Goal: Transaction & Acquisition: Purchase product/service

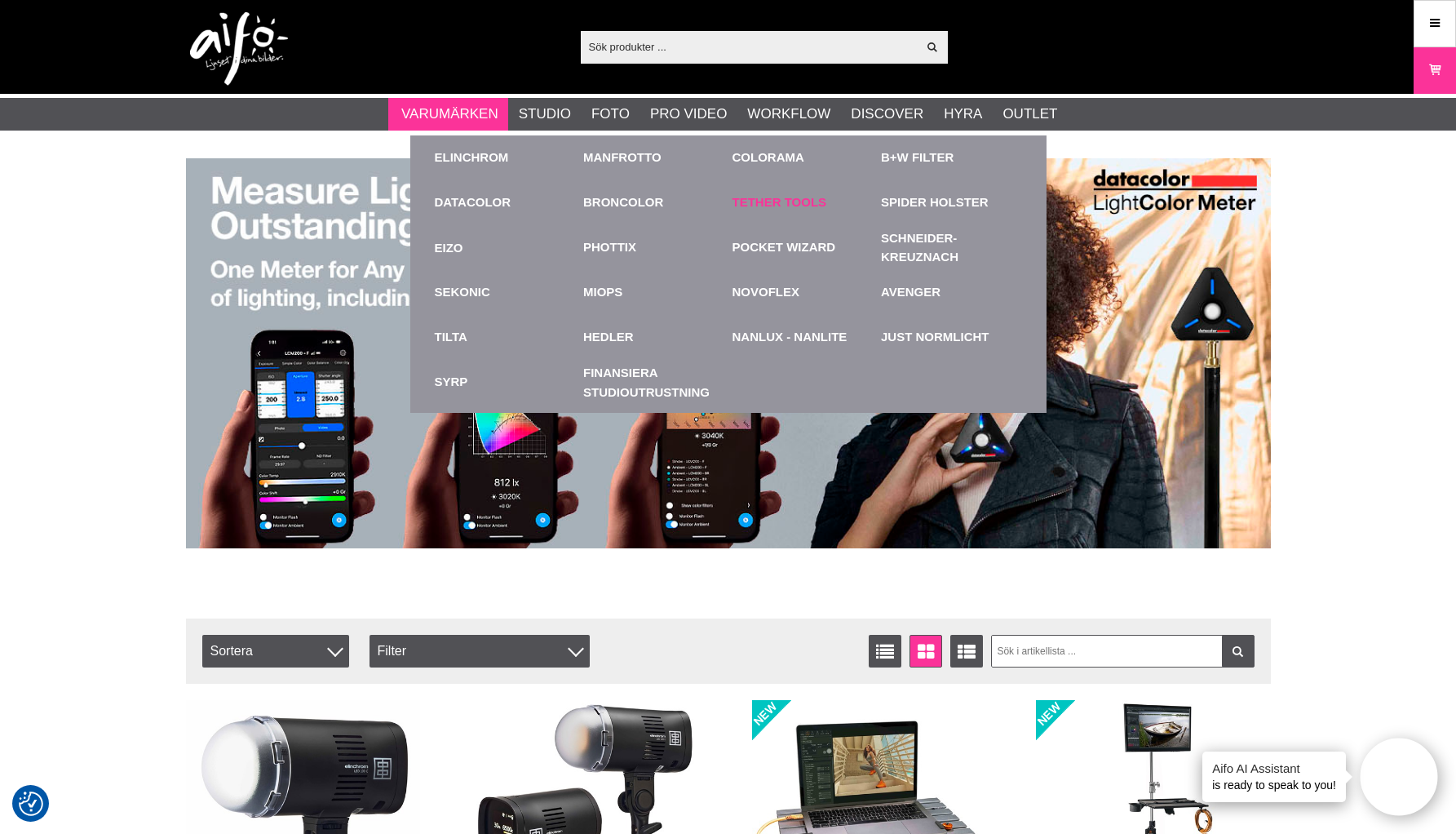
click at [754, 205] on link "Tether Tools" at bounding box center [780, 202] width 95 height 19
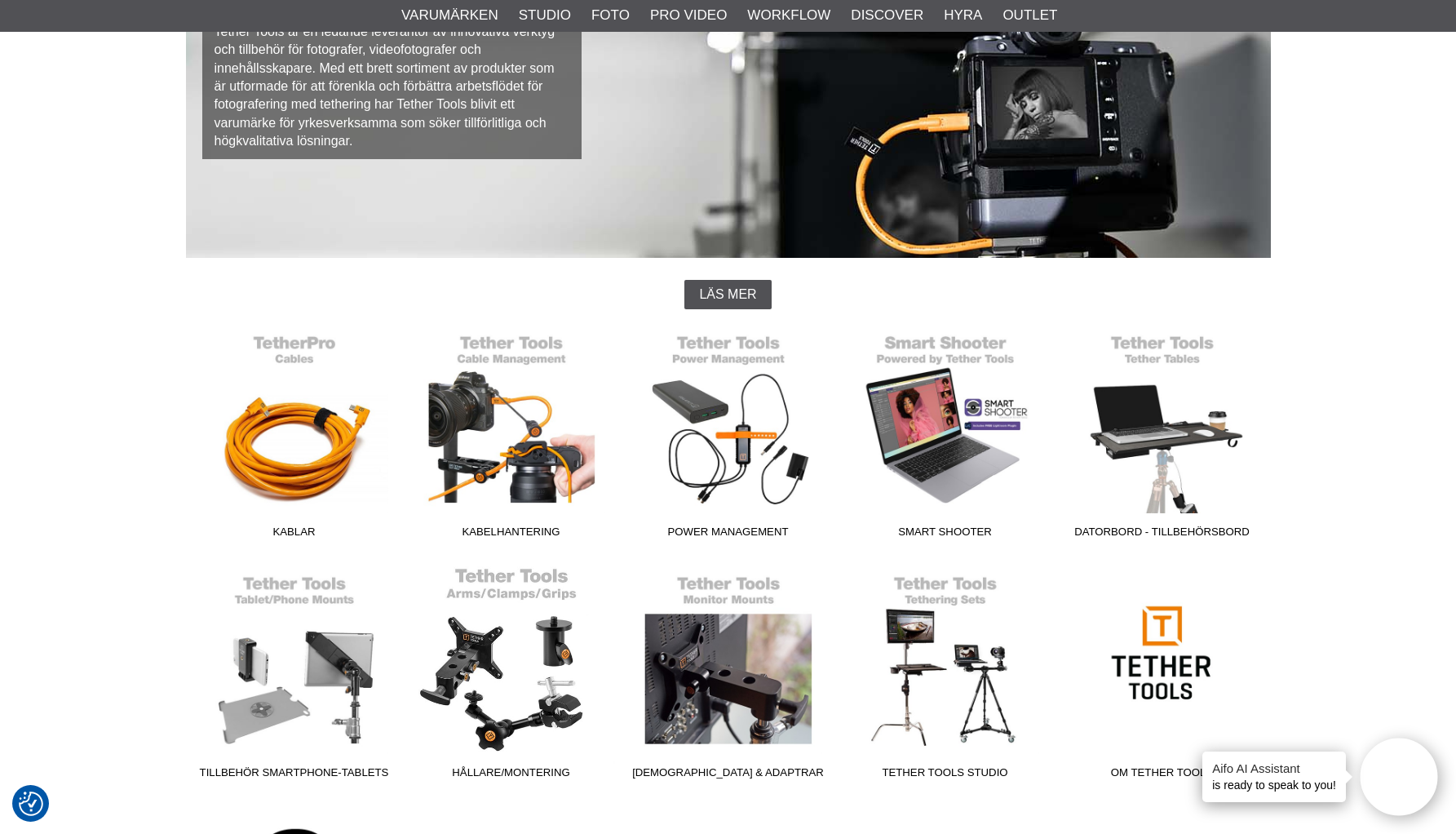
scroll to position [220, 0]
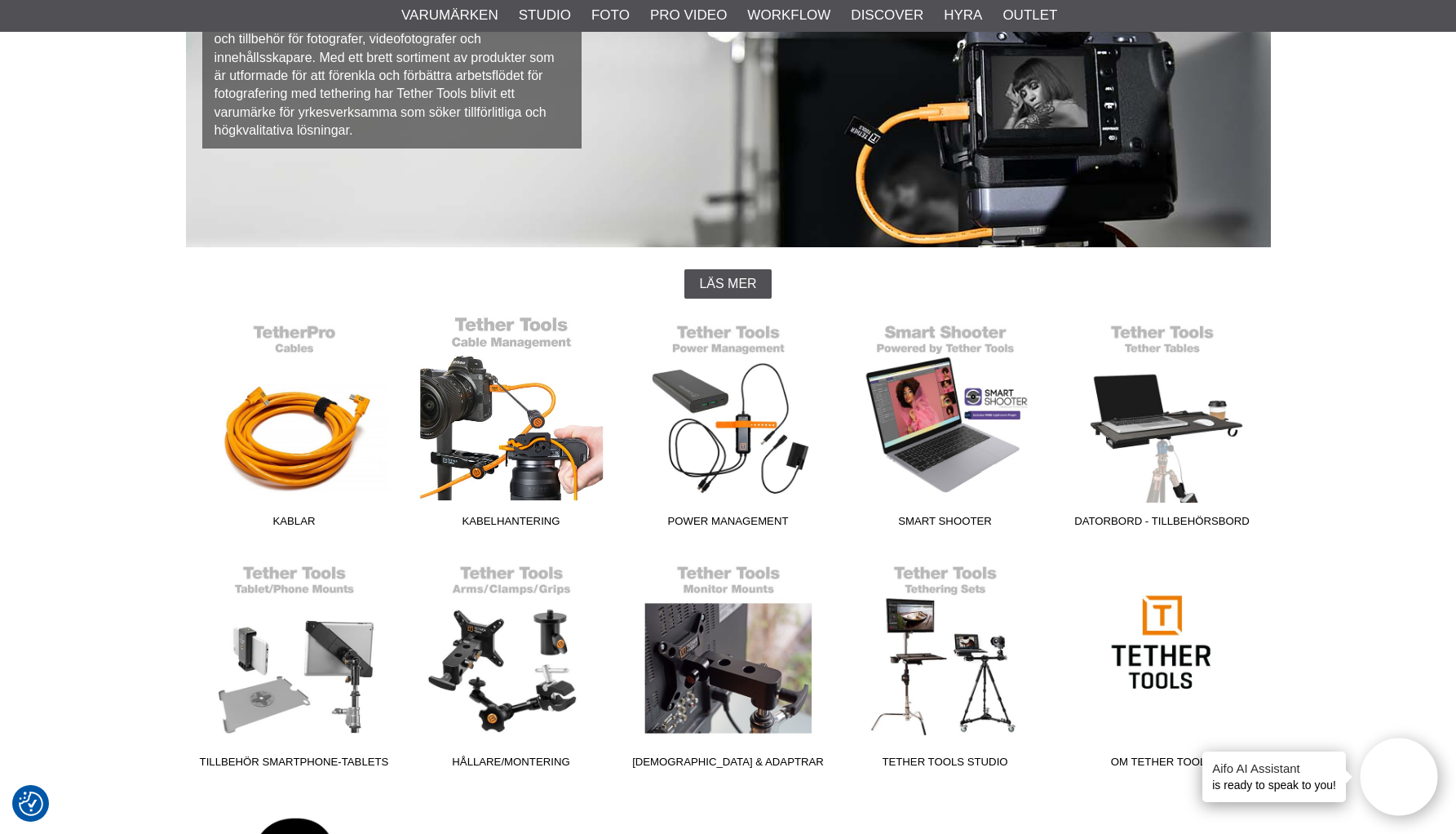
click at [521, 454] on link "Kabelhantering" at bounding box center [512, 424] width 217 height 220
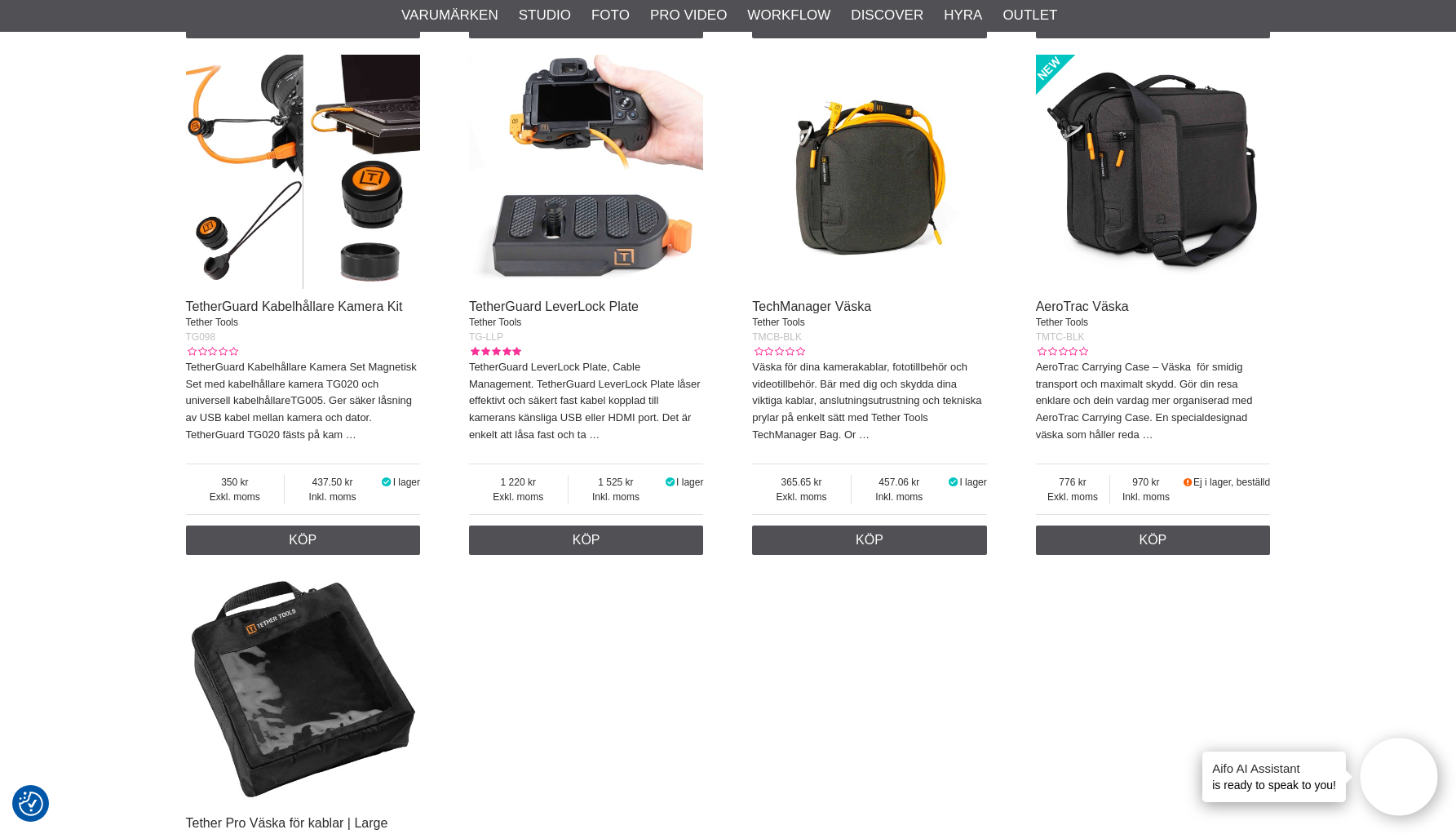
scroll to position [2091, 0]
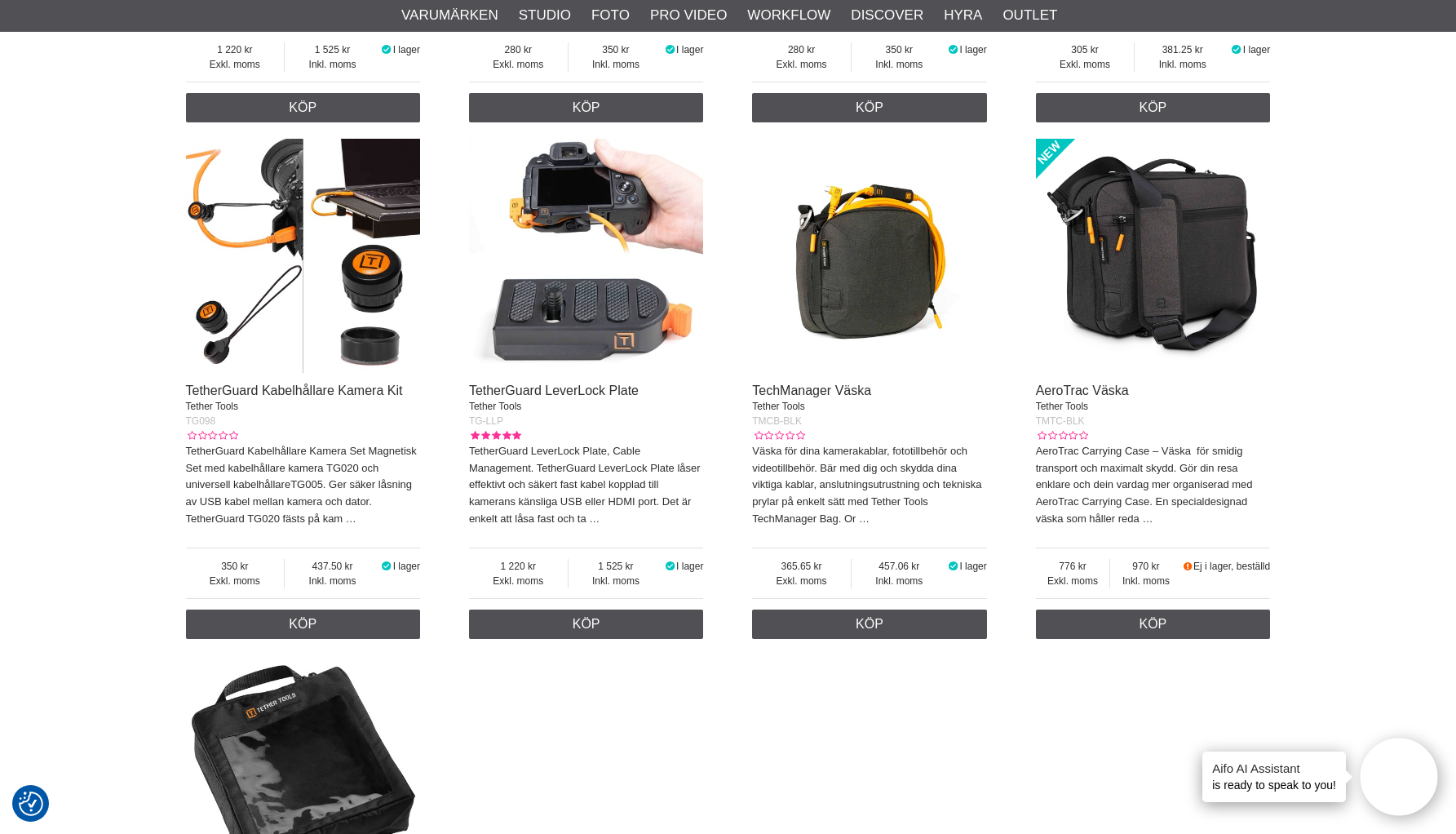
click at [580, 213] on img at bounding box center [587, 256] width 235 height 235
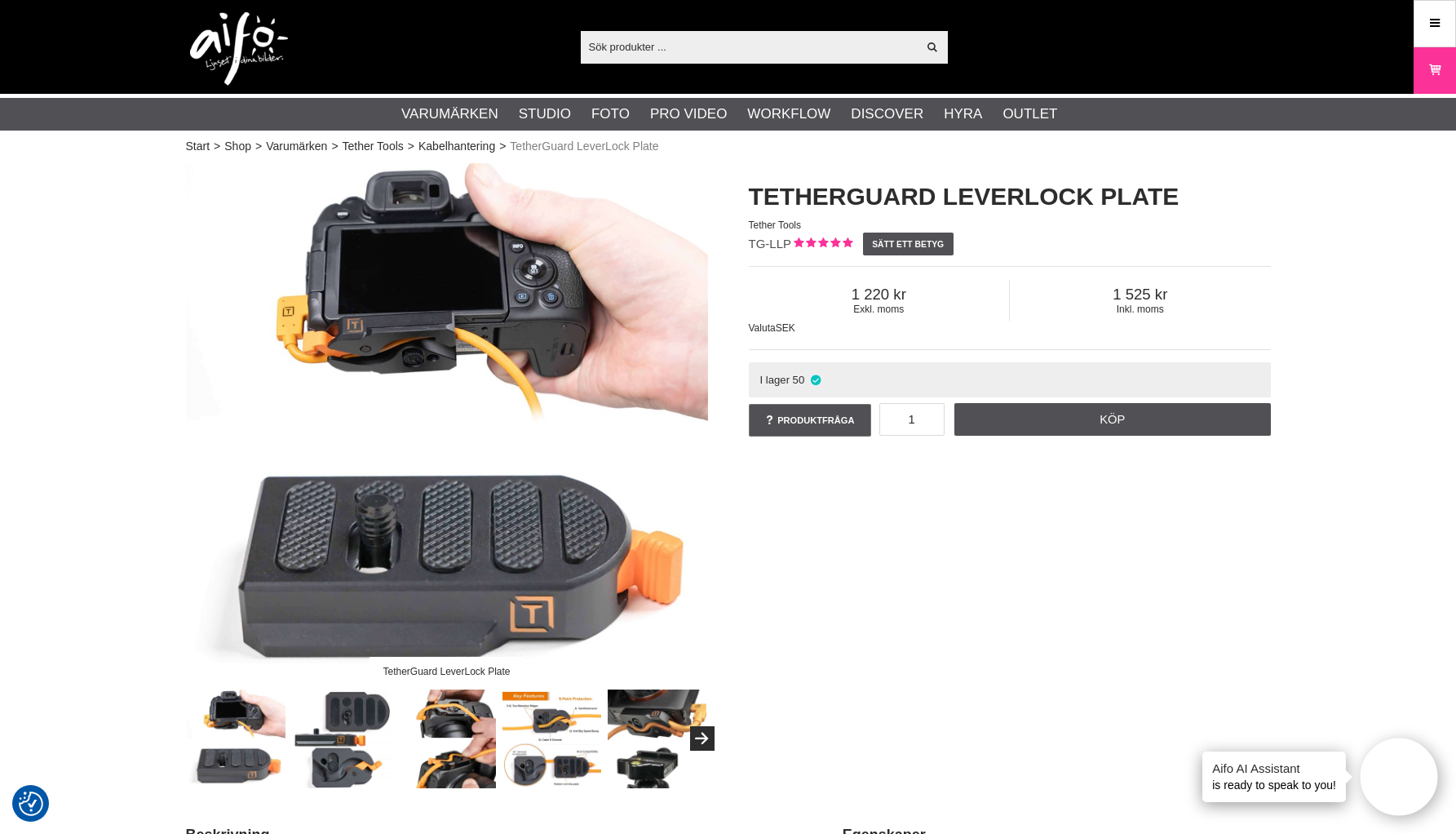
click at [431, 361] on img at bounding box center [447, 424] width 522 height 522
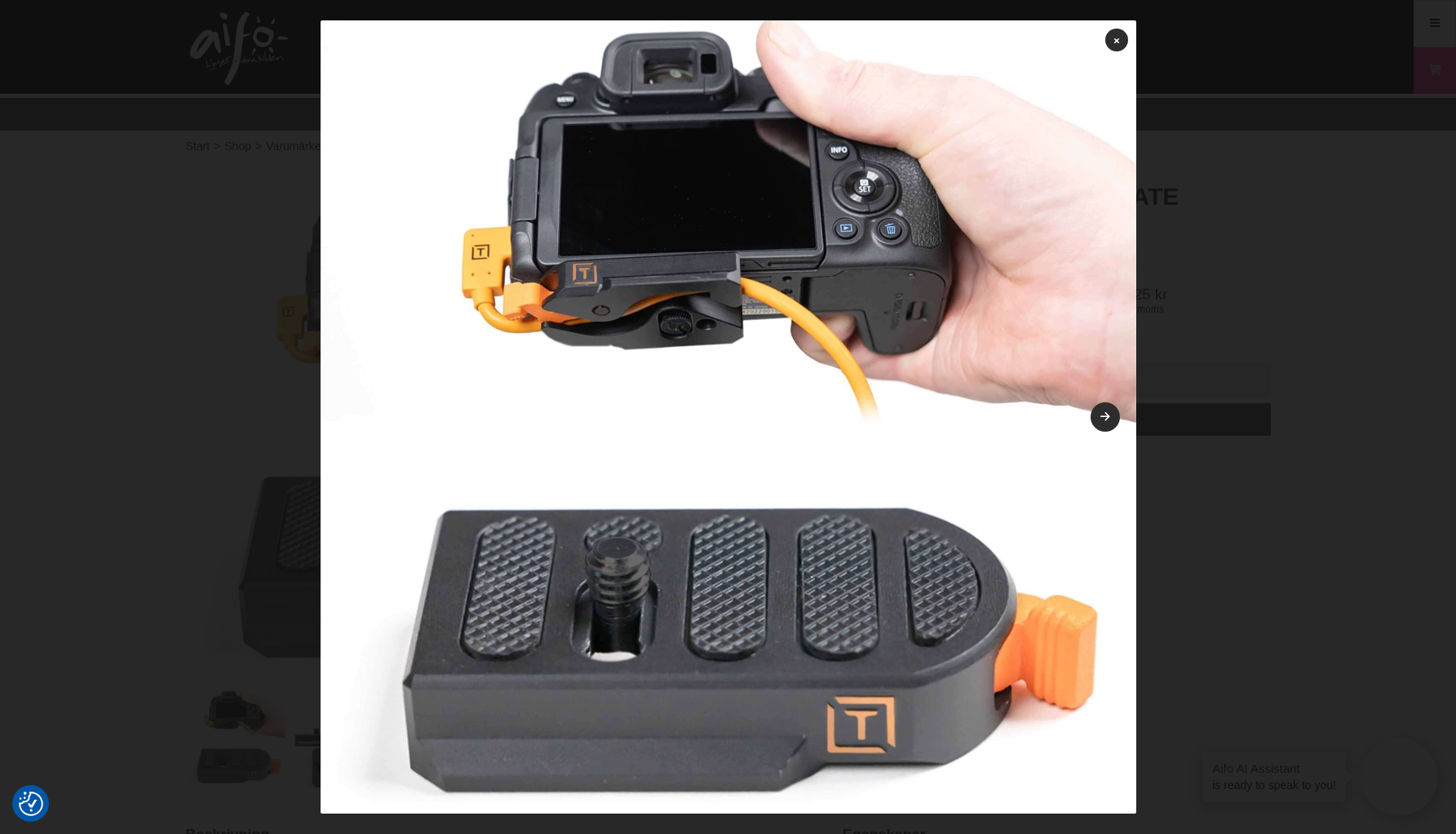
click at [661, 331] on img at bounding box center [728, 427] width 816 height 816
click at [1091, 408] on link at bounding box center [1104, 417] width 29 height 29
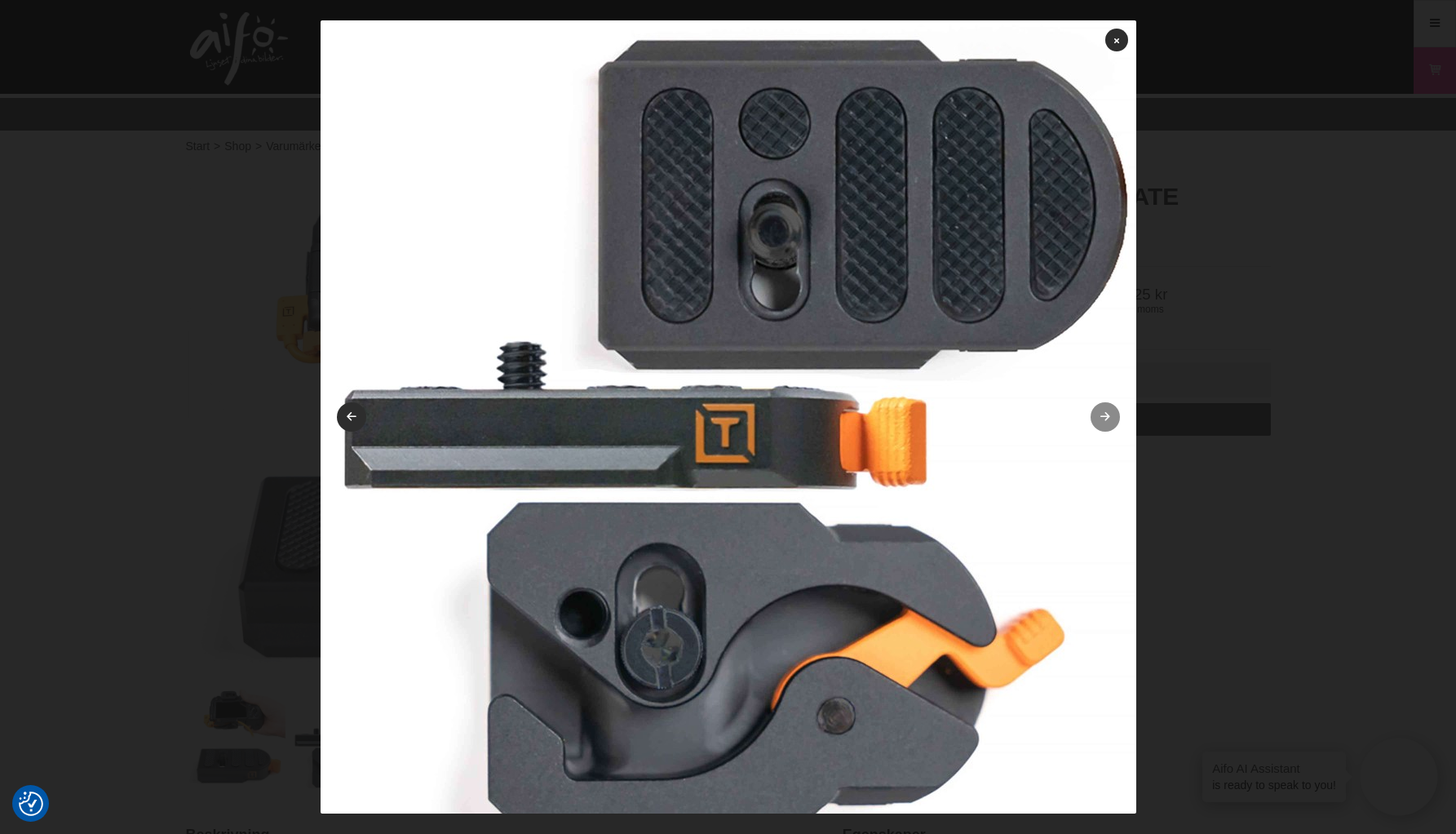
click at [1091, 414] on link at bounding box center [1104, 417] width 29 height 29
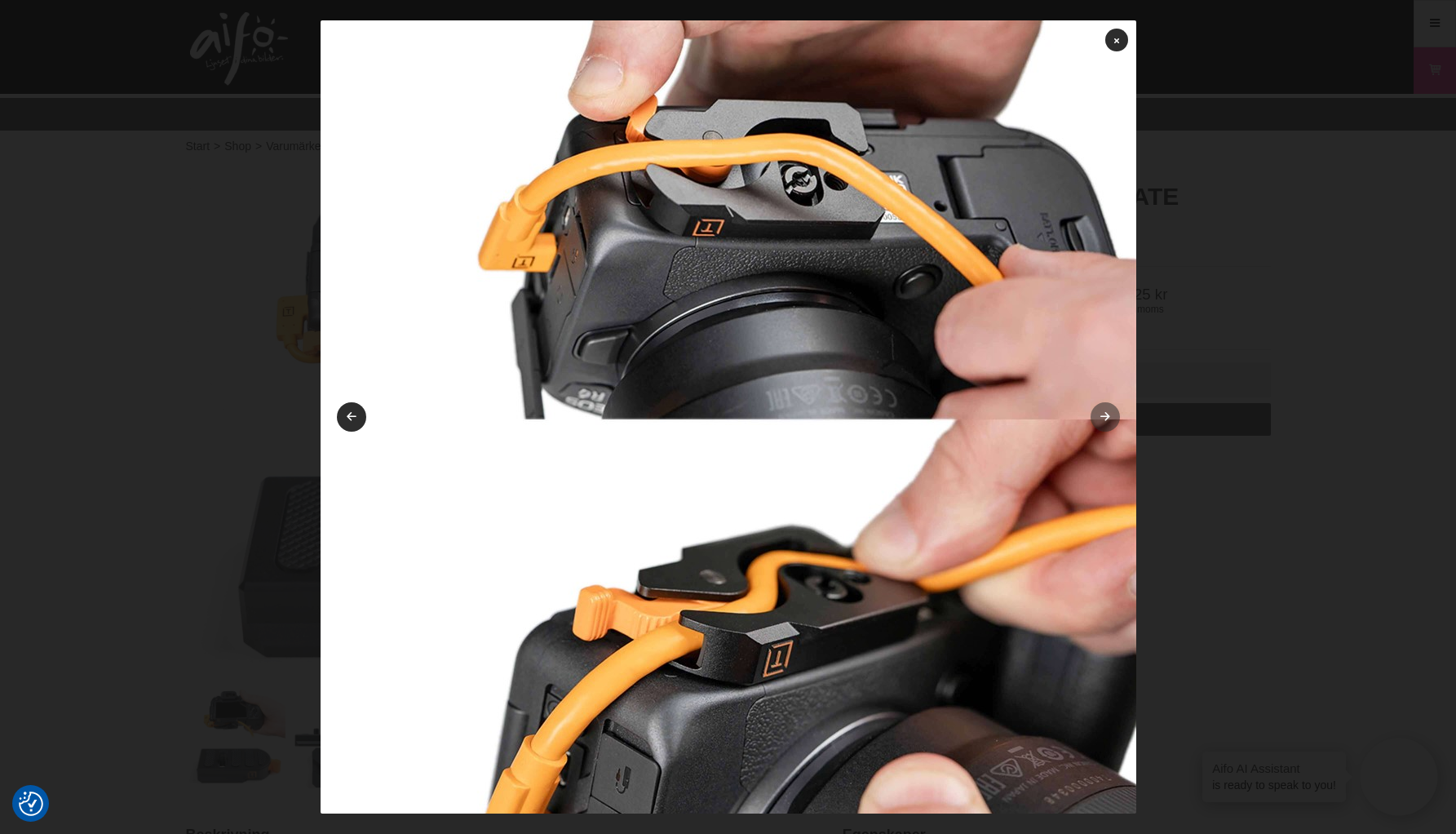
click at [1091, 414] on link at bounding box center [1104, 417] width 29 height 29
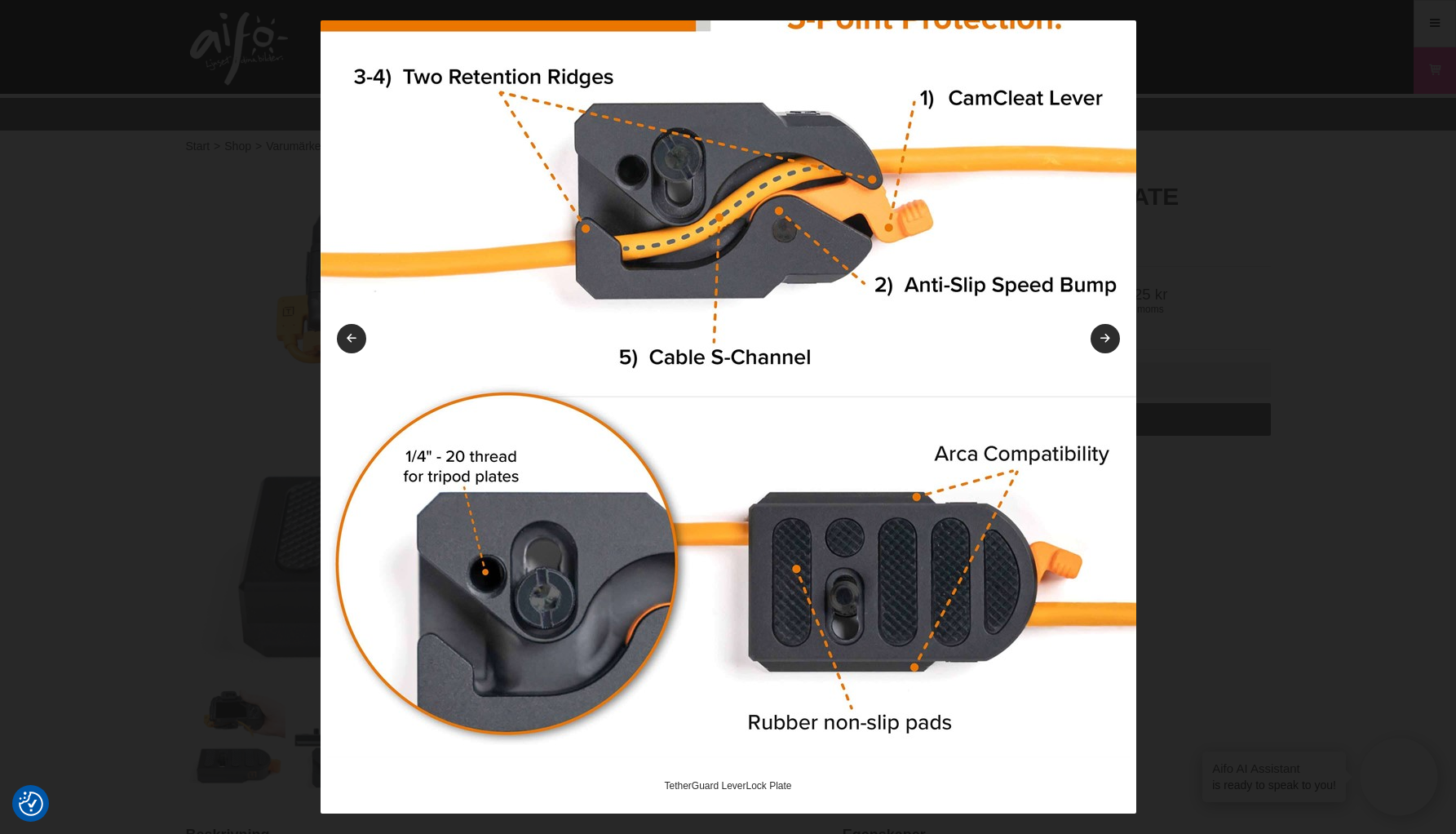
scroll to position [66, 0]
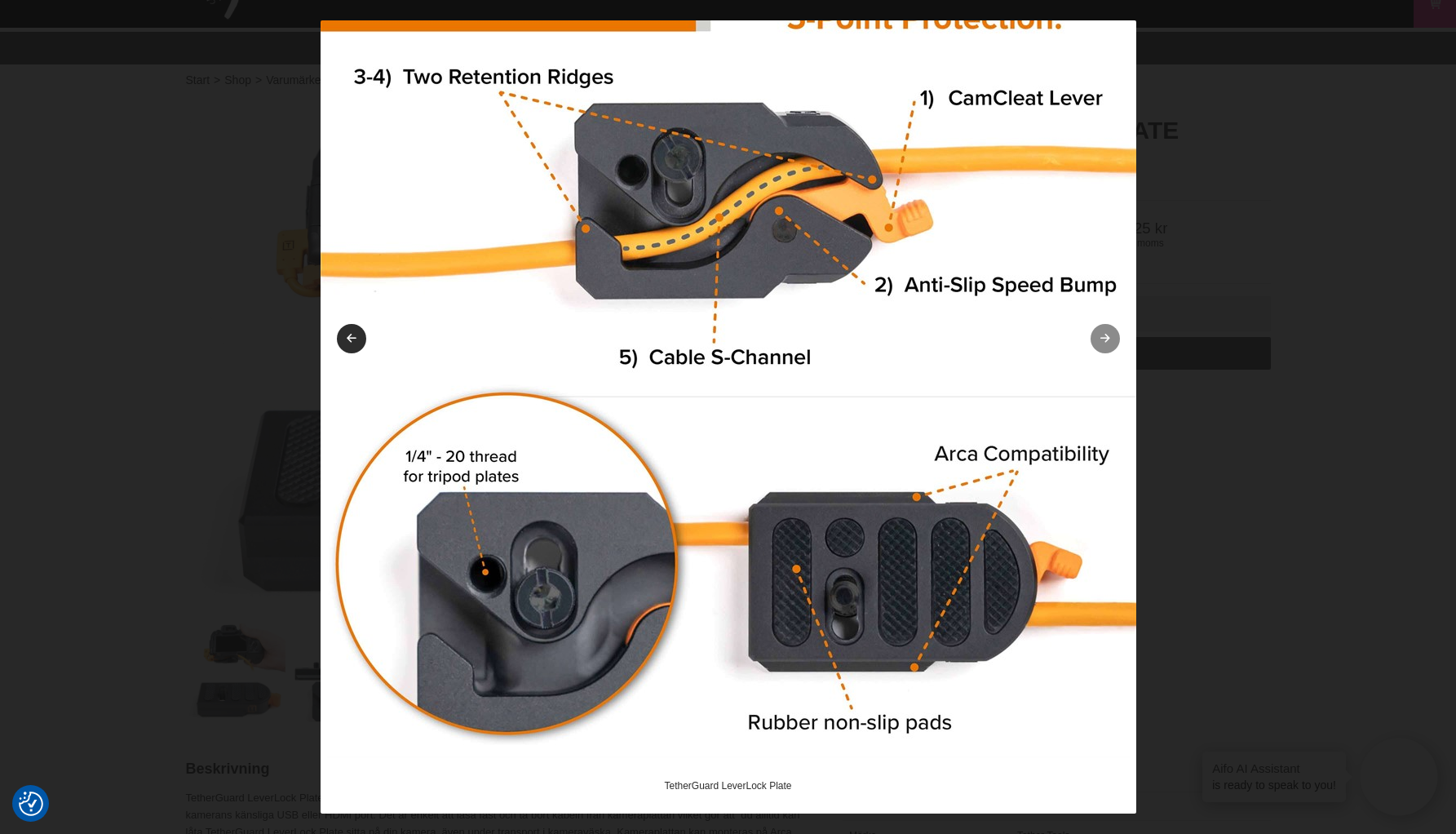
click at [1096, 346] on link at bounding box center [1104, 338] width 29 height 29
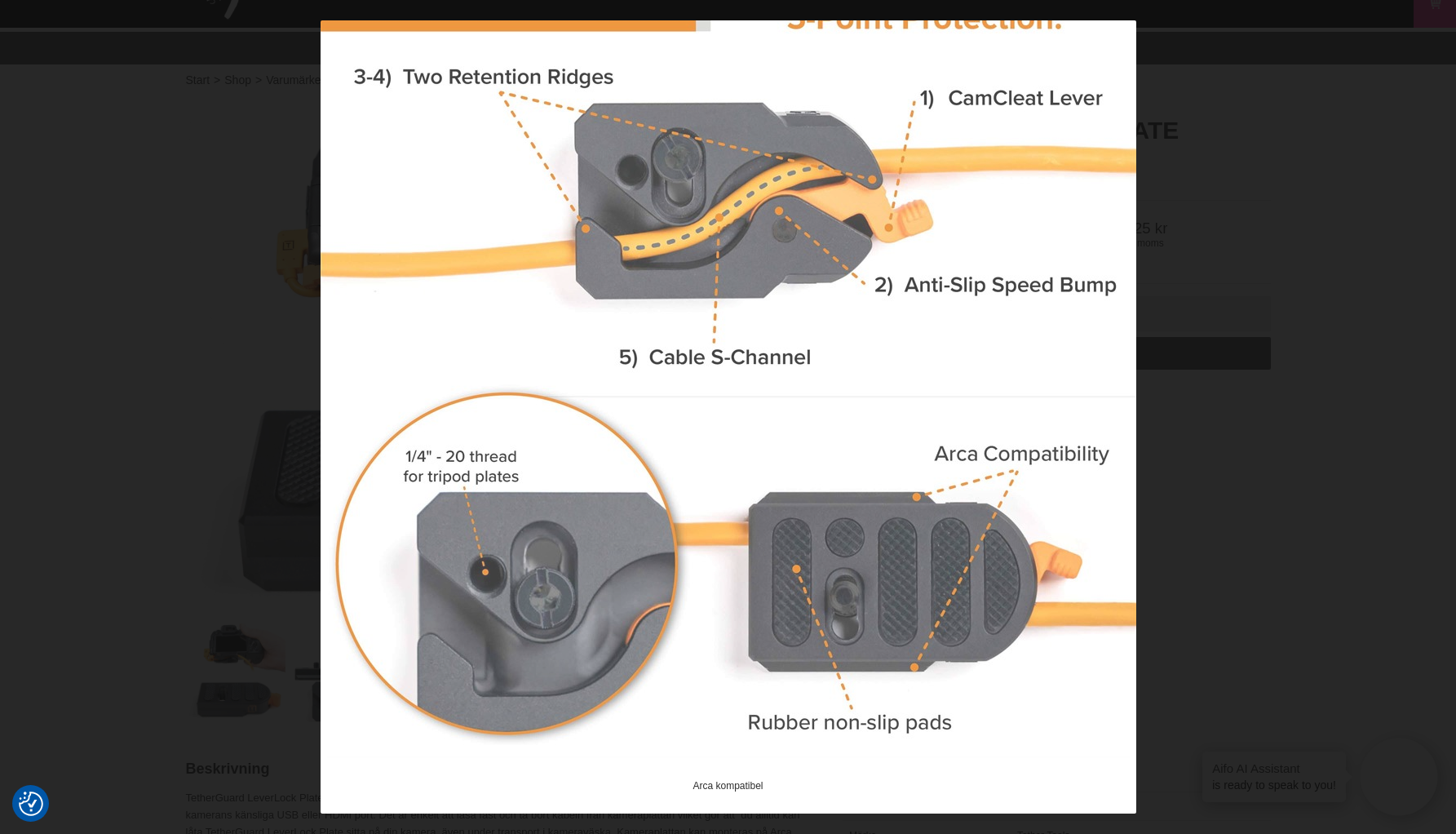
scroll to position [23, 0]
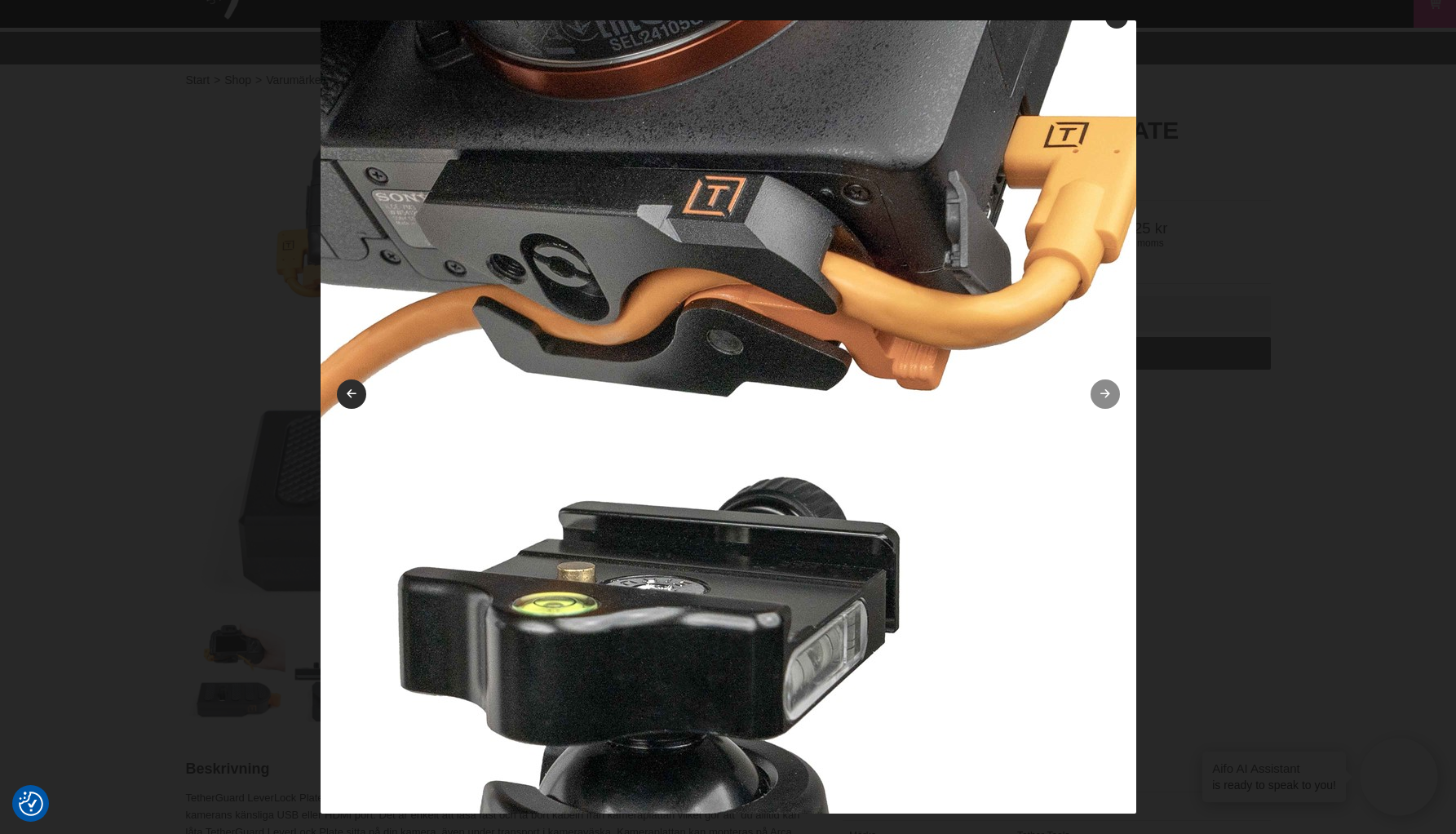
click at [1093, 381] on link at bounding box center [1104, 394] width 29 height 29
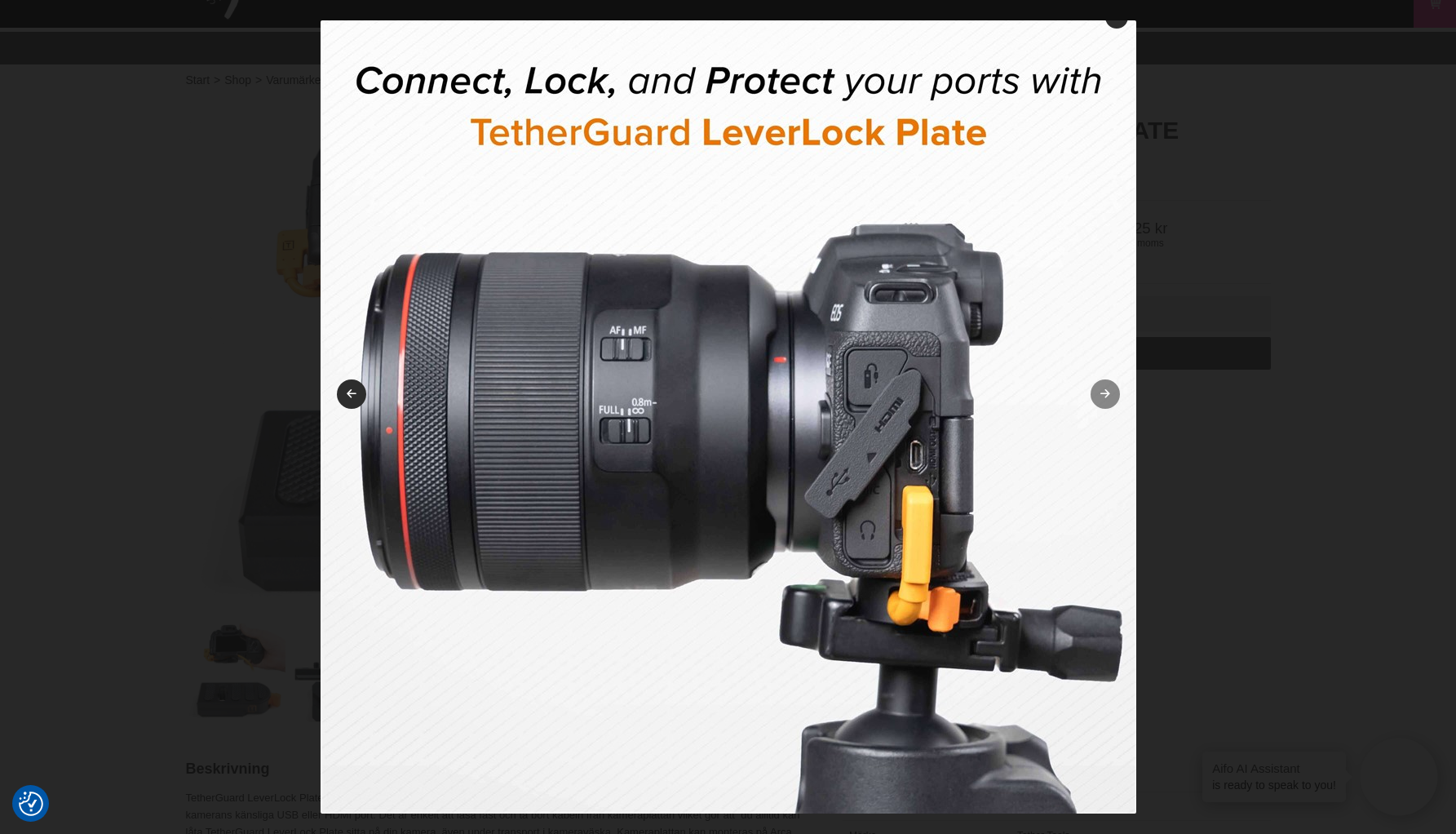
click at [1091, 396] on link at bounding box center [1104, 394] width 29 height 29
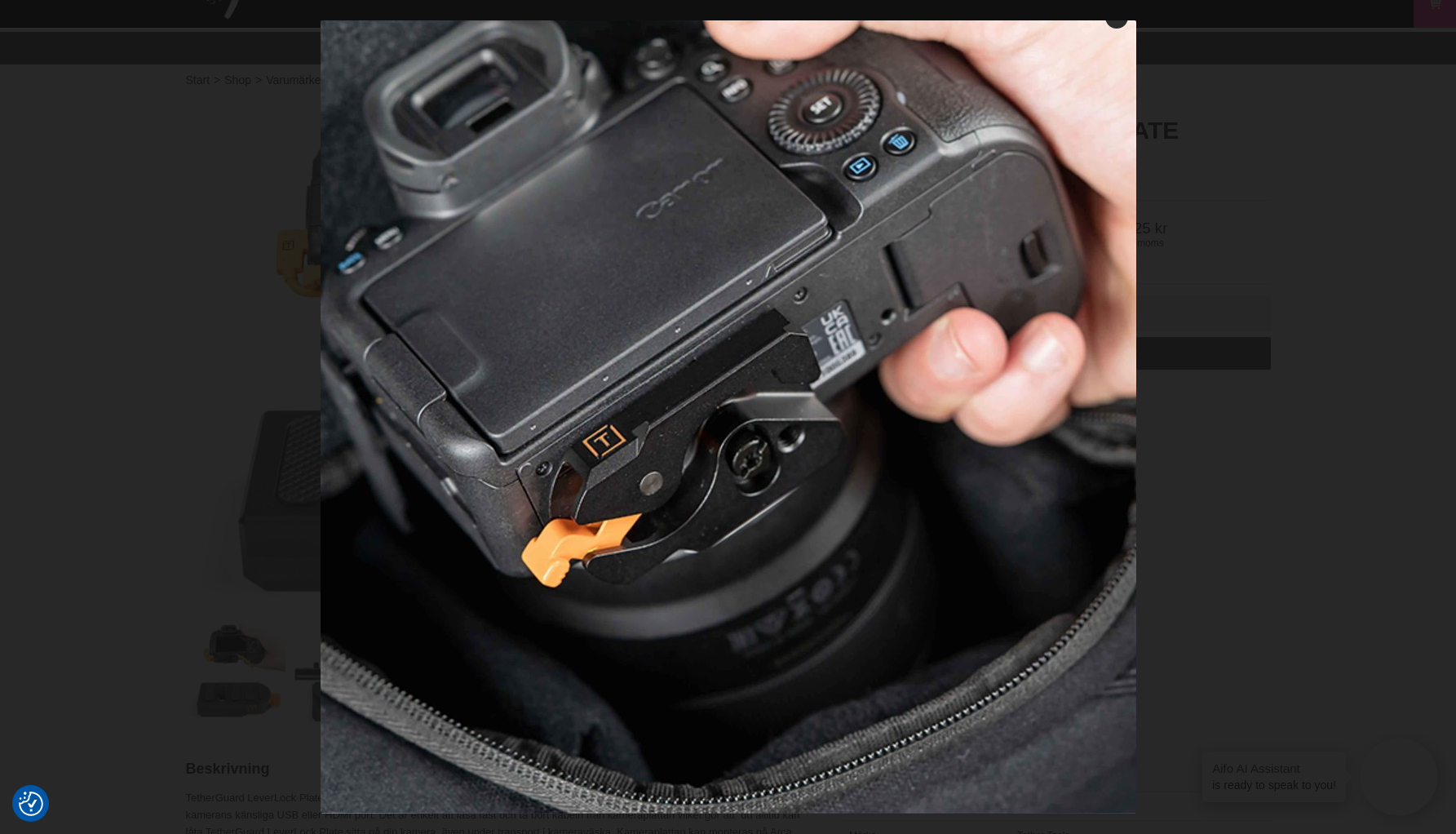
click at [1082, 394] on img at bounding box center [728, 406] width 816 height 816
click at [1091, 393] on link at bounding box center [1104, 394] width 29 height 29
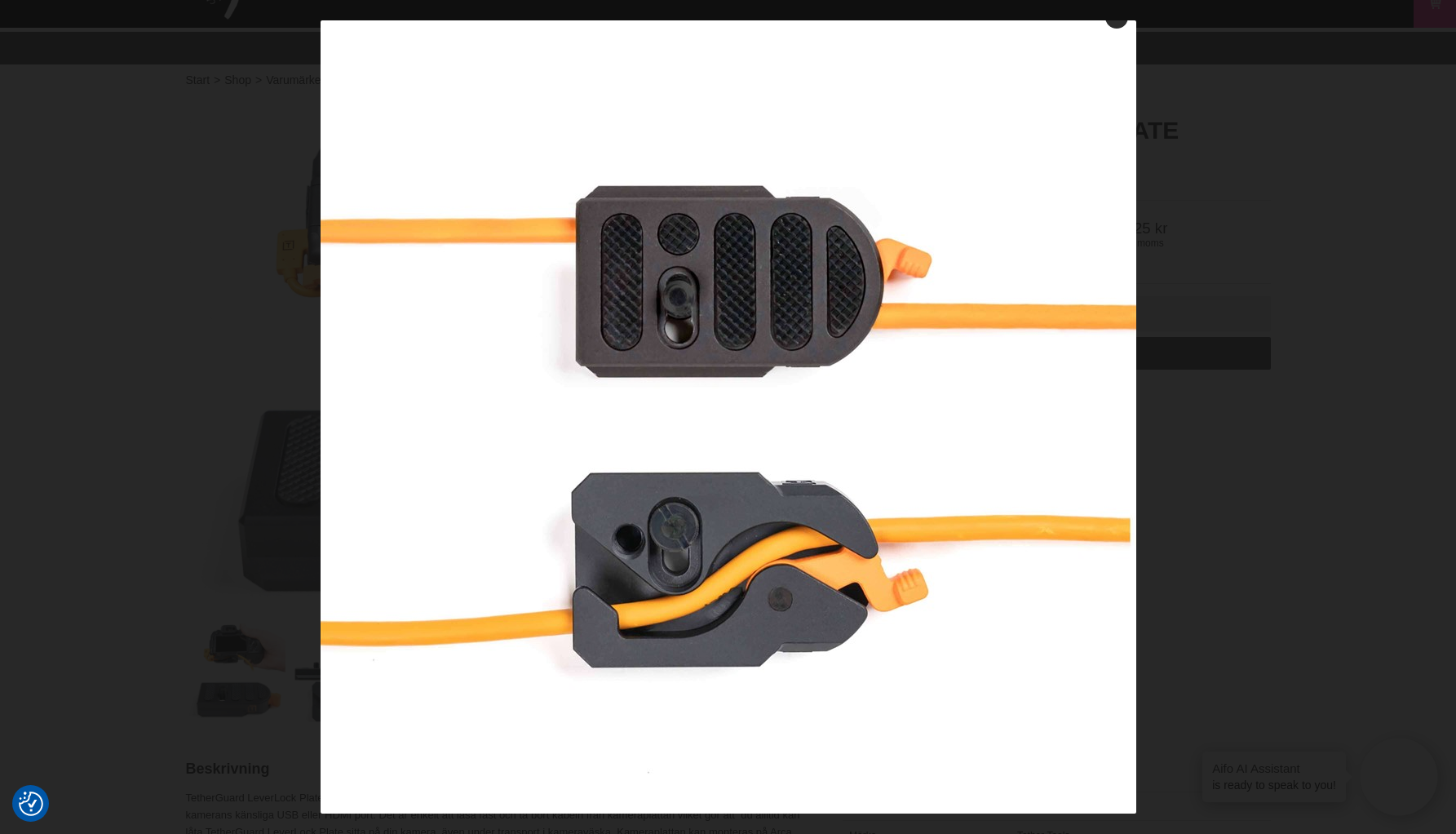
click at [1091, 394] on link at bounding box center [1104, 394] width 29 height 29
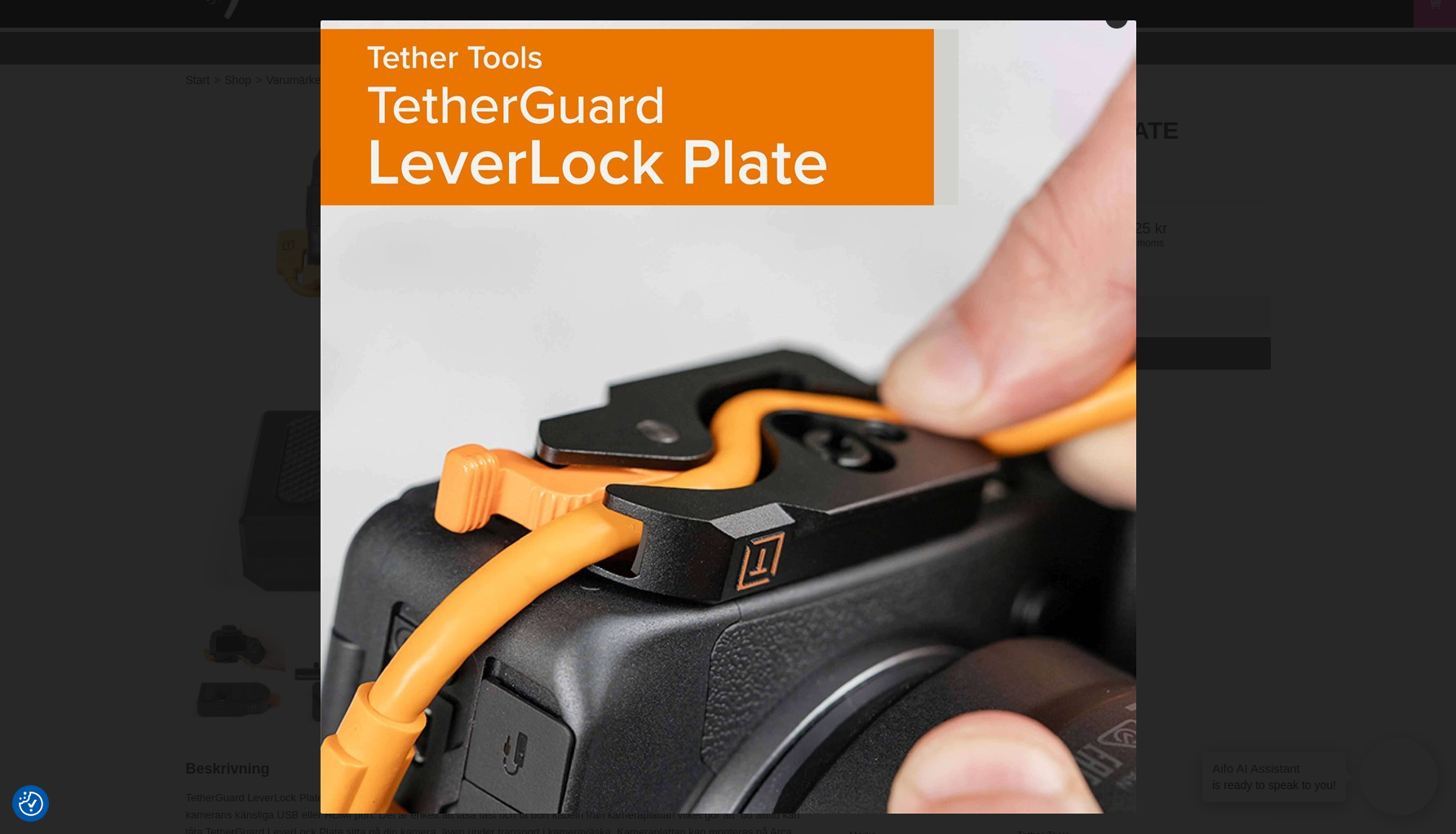
click at [259, 208] on div at bounding box center [728, 417] width 1456 height 834
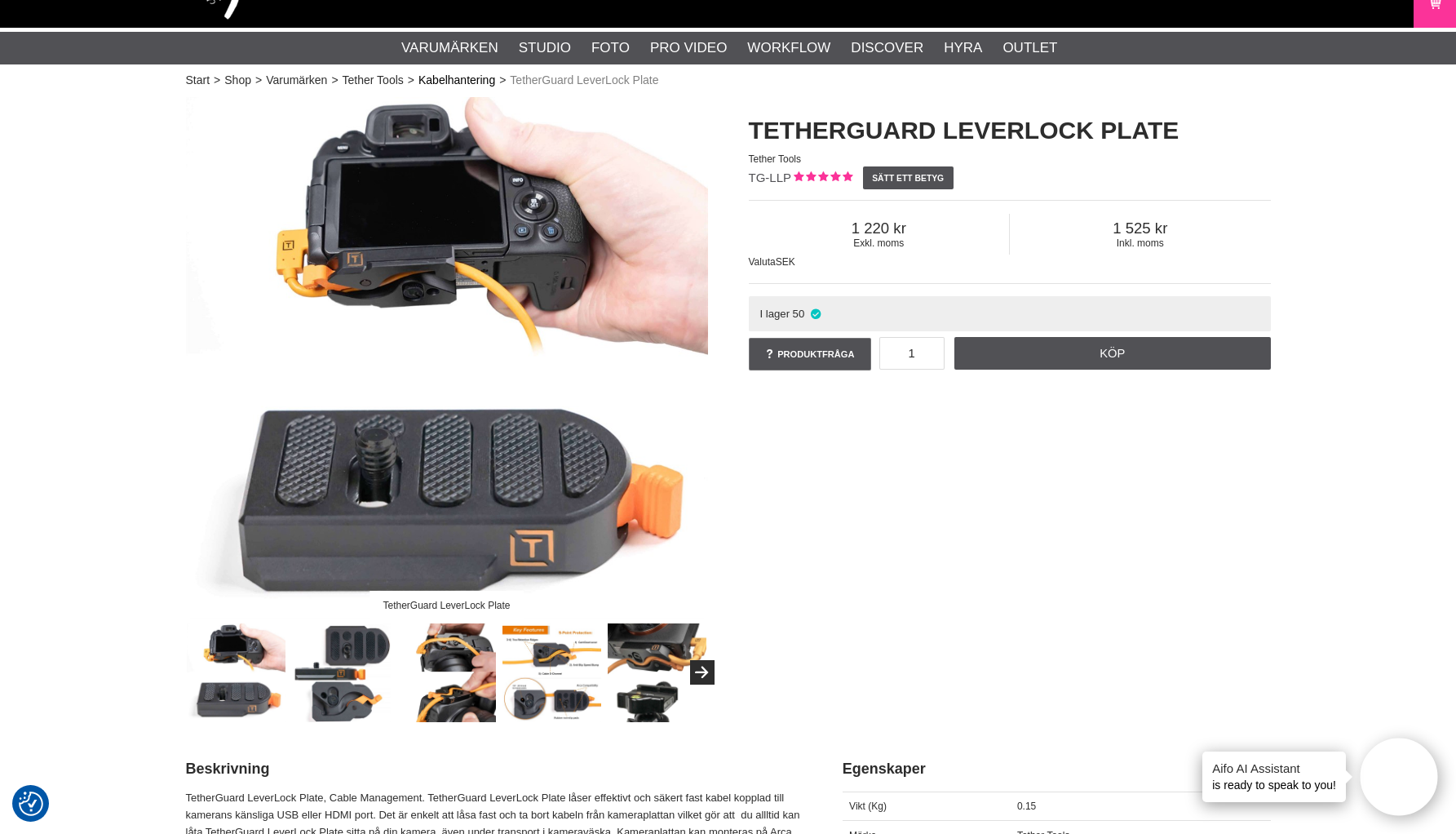
click at [453, 83] on link "Kabelhantering" at bounding box center [456, 80] width 77 height 17
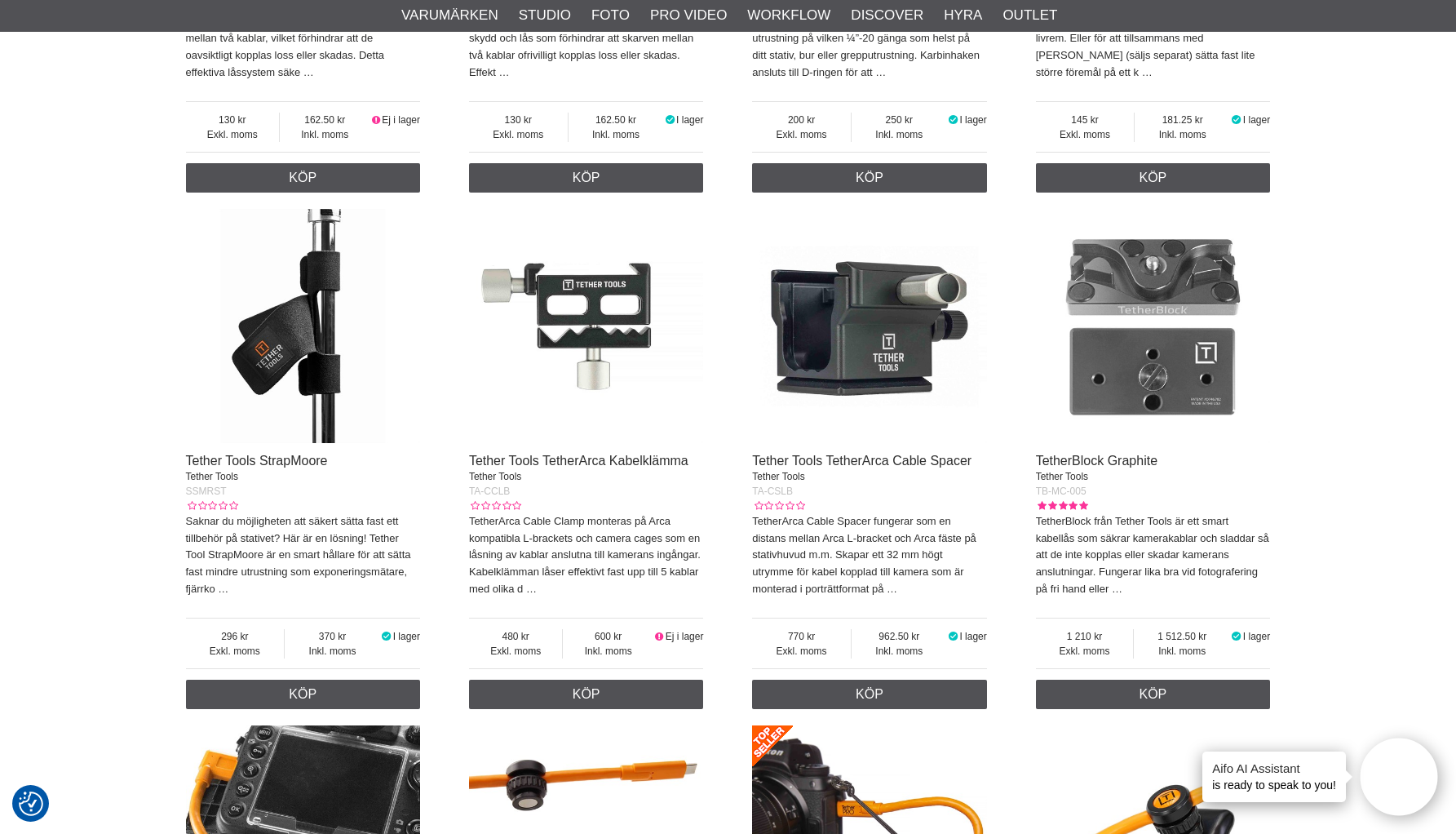
scroll to position [982, 0]
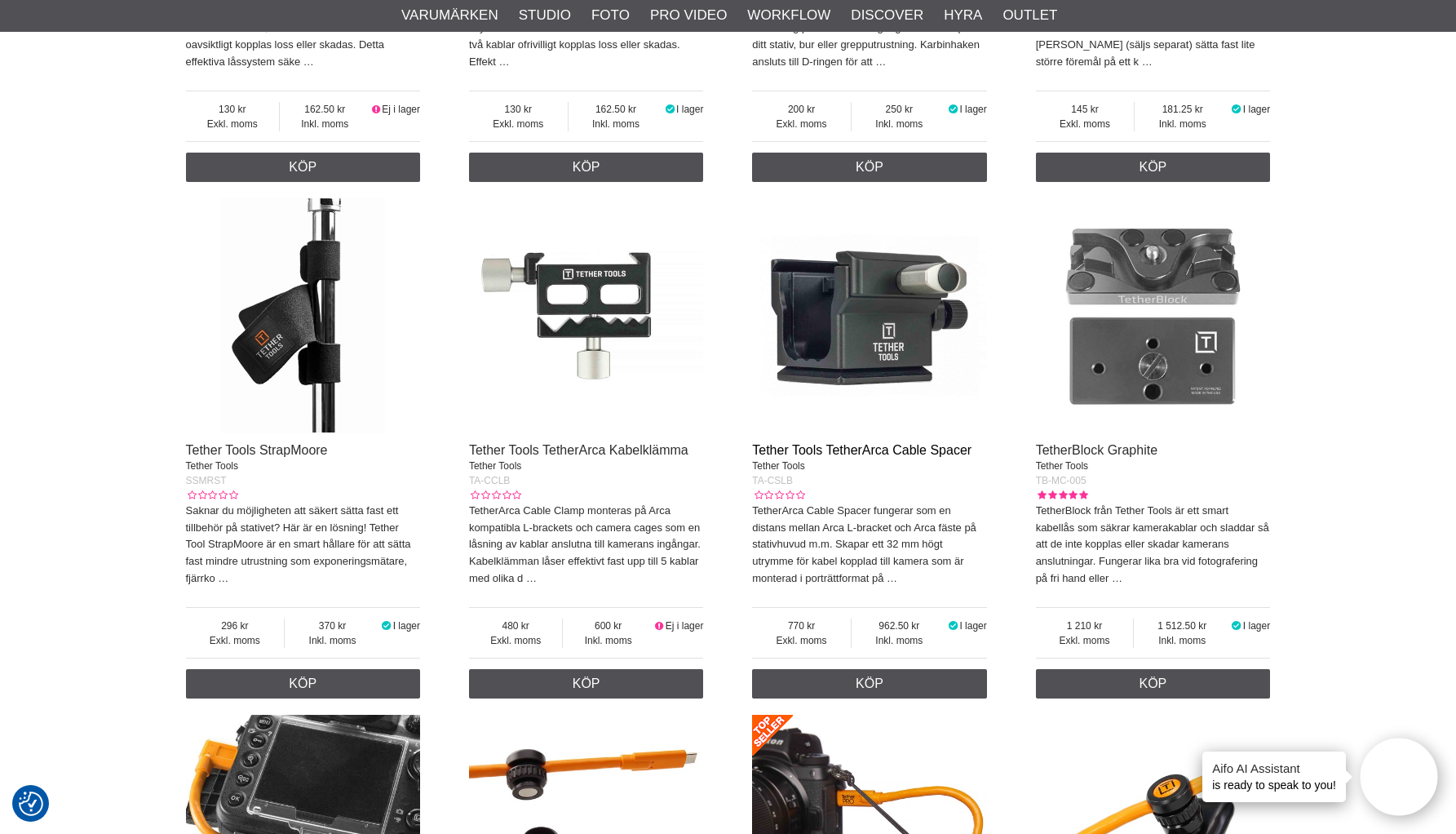
click at [785, 443] on link "Tether Tools TetherArca Cable Spacer" at bounding box center [861, 450] width 219 height 14
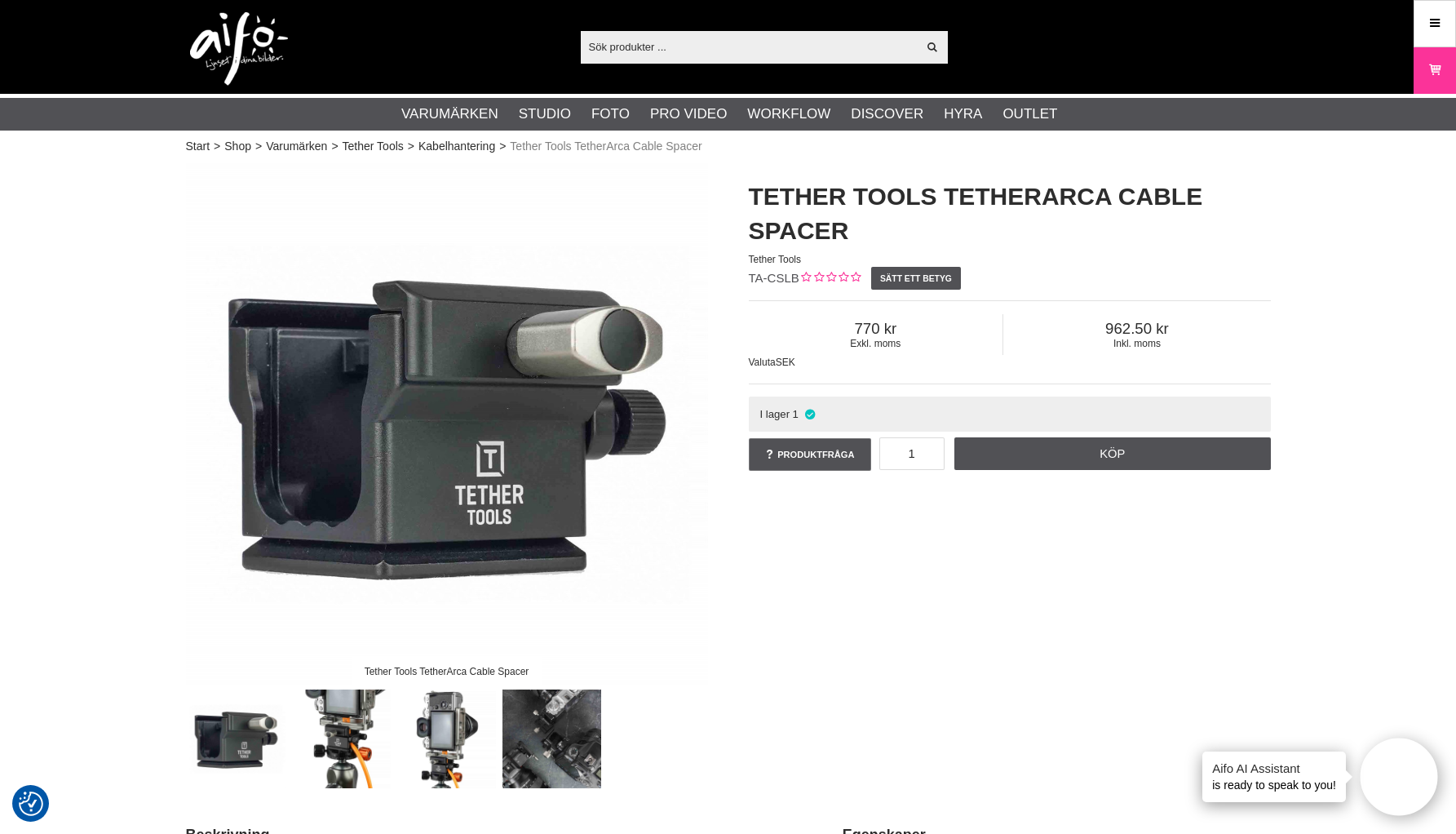
click at [415, 523] on img at bounding box center [447, 424] width 522 height 522
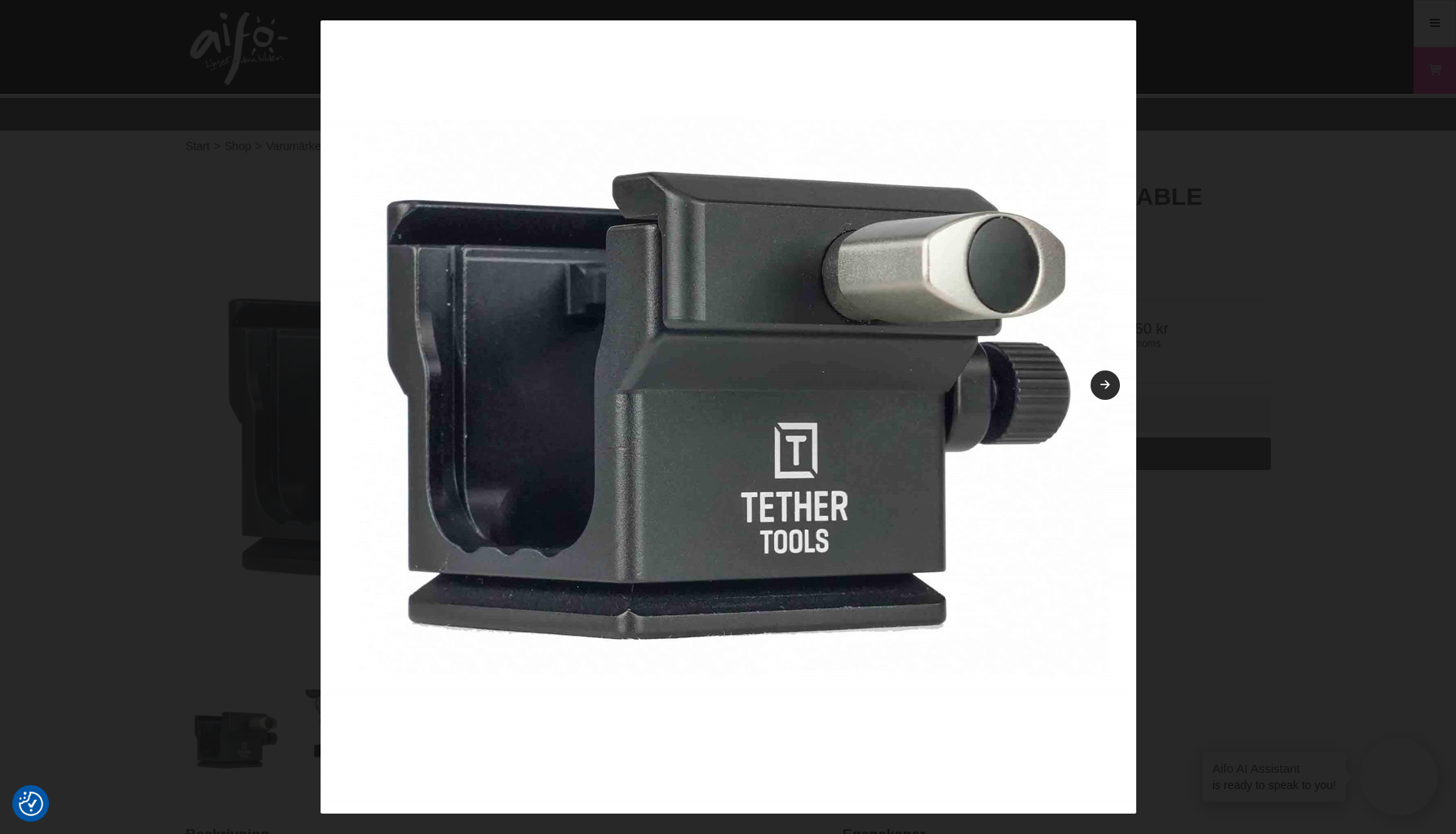
scroll to position [53, 0]
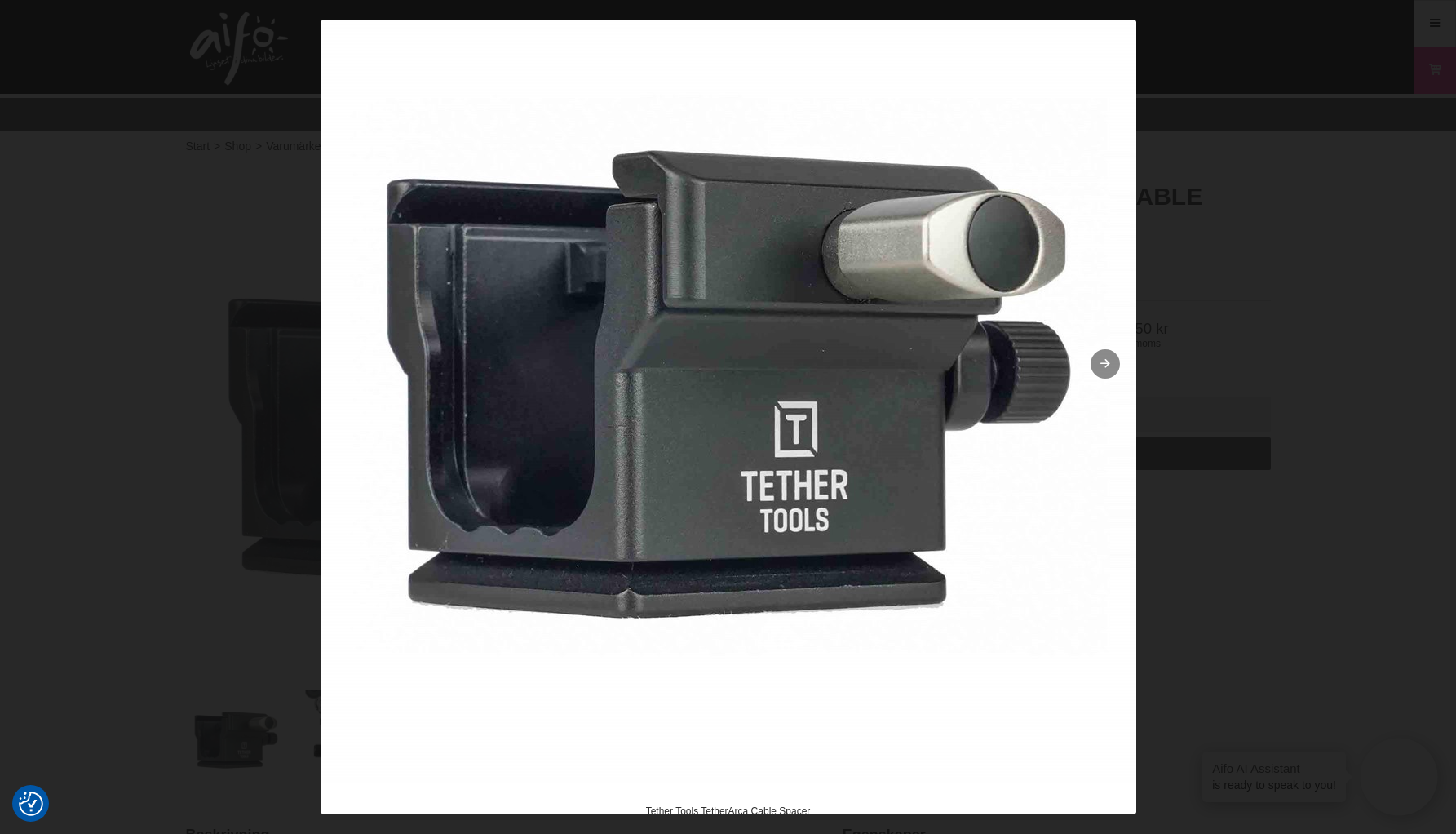
click at [1091, 372] on link at bounding box center [1104, 364] width 29 height 29
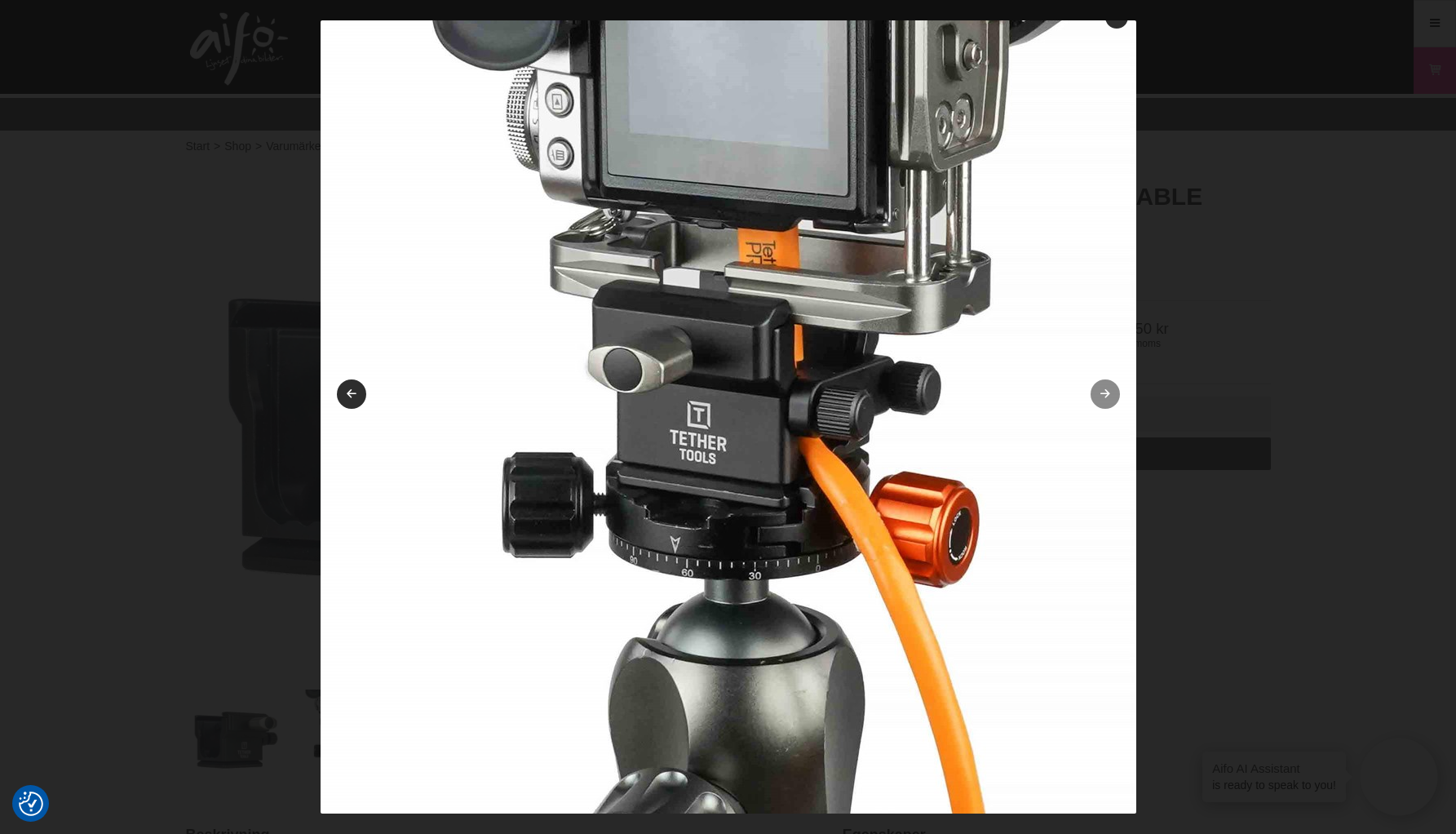
click at [1091, 388] on link at bounding box center [1104, 394] width 29 height 29
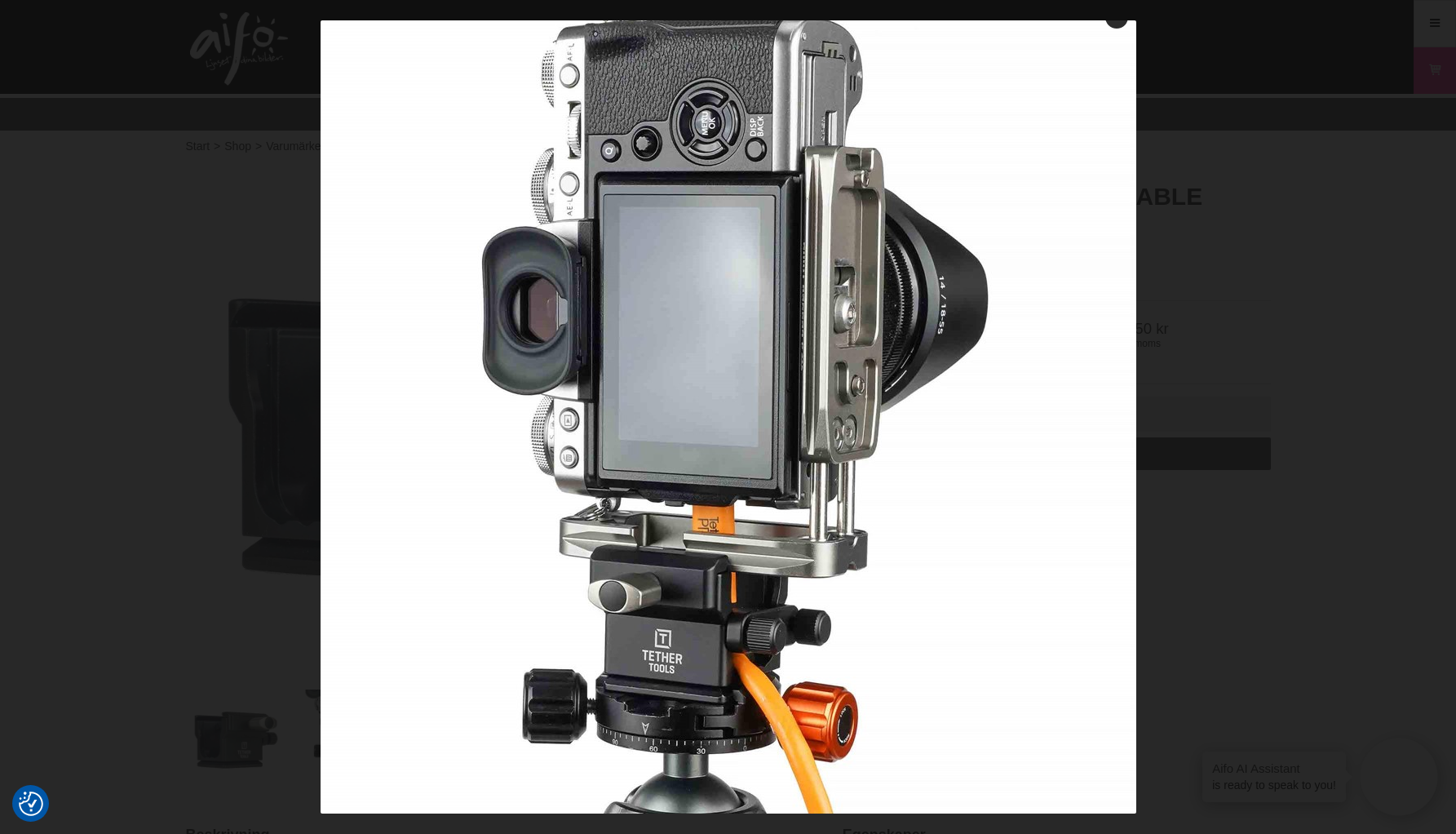
click at [1082, 383] on img at bounding box center [728, 406] width 816 height 816
click at [1091, 389] on link at bounding box center [1104, 394] width 29 height 29
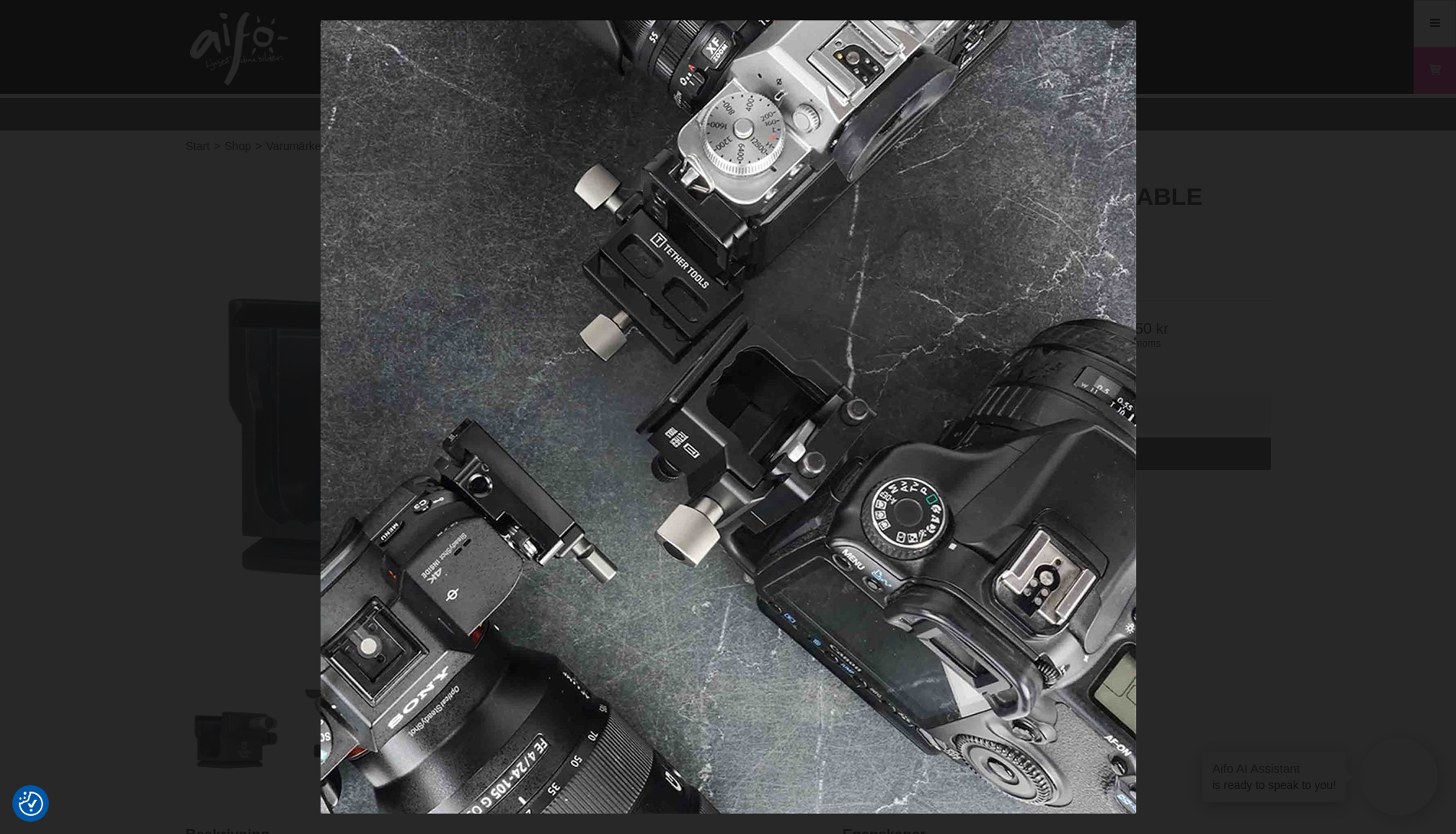
click at [1084, 386] on img at bounding box center [728, 406] width 816 height 816
click at [268, 239] on div at bounding box center [728, 417] width 1456 height 834
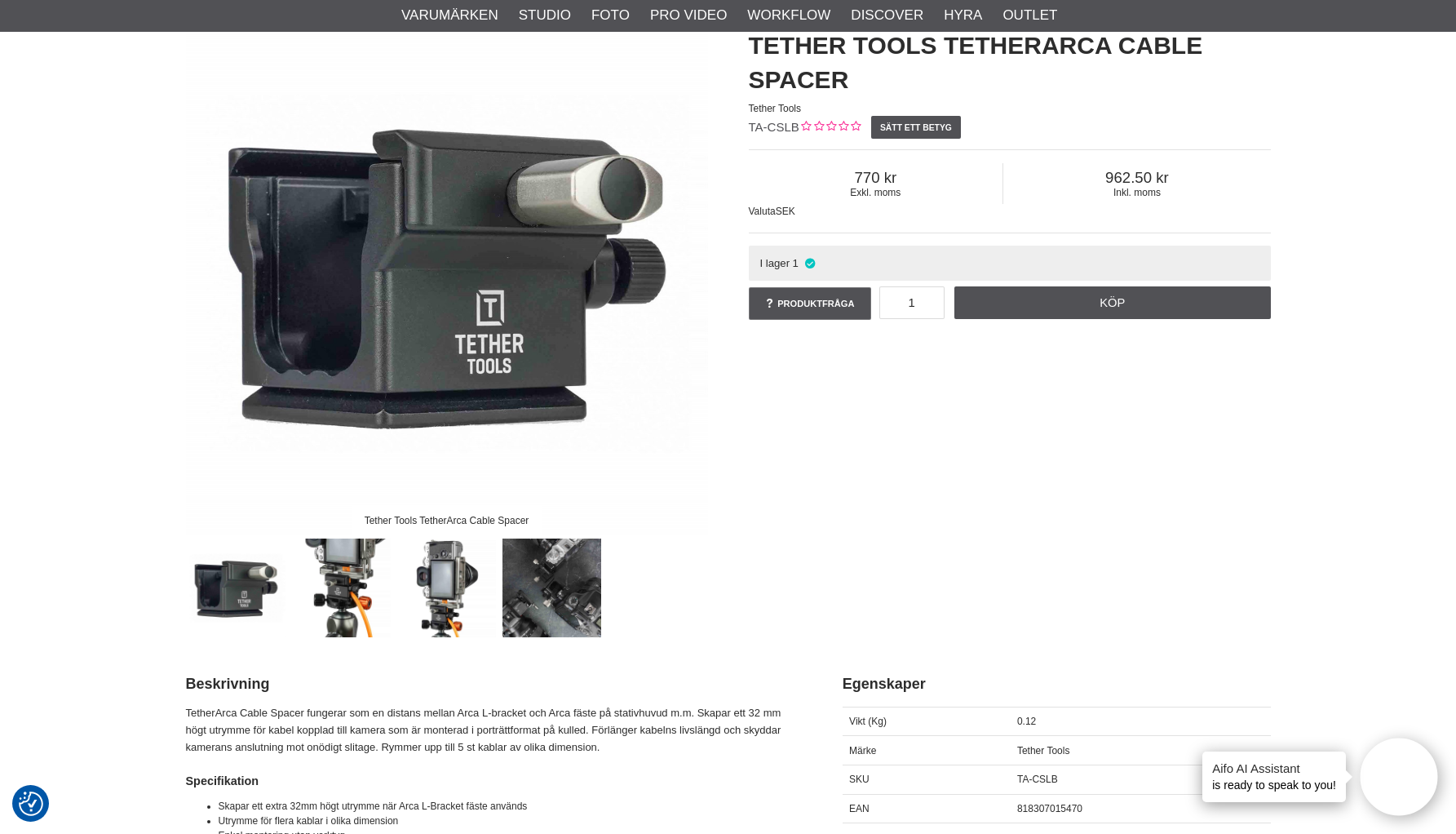
scroll to position [0, 0]
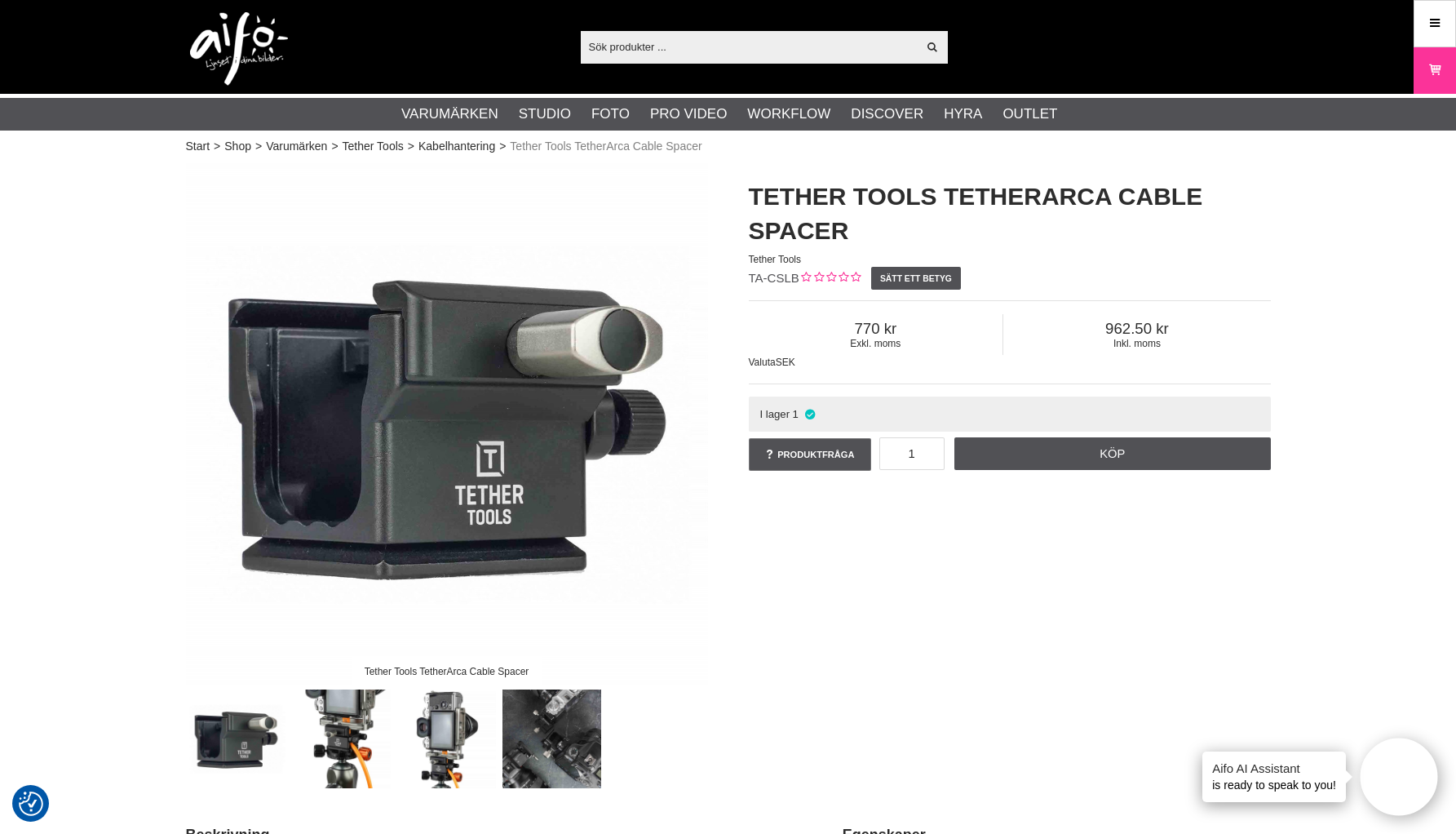
click at [452, 149] on link "Kabelhantering" at bounding box center [456, 145] width 77 height 17
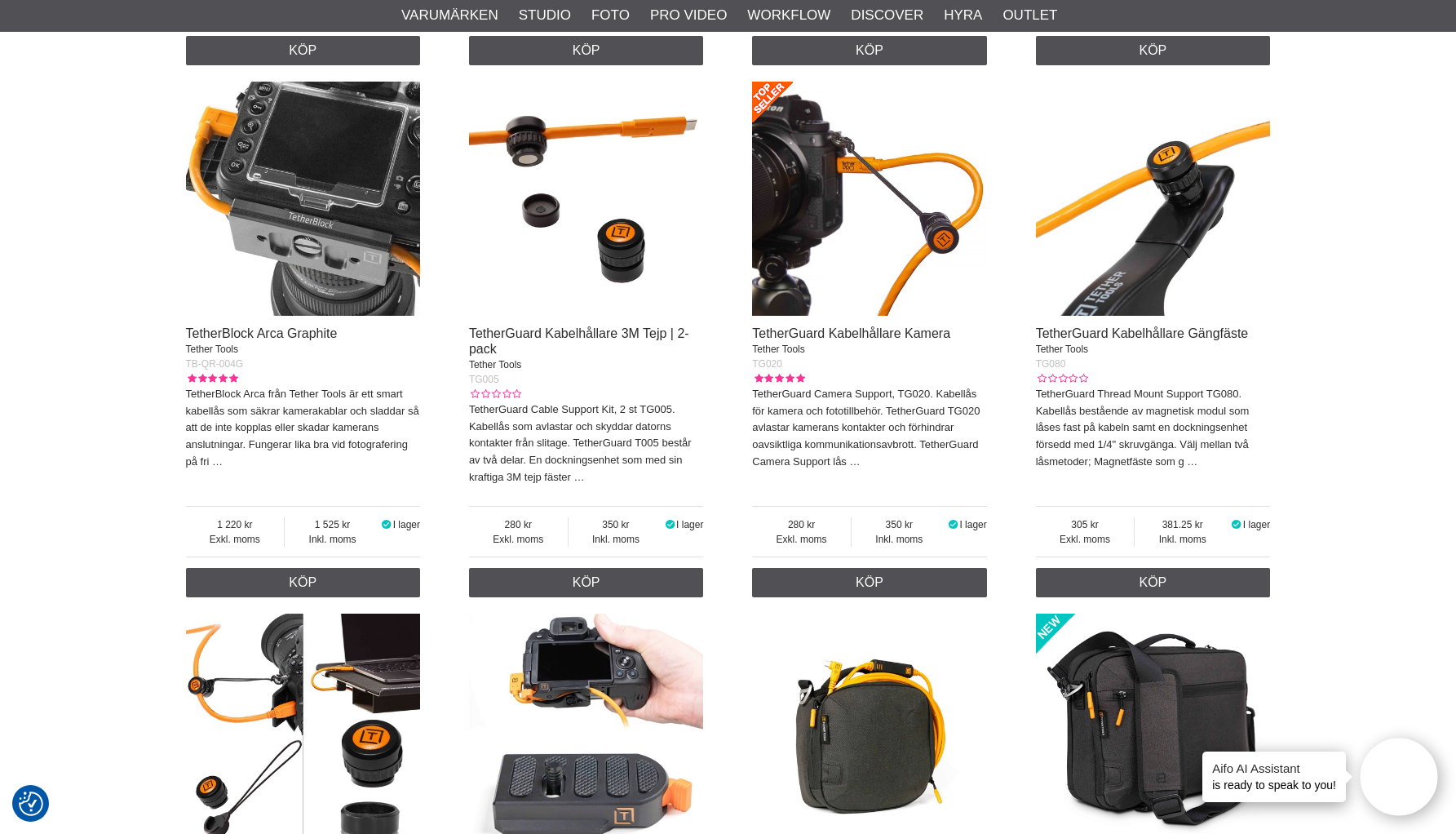
scroll to position [1790, 0]
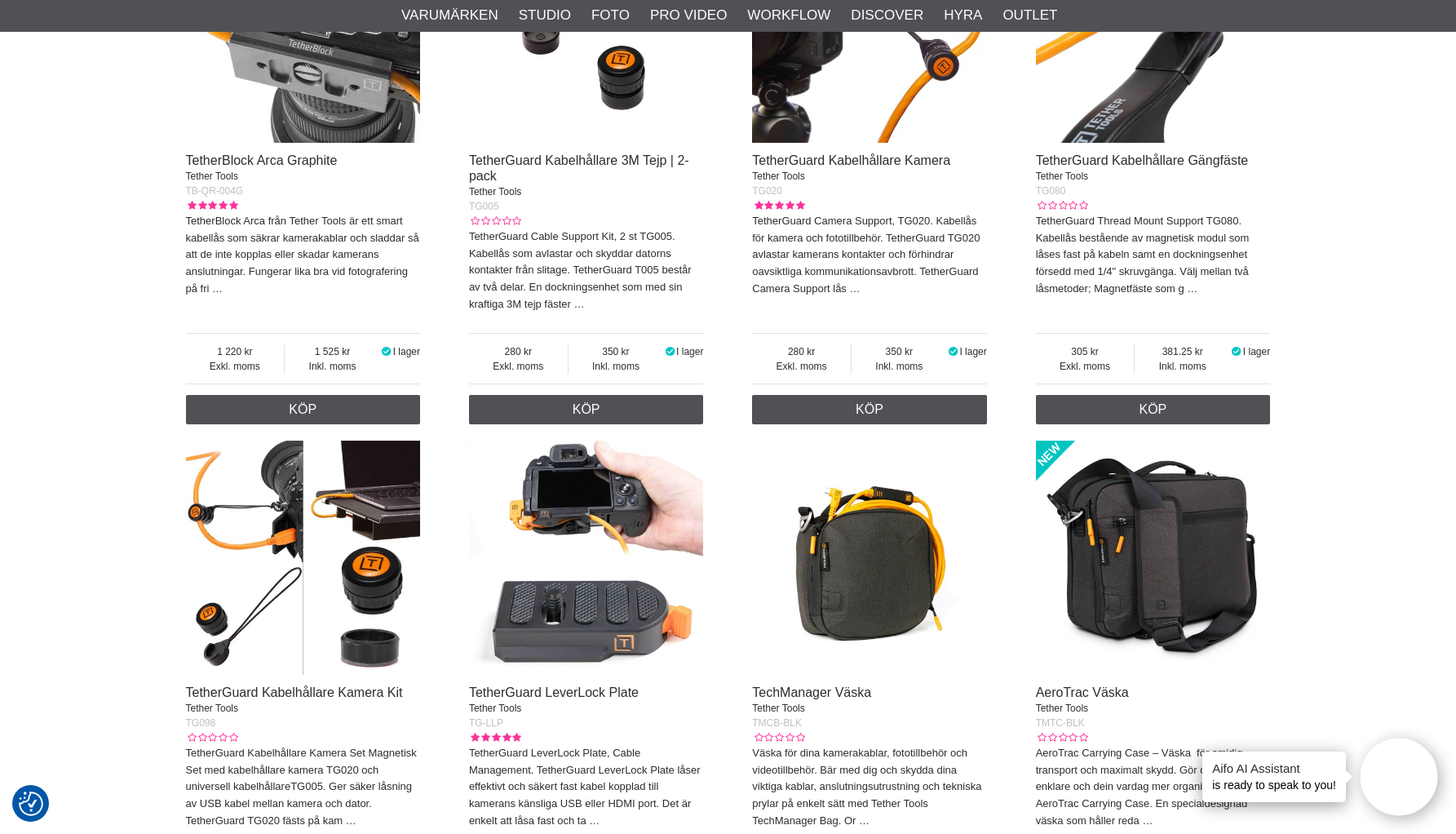
click at [316, 61] on img at bounding box center [304, 26] width 235 height 235
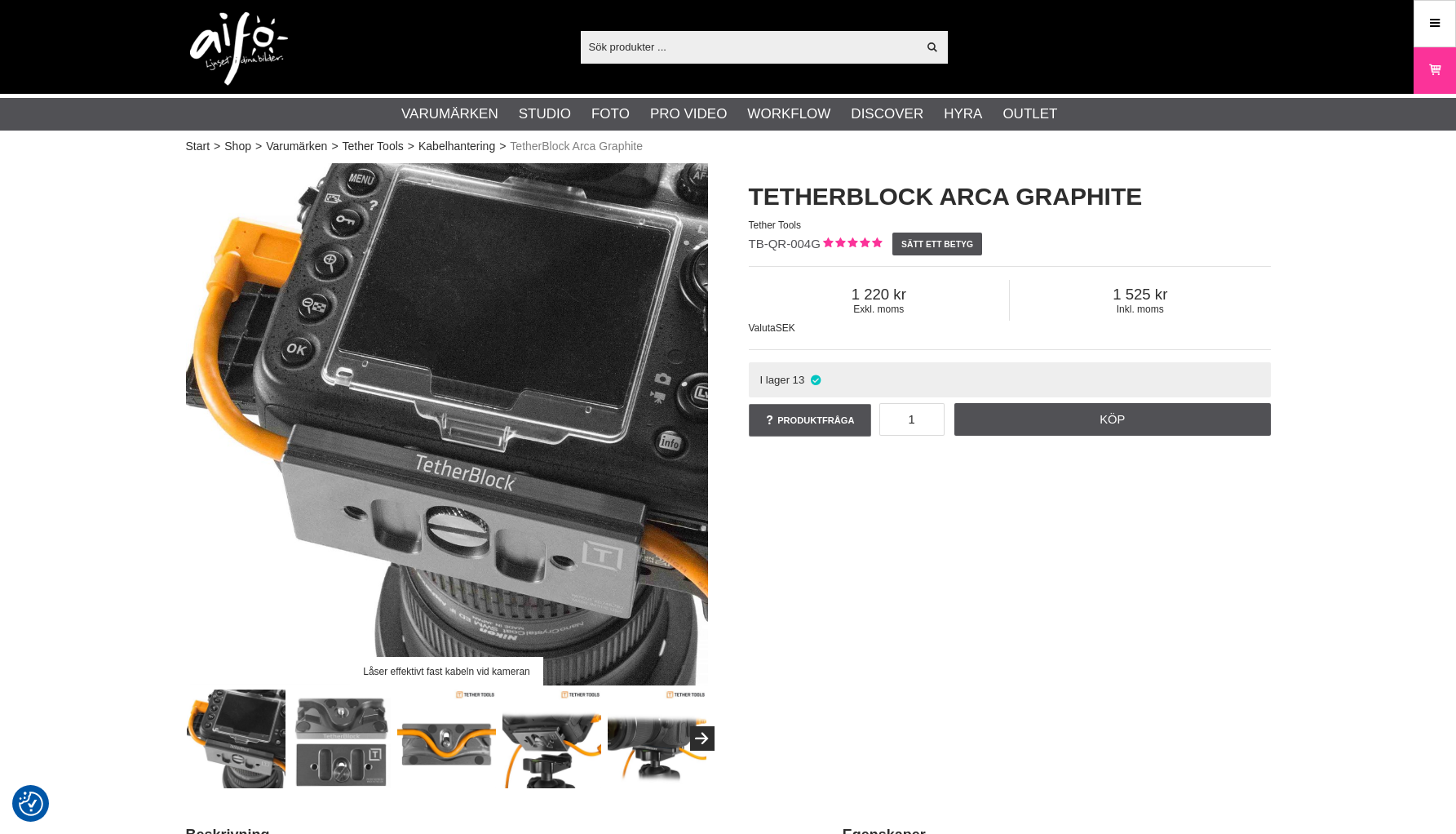
click at [248, 715] on img at bounding box center [236, 738] width 99 height 99
click at [323, 734] on img at bounding box center [341, 738] width 99 height 99
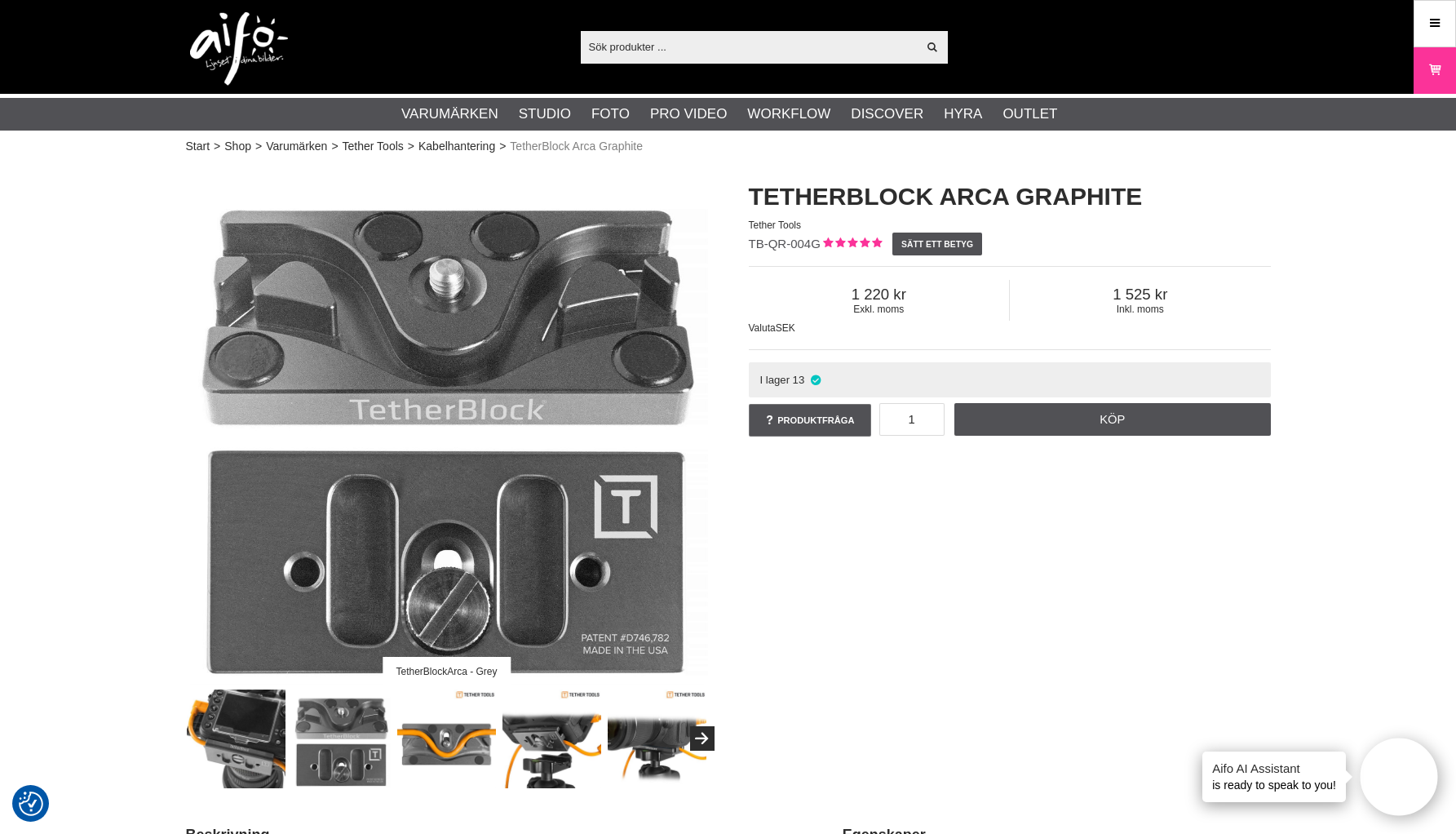
click at [423, 738] on img at bounding box center [446, 738] width 99 height 99
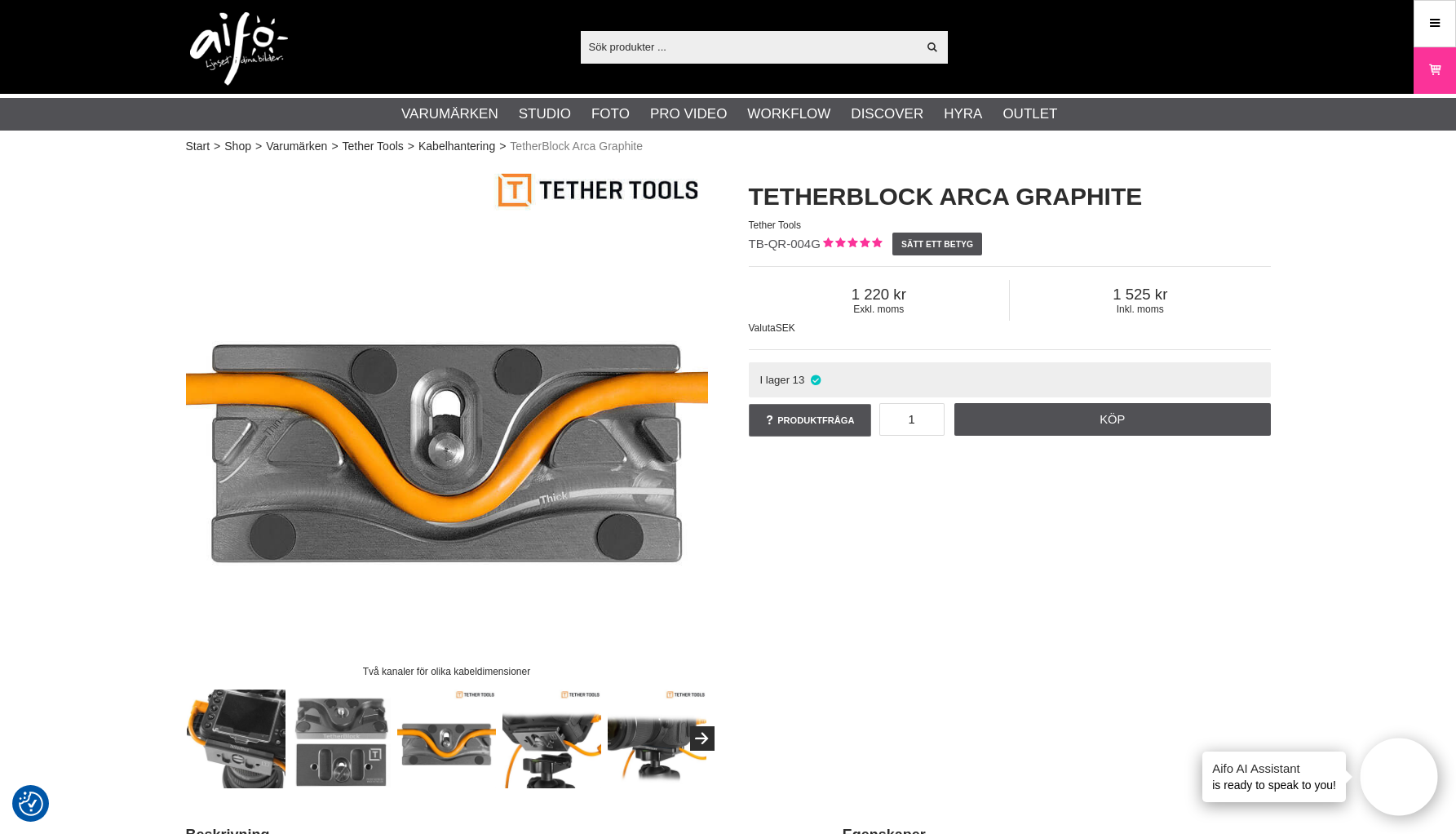
click at [556, 732] on img at bounding box center [552, 738] width 99 height 99
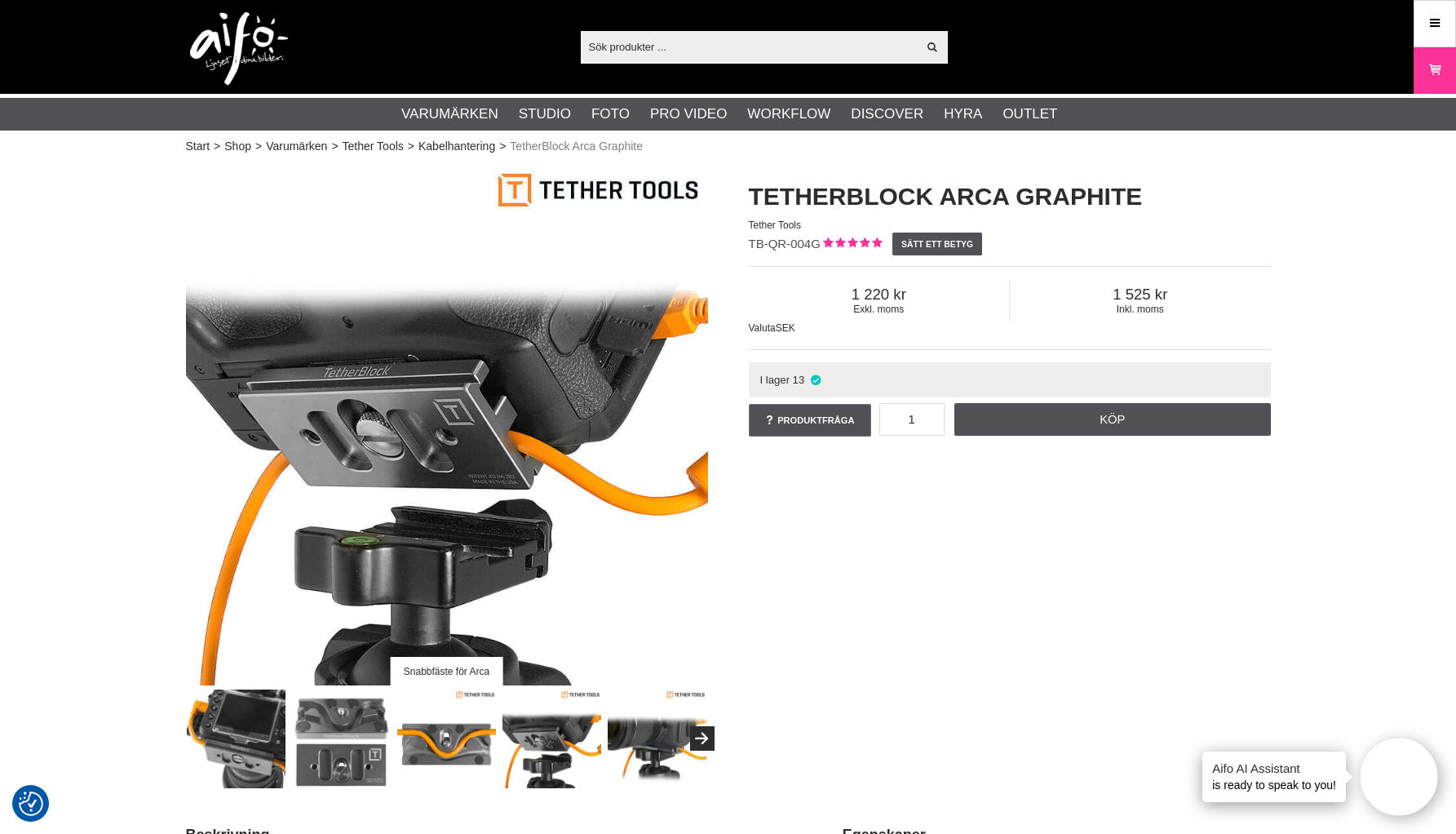
click at [552, 731] on img at bounding box center [552, 738] width 99 height 99
click at [634, 740] on img at bounding box center [656, 738] width 99 height 99
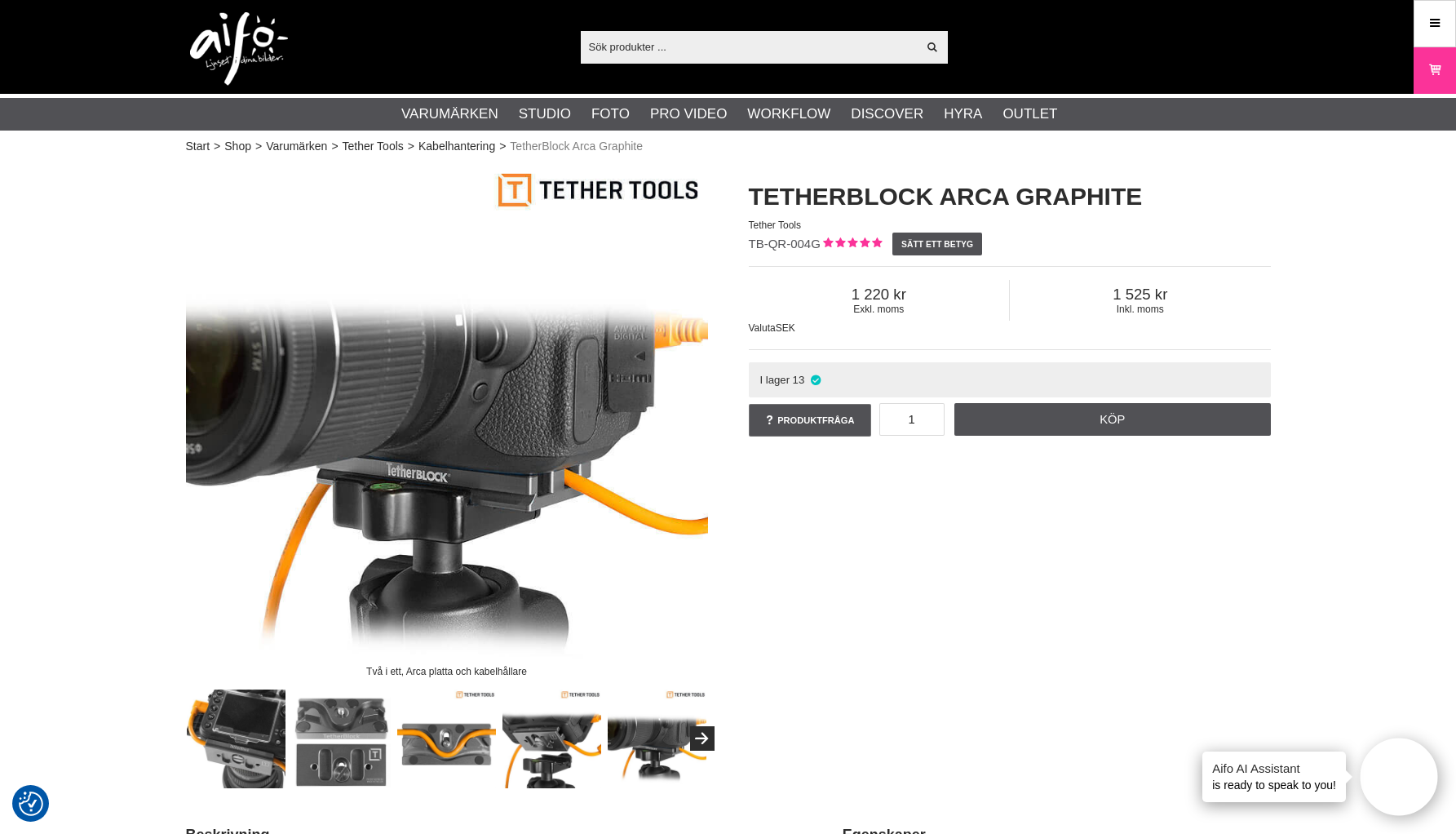
click at [686, 737] on img at bounding box center [656, 738] width 99 height 99
click at [692, 737] on icon "Next" at bounding box center [702, 739] width 20 height 15
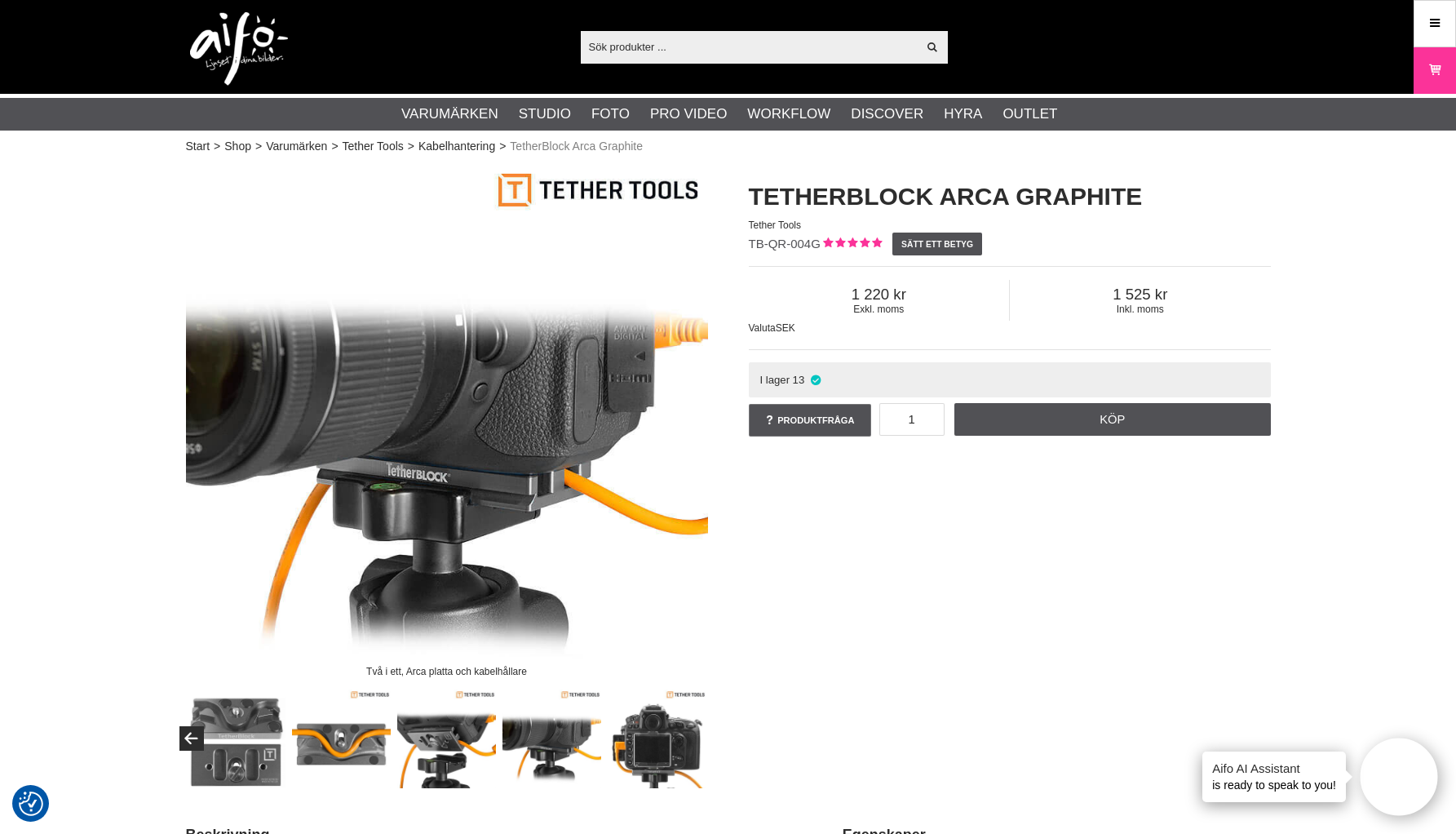
click at [692, 737] on img at bounding box center [656, 738] width 99 height 99
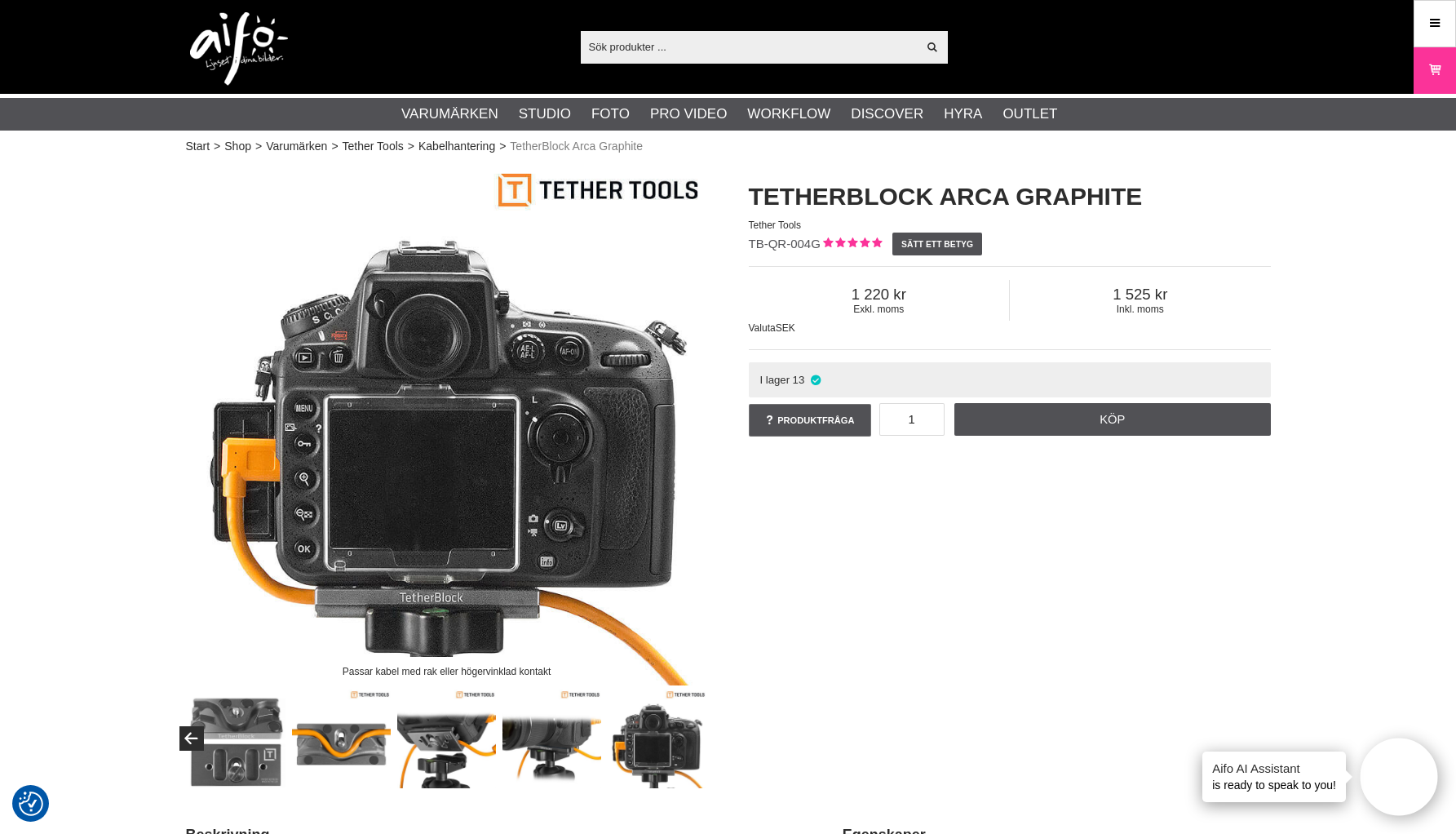
click at [671, 740] on img at bounding box center [656, 738] width 99 height 99
click at [688, 743] on img at bounding box center [656, 738] width 99 height 99
click at [261, 751] on img at bounding box center [236, 738] width 99 height 99
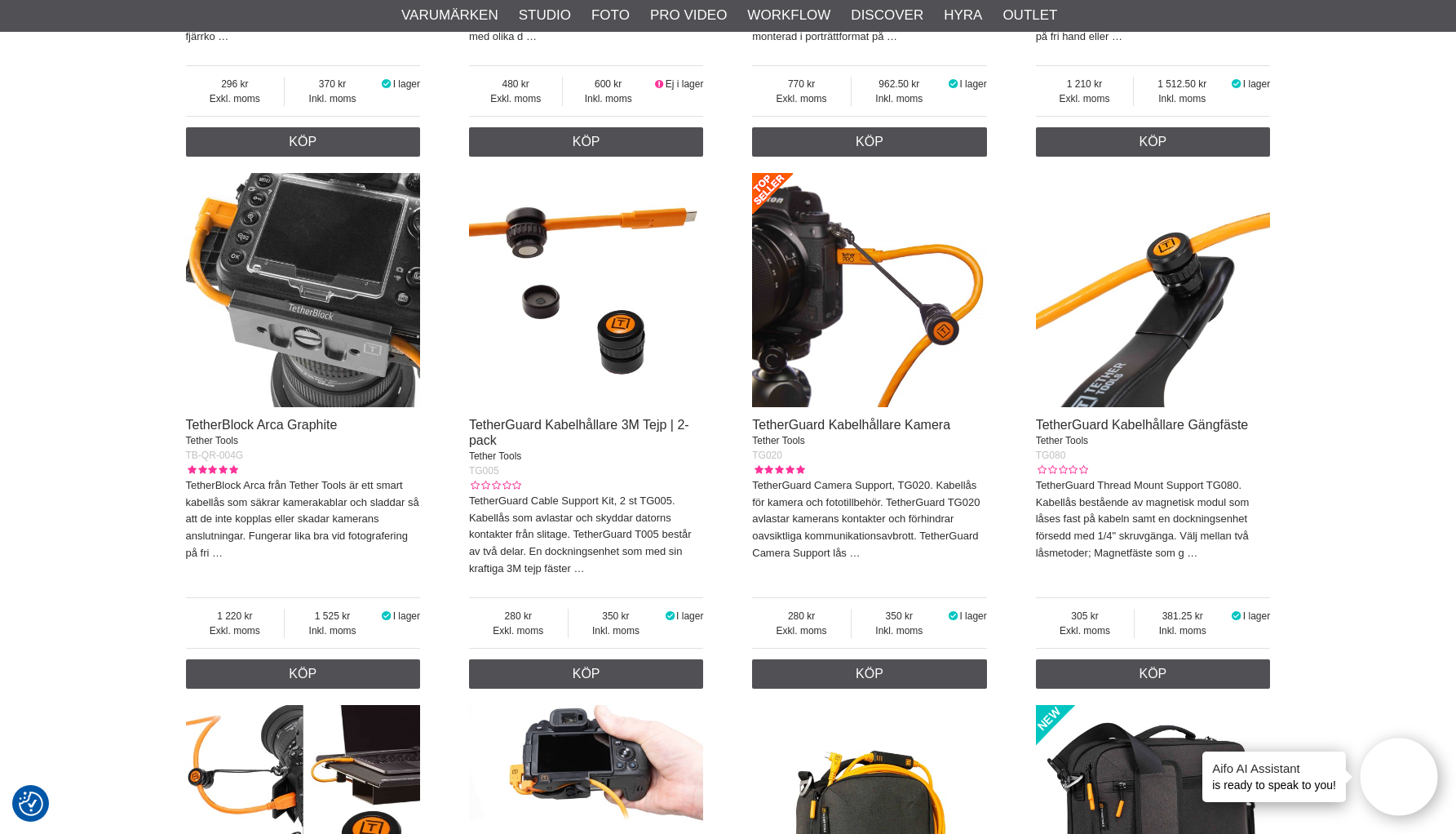
scroll to position [1535, 0]
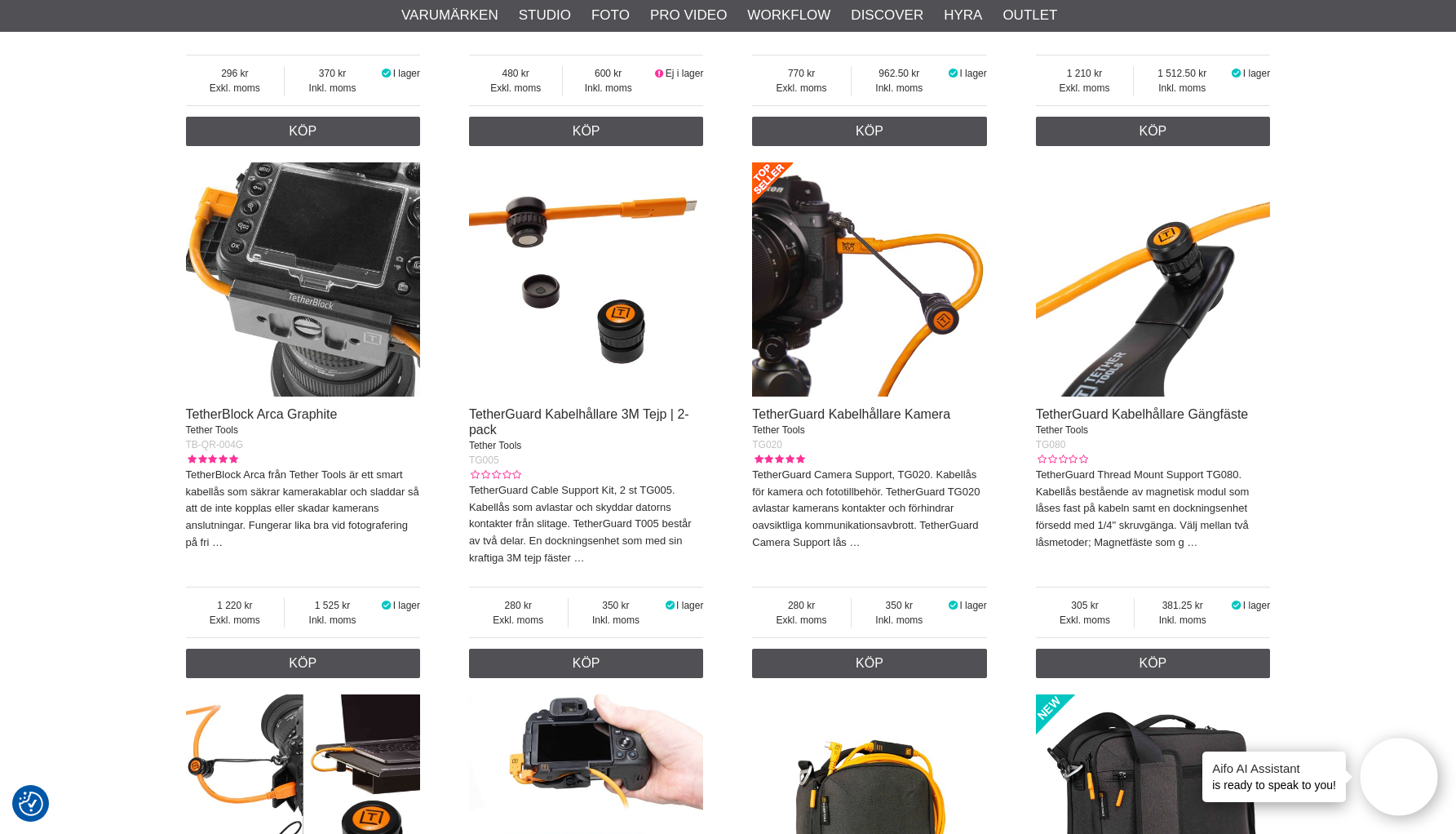
click at [1098, 385] on img at bounding box center [1153, 280] width 235 height 235
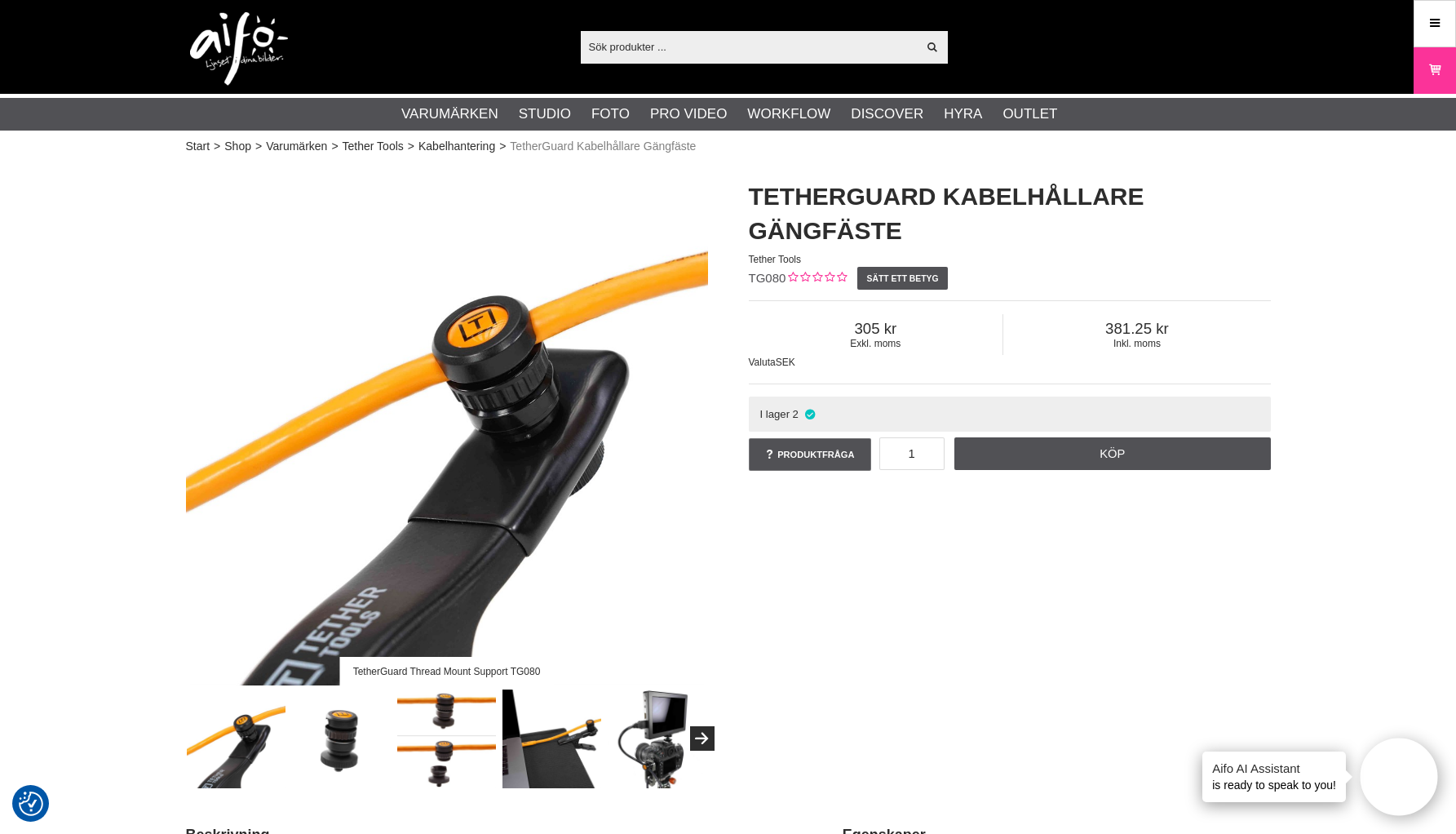
click at [337, 723] on img at bounding box center [341, 738] width 99 height 99
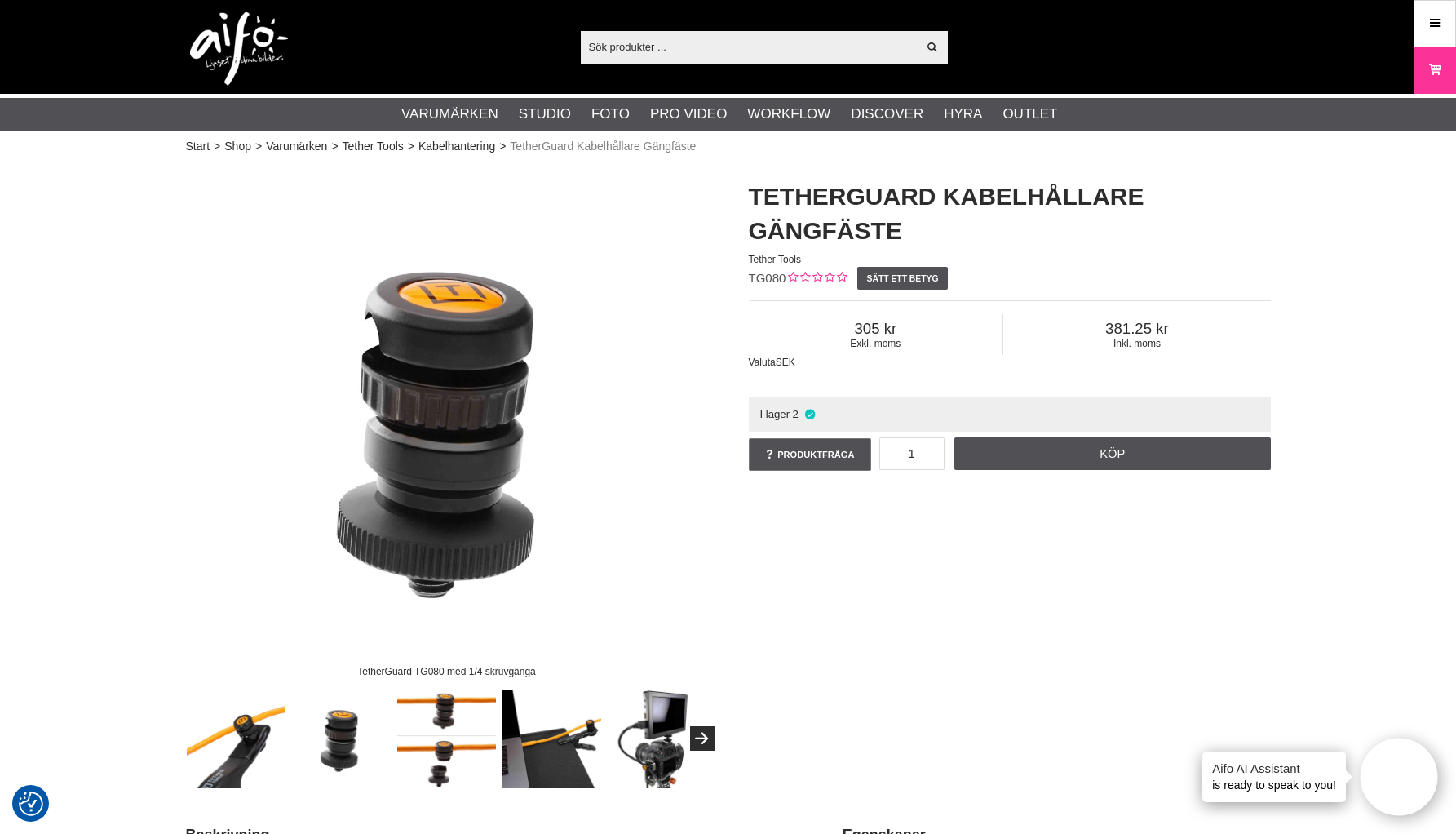
click at [439, 706] on img at bounding box center [446, 738] width 99 height 99
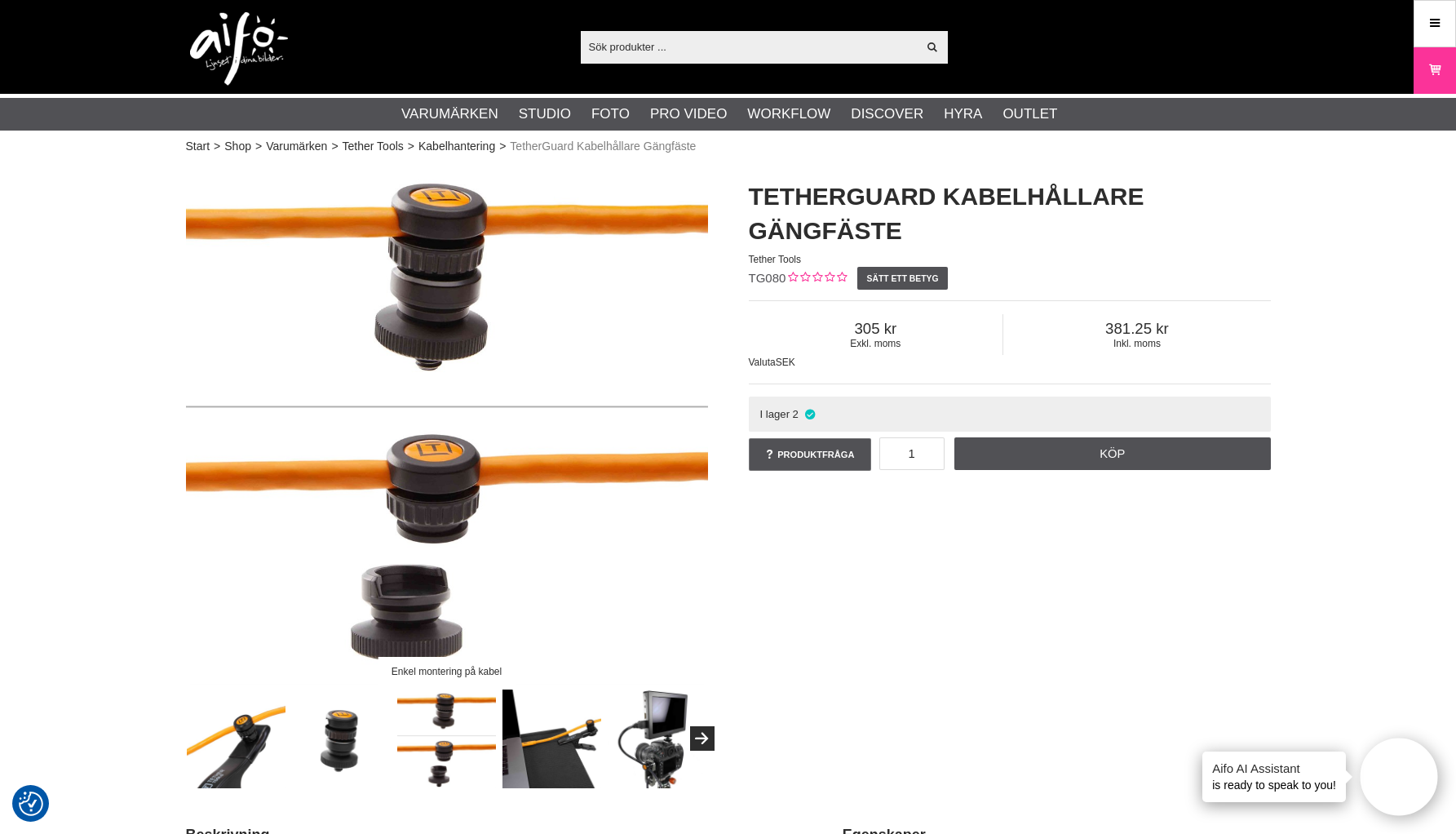
click at [417, 602] on img at bounding box center [447, 424] width 522 height 522
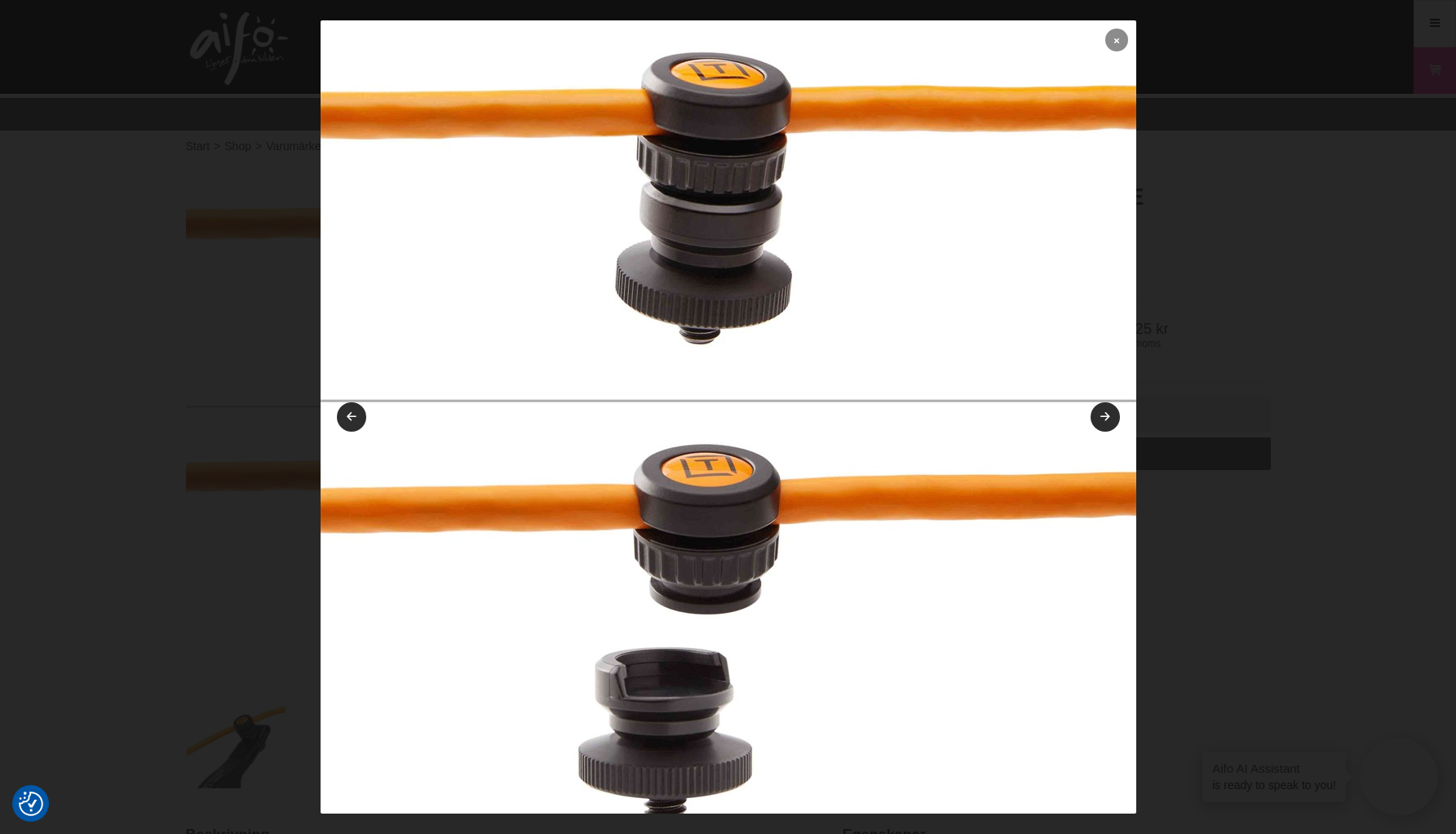
click at [1114, 36] on icon at bounding box center [1116, 40] width 5 height 9
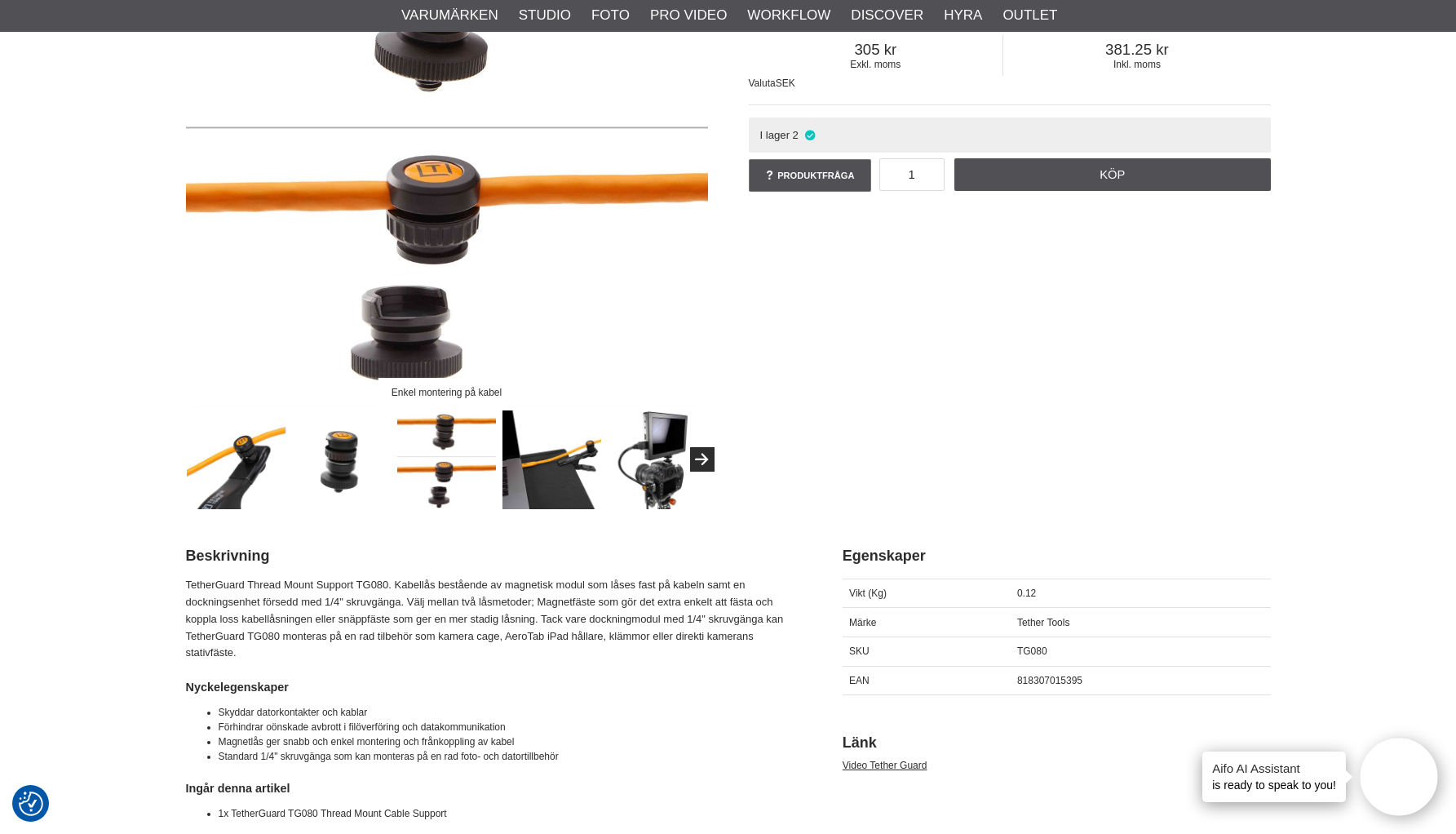
scroll to position [364, 0]
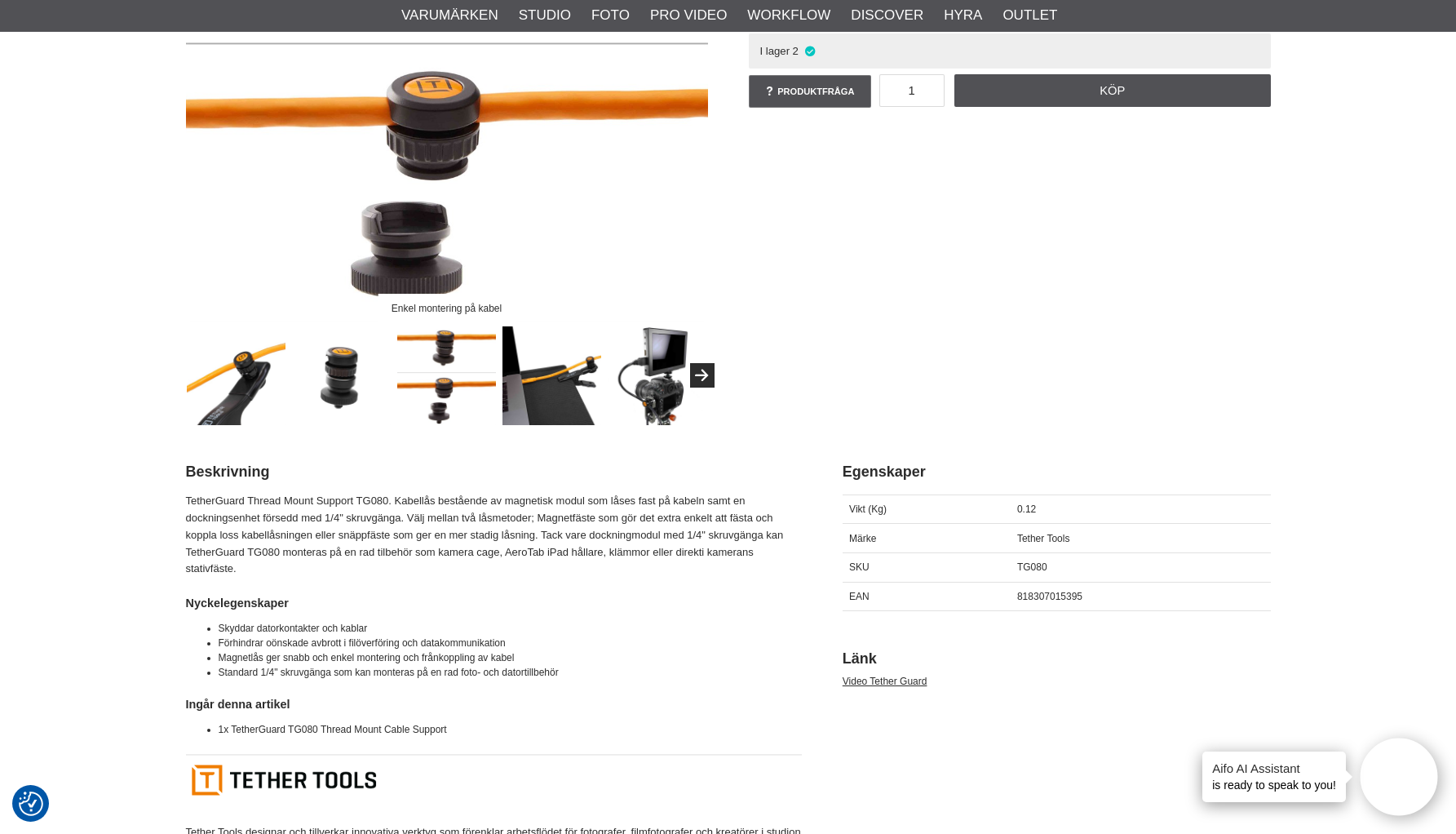
click at [252, 379] on img at bounding box center [236, 376] width 99 height 99
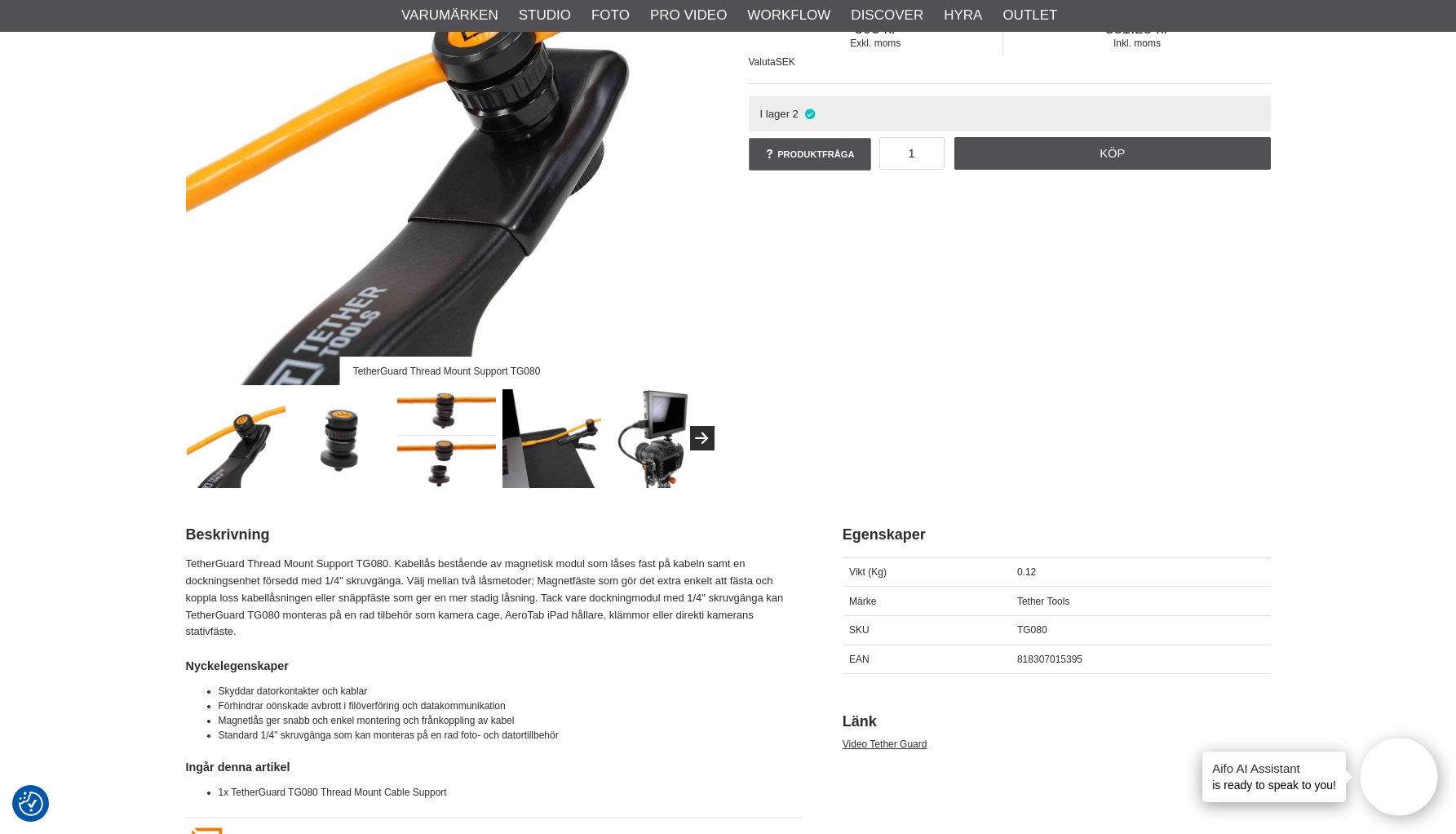
scroll to position [310, 0]
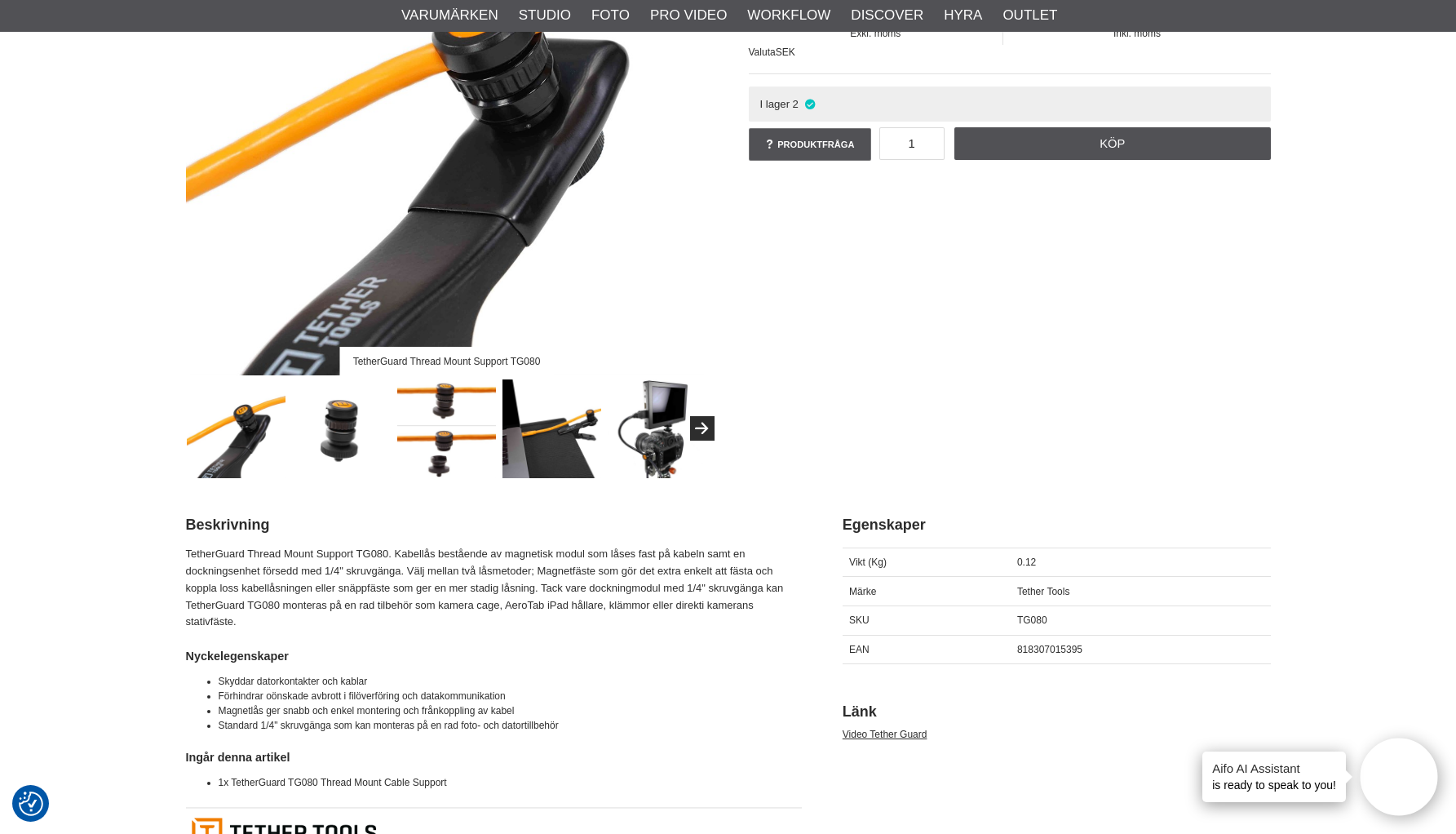
click at [565, 447] on img at bounding box center [552, 428] width 99 height 99
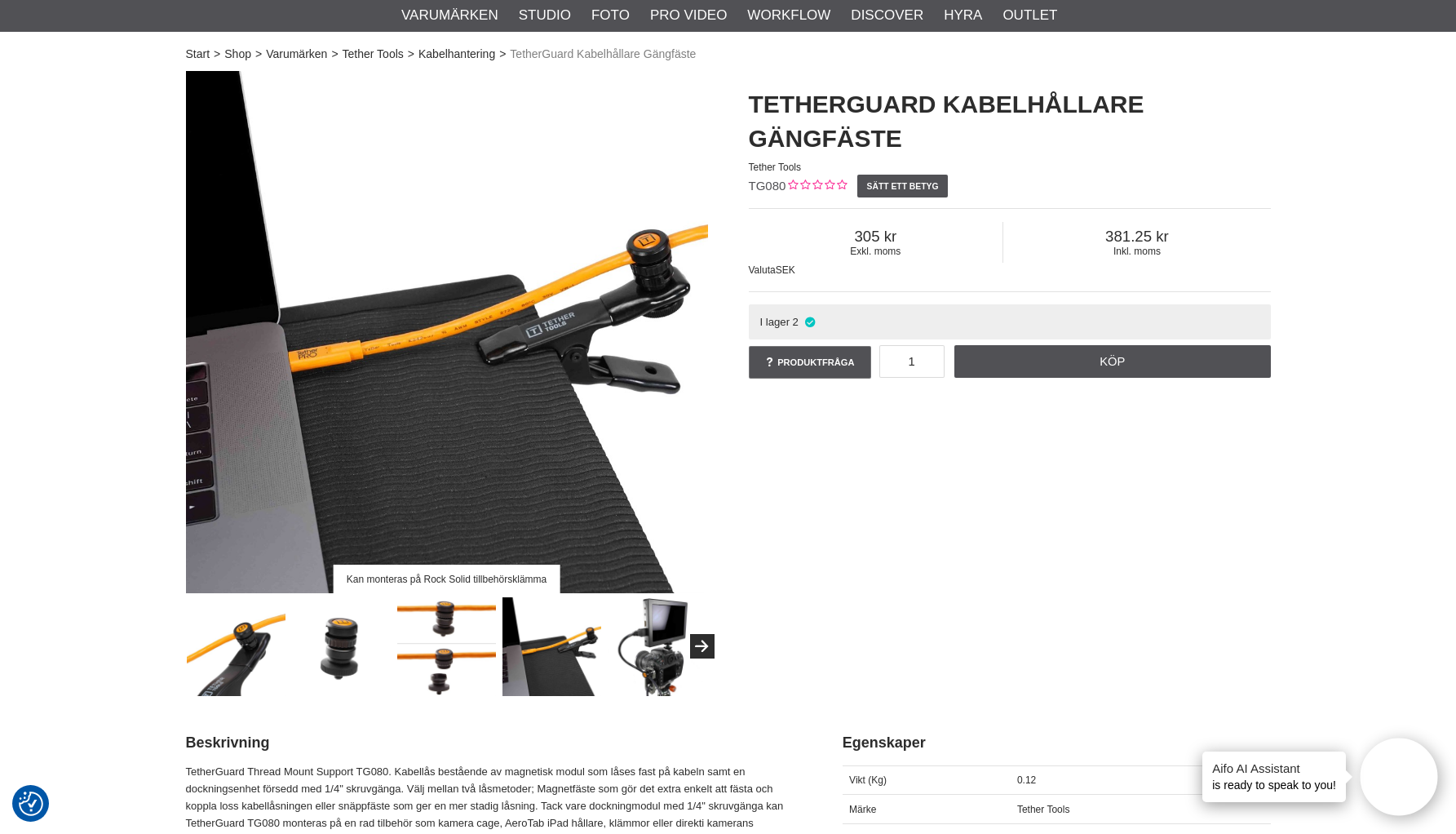
scroll to position [0, 0]
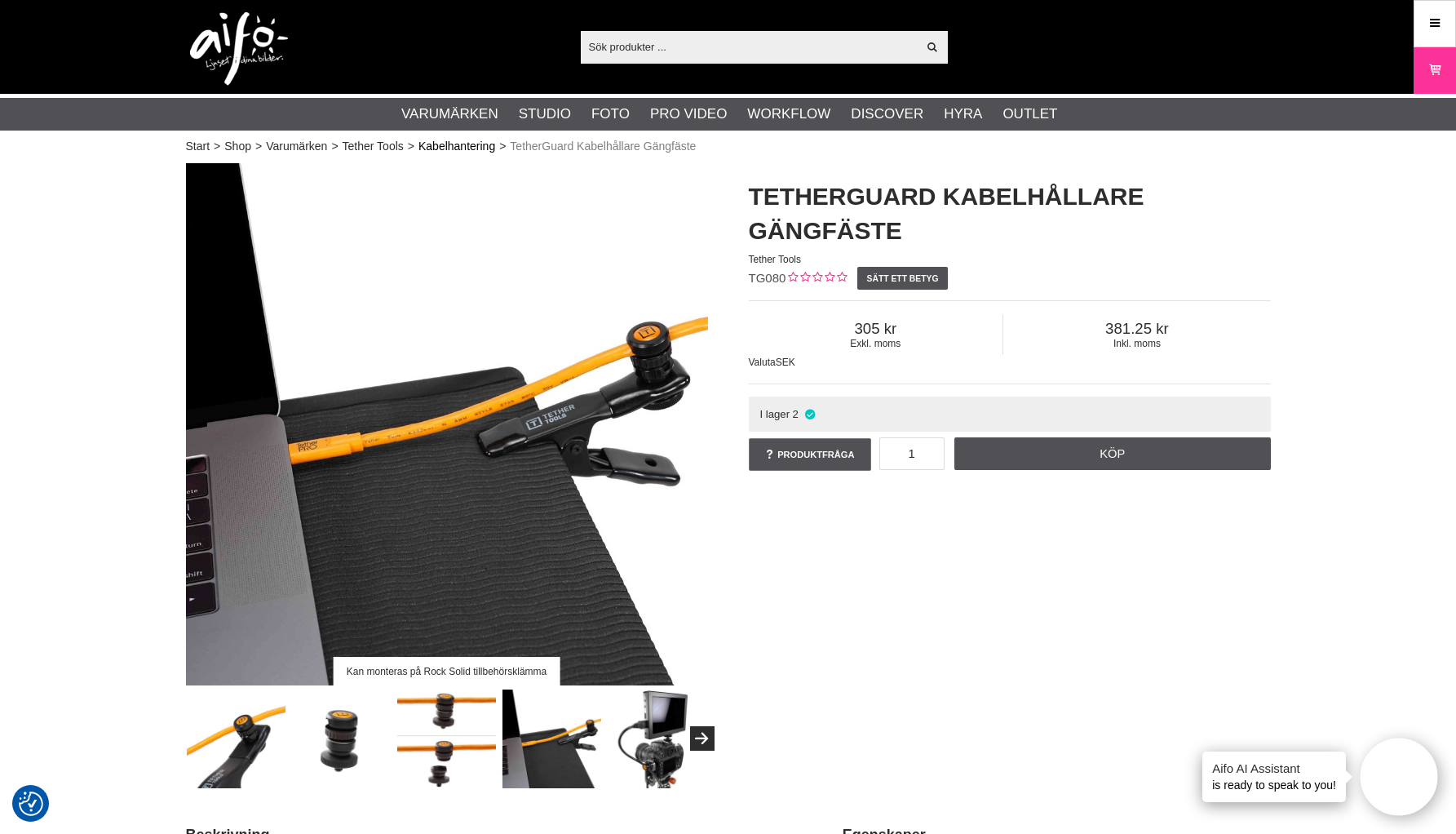
click at [467, 142] on link "Kabelhantering" at bounding box center [456, 145] width 77 height 17
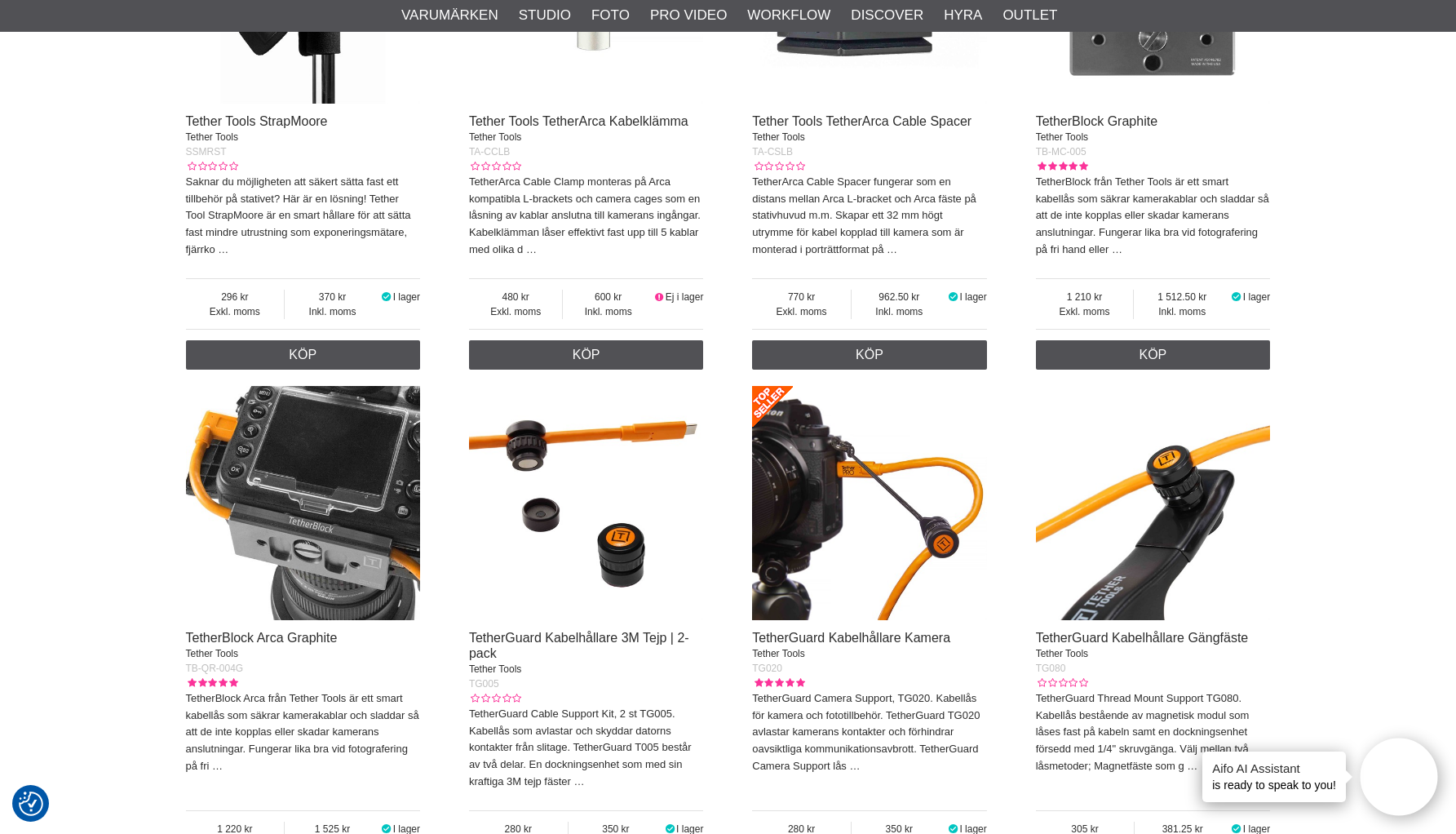
scroll to position [1180, 0]
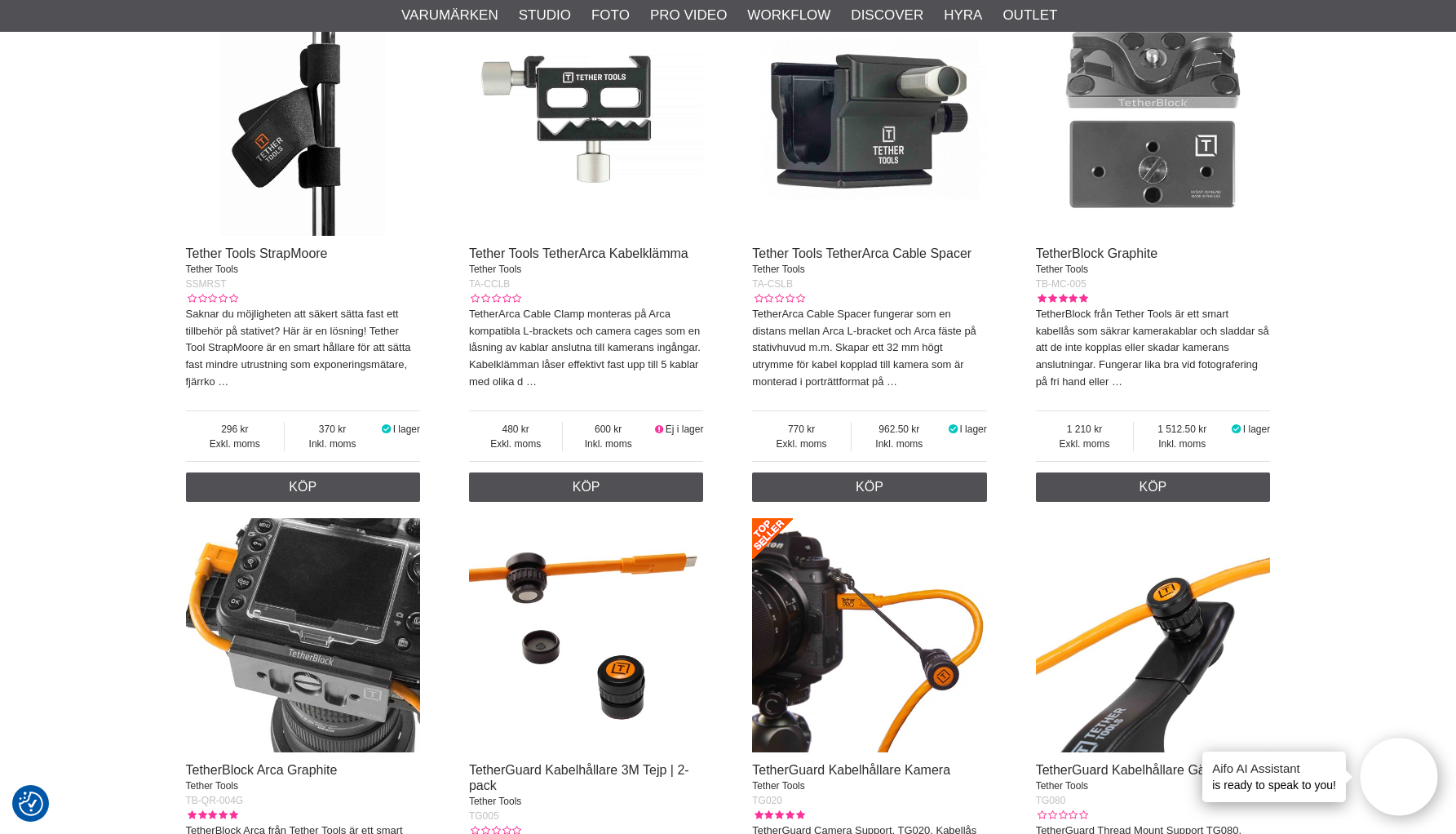
click at [1130, 169] on img at bounding box center [1153, 120] width 235 height 235
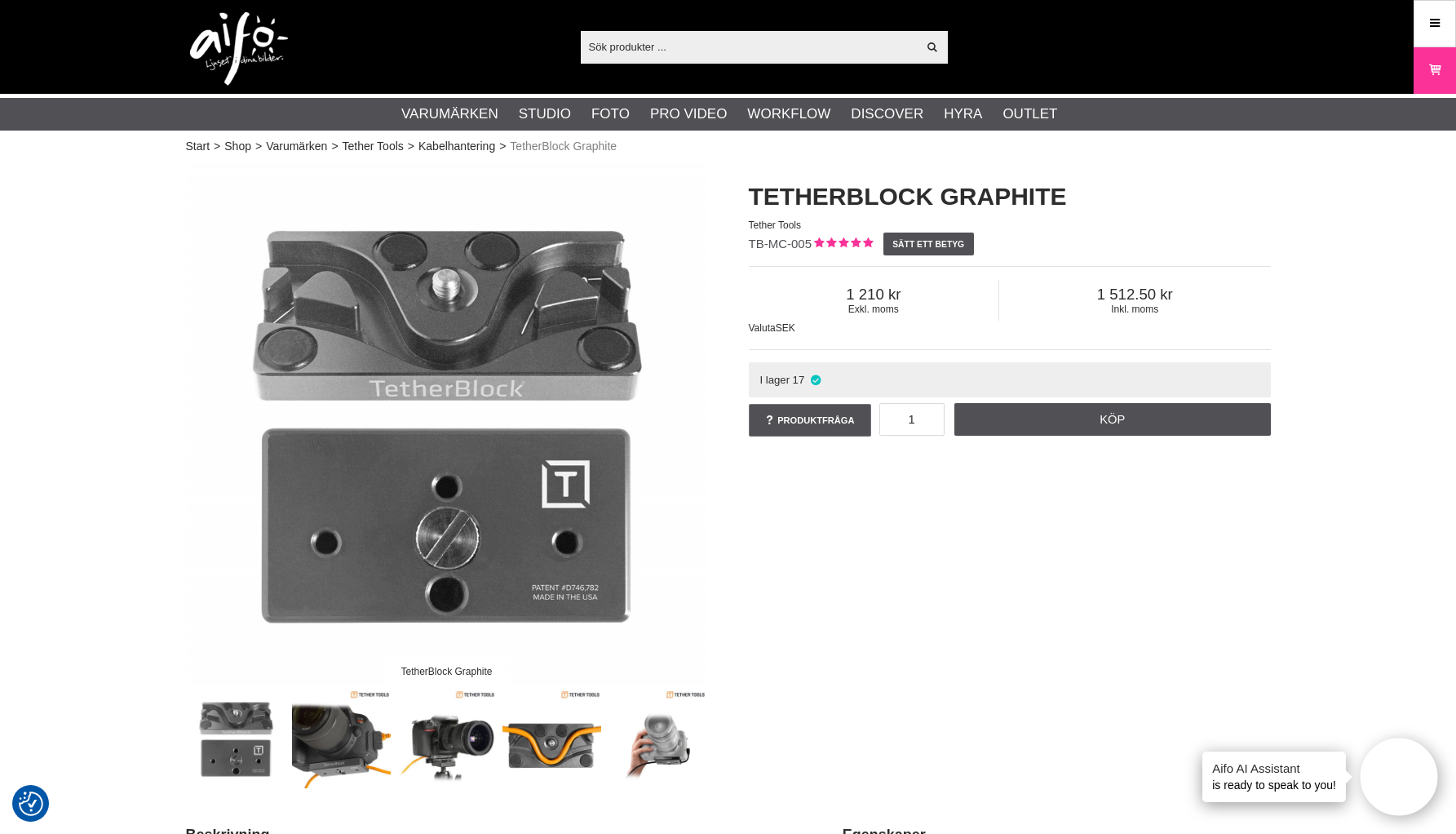
click at [250, 743] on img at bounding box center [236, 738] width 99 height 99
click at [249, 752] on img at bounding box center [236, 738] width 99 height 99
click at [327, 743] on img at bounding box center [341, 738] width 99 height 99
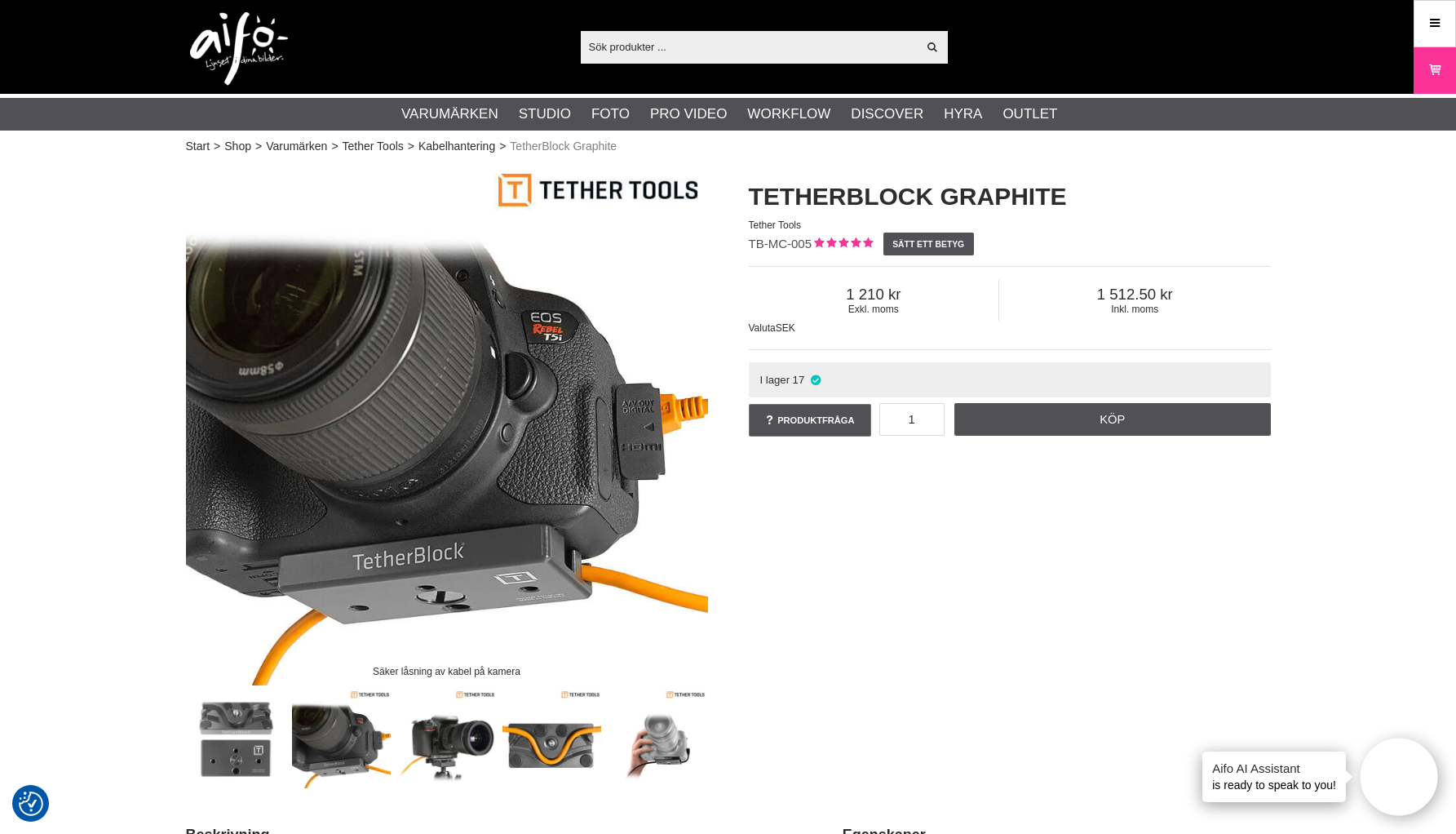
click at [444, 745] on img at bounding box center [446, 738] width 99 height 99
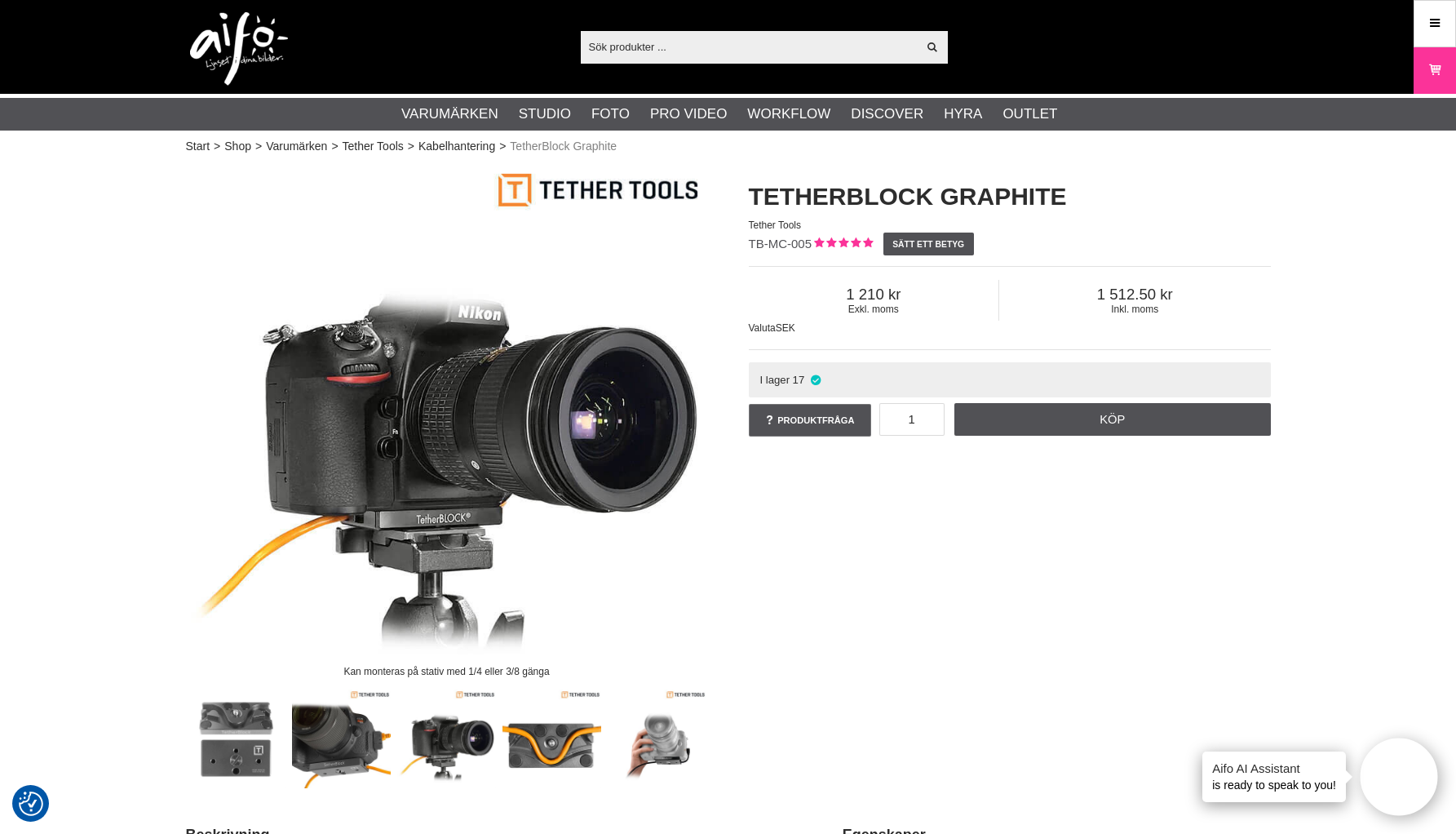
click at [542, 737] on img at bounding box center [552, 738] width 99 height 99
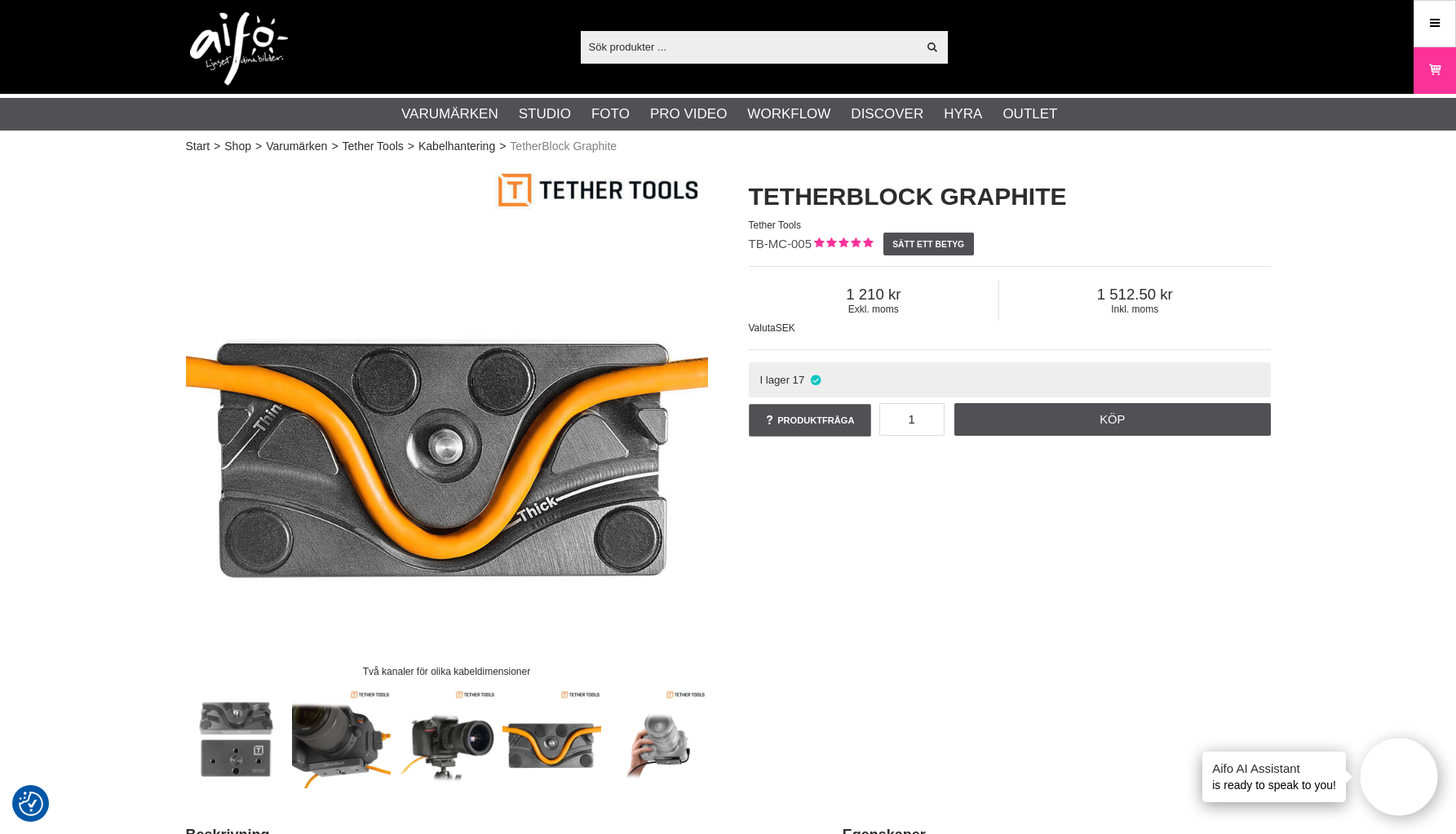
click at [642, 740] on img at bounding box center [656, 738] width 99 height 99
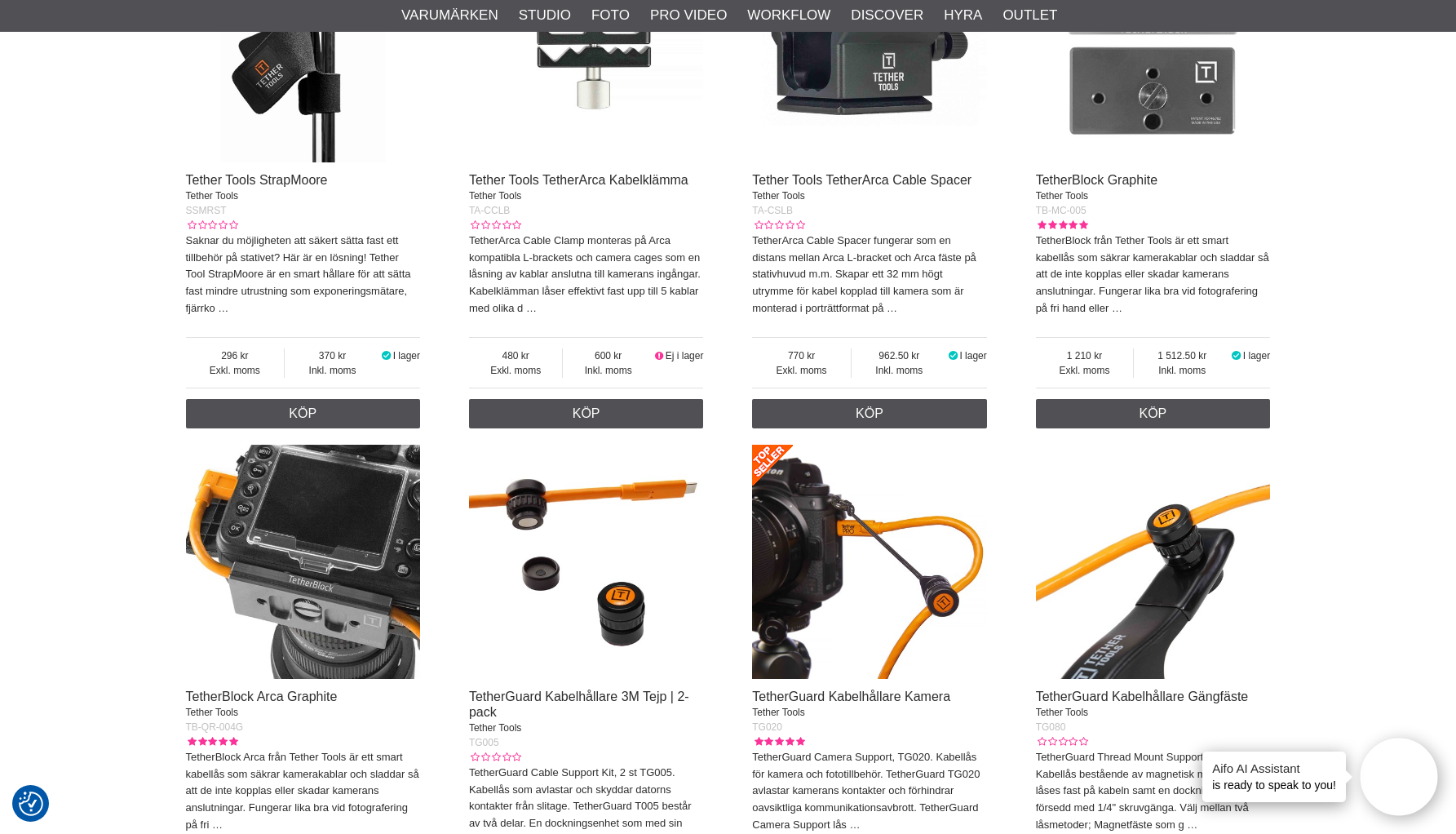
scroll to position [1263, 0]
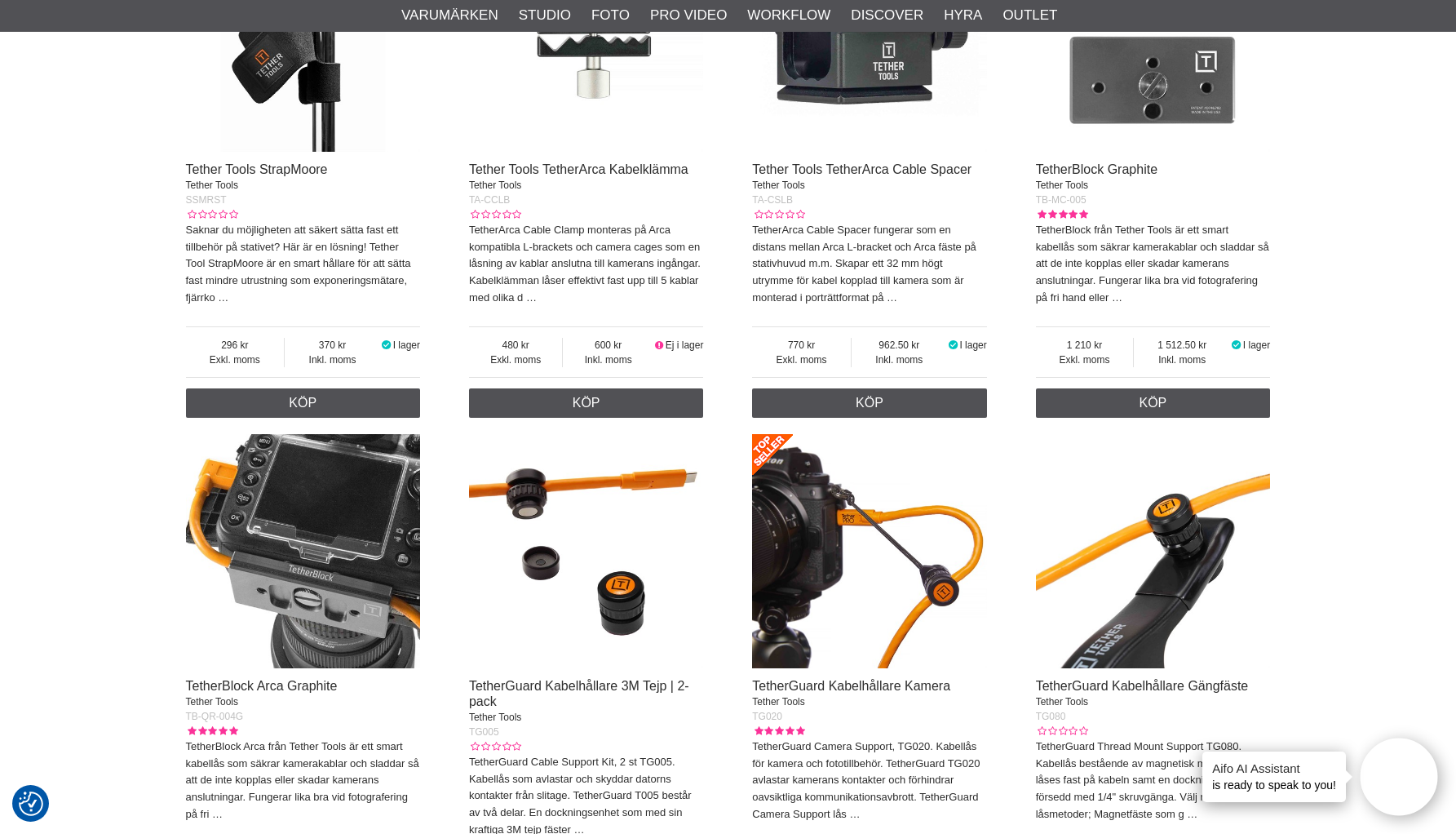
click at [304, 601] on img at bounding box center [304, 552] width 235 height 235
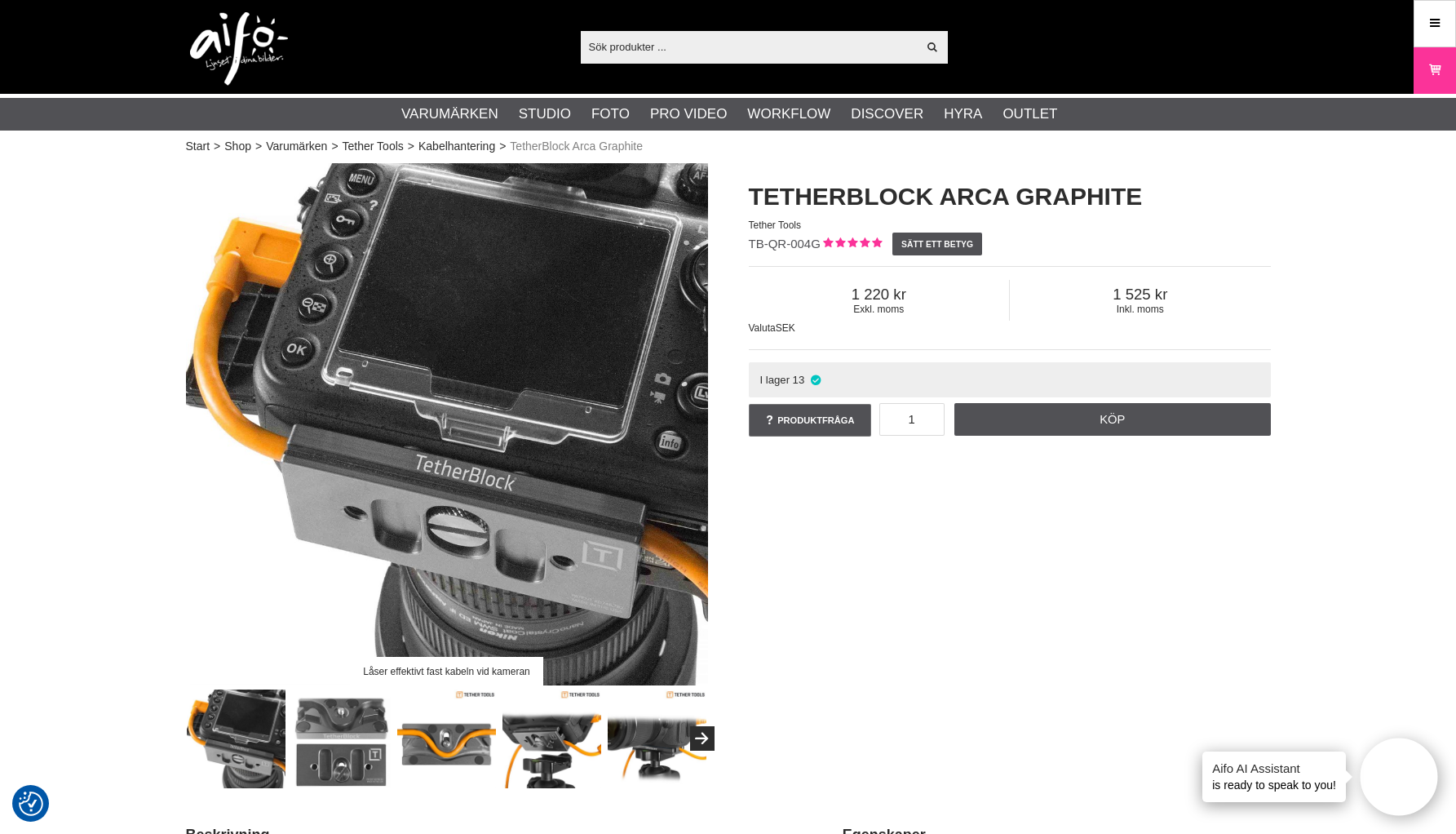
click at [347, 752] on img at bounding box center [341, 738] width 99 height 99
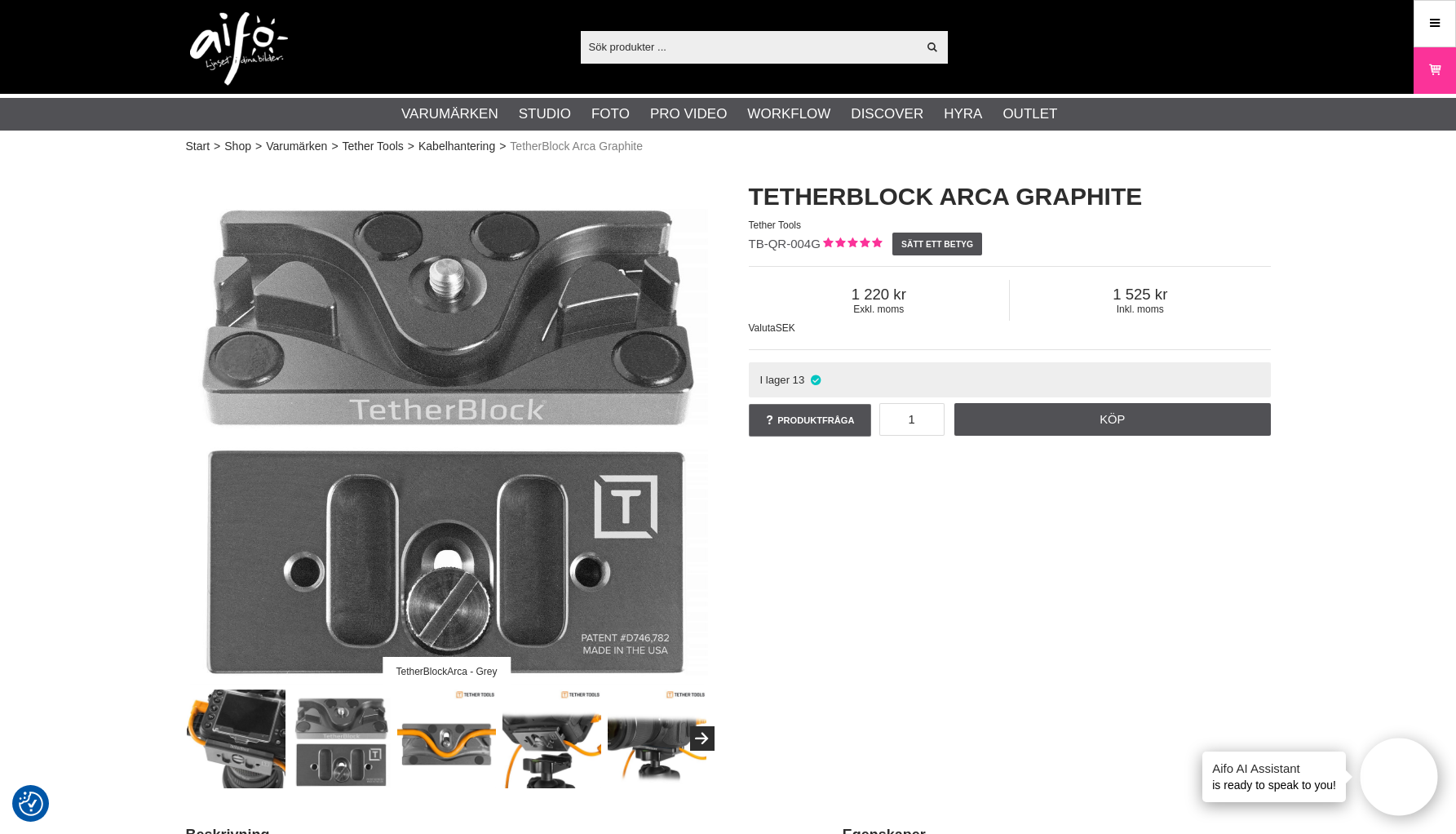
click at [546, 745] on img at bounding box center [552, 738] width 99 height 99
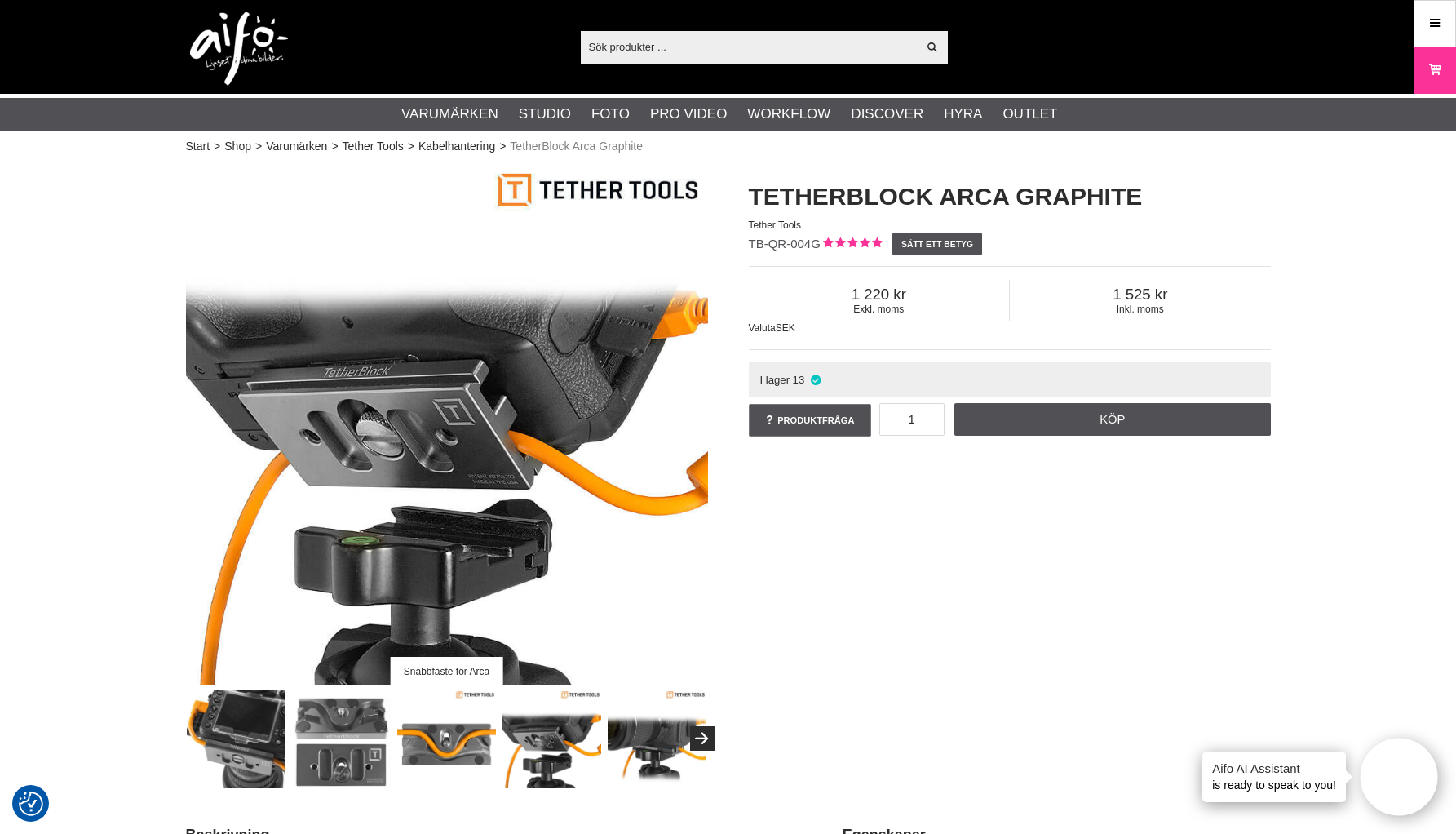
click at [627, 742] on img at bounding box center [656, 738] width 99 height 99
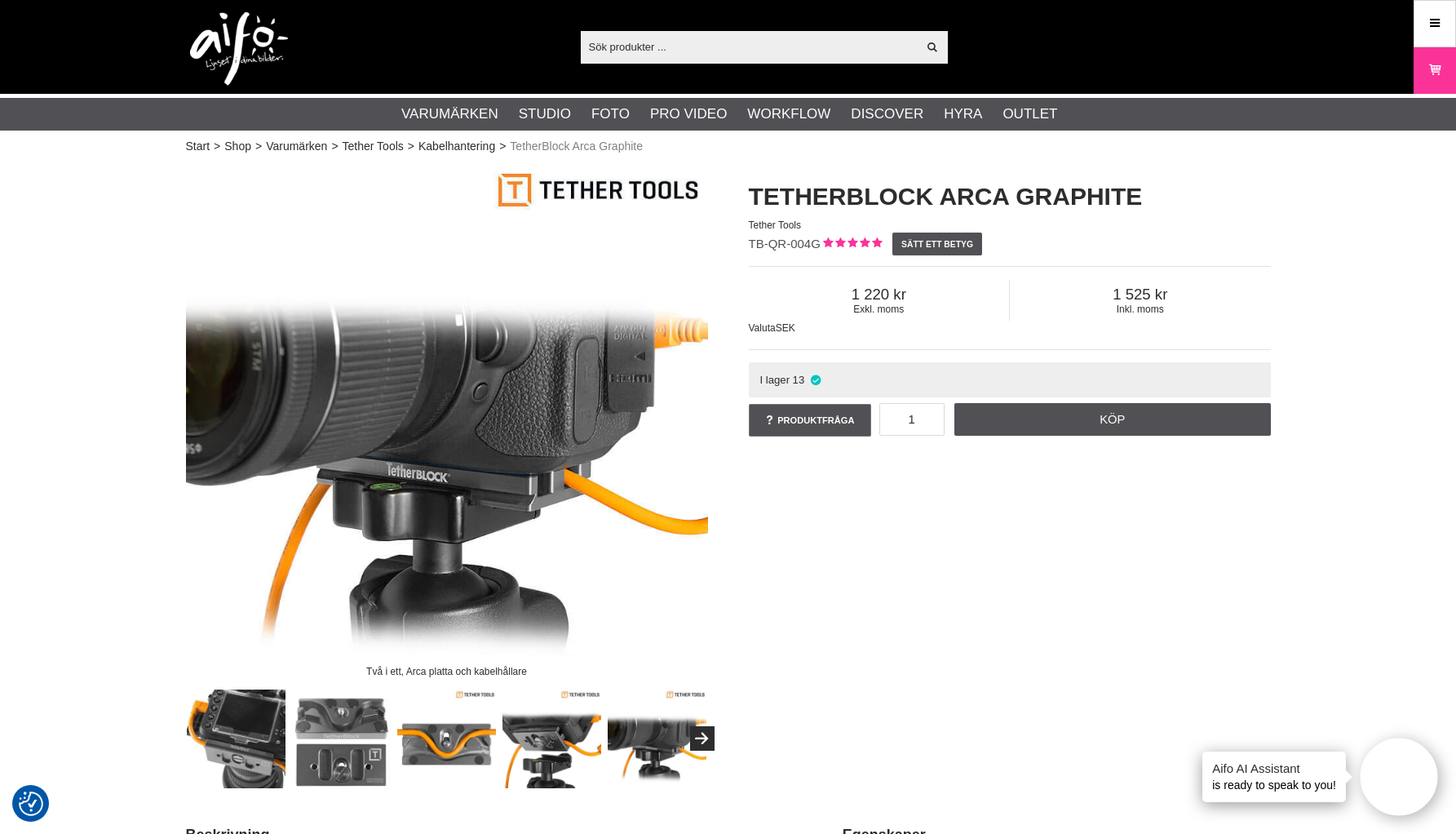
click at [252, 729] on img at bounding box center [236, 738] width 99 height 99
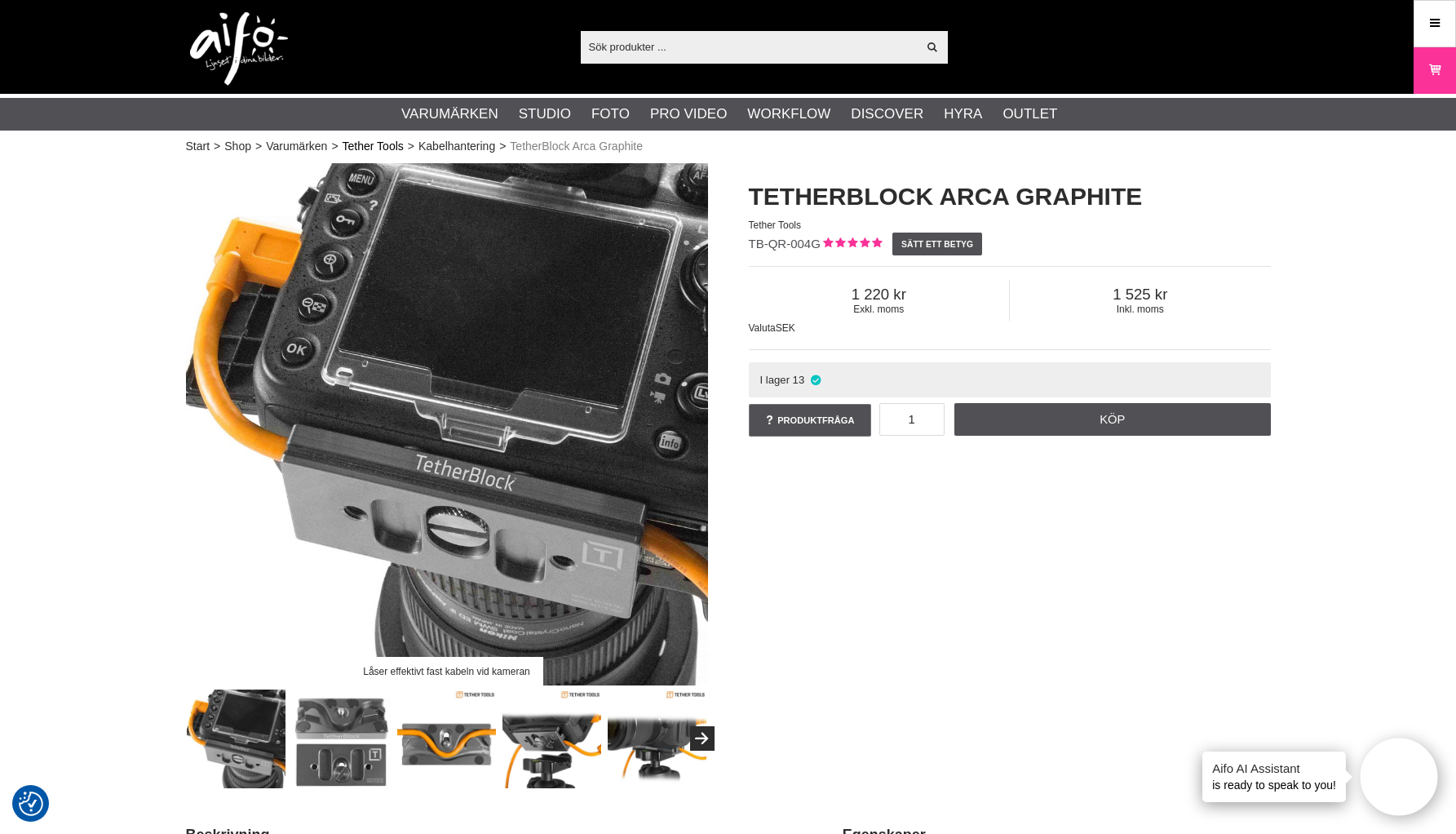
click at [400, 143] on link "Tether Tools" at bounding box center [372, 145] width 61 height 17
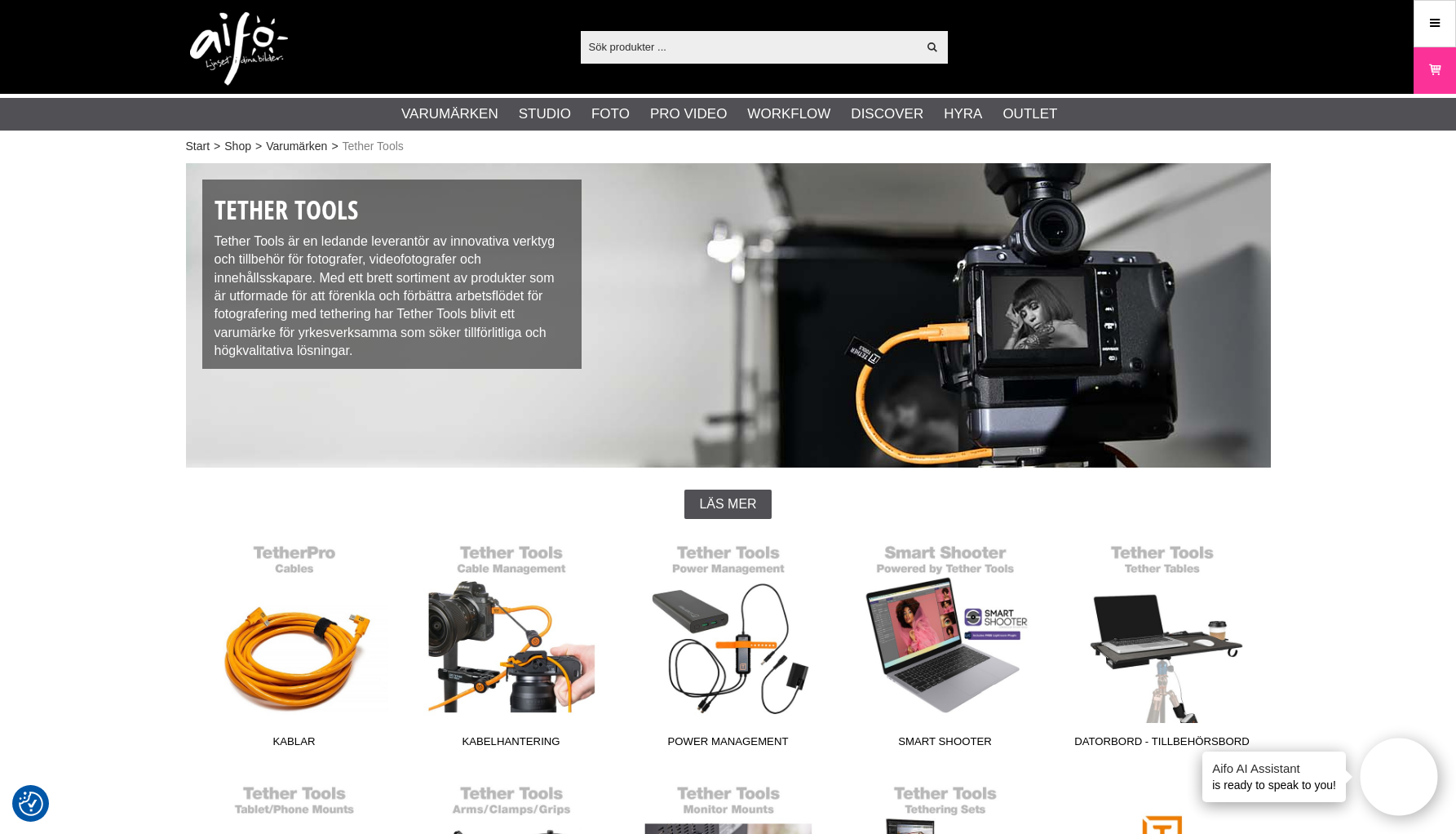
scroll to position [231, 0]
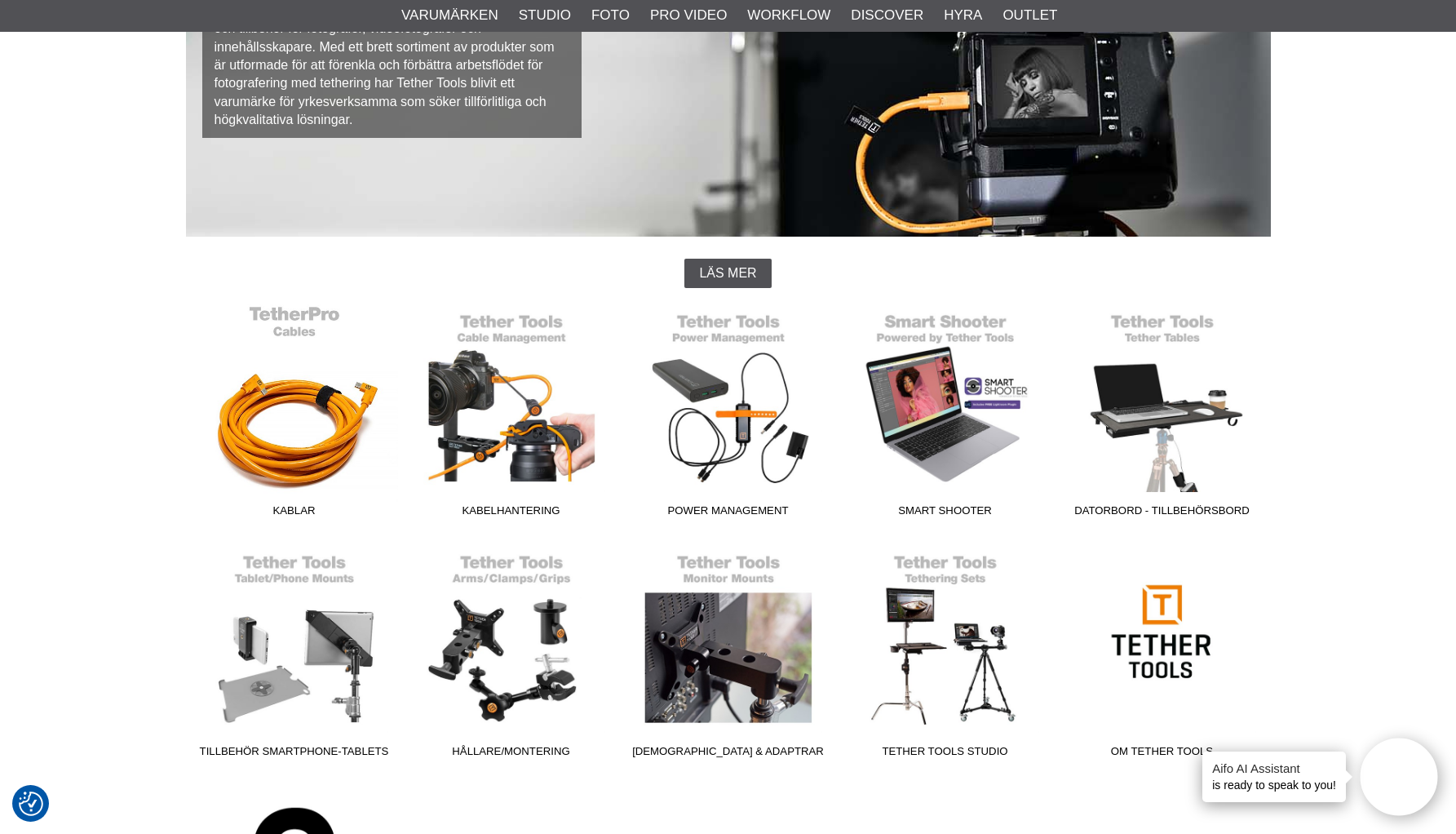
click at [319, 460] on link "Kablar" at bounding box center [295, 415] width 217 height 220
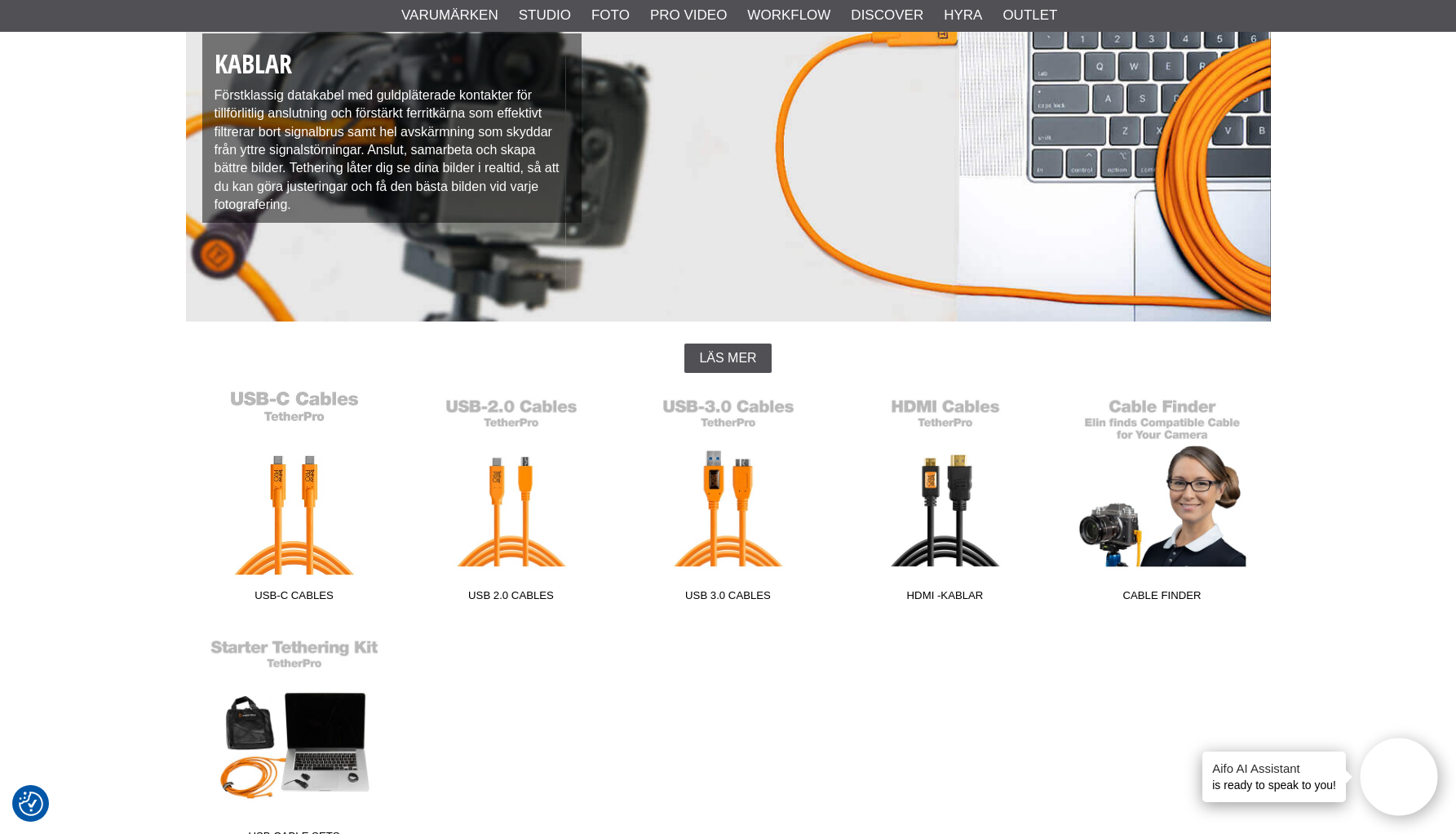
scroll to position [286, 0]
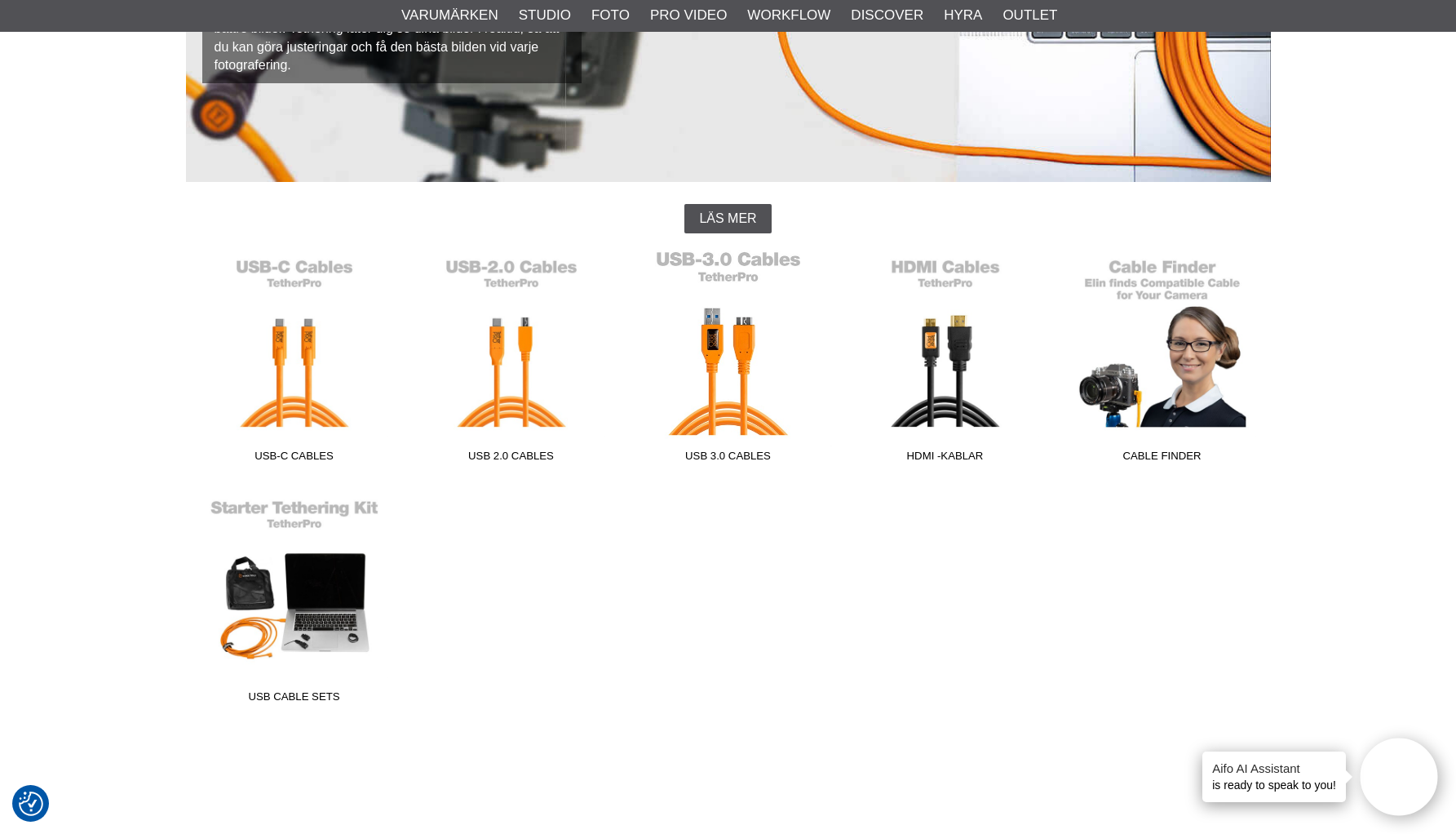
click at [725, 416] on link "USB 3.0 Cables" at bounding box center [729, 360] width 217 height 220
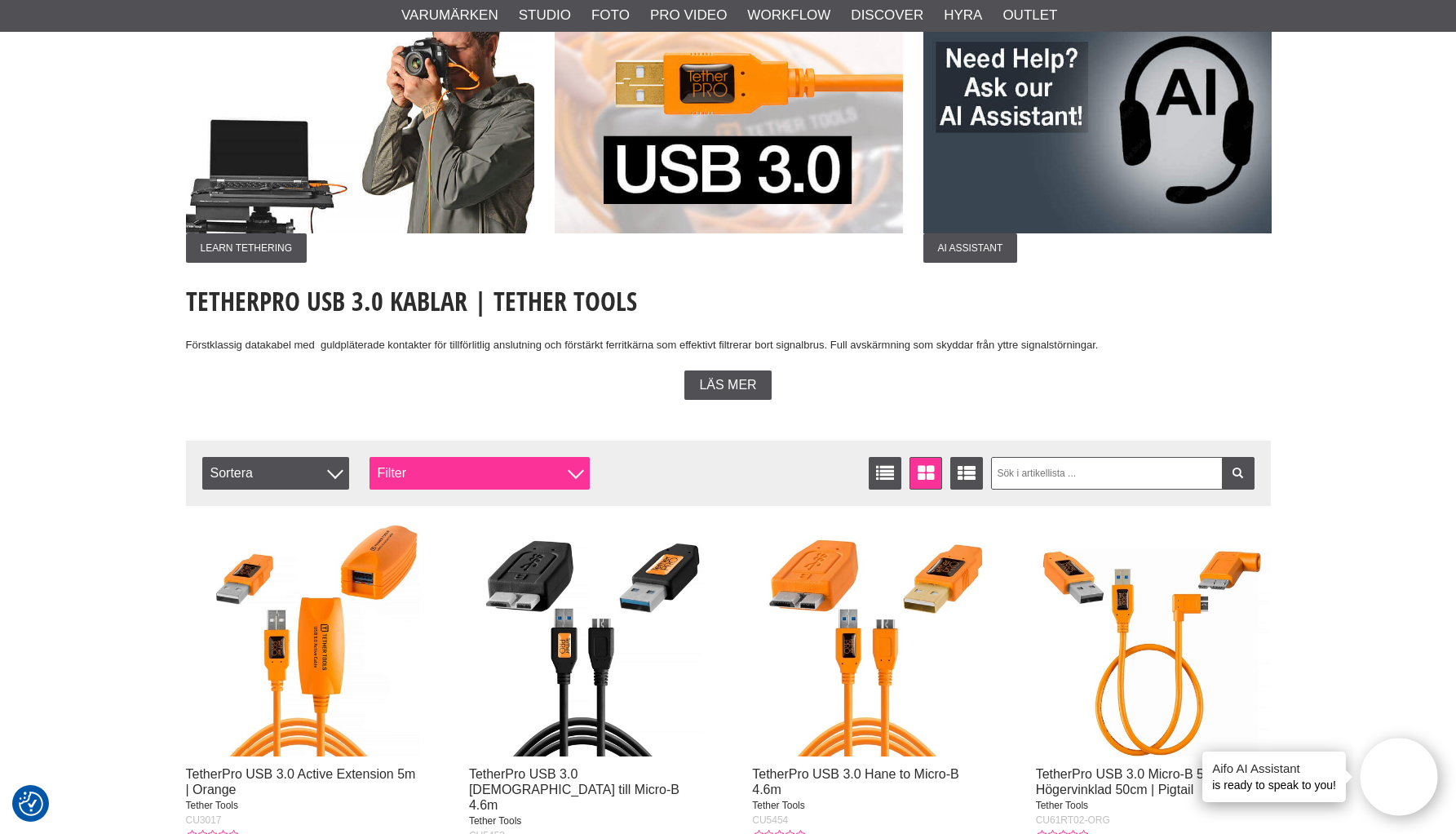
scroll to position [458, 0]
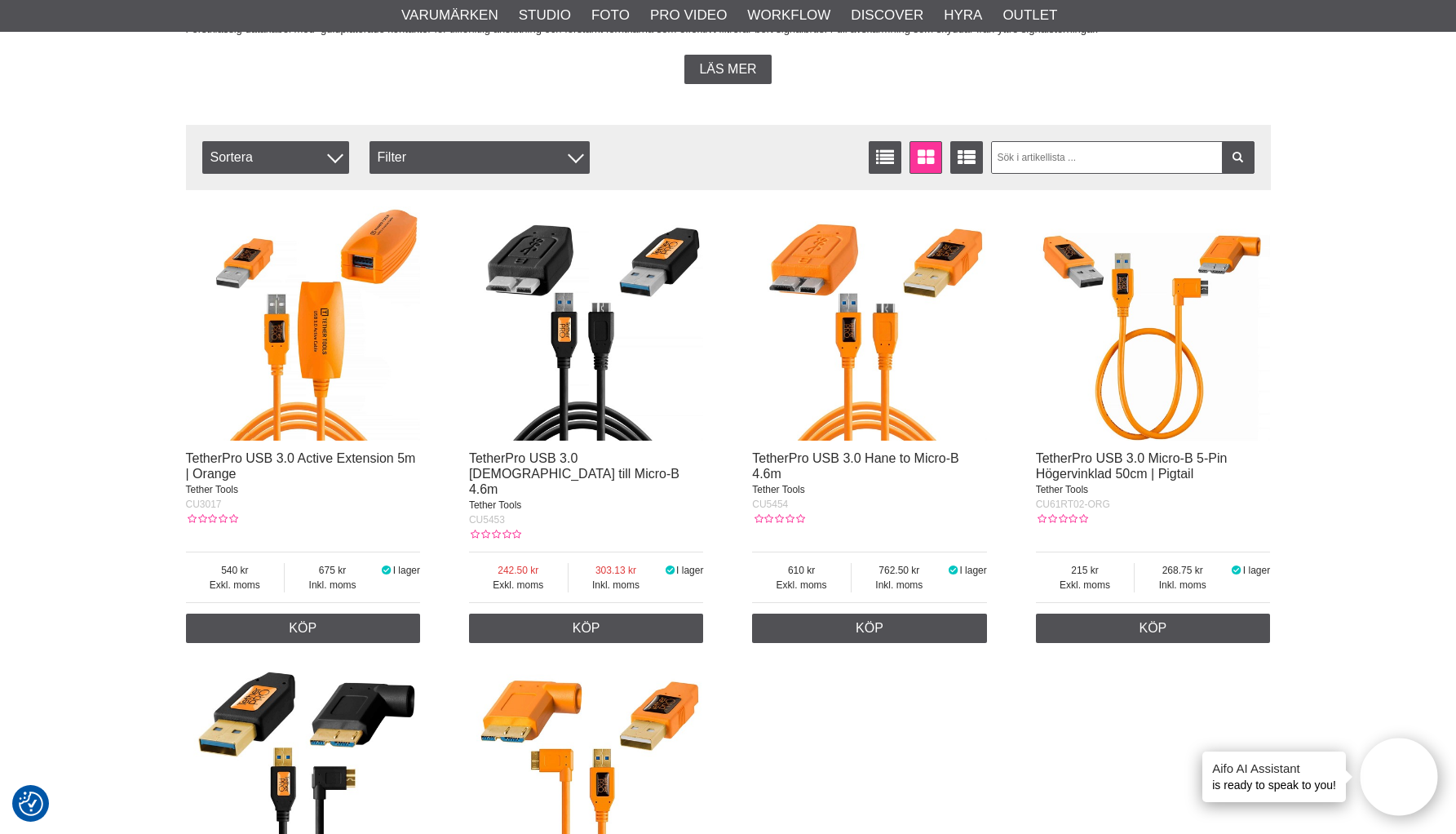
click at [370, 251] on img at bounding box center [304, 324] width 235 height 235
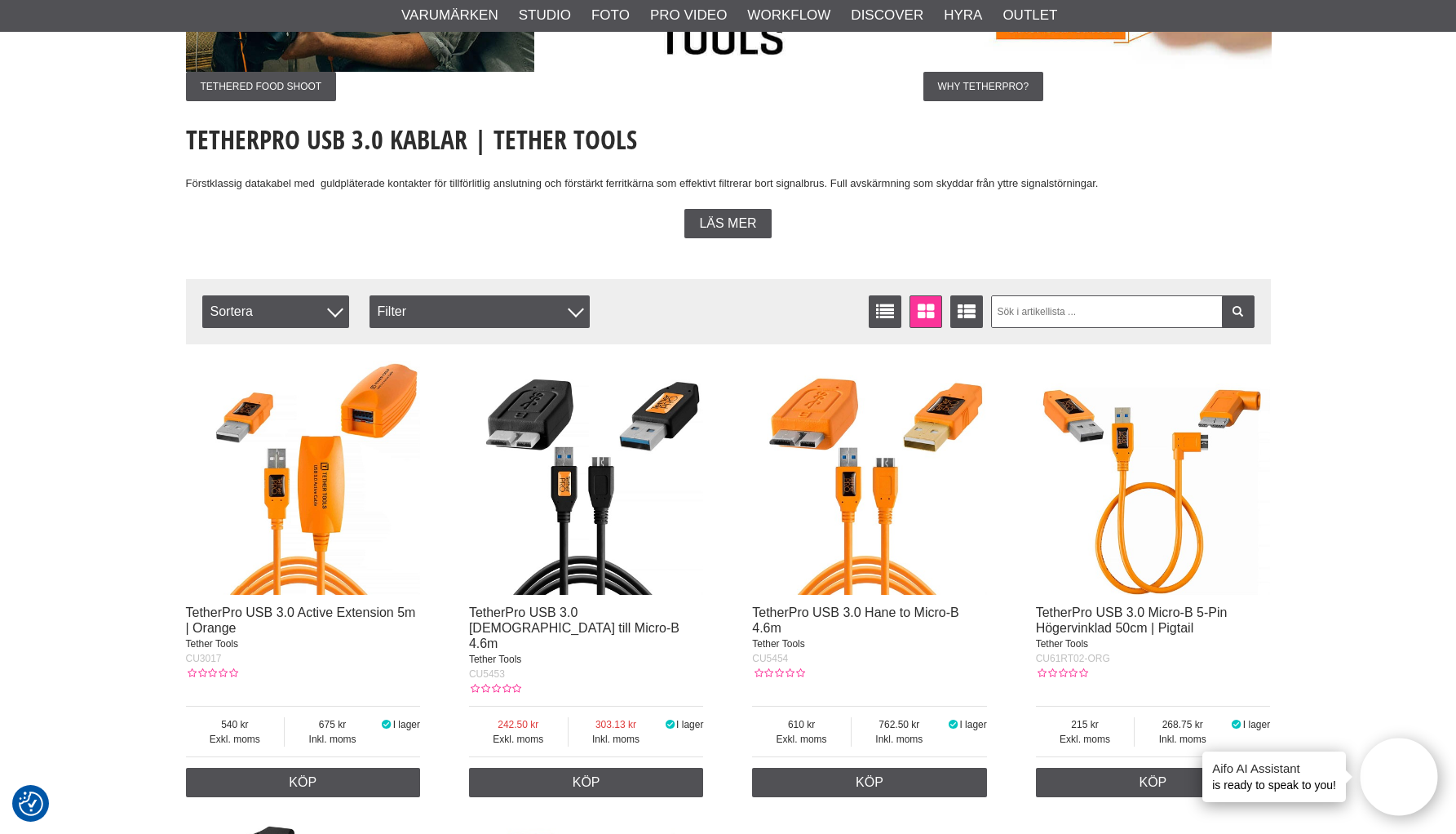
scroll to position [237, 0]
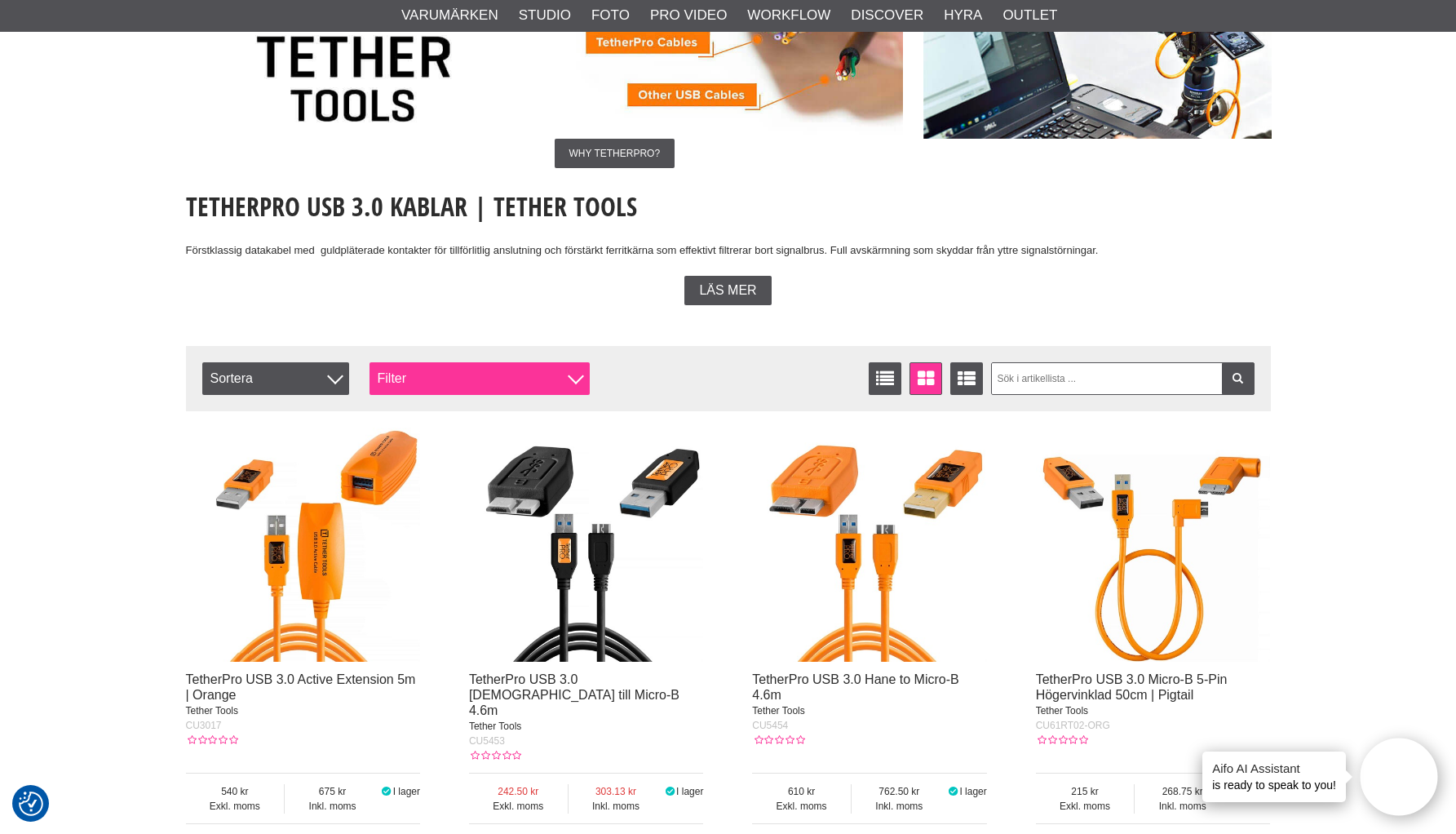
click at [401, 375] on div "Filter" at bounding box center [479, 379] width 220 height 33
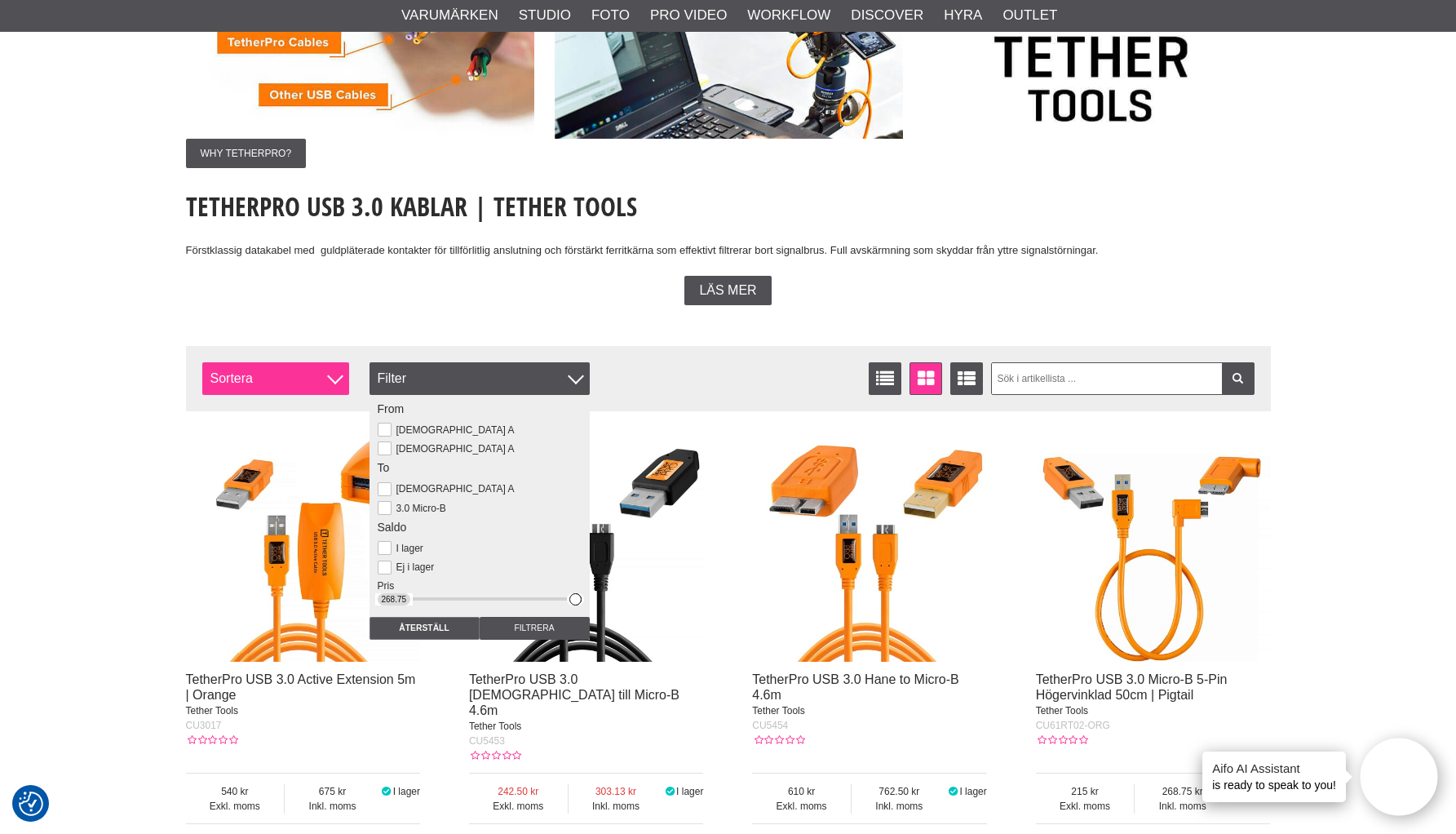
click at [328, 369] on span "Sortera" at bounding box center [275, 379] width 146 height 33
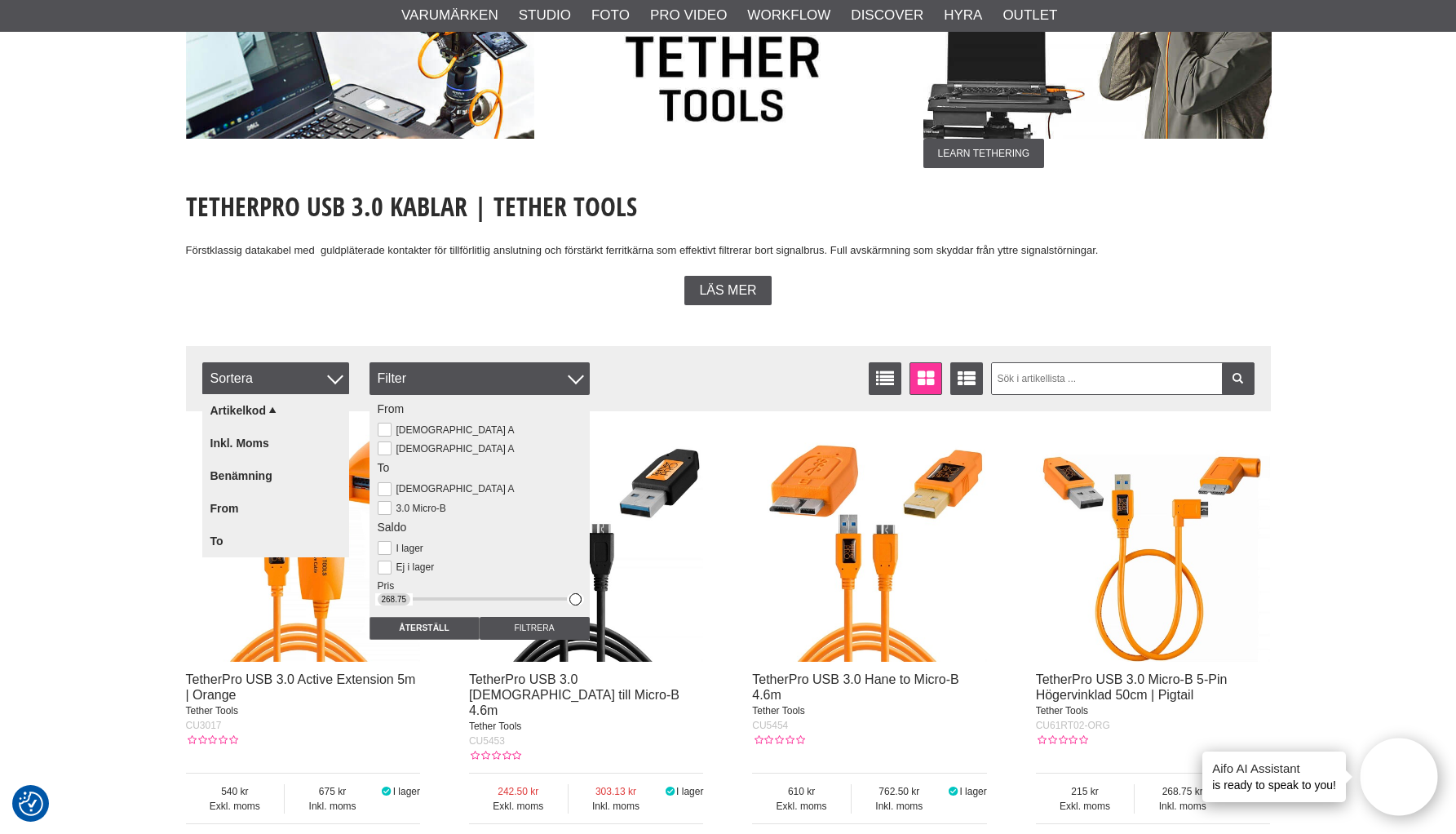
click at [372, 347] on div "Filtrera Sortera Antal artiklar 6 Listvisning Fönstervisning Utökad listvisning…" at bounding box center [729, 379] width 1086 height 66
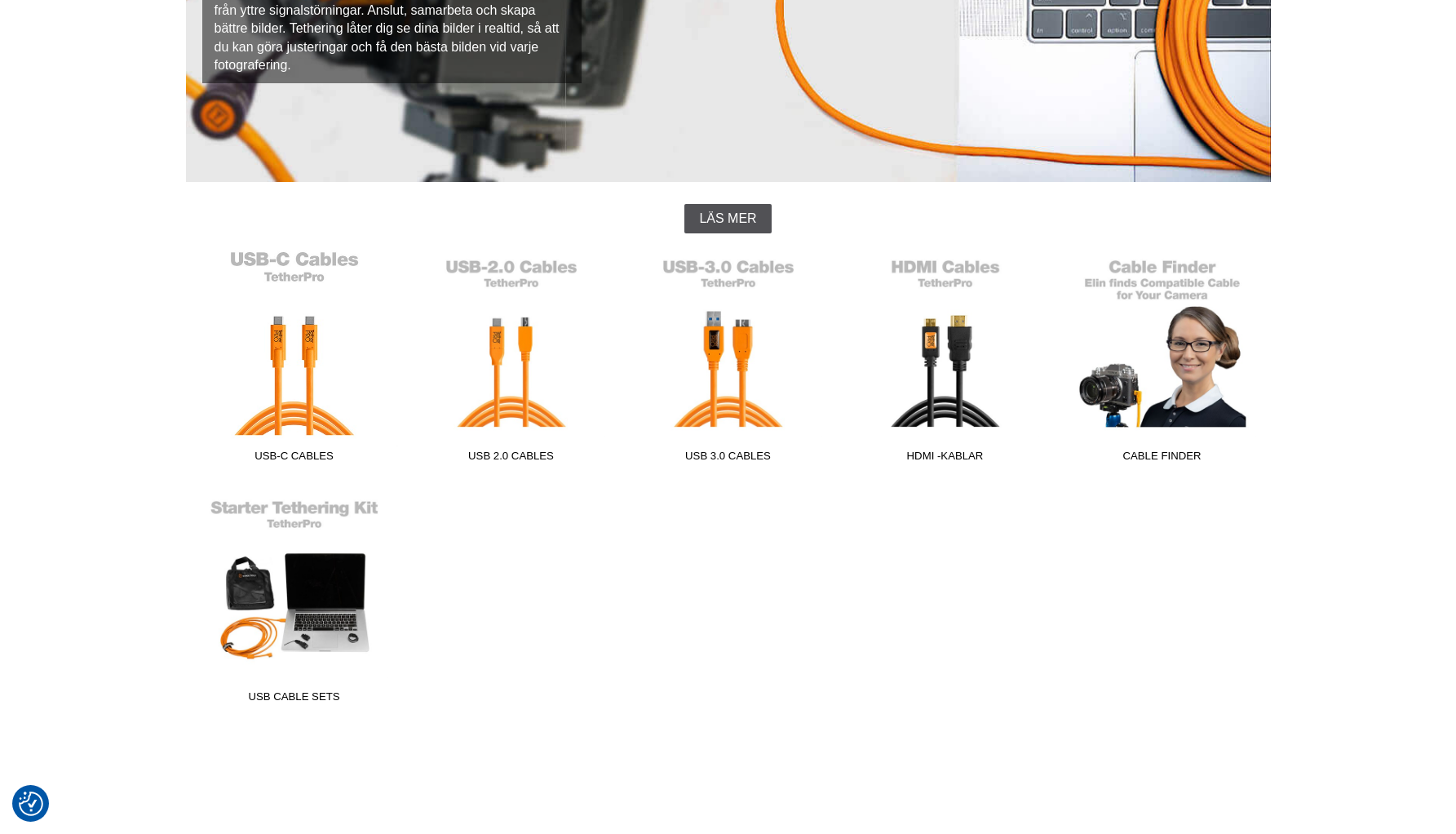
scroll to position [286, 0]
click at [296, 382] on link "USB-C Cables" at bounding box center [295, 360] width 217 height 220
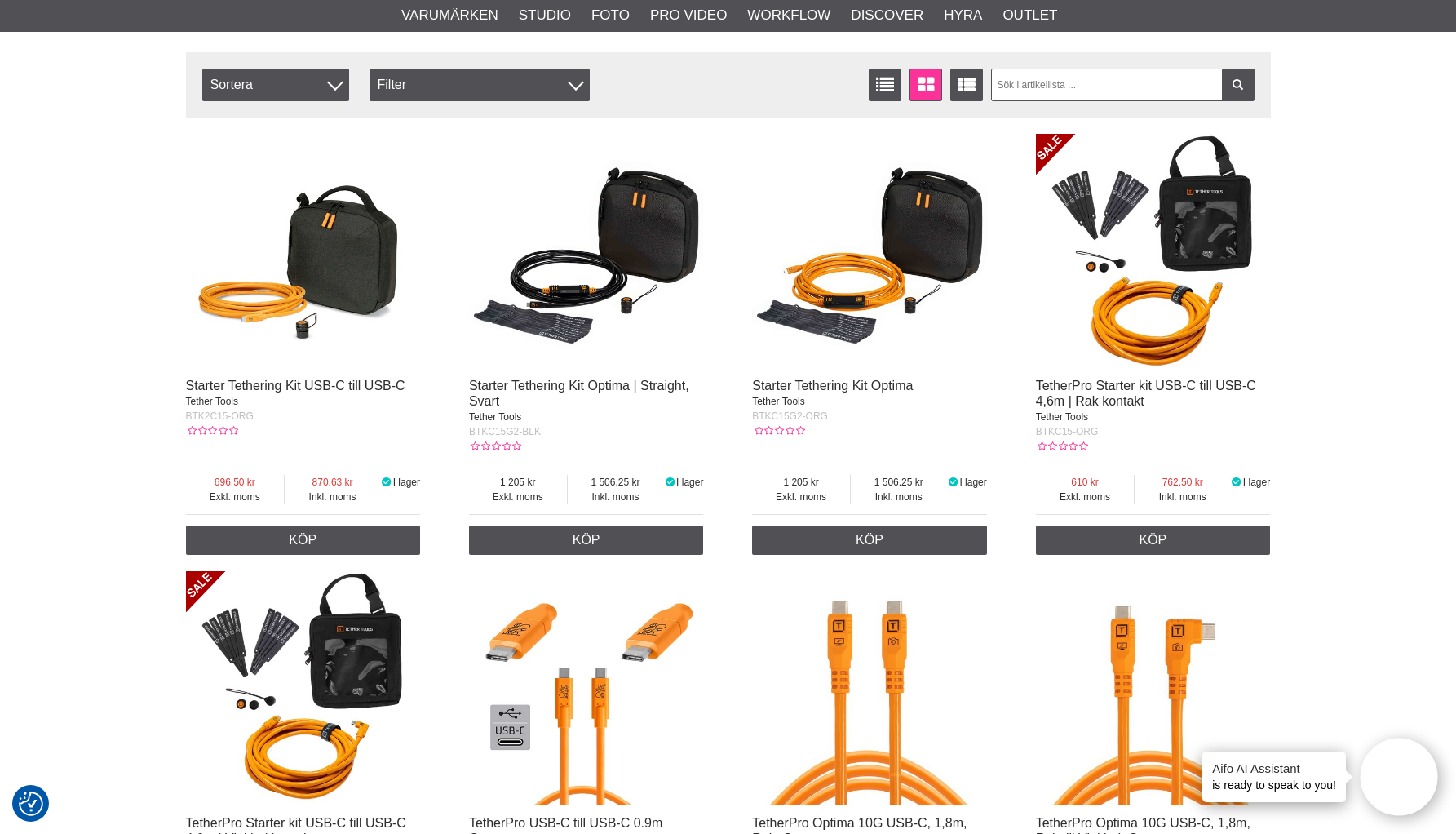
scroll to position [541, 0]
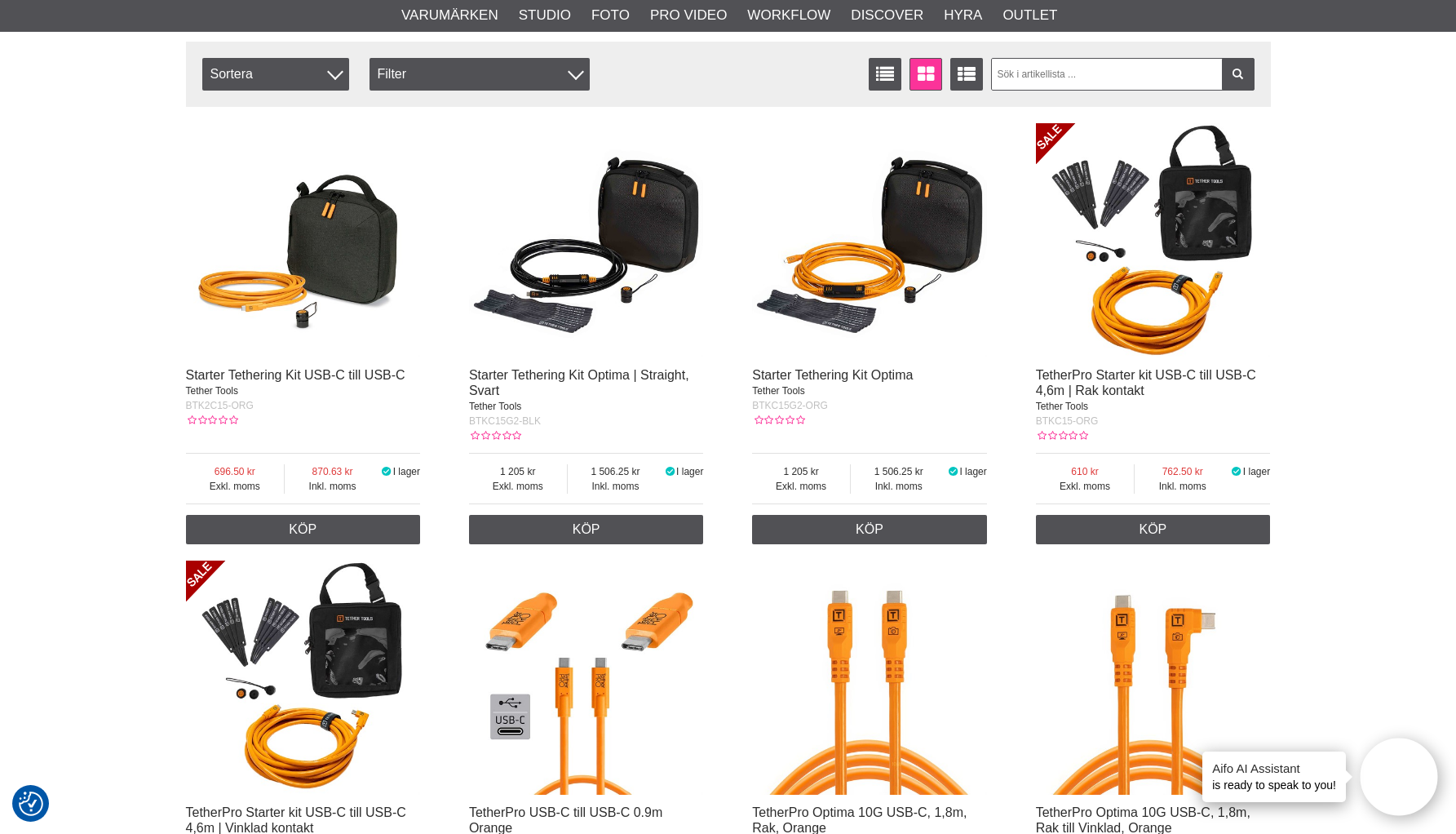
click at [256, 299] on img at bounding box center [304, 241] width 235 height 235
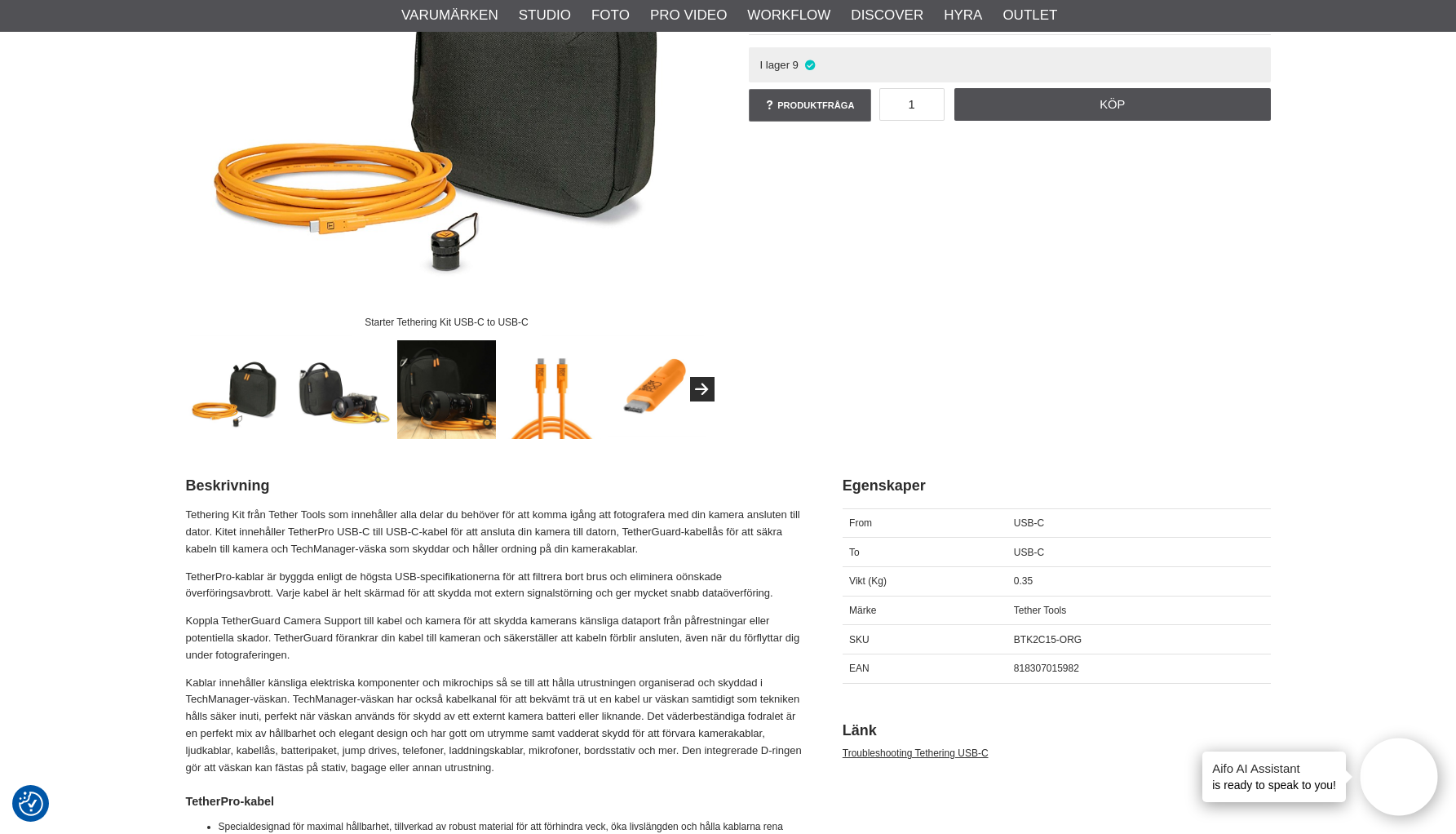
scroll to position [360, 0]
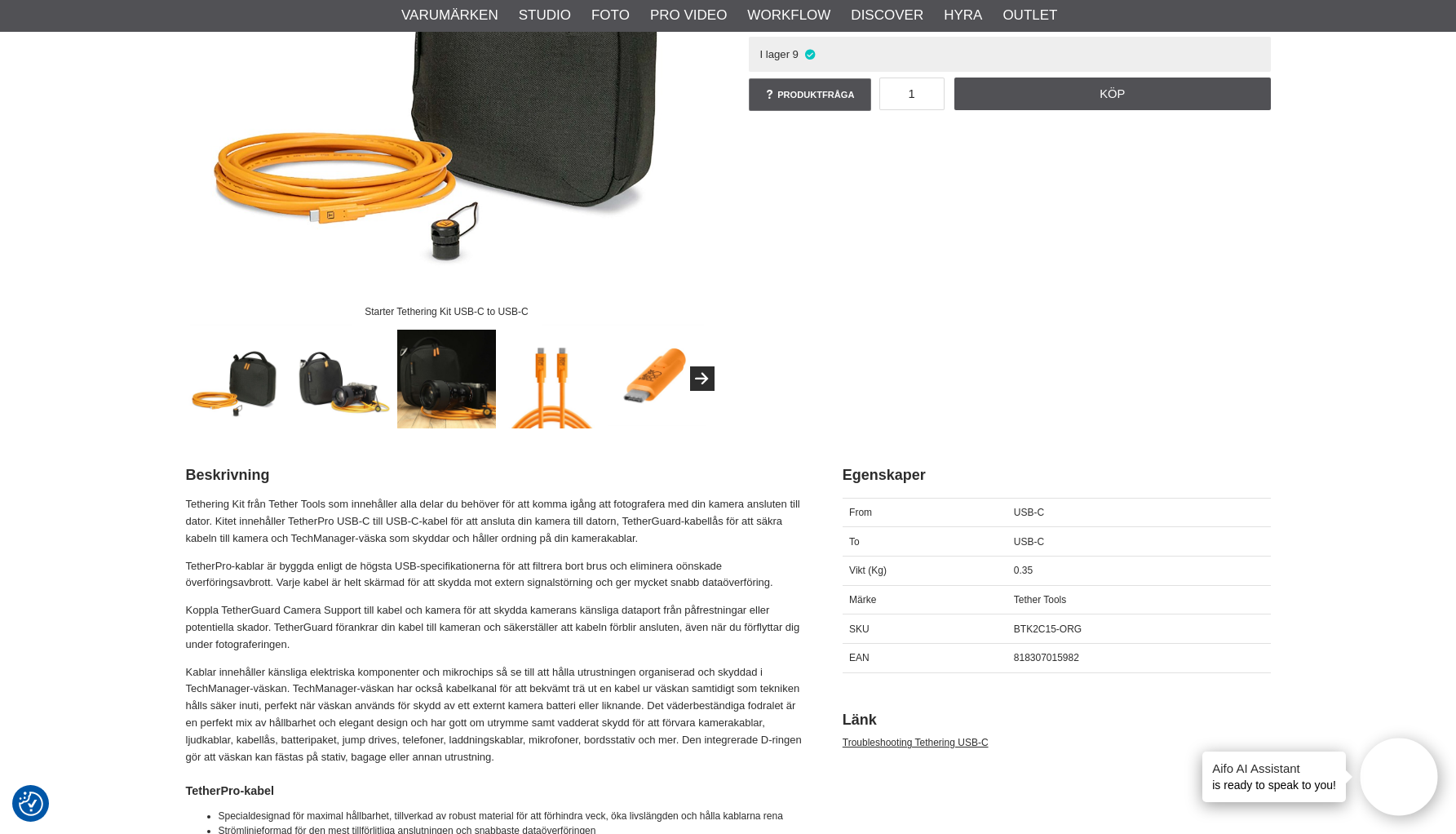
click at [652, 388] on img at bounding box center [656, 378] width 99 height 97
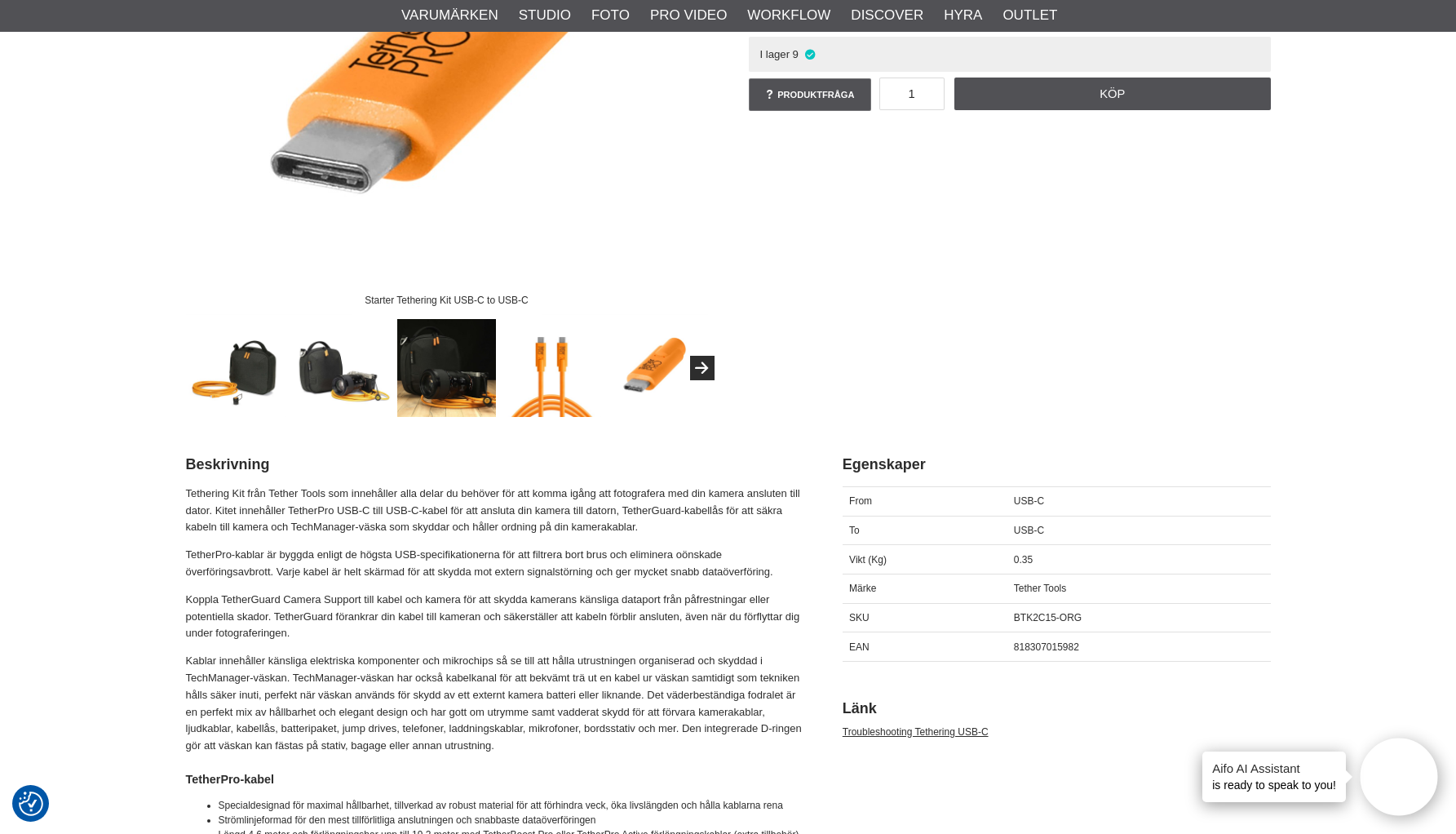
click at [647, 386] on img at bounding box center [656, 367] width 99 height 97
click at [560, 378] on img at bounding box center [552, 368] width 99 height 99
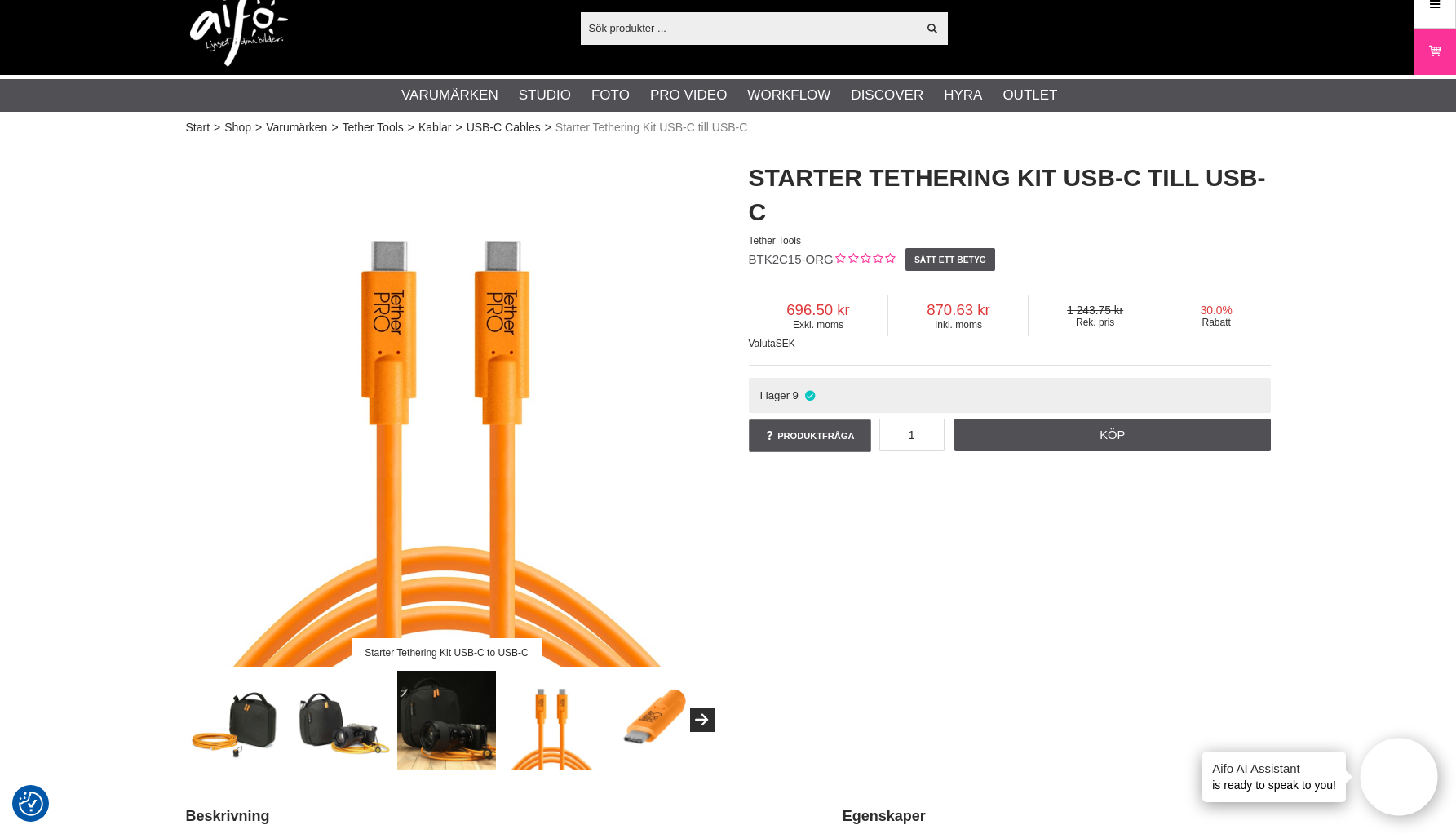
scroll to position [8, 0]
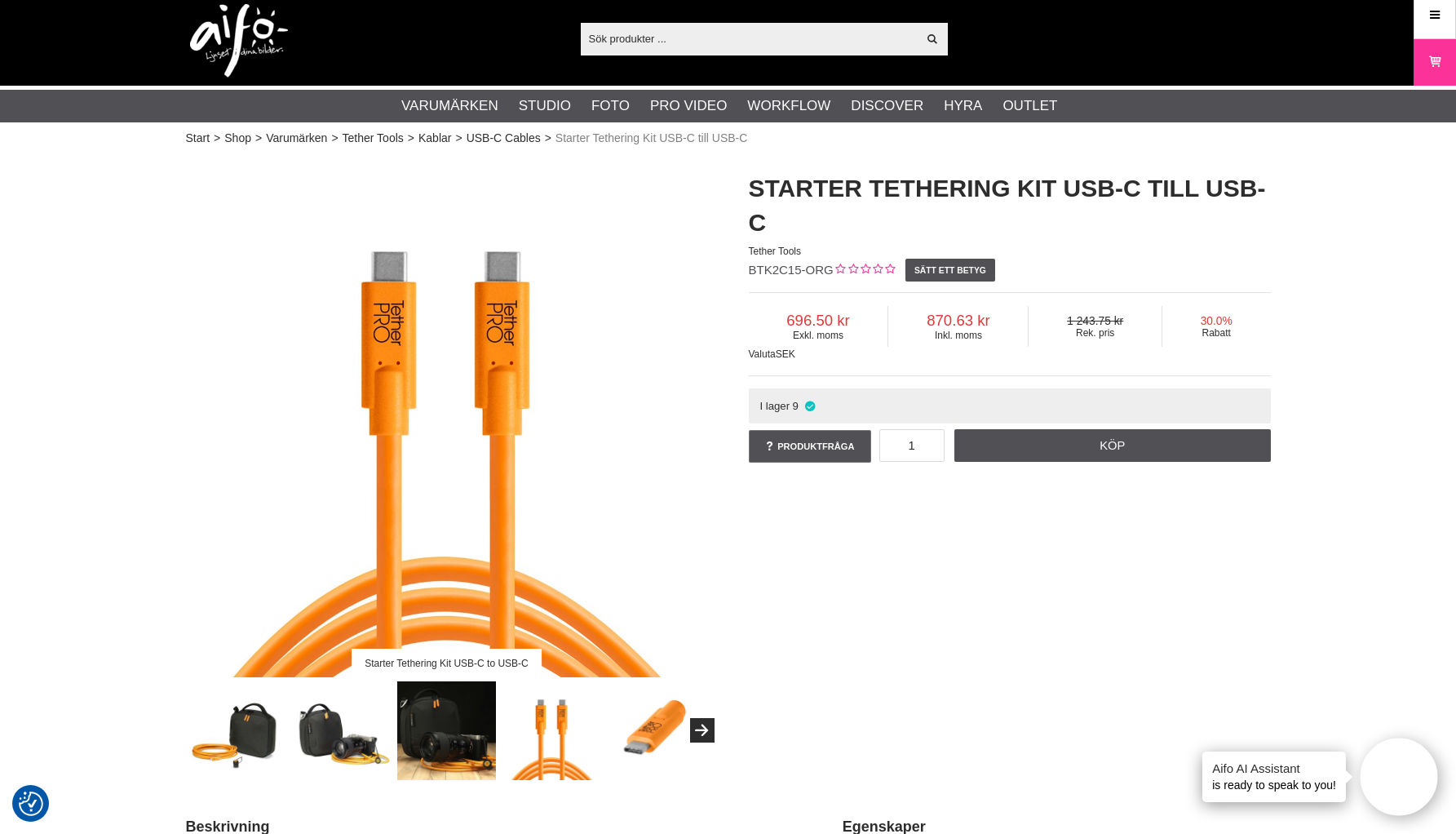
click at [523, 715] on img at bounding box center [552, 730] width 99 height 99
click at [646, 721] on img at bounding box center [656, 729] width 99 height 97
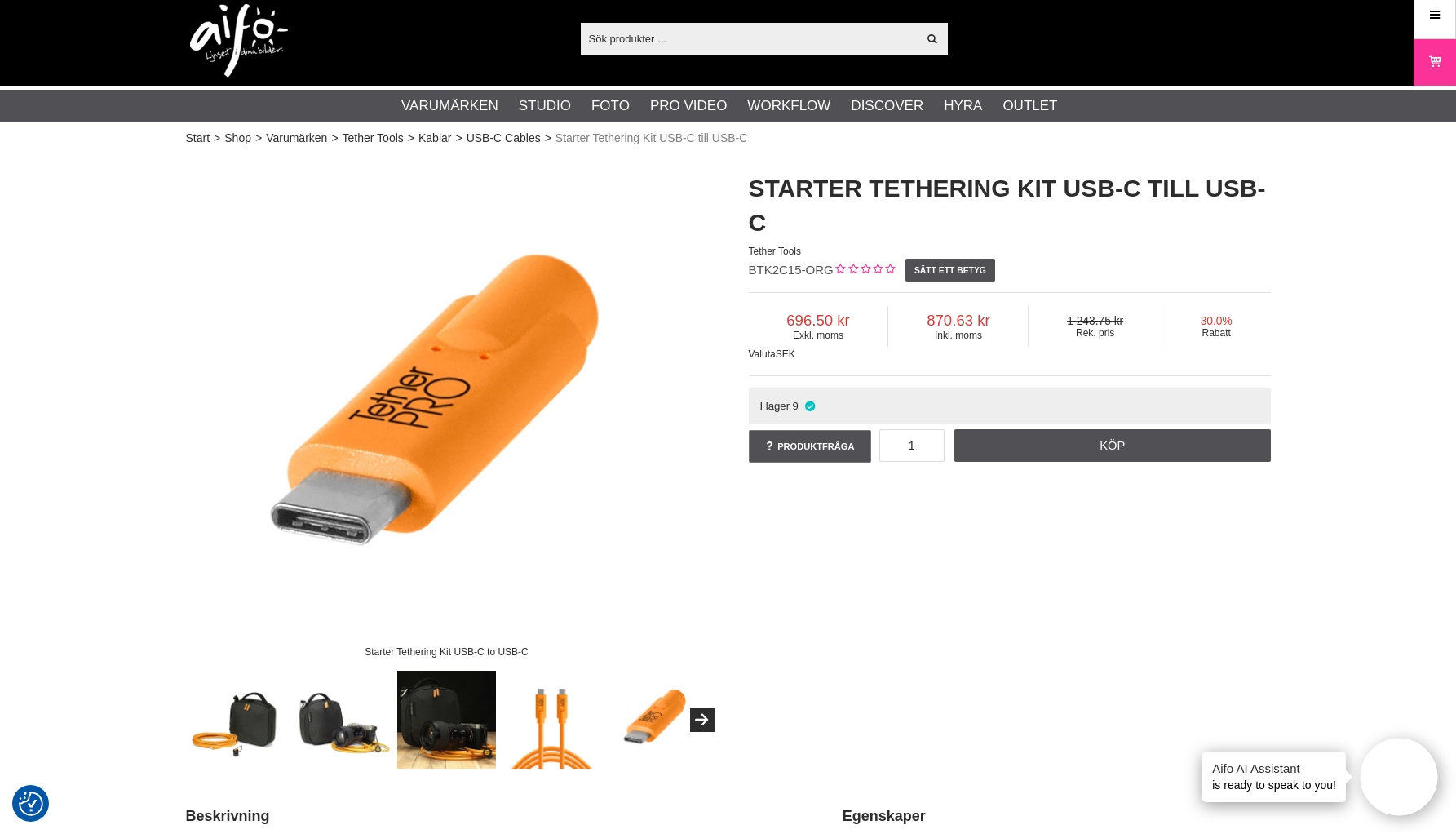
click at [448, 719] on img at bounding box center [446, 719] width 99 height 99
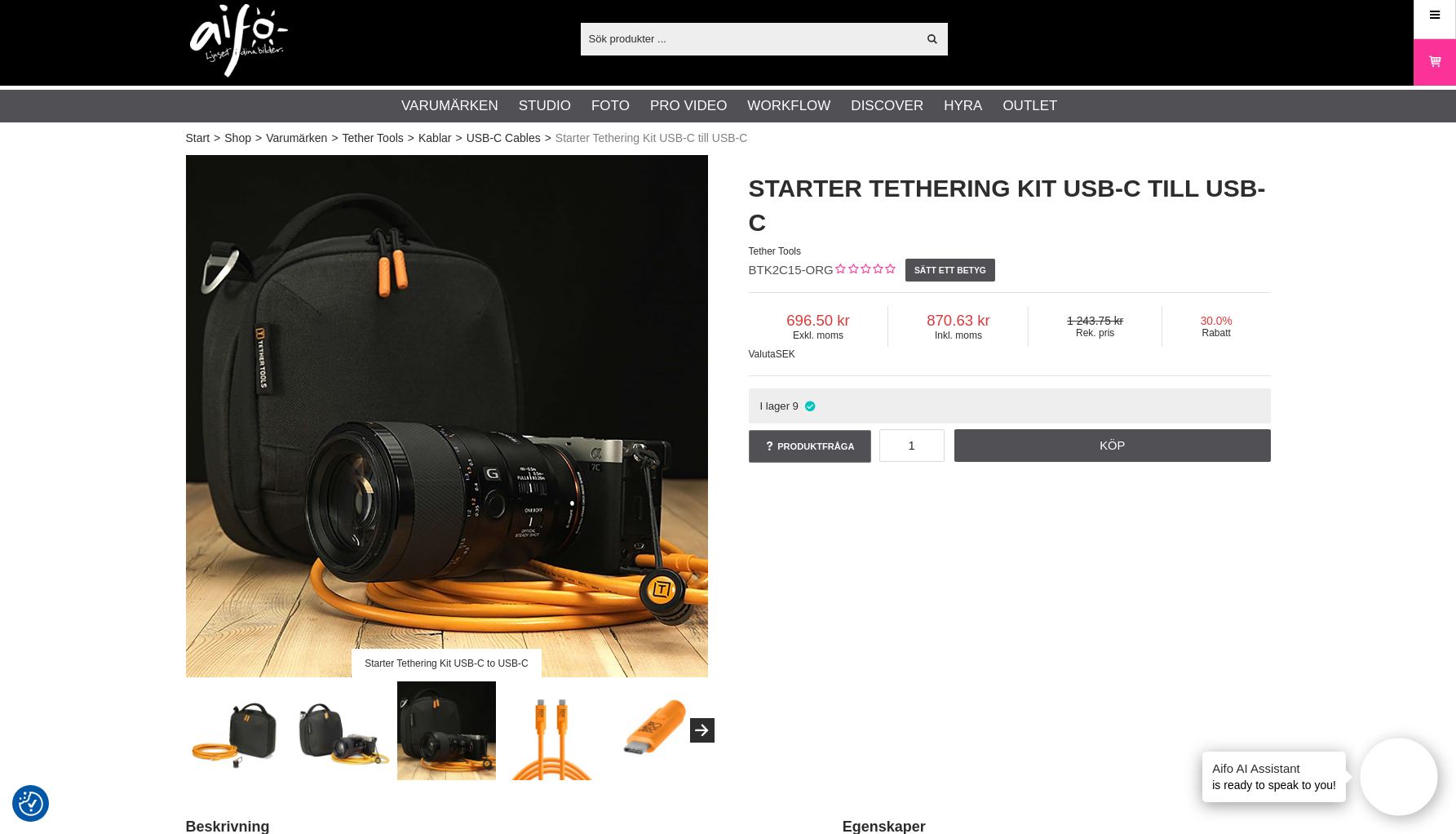
click at [335, 710] on img at bounding box center [341, 730] width 99 height 99
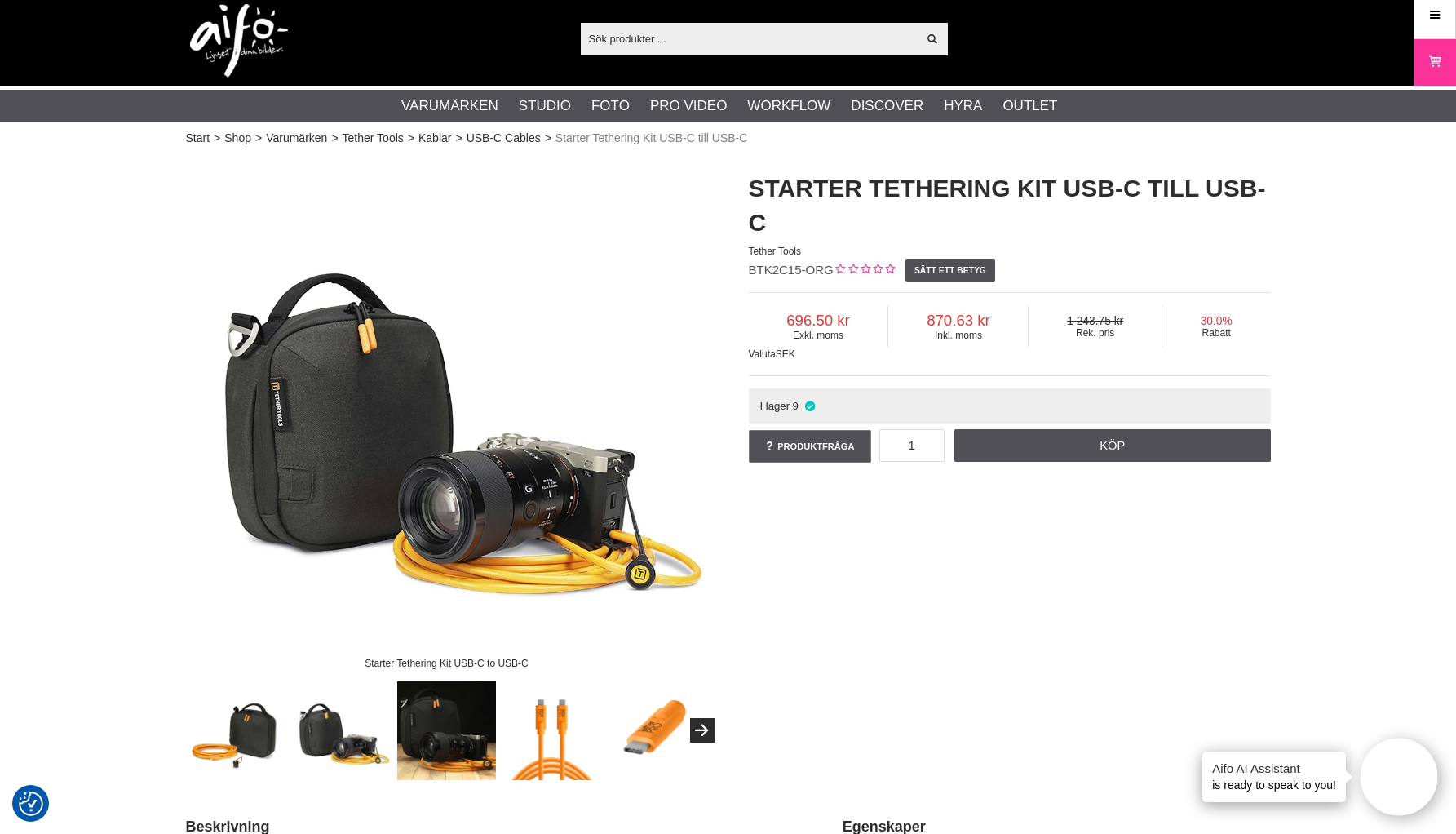
click at [256, 723] on img at bounding box center [236, 730] width 99 height 99
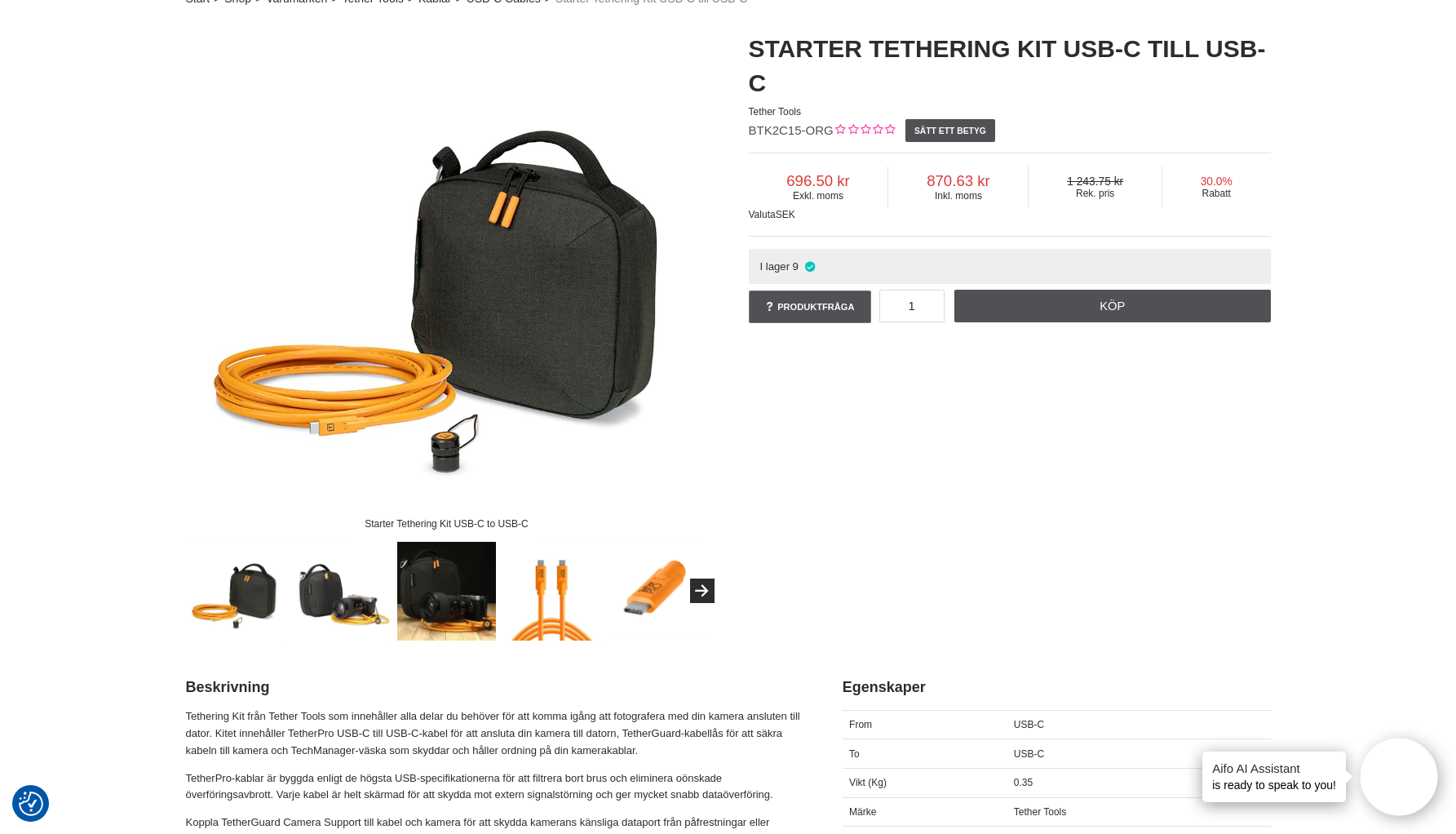
scroll to position [0, 0]
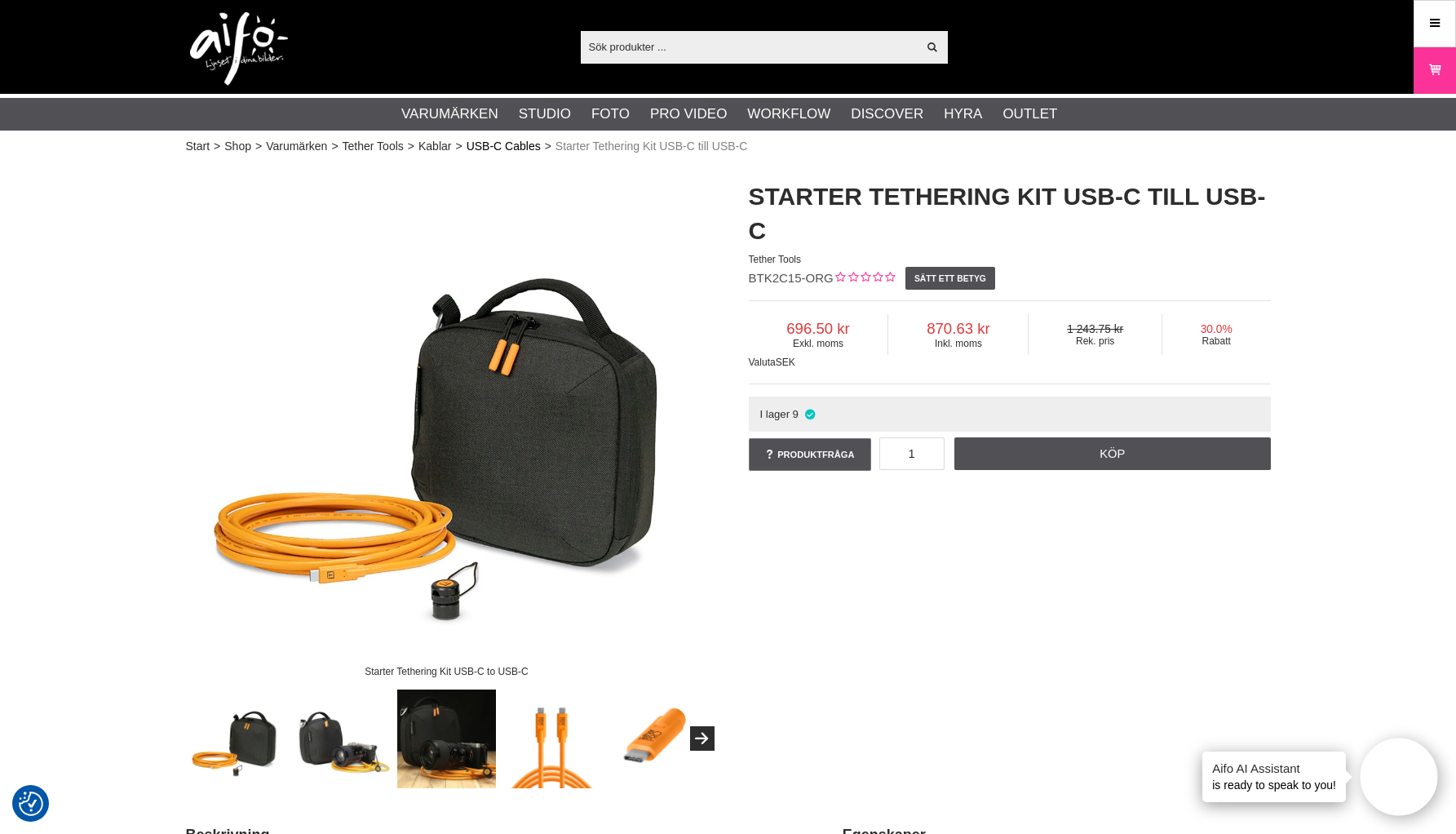
click at [496, 149] on link "USB-C Cables" at bounding box center [504, 145] width 75 height 17
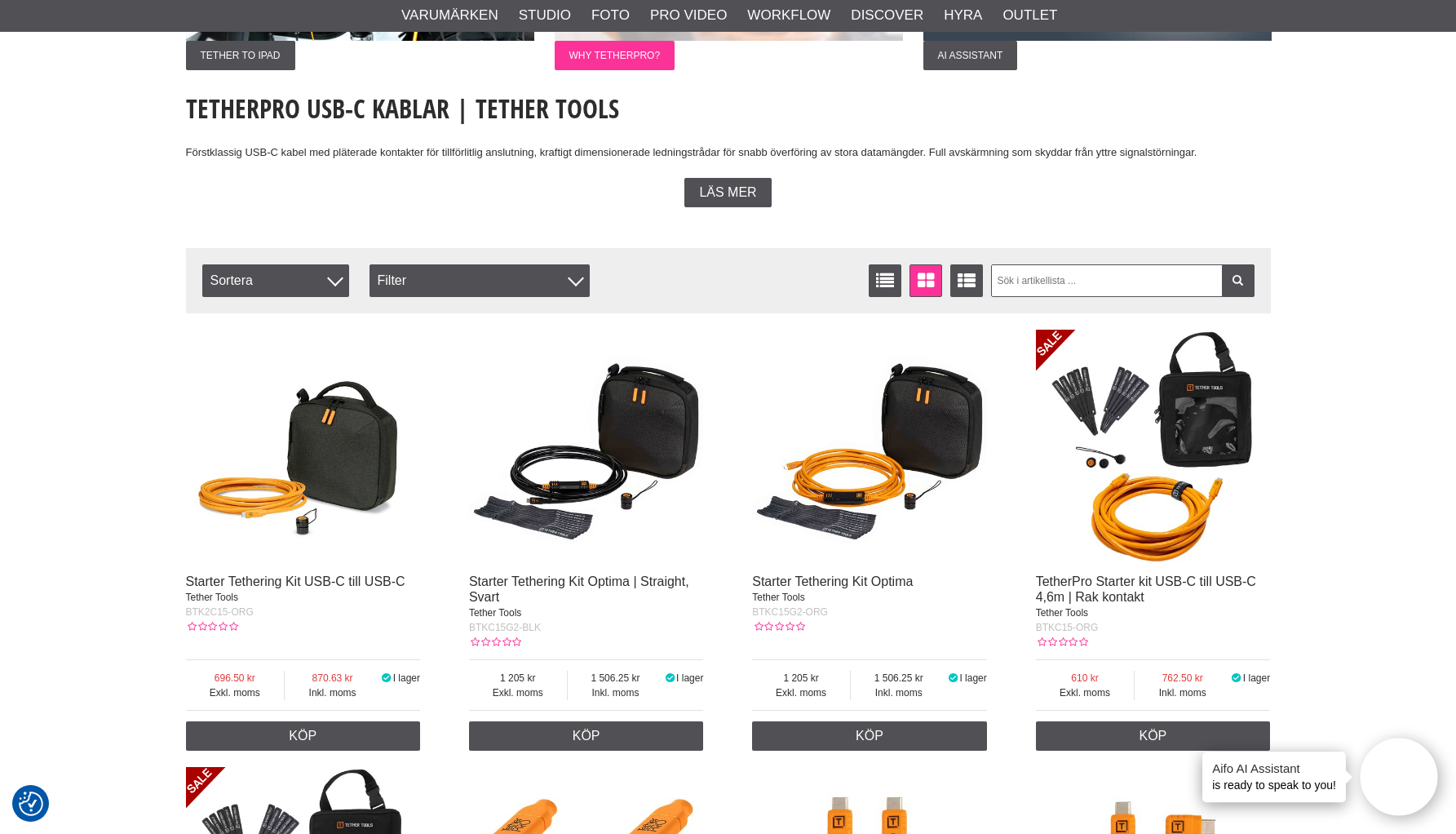
scroll to position [418, 0]
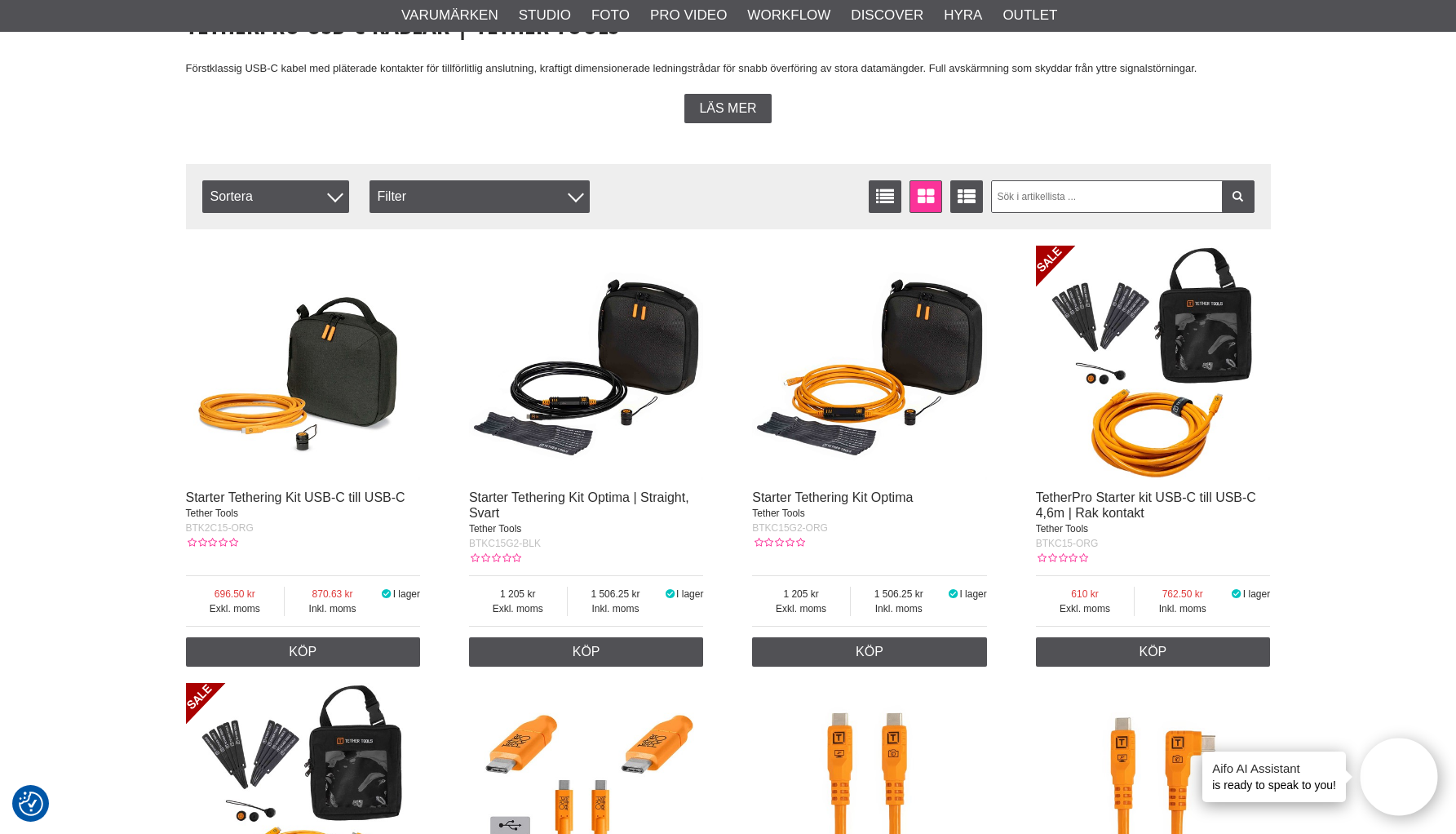
click at [555, 414] on img at bounding box center [587, 364] width 235 height 235
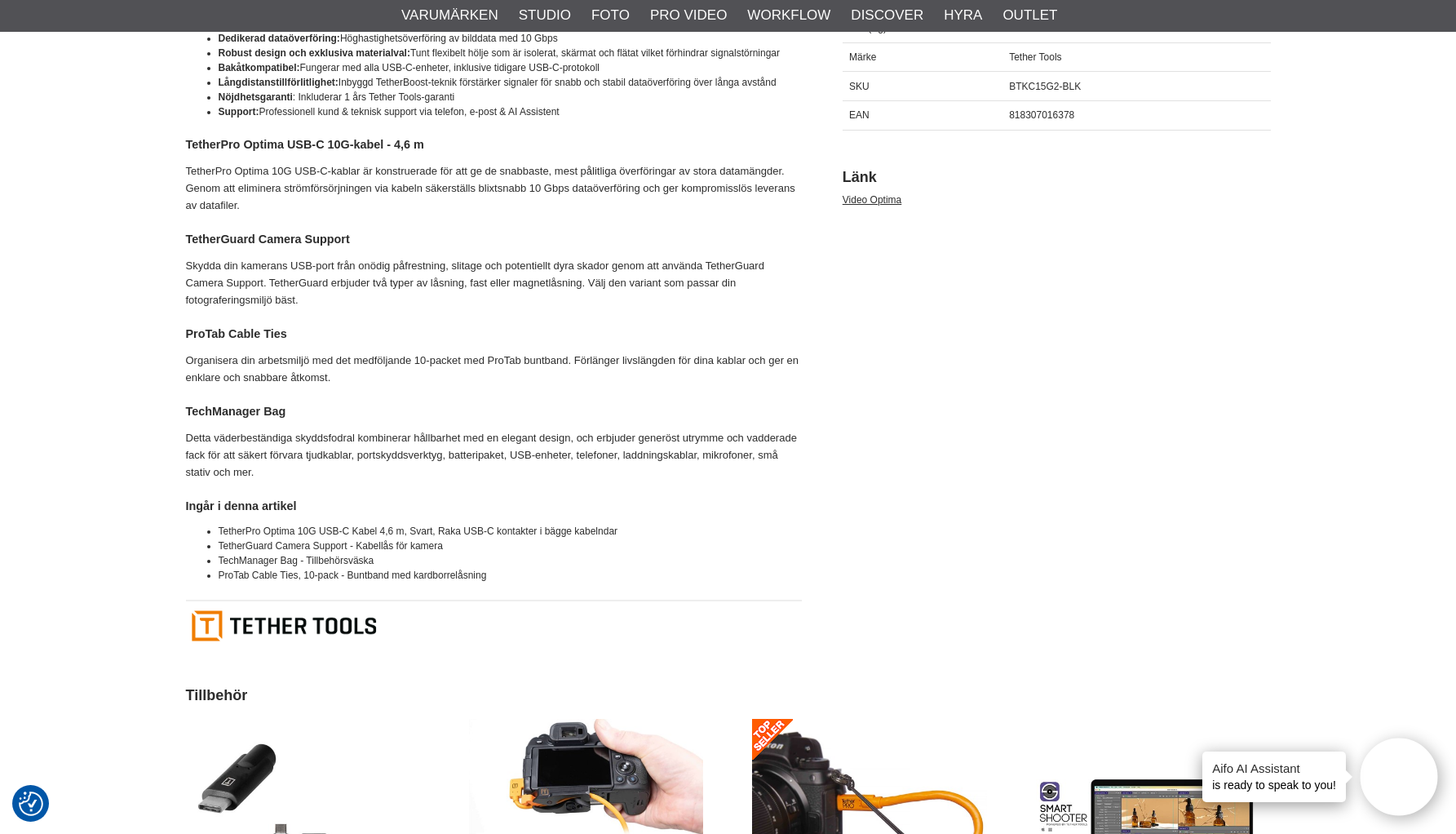
scroll to position [473, 0]
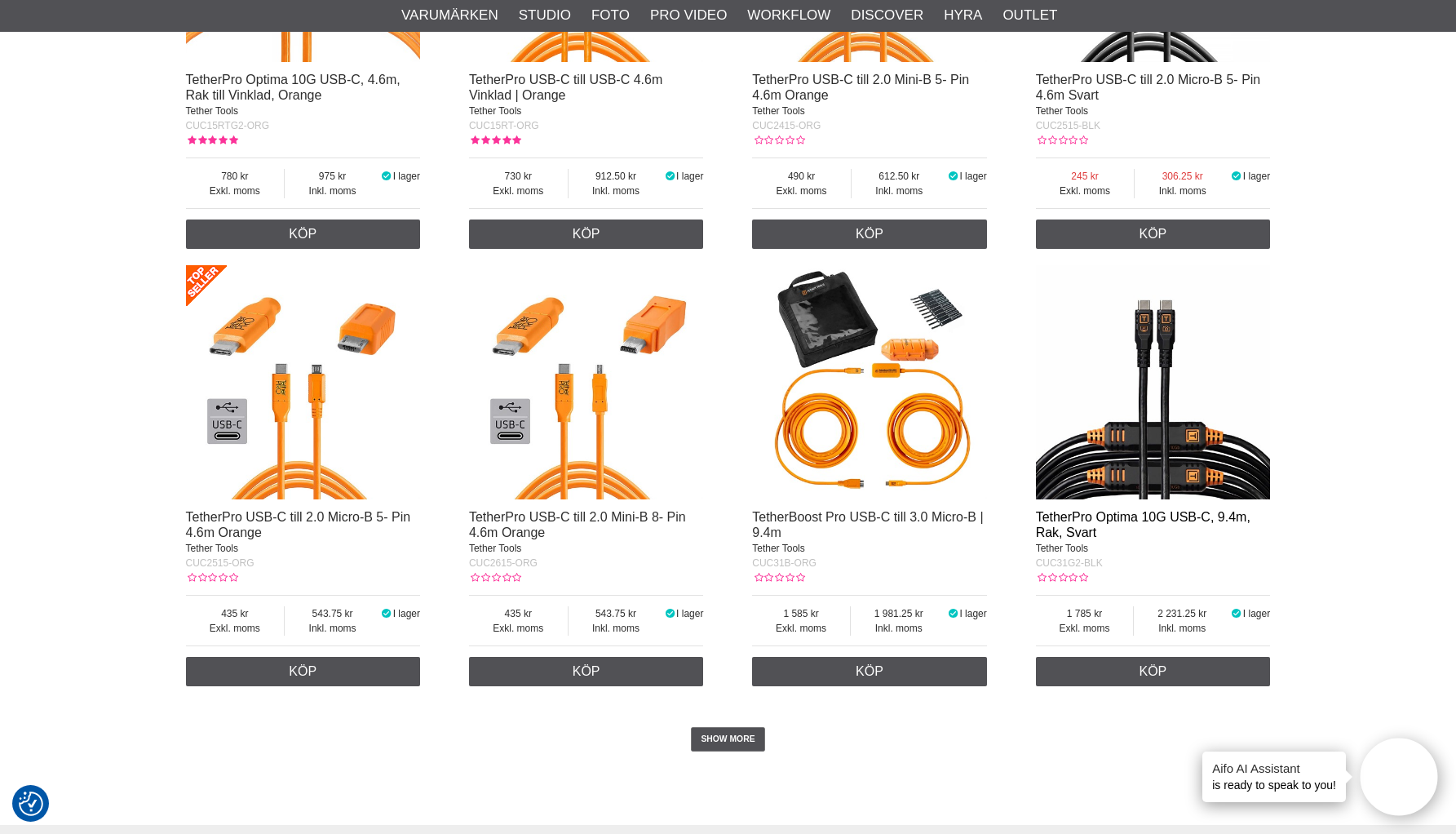
scroll to position [3172, 0]
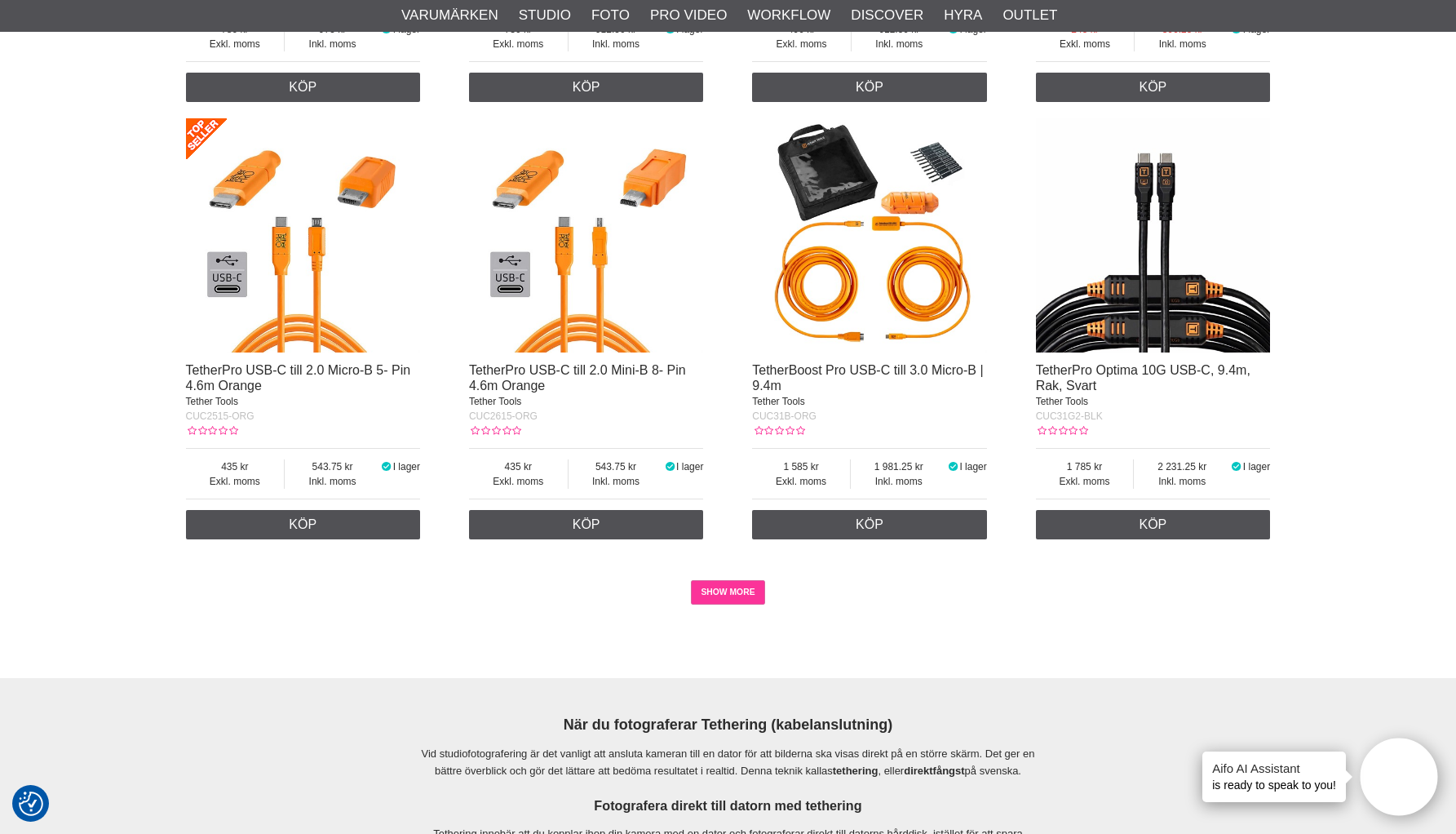
click at [729, 594] on link "SHOW MORE" at bounding box center [728, 592] width 75 height 25
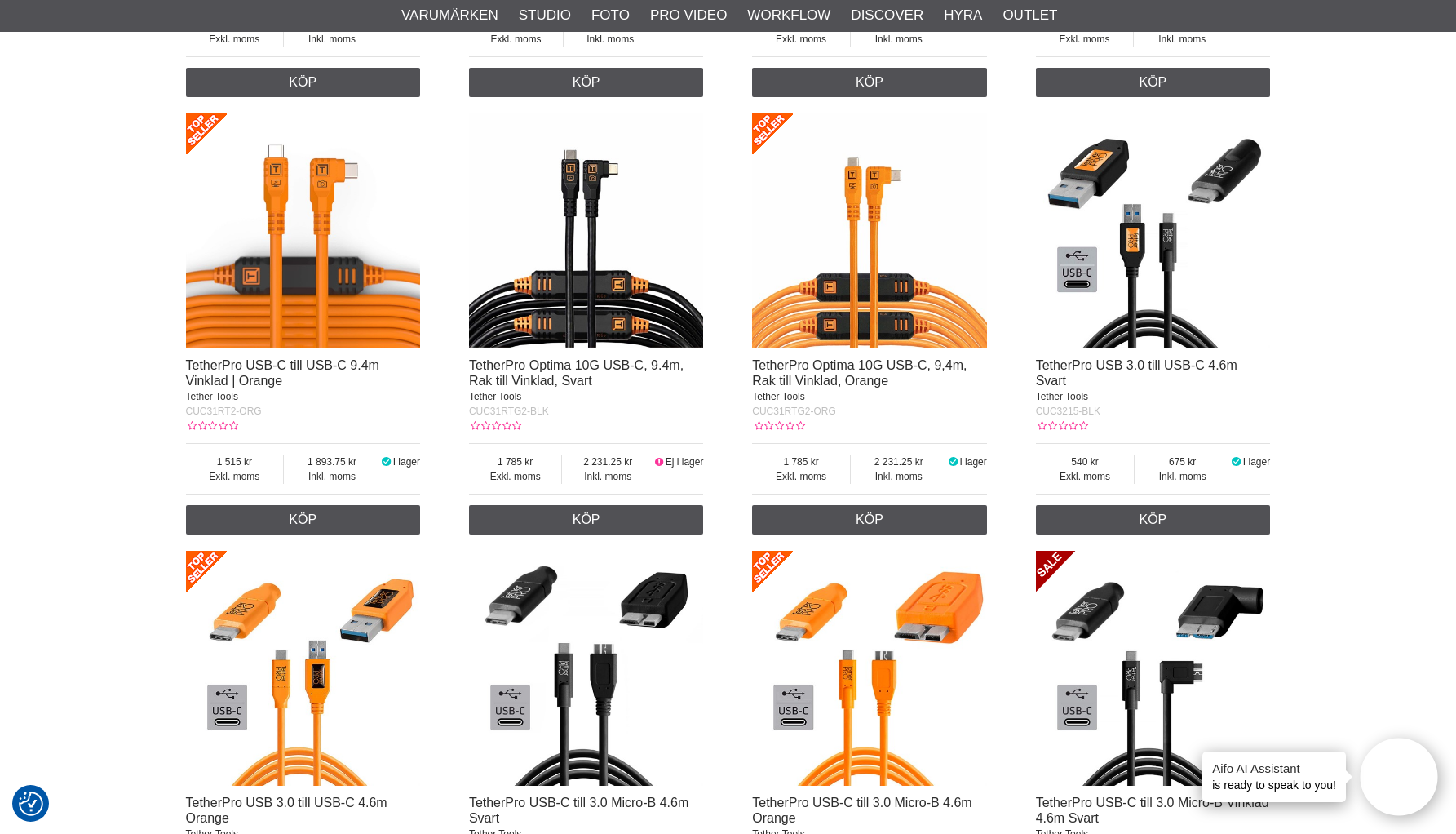
scroll to position [4040, 0]
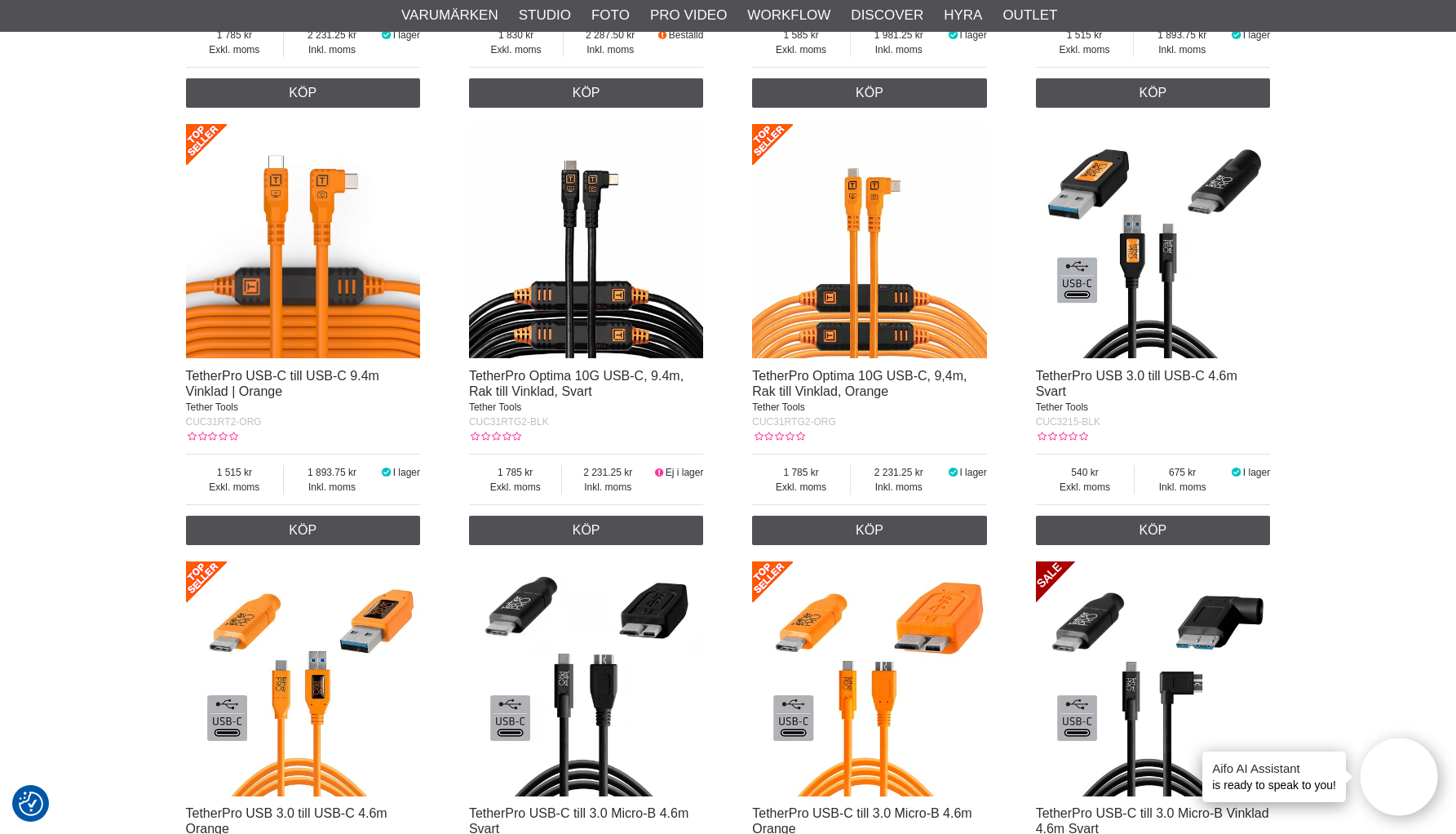
click at [859, 337] on img at bounding box center [869, 242] width 235 height 235
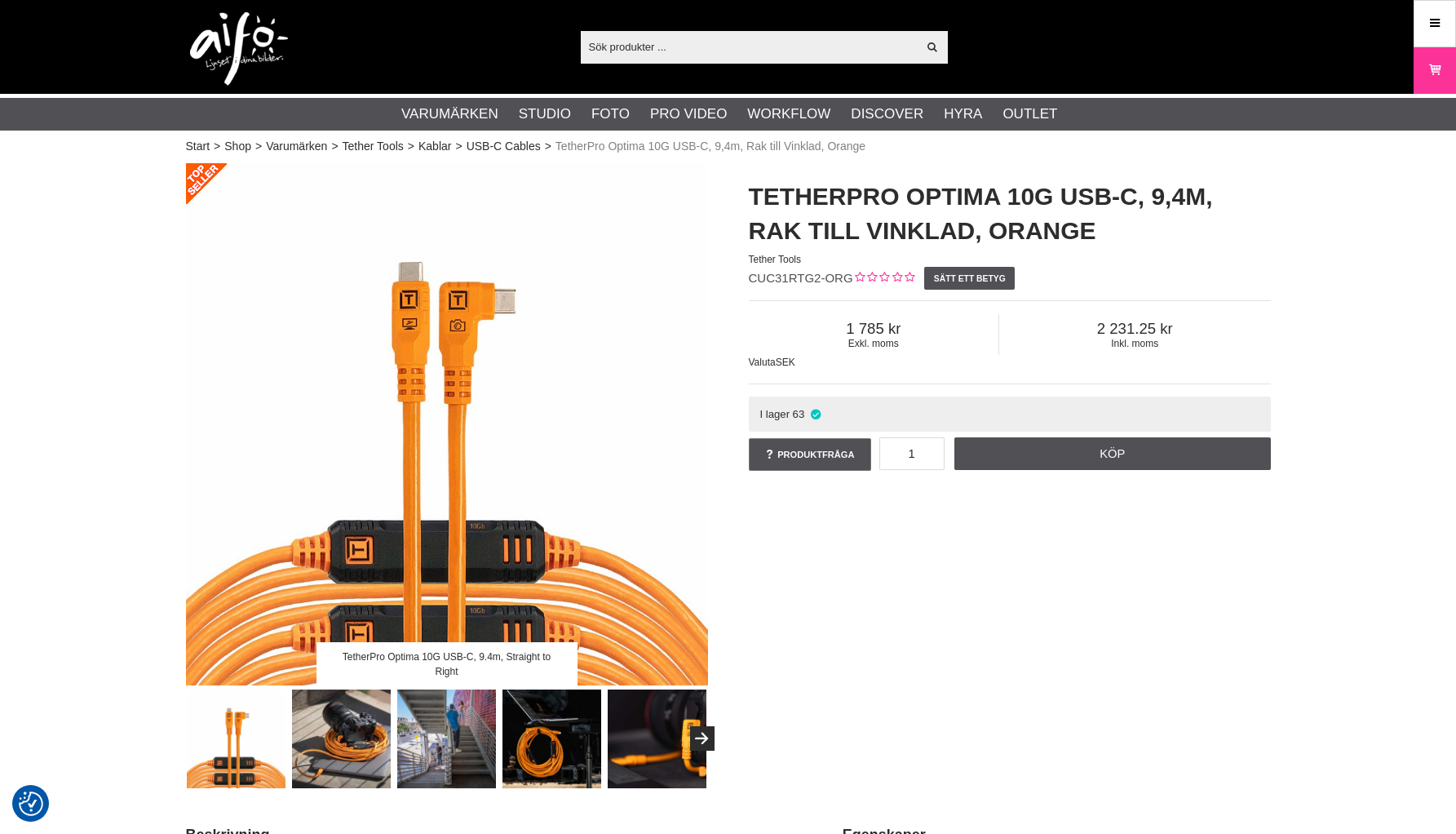
checkbox input "true"
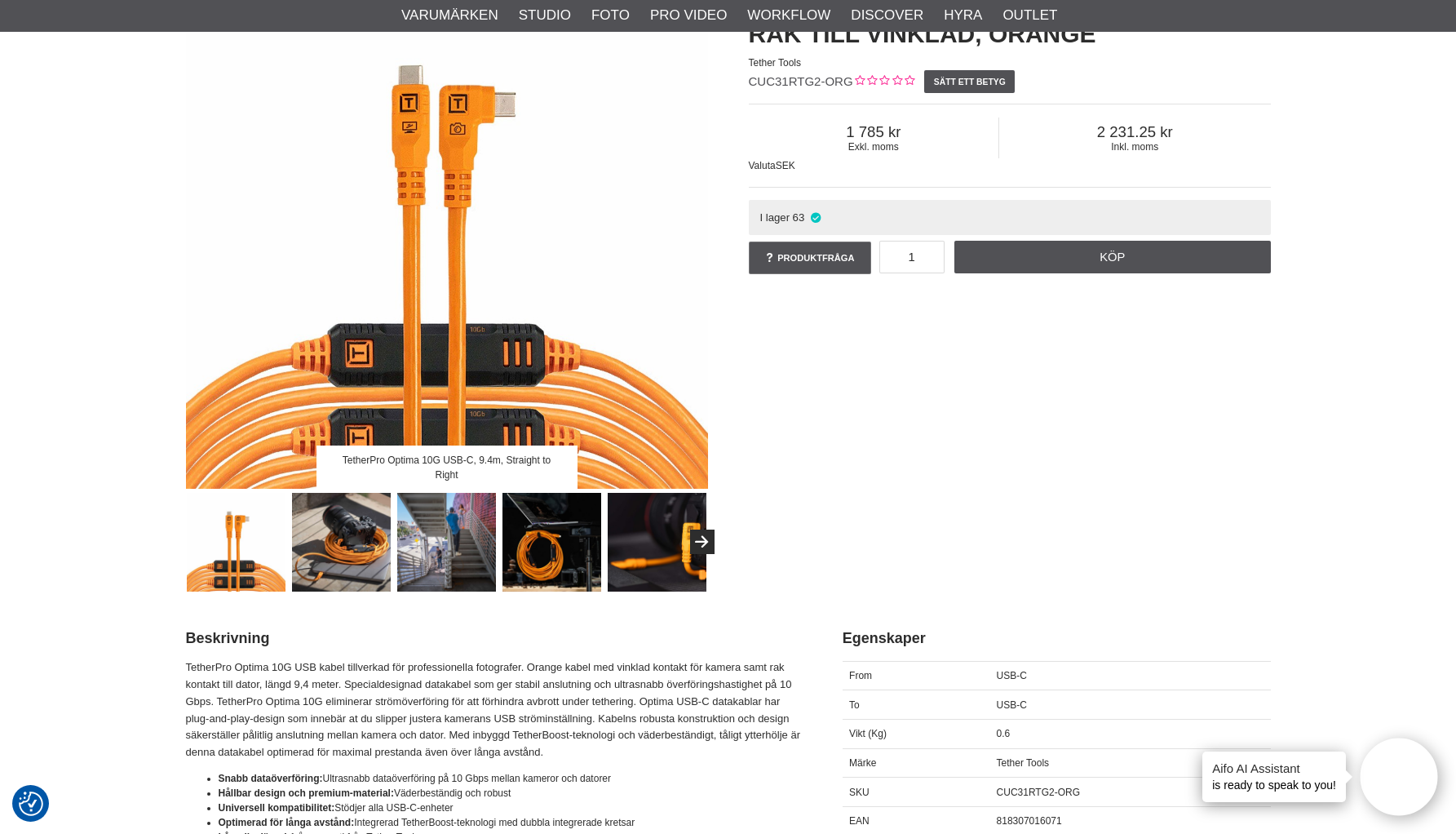
scroll to position [448, 0]
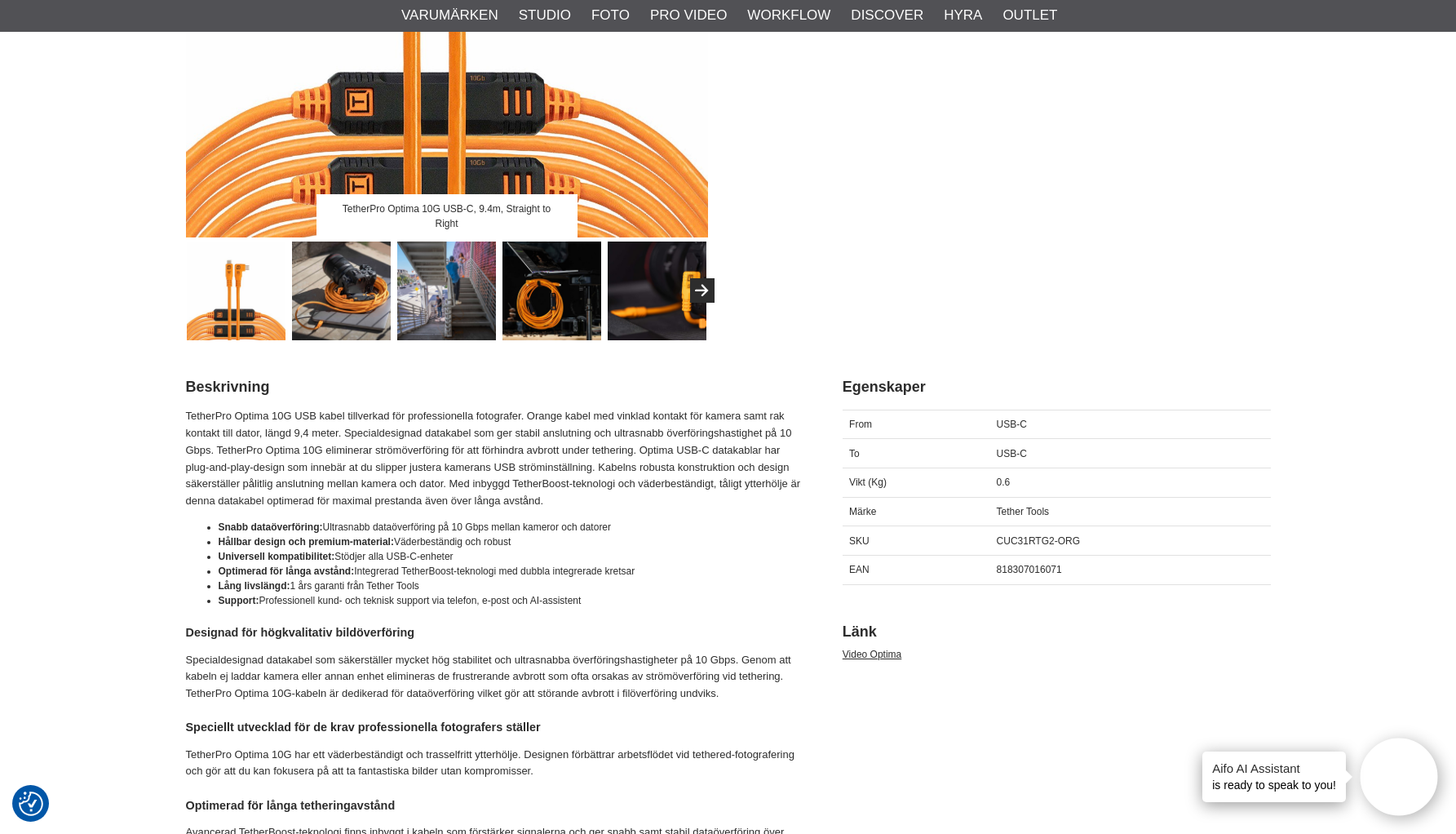
click at [460, 296] on img at bounding box center [446, 291] width 99 height 99
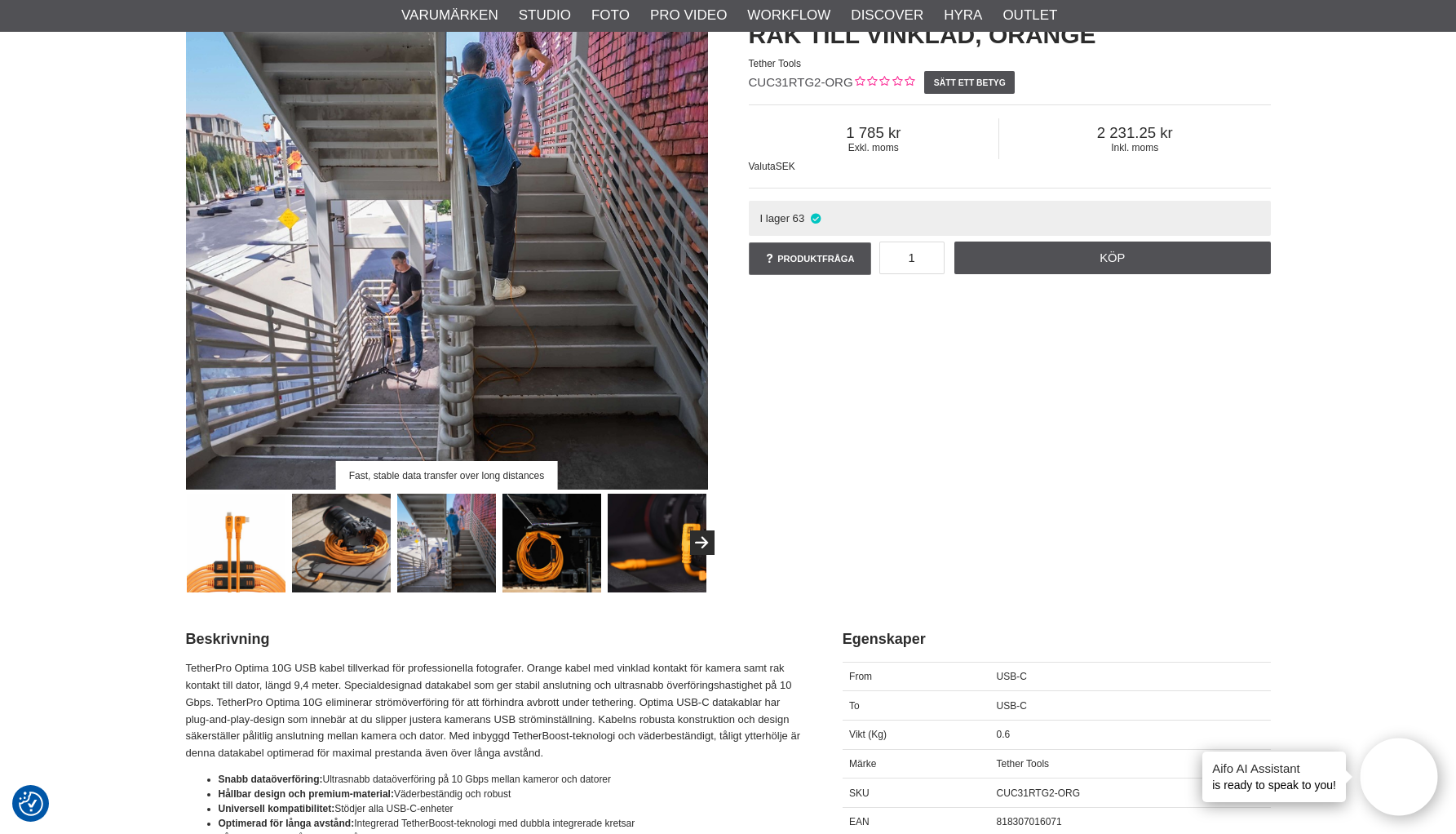
scroll to position [361, 0]
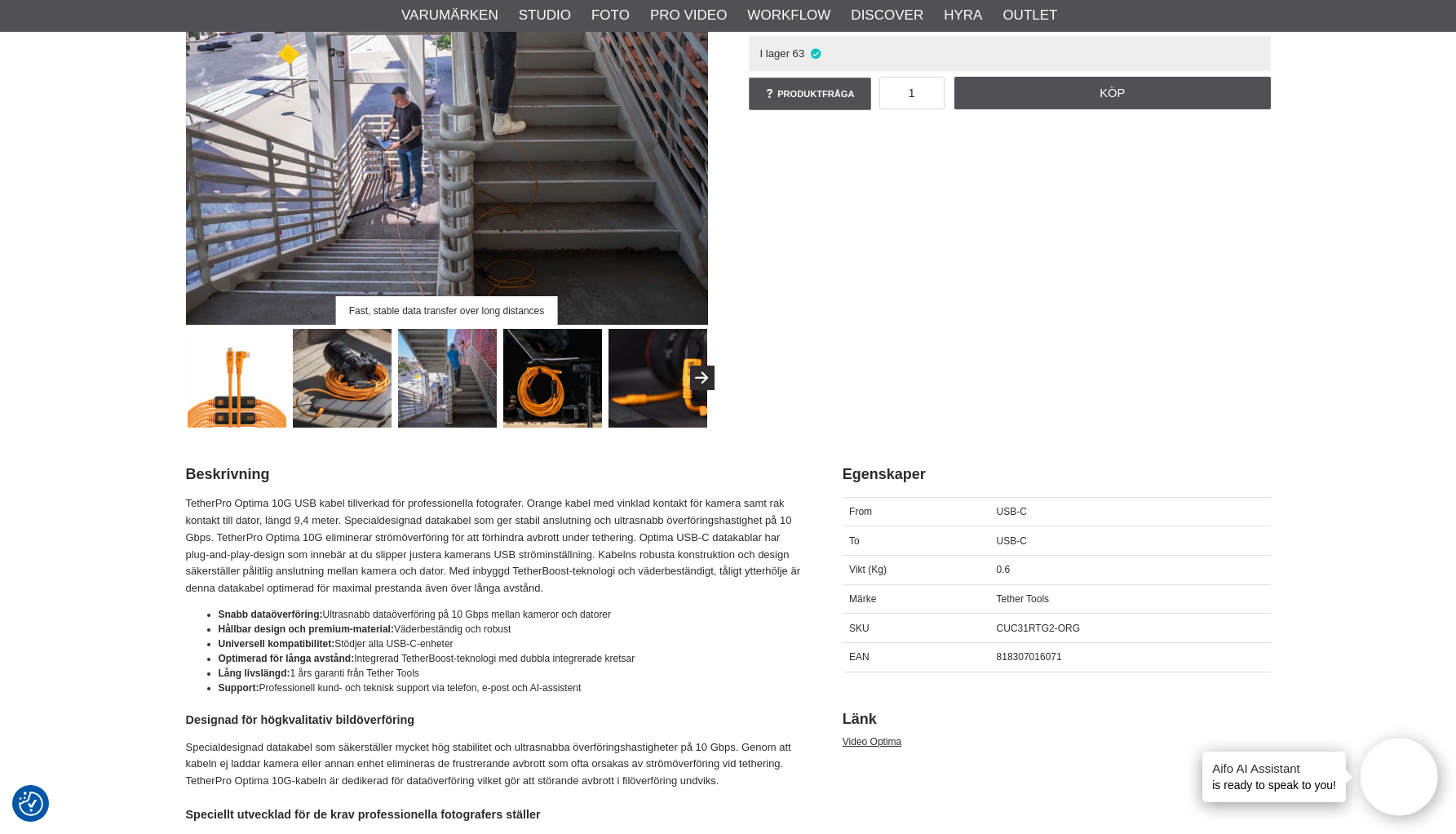
click at [209, 377] on img at bounding box center [236, 378] width 99 height 99
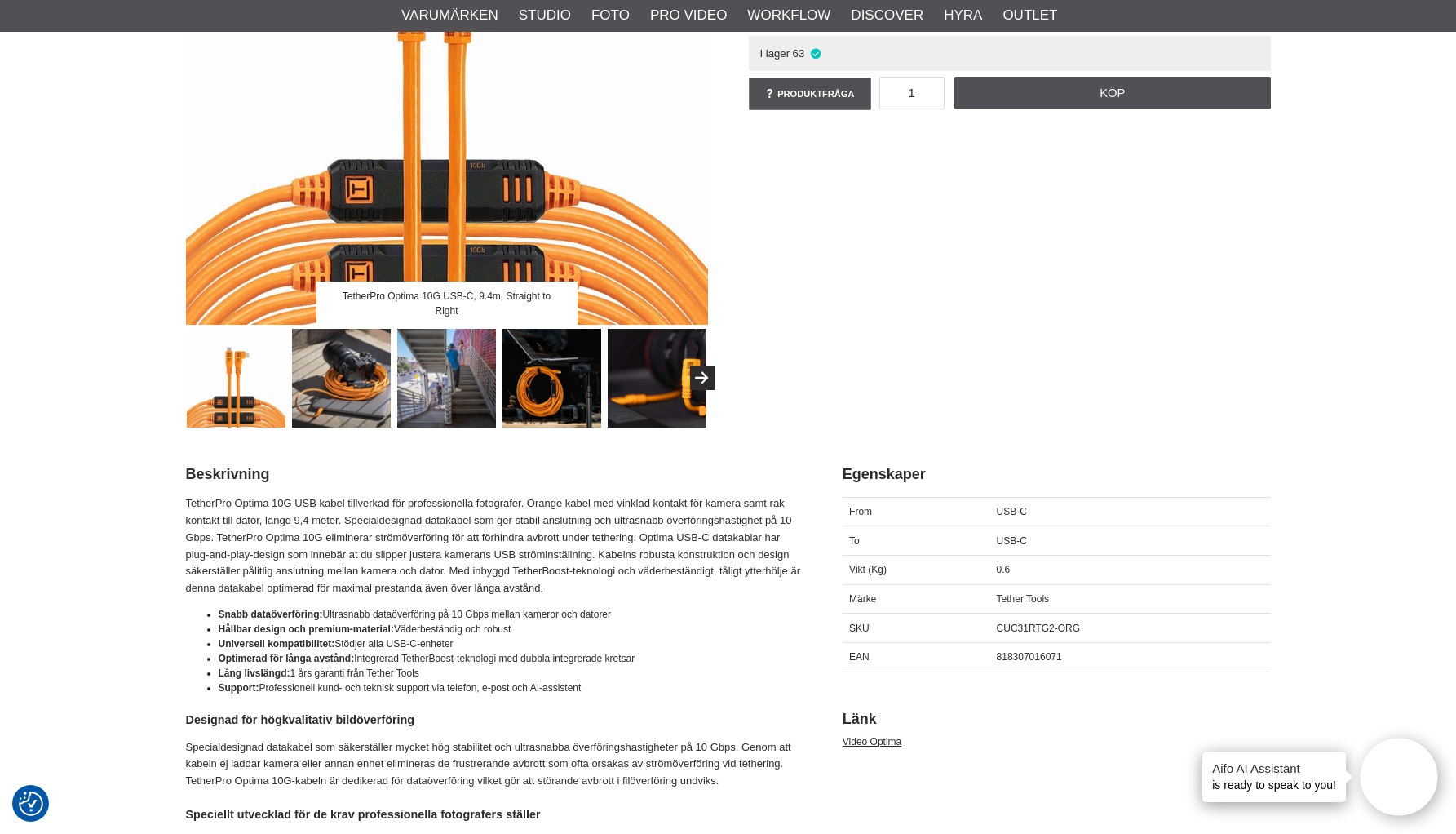
click at [359, 387] on img at bounding box center [341, 378] width 99 height 99
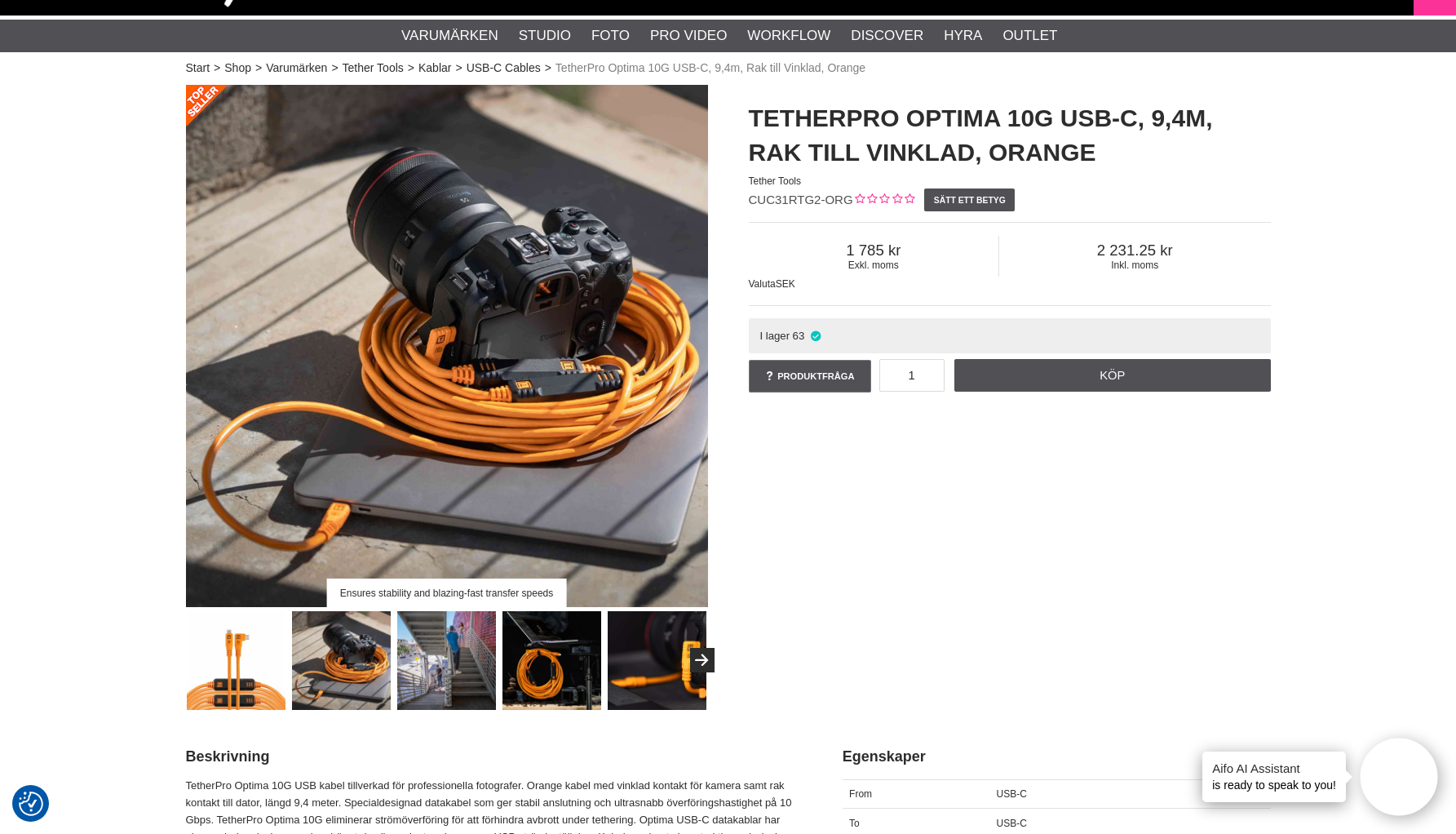
scroll to position [0, 0]
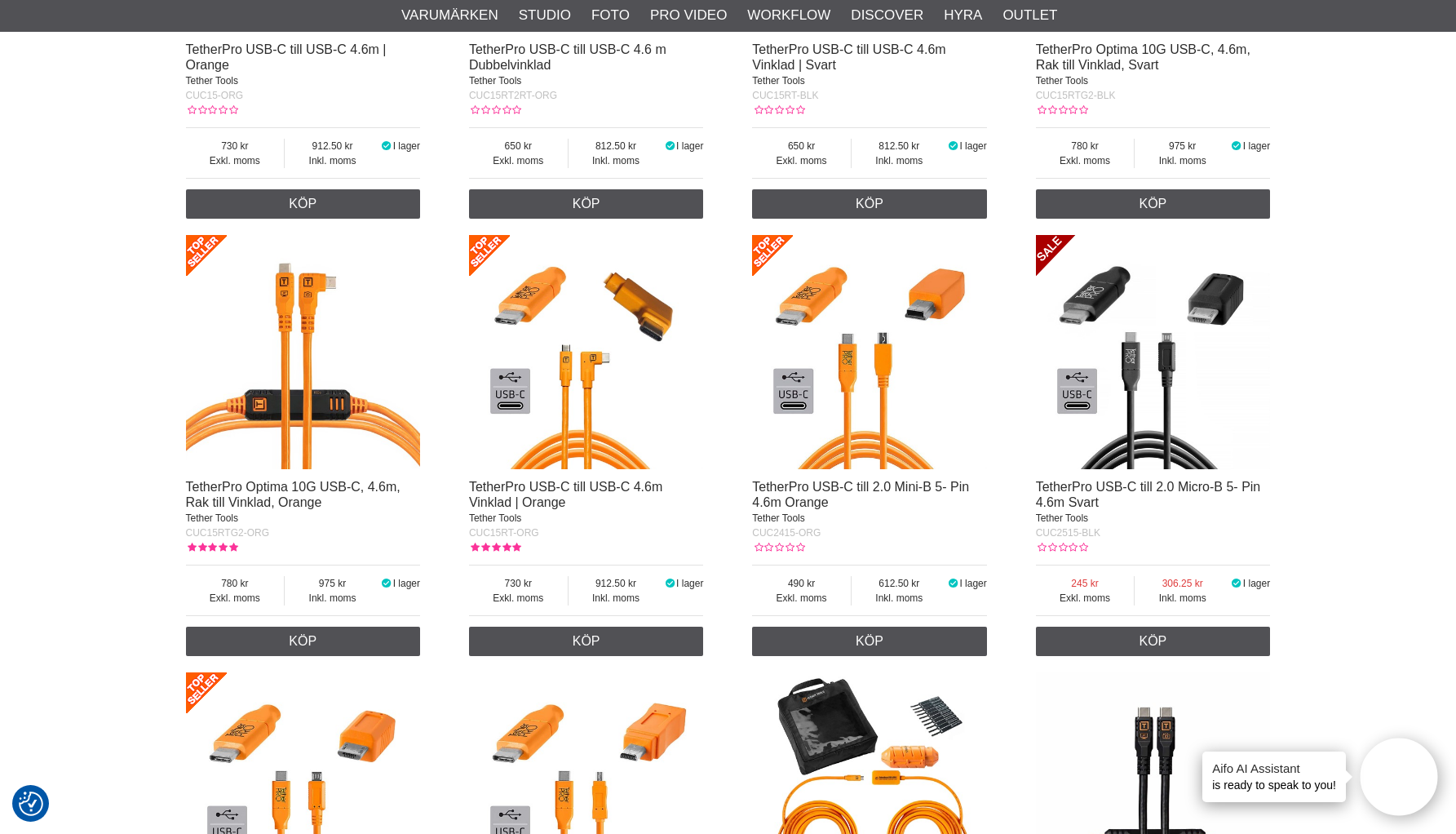
scroll to position [2607, 0]
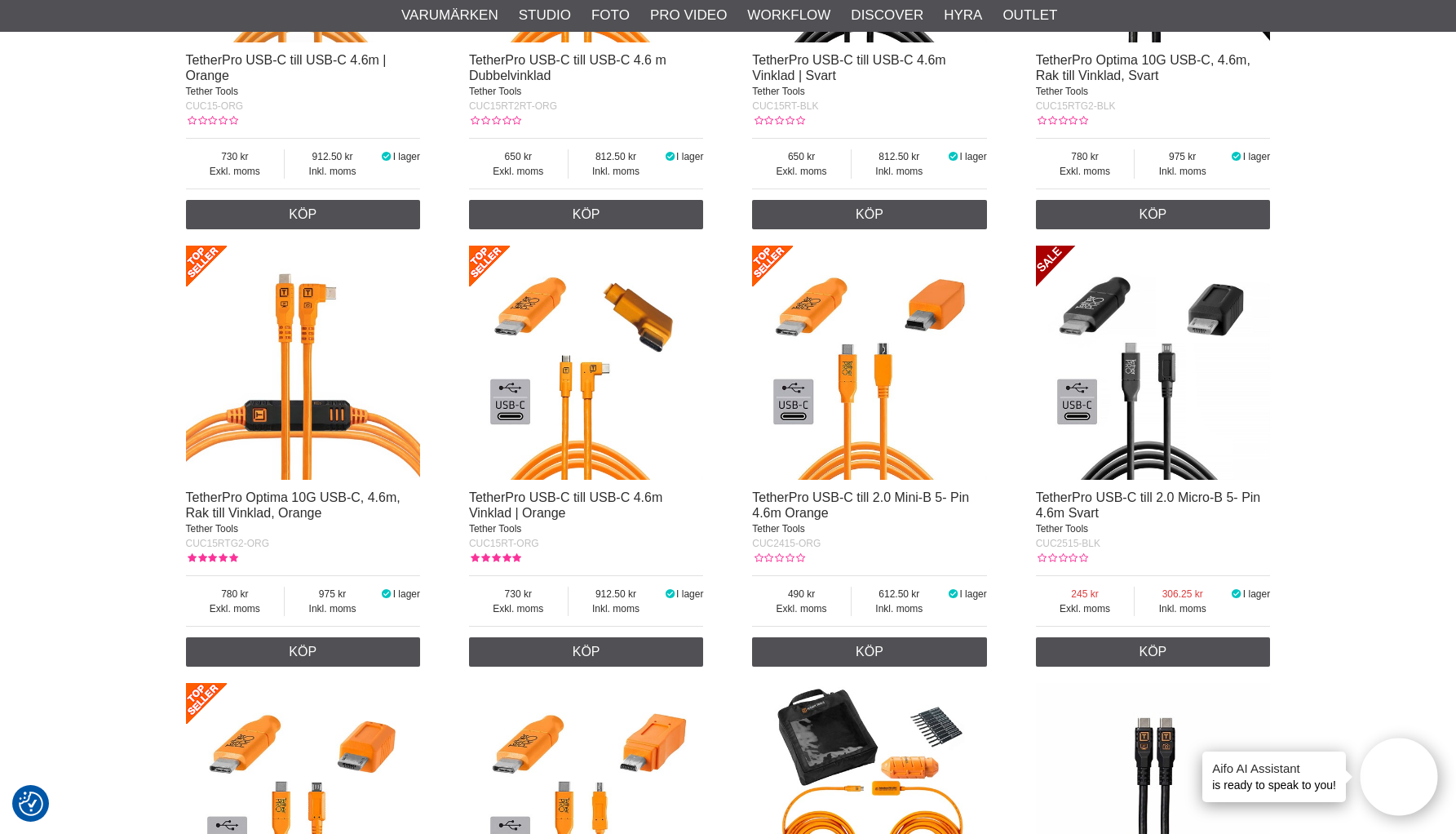
click at [295, 300] on img at bounding box center [304, 364] width 235 height 235
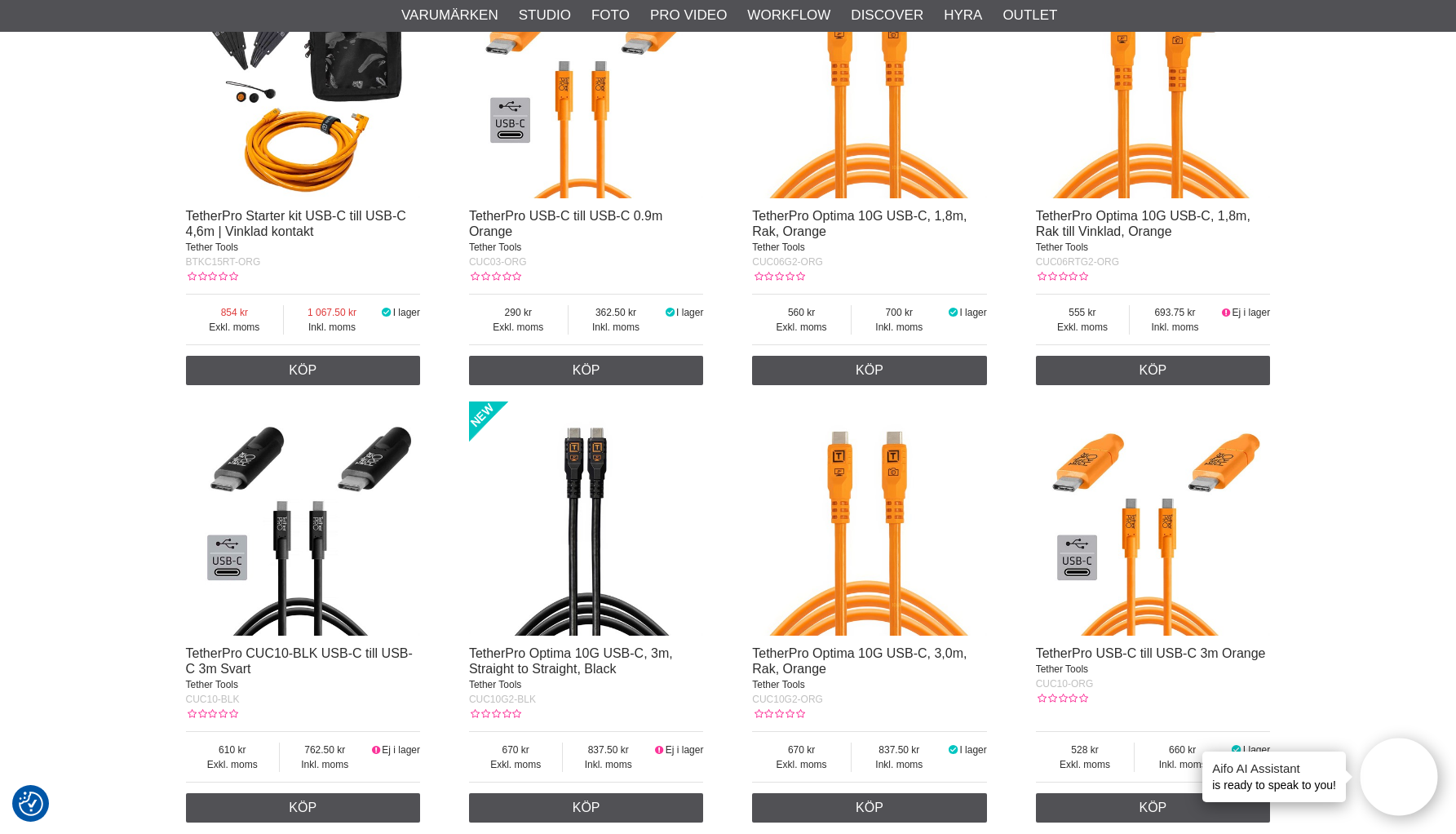
scroll to position [970, 0]
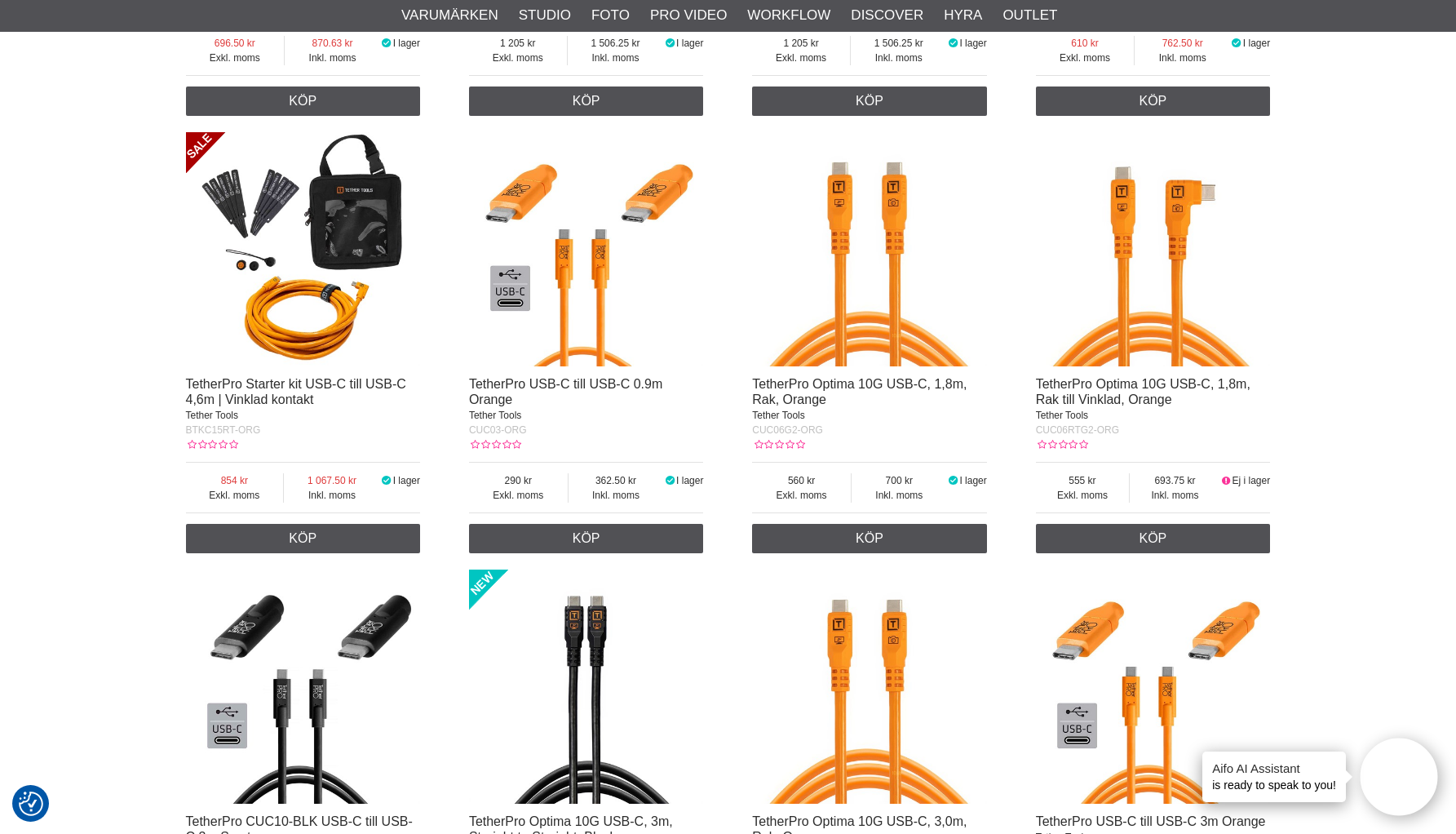
click at [280, 329] on img at bounding box center [304, 250] width 235 height 235
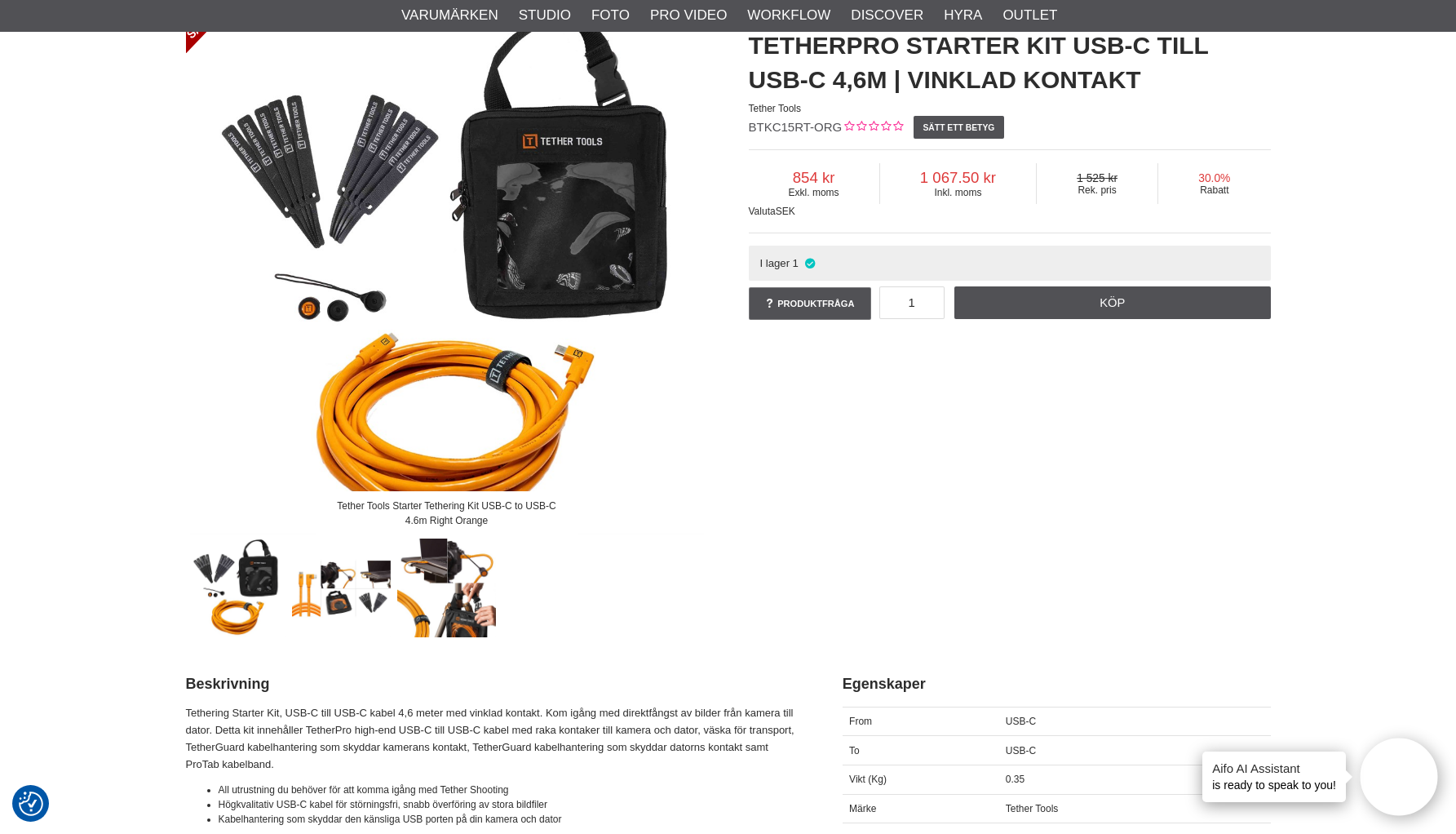
scroll to position [199, 0]
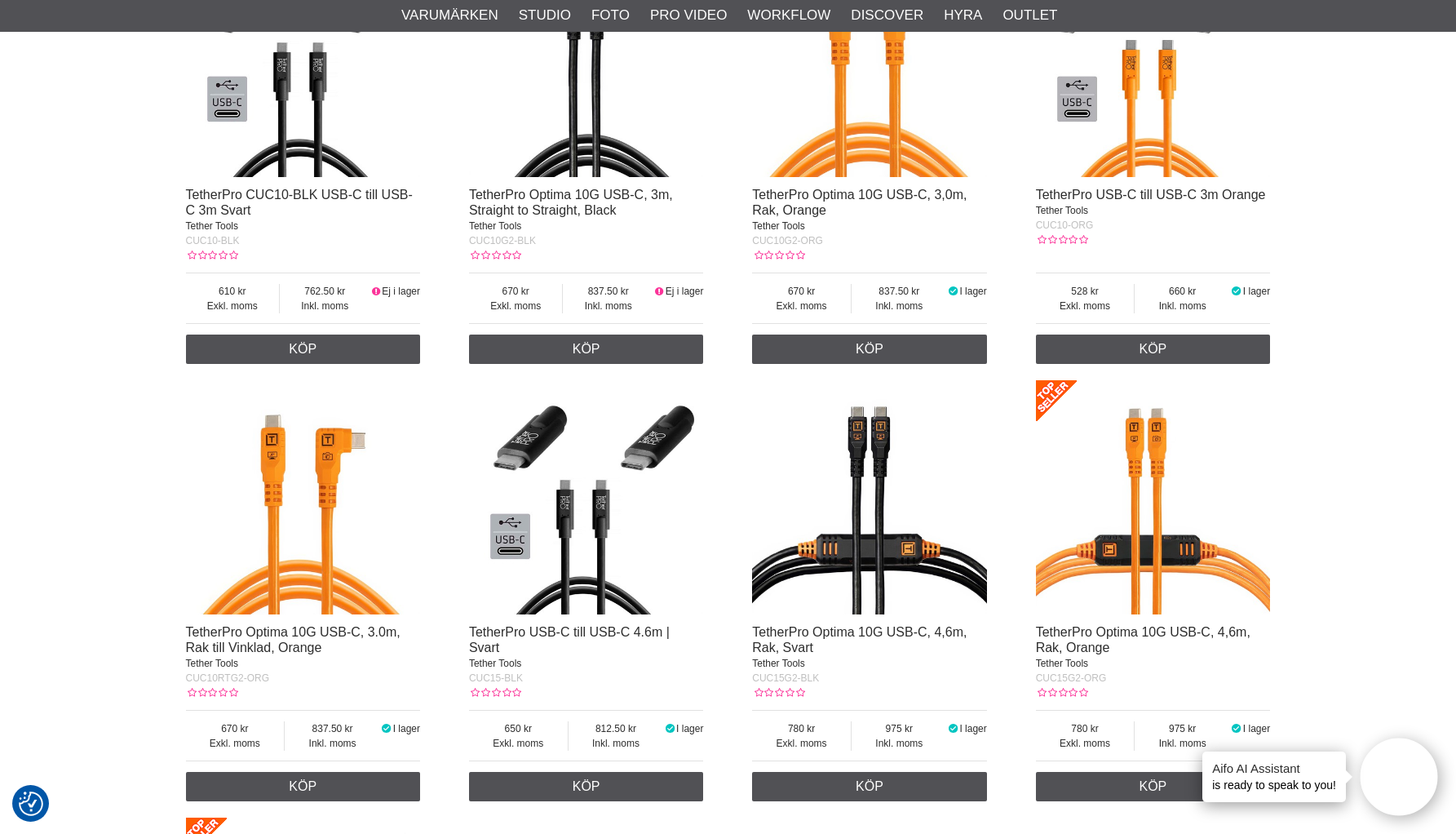
scroll to position [1607, 0]
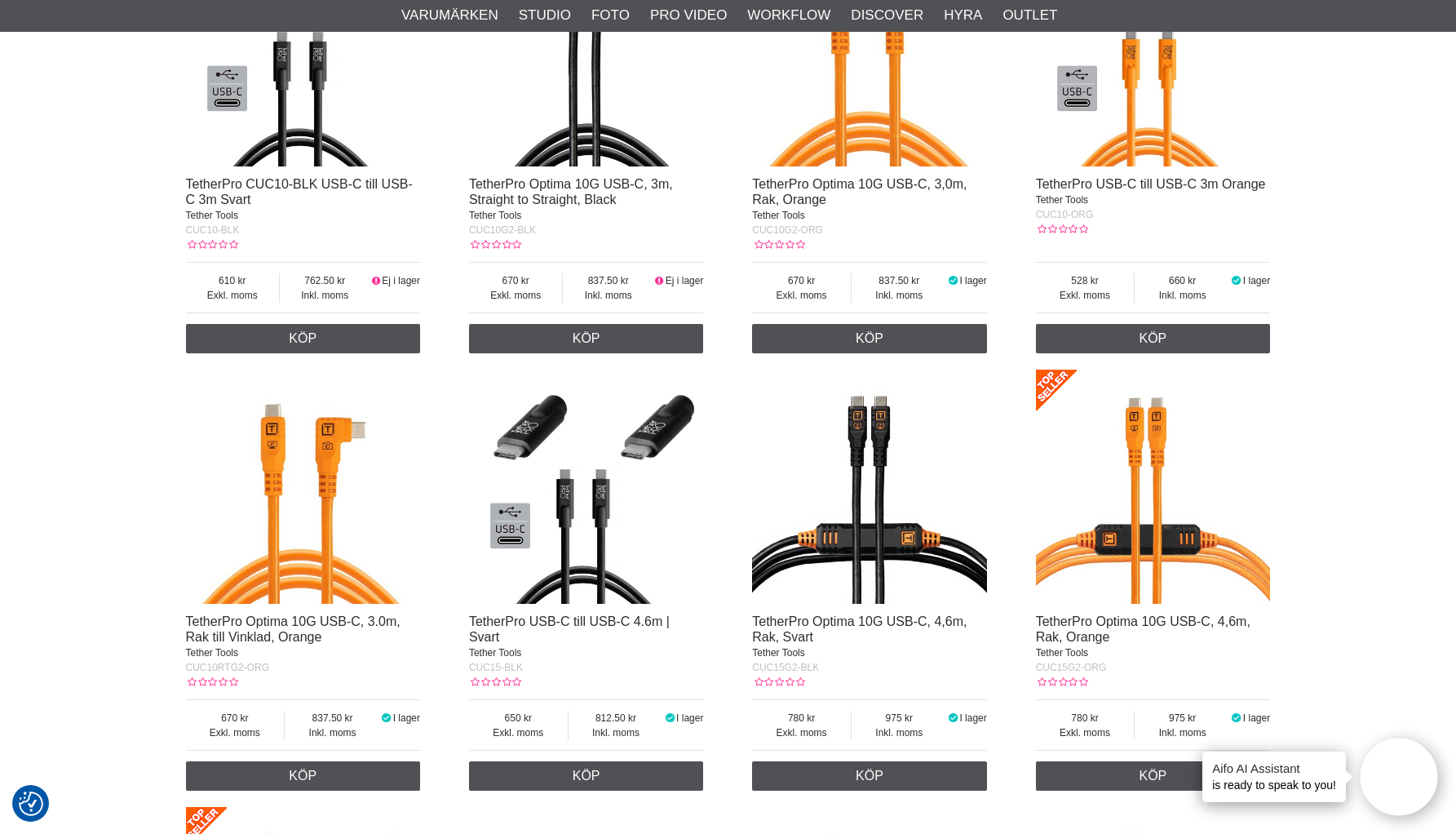
click at [281, 545] on img at bounding box center [304, 487] width 235 height 235
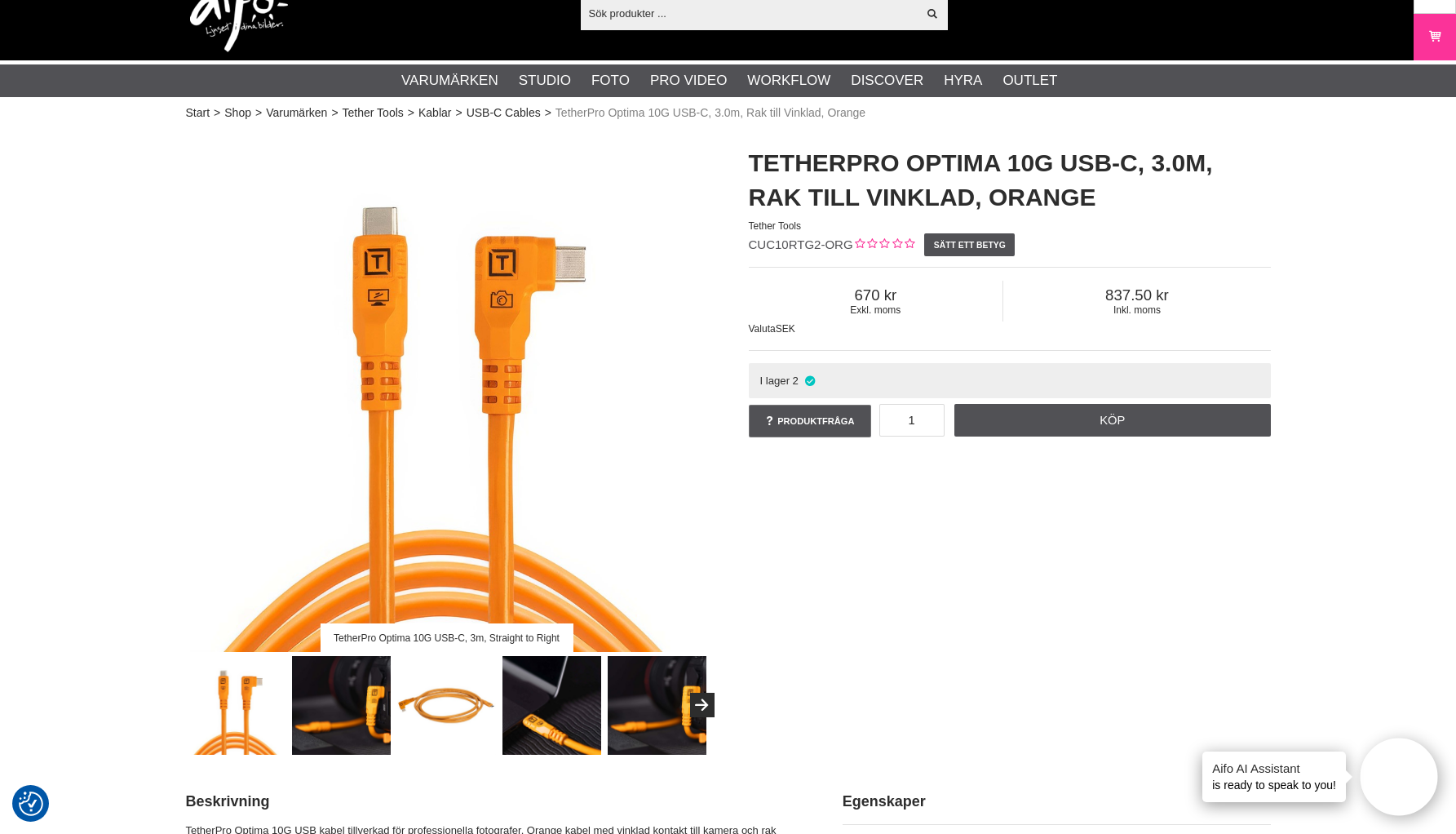
scroll to position [278, 0]
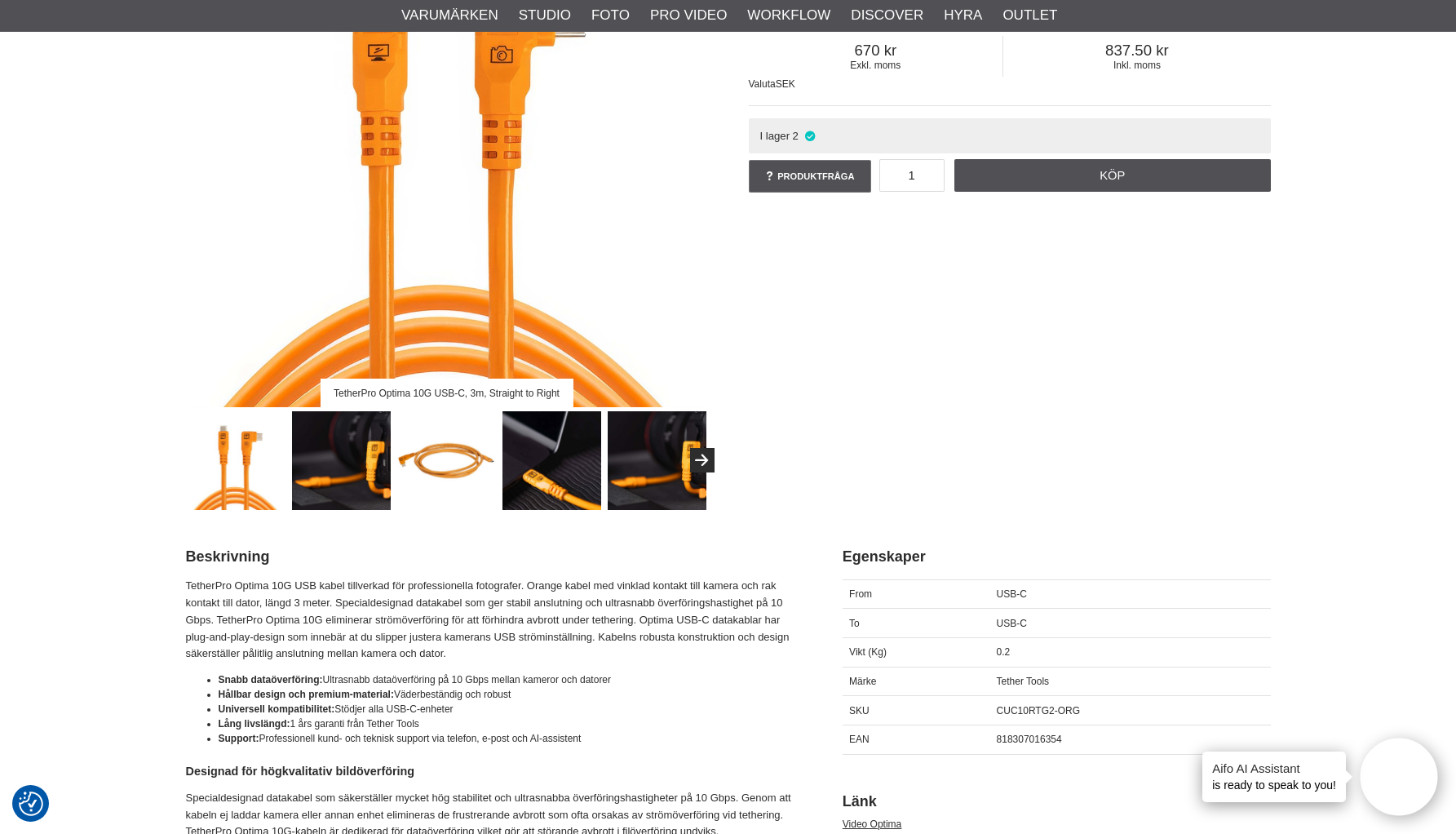
click at [251, 476] on img at bounding box center [236, 460] width 99 height 99
click at [338, 481] on img at bounding box center [341, 460] width 99 height 99
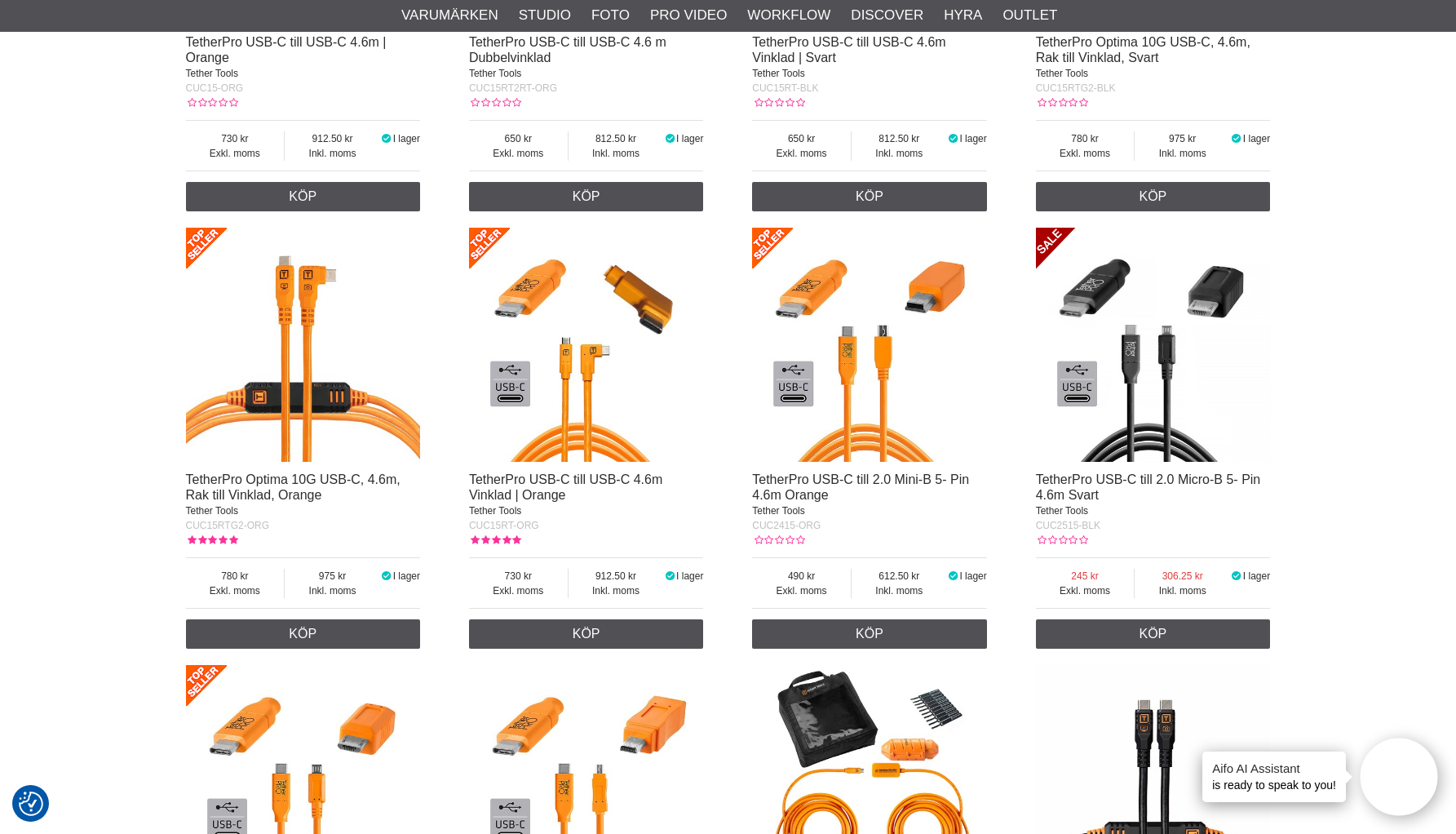
scroll to position [2615, 0]
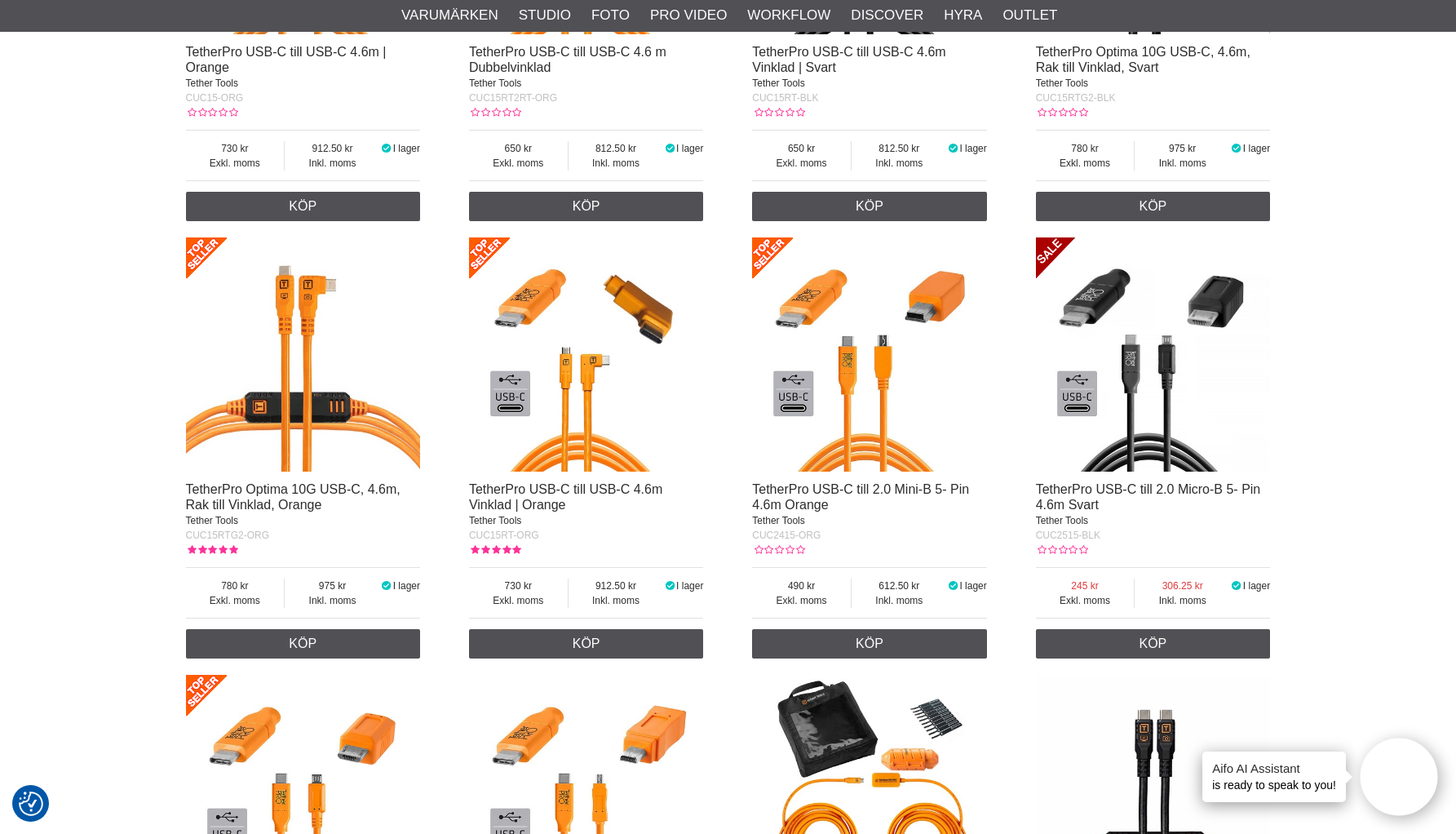
click at [300, 433] on img at bounding box center [304, 355] width 235 height 235
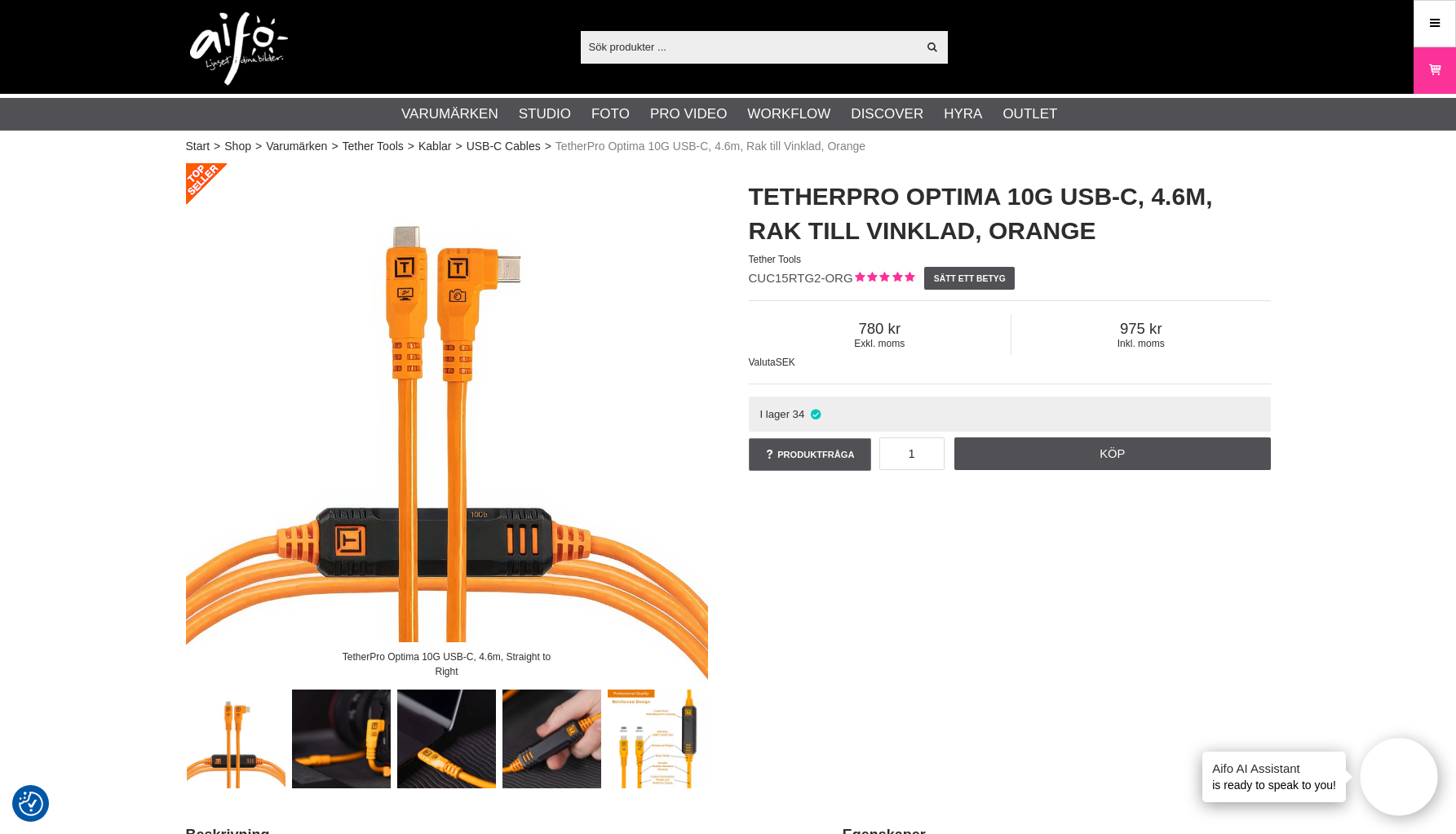
click at [654, 729] on img at bounding box center [656, 738] width 99 height 99
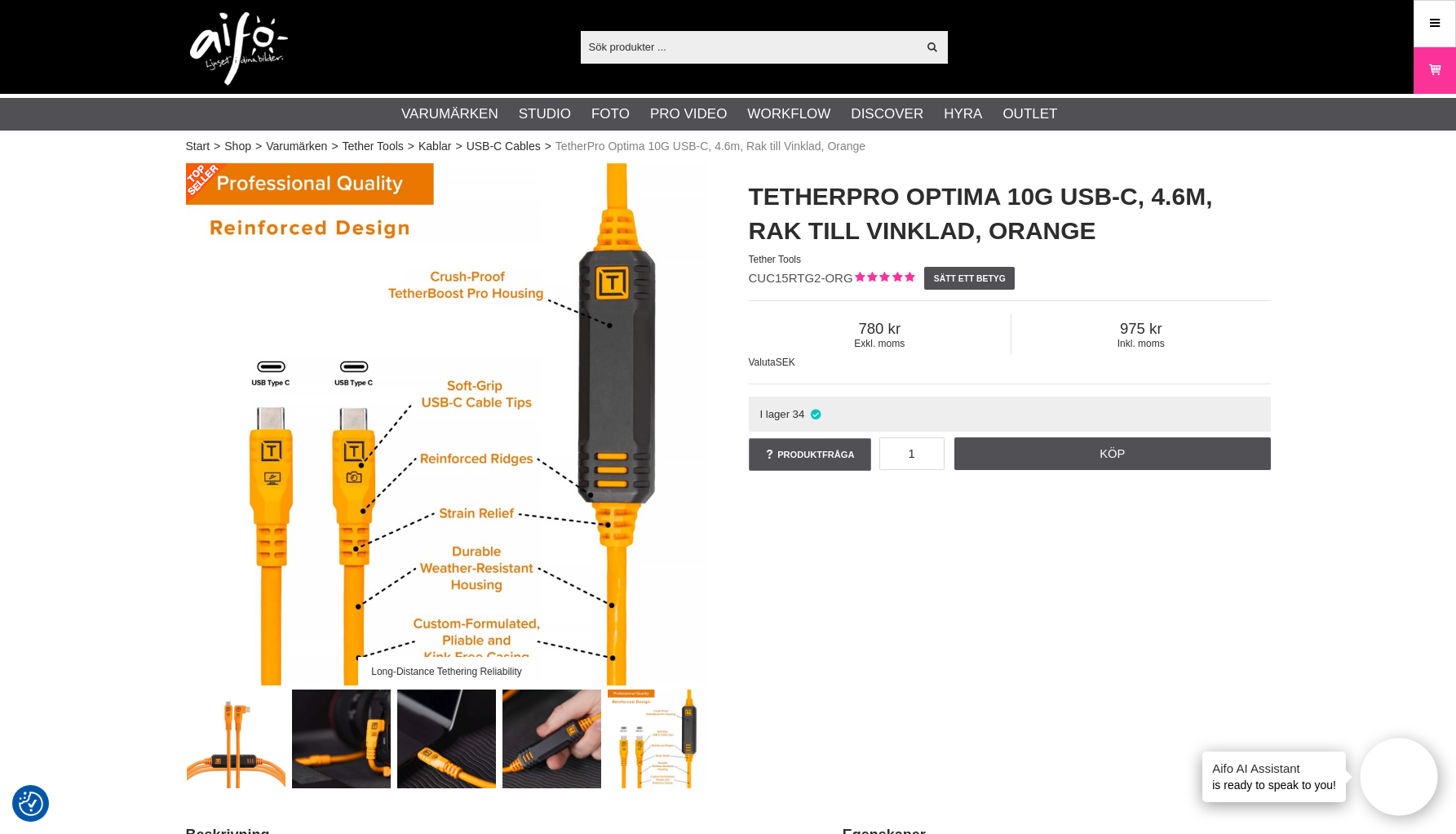
click at [559, 618] on img at bounding box center [447, 424] width 522 height 522
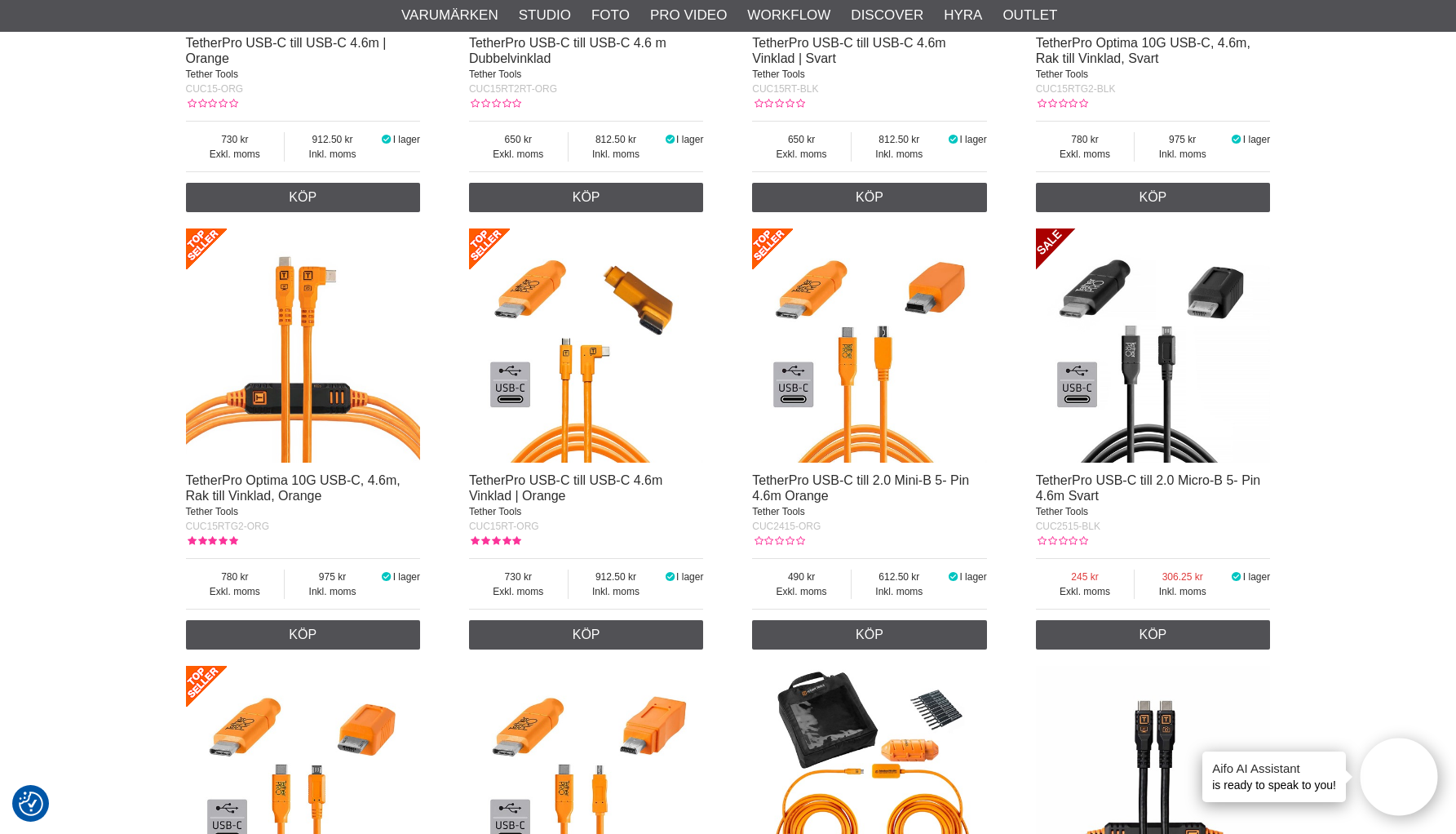
scroll to position [2655, 0]
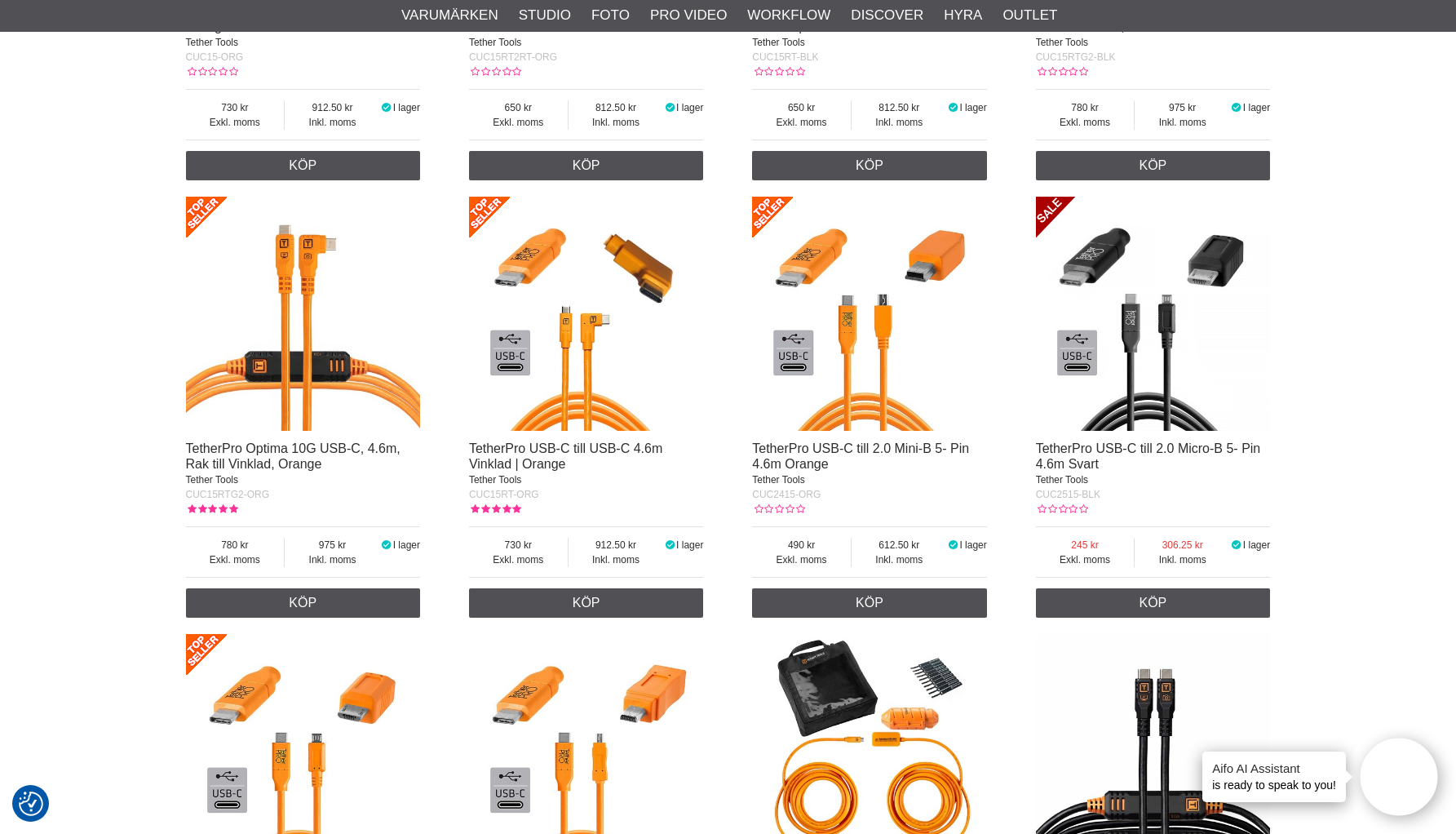
click at [318, 360] on img at bounding box center [304, 314] width 235 height 235
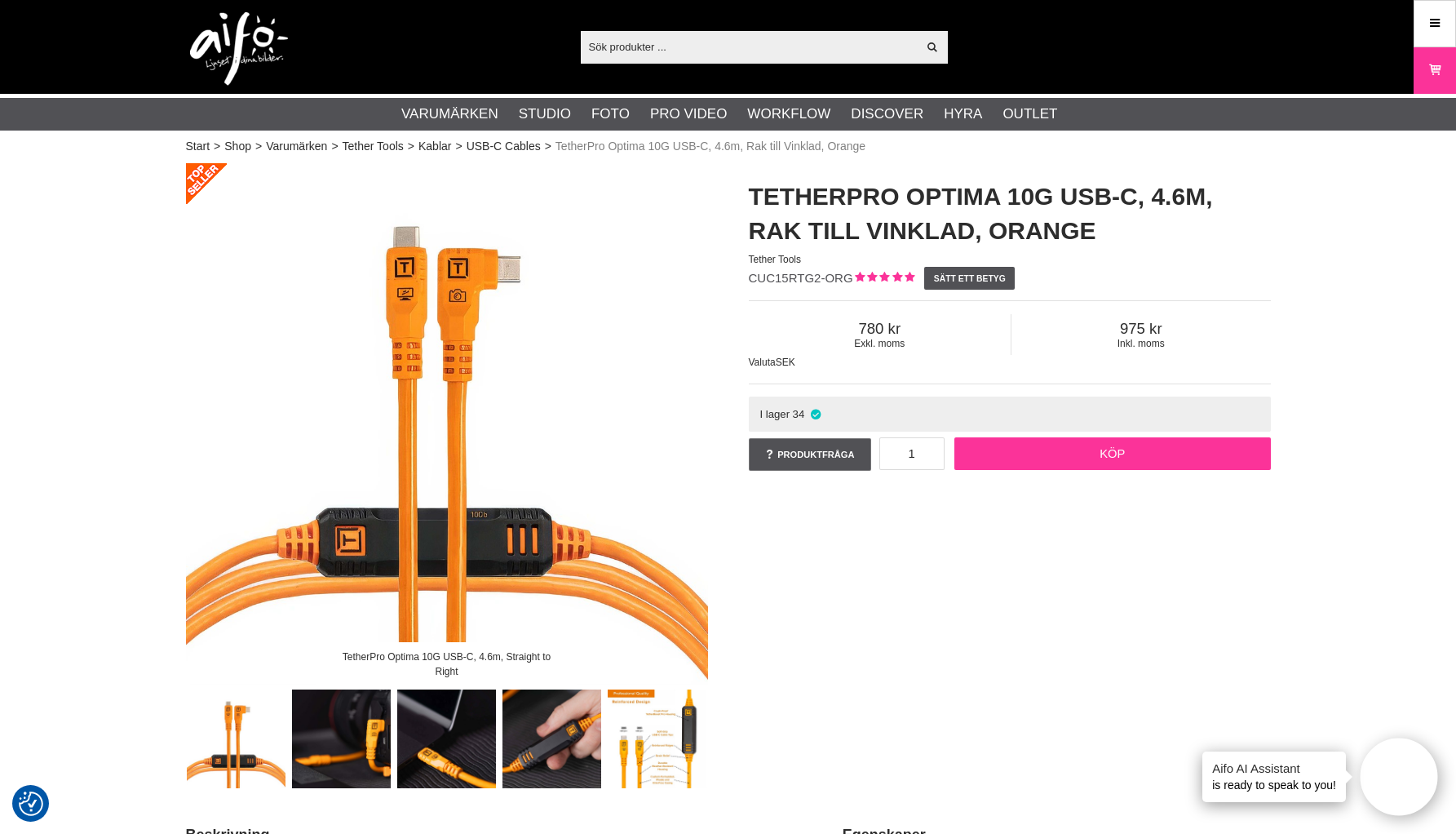
click at [998, 449] on link "Köp" at bounding box center [1113, 453] width 317 height 33
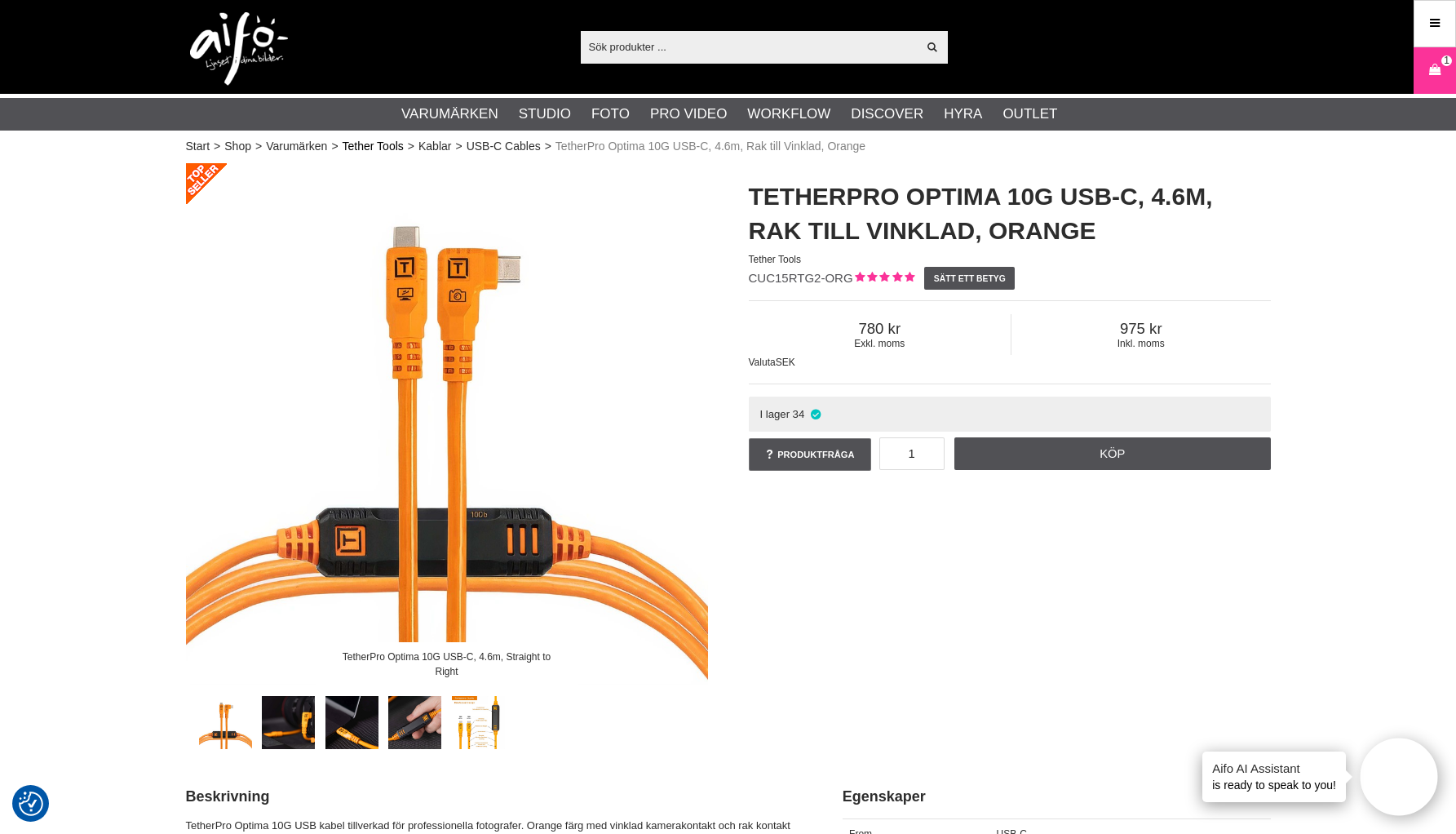
click at [386, 143] on link "Tether Tools" at bounding box center [372, 145] width 61 height 17
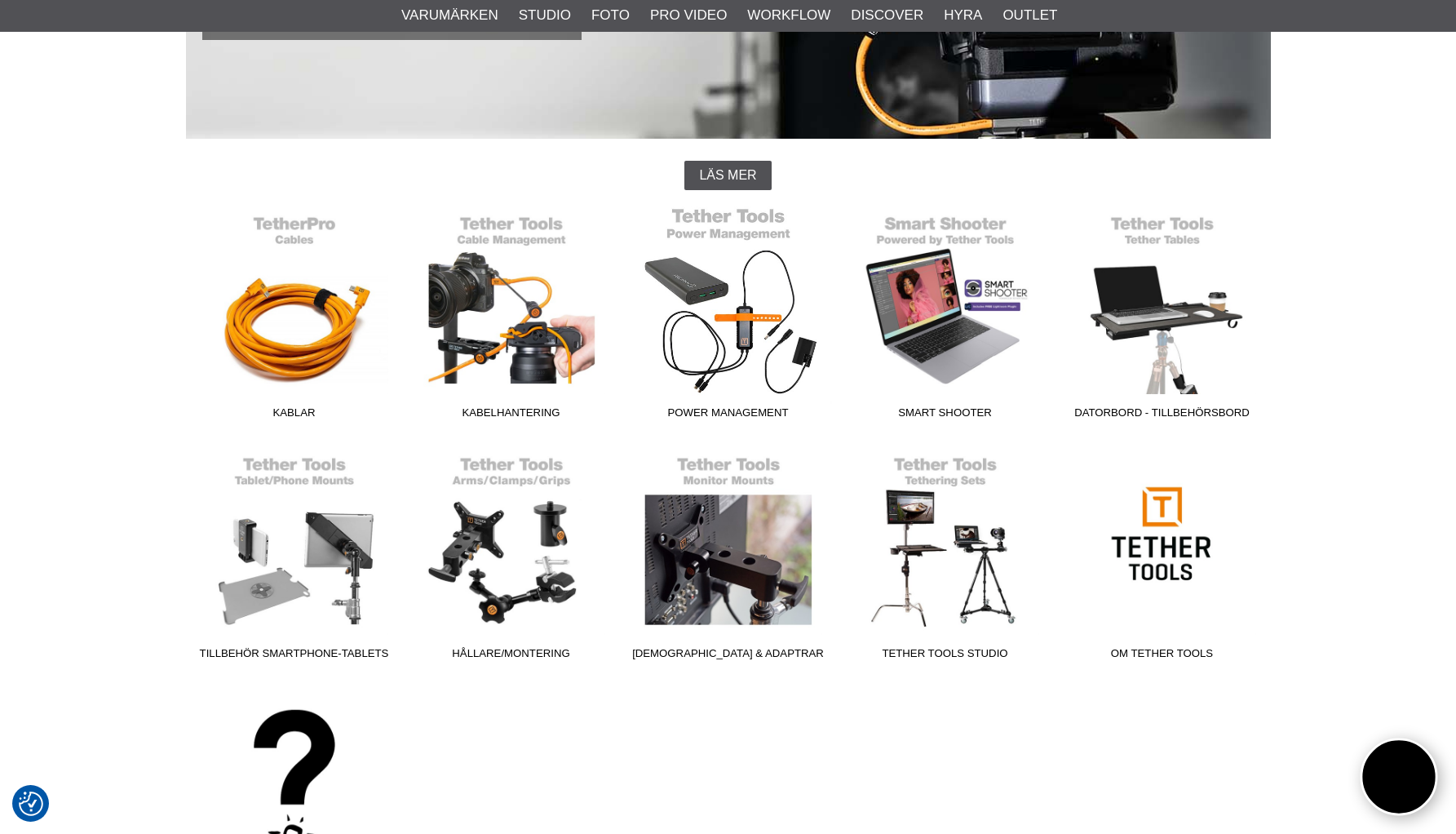
scroll to position [415, 0]
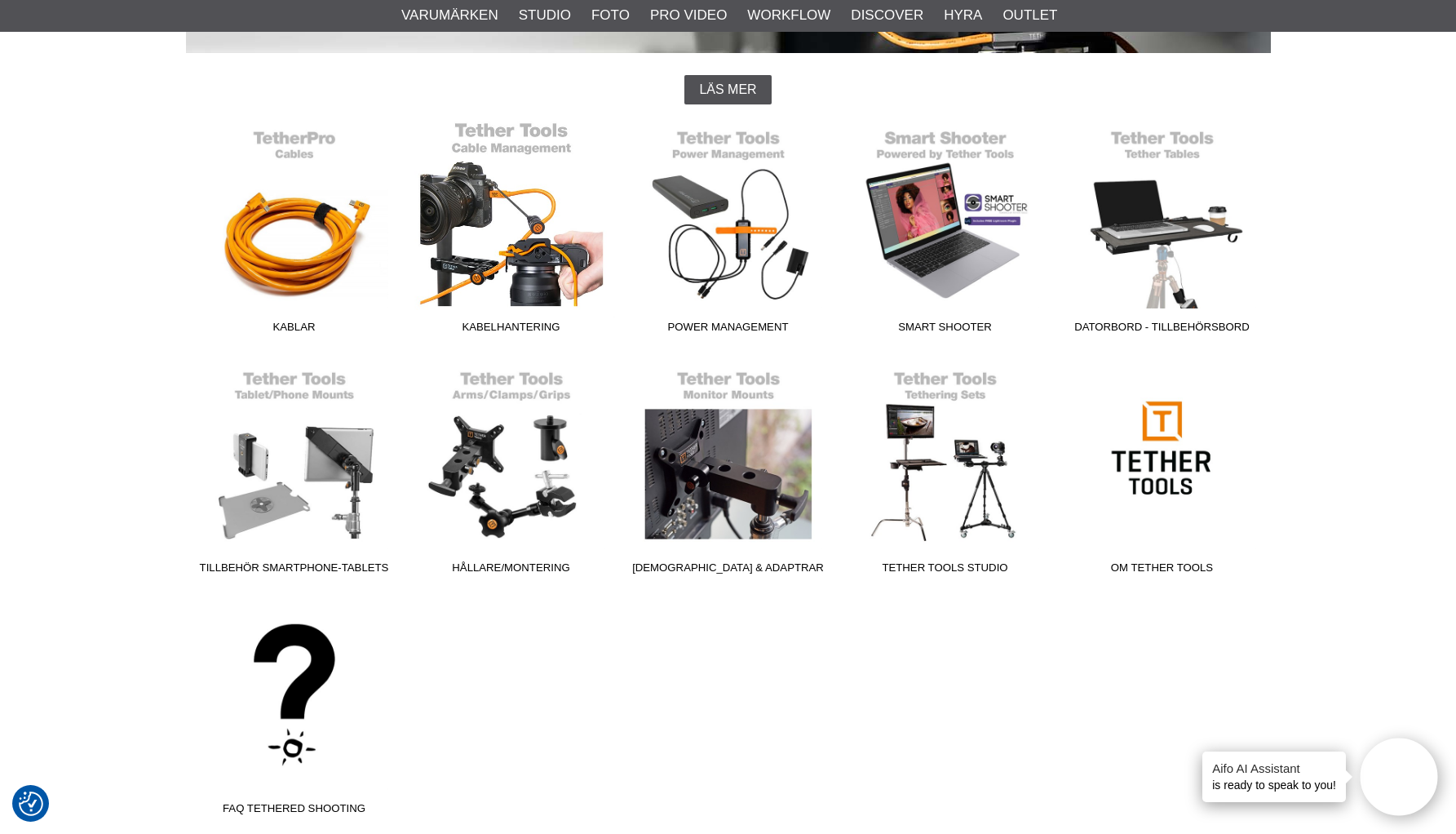
click at [543, 252] on link "Kabelhantering" at bounding box center [512, 230] width 217 height 220
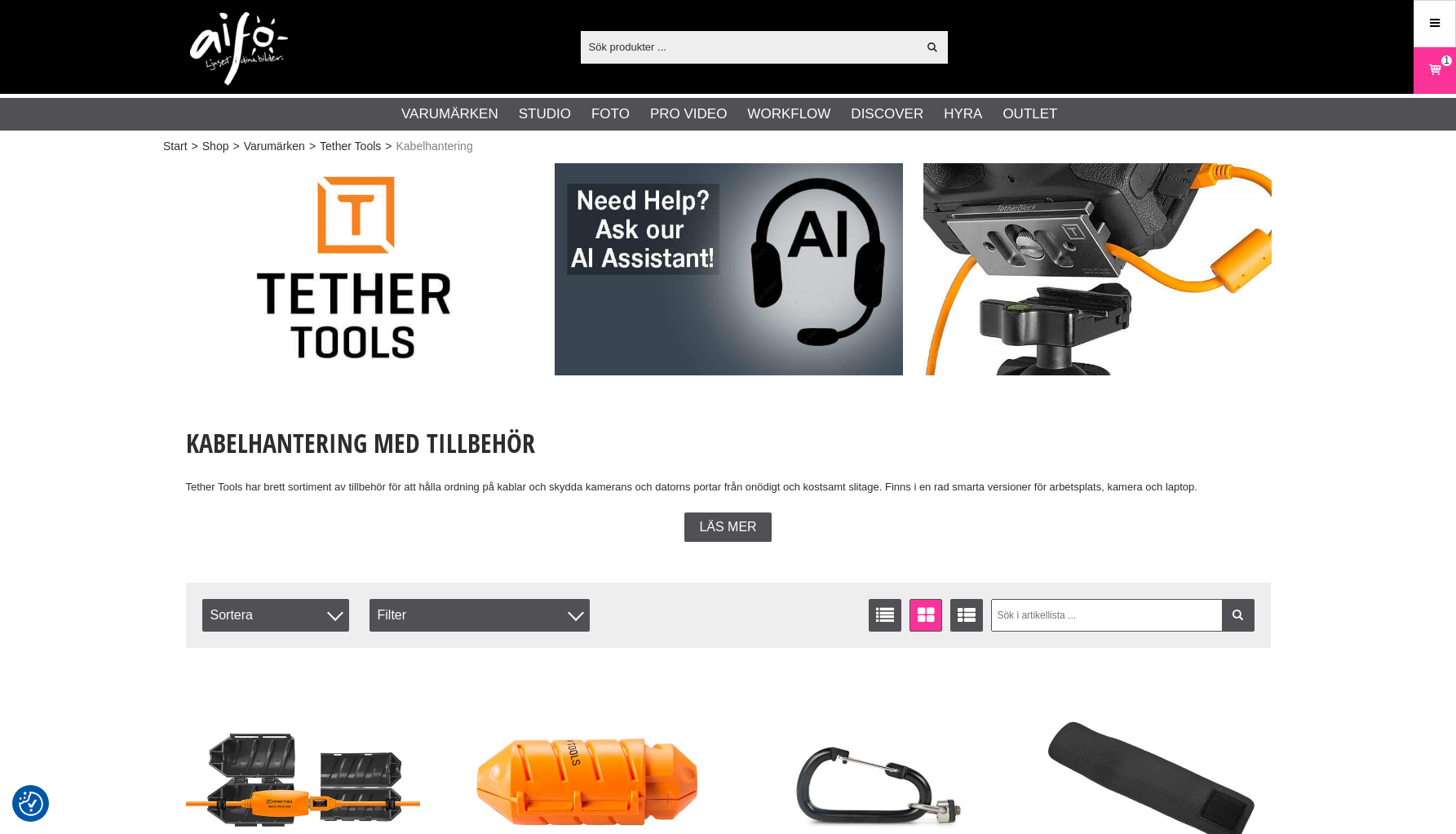
checkbox input "true"
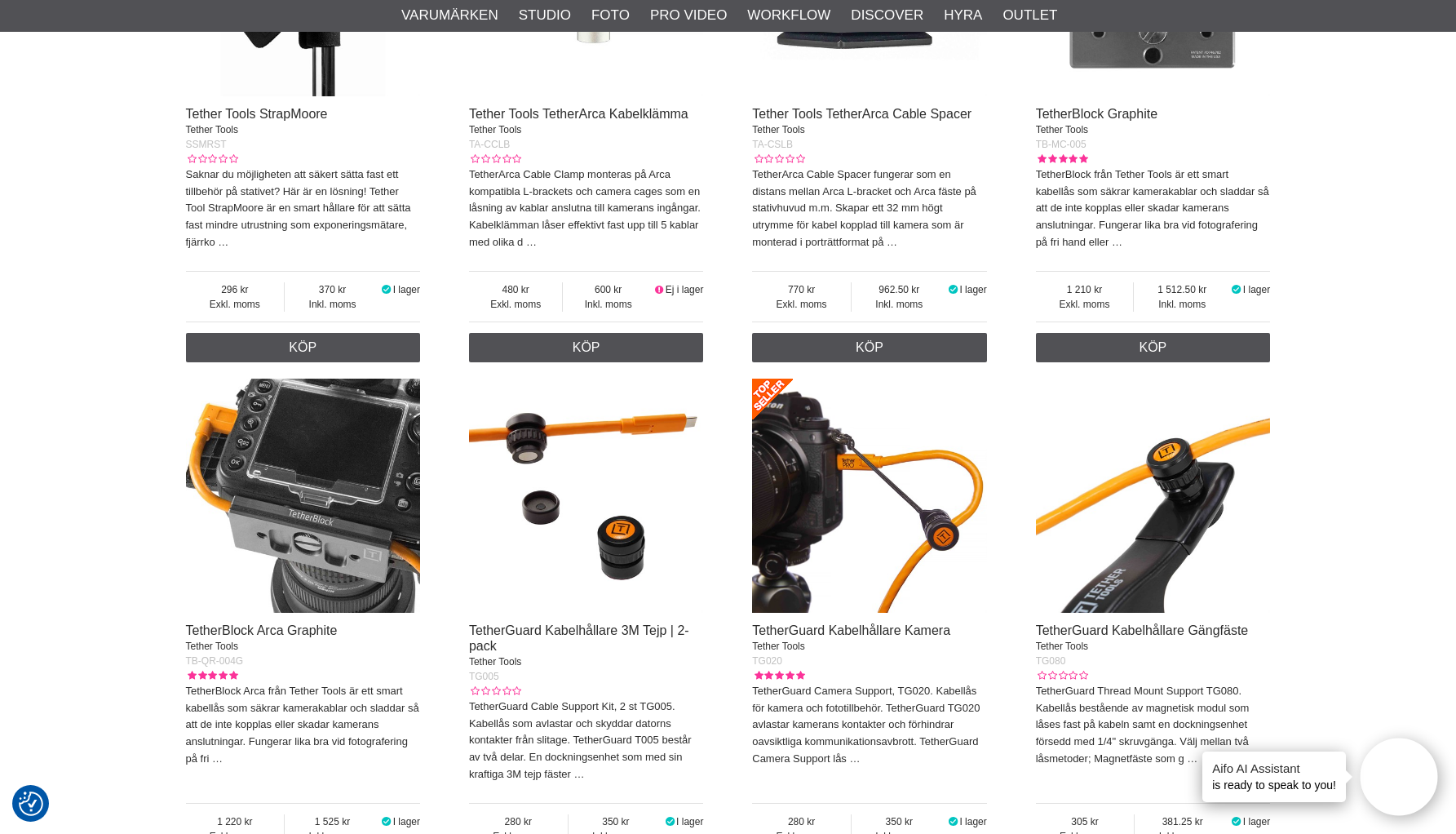
scroll to position [1330, 0]
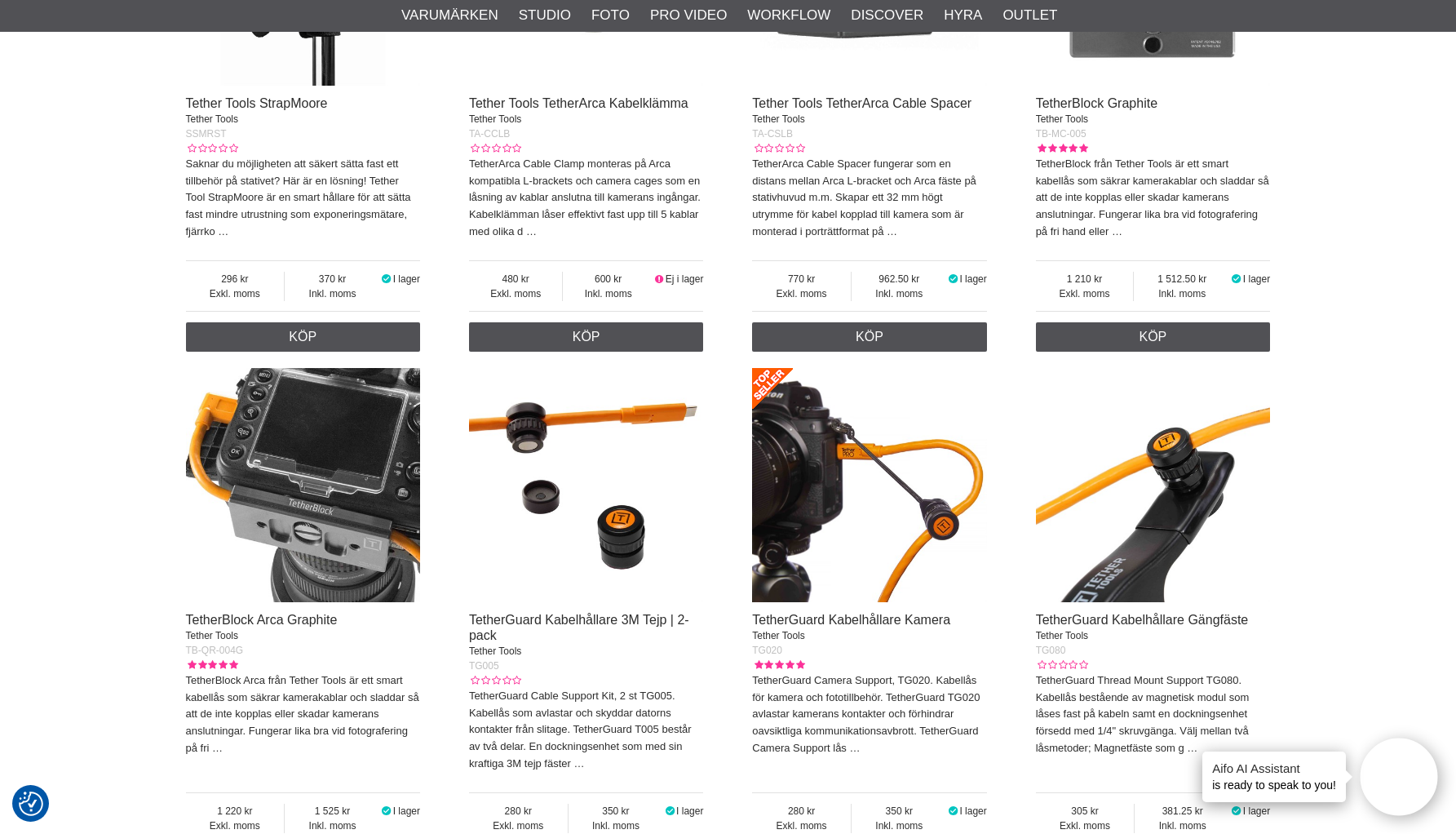
click at [343, 531] on img at bounding box center [304, 485] width 235 height 235
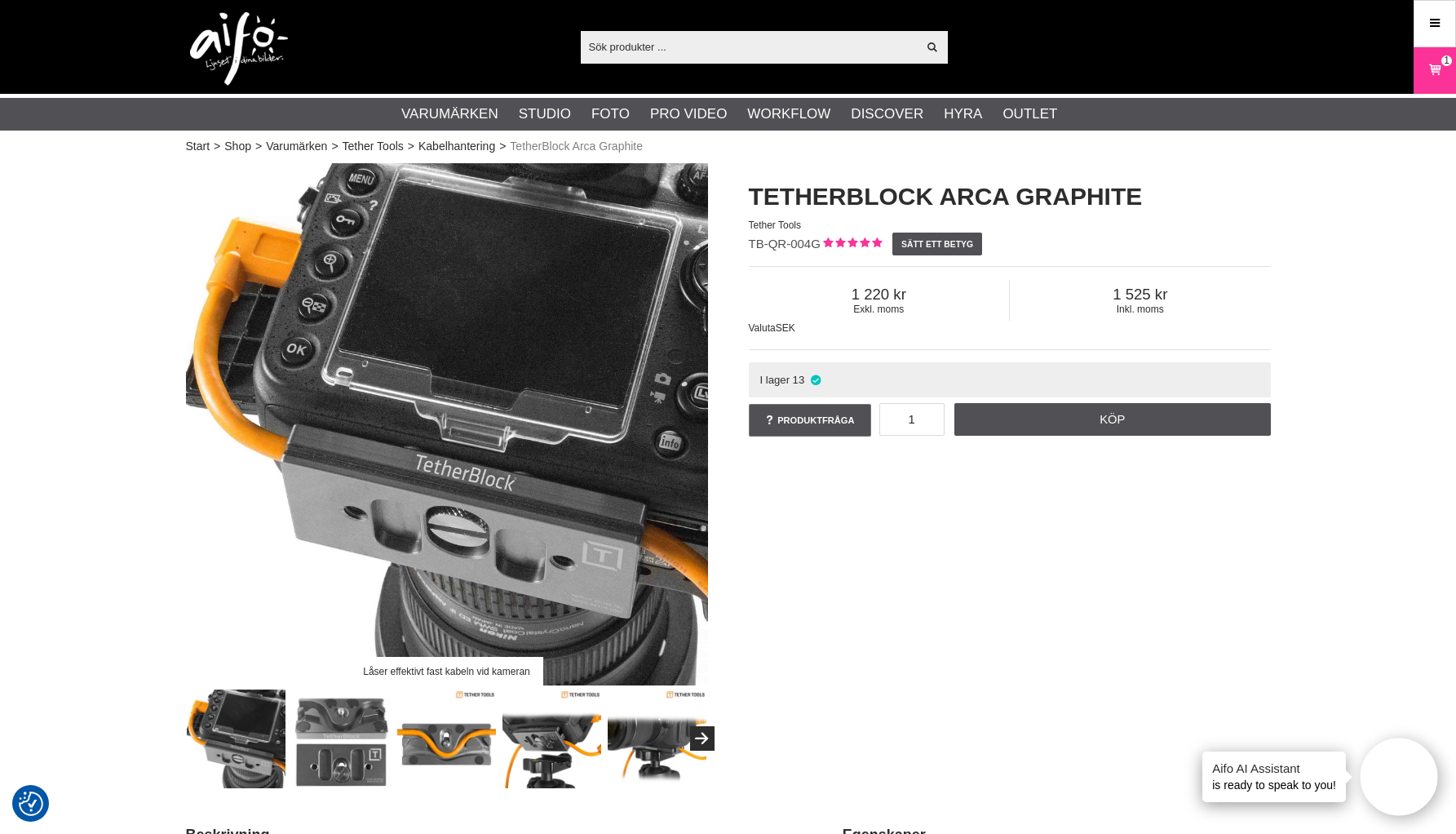
click at [333, 760] on img at bounding box center [341, 738] width 99 height 99
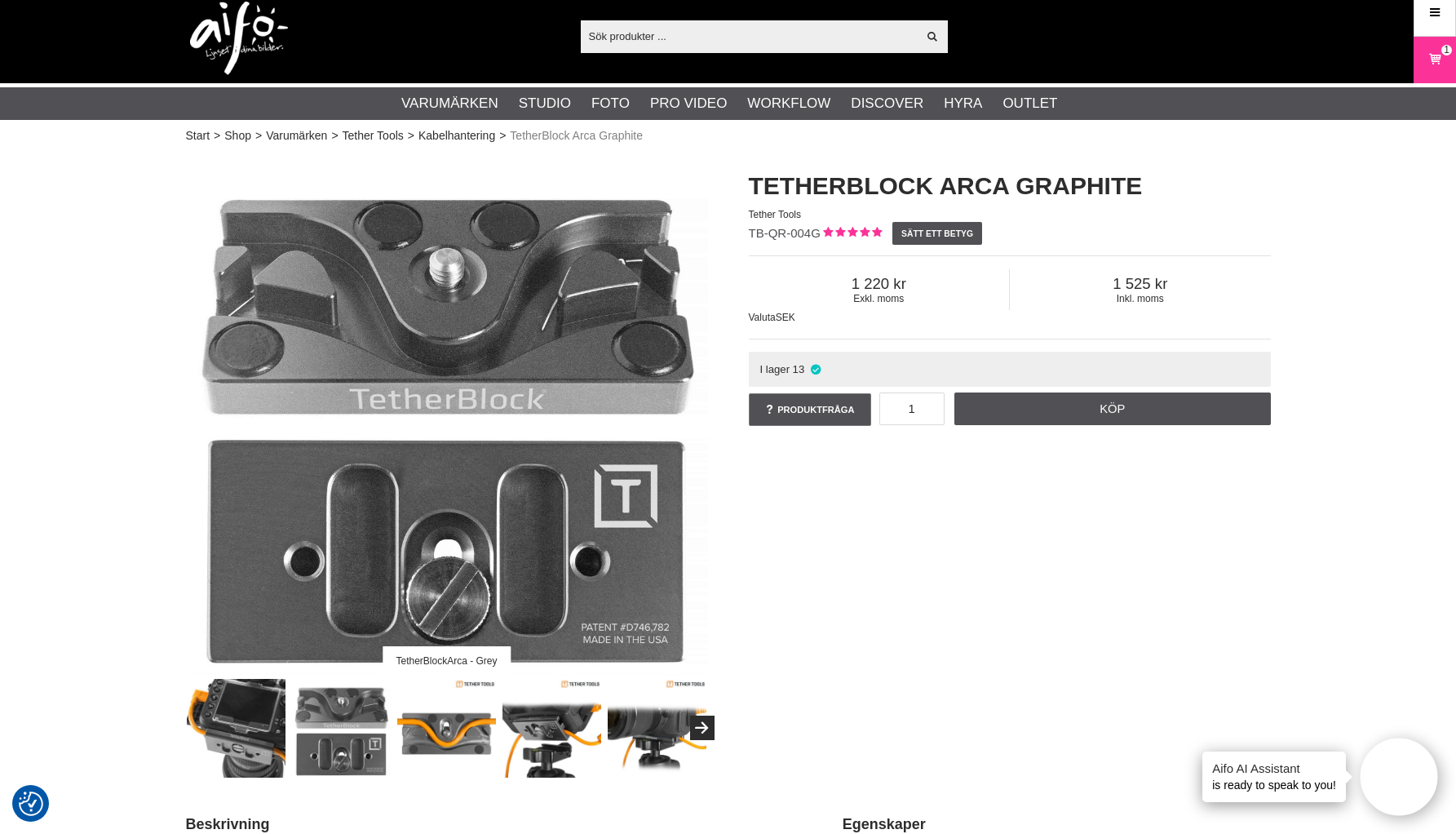
scroll to position [21, 0]
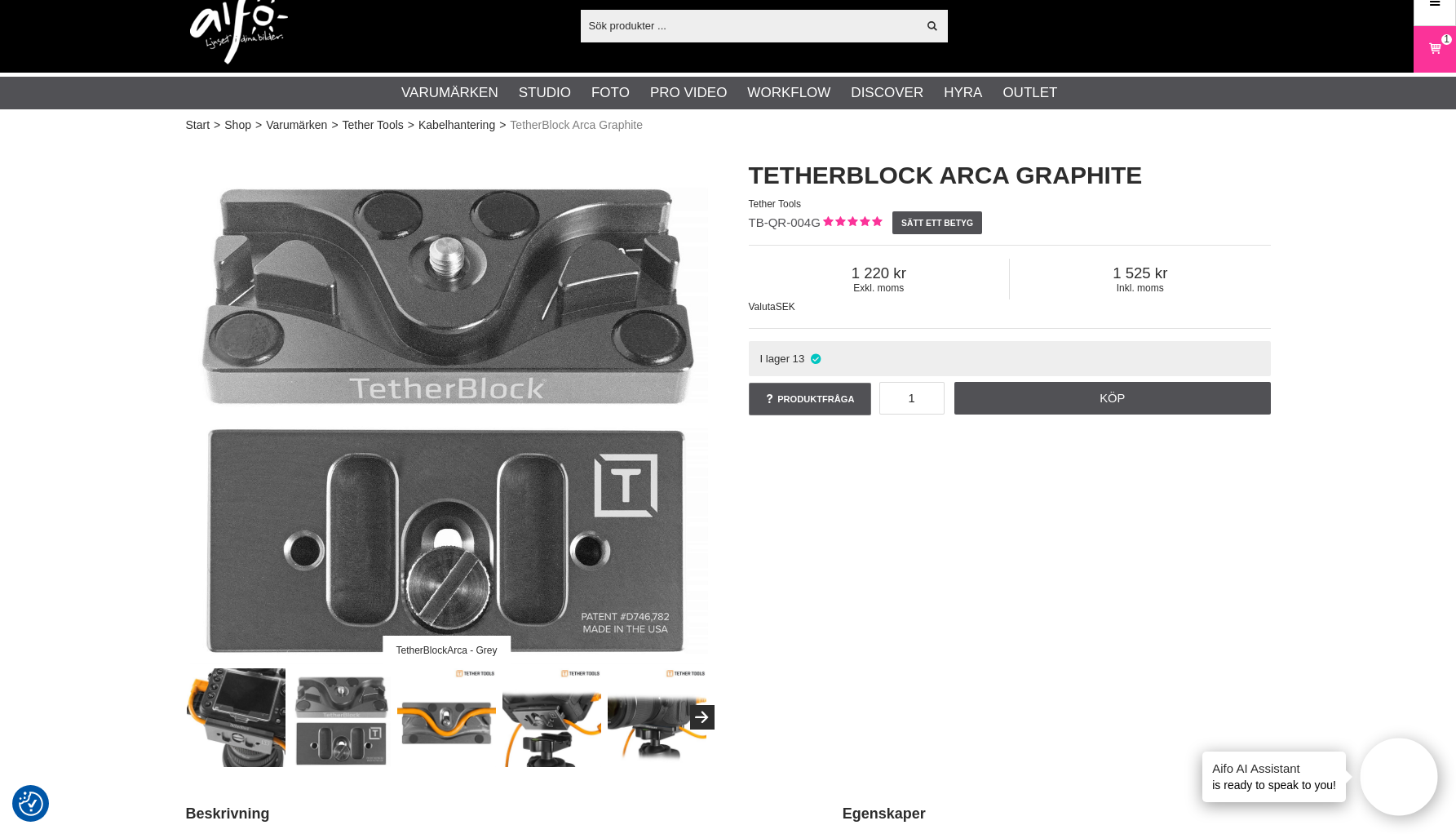
click at [242, 708] on img at bounding box center [236, 717] width 99 height 99
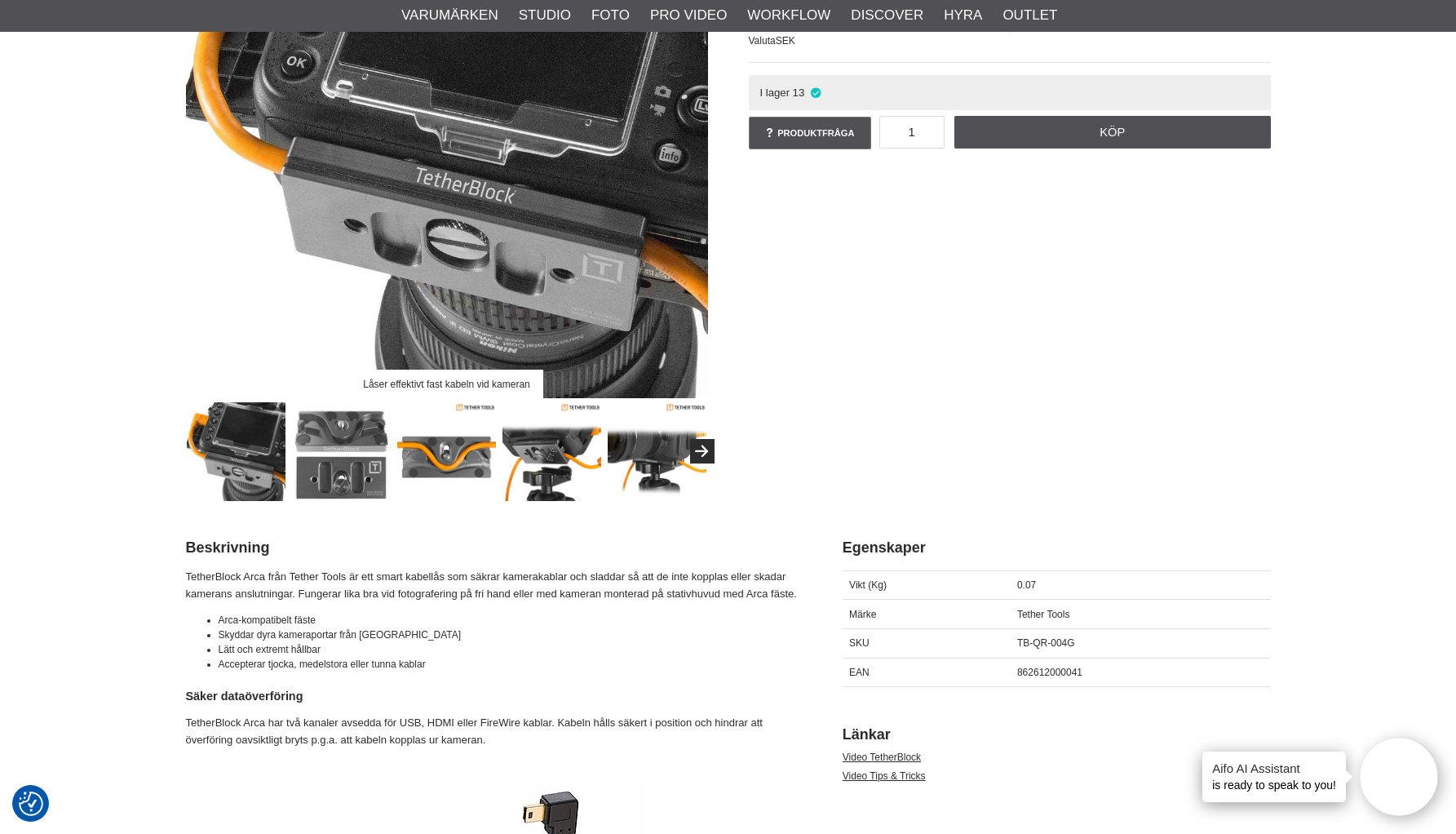
scroll to position [36, 0]
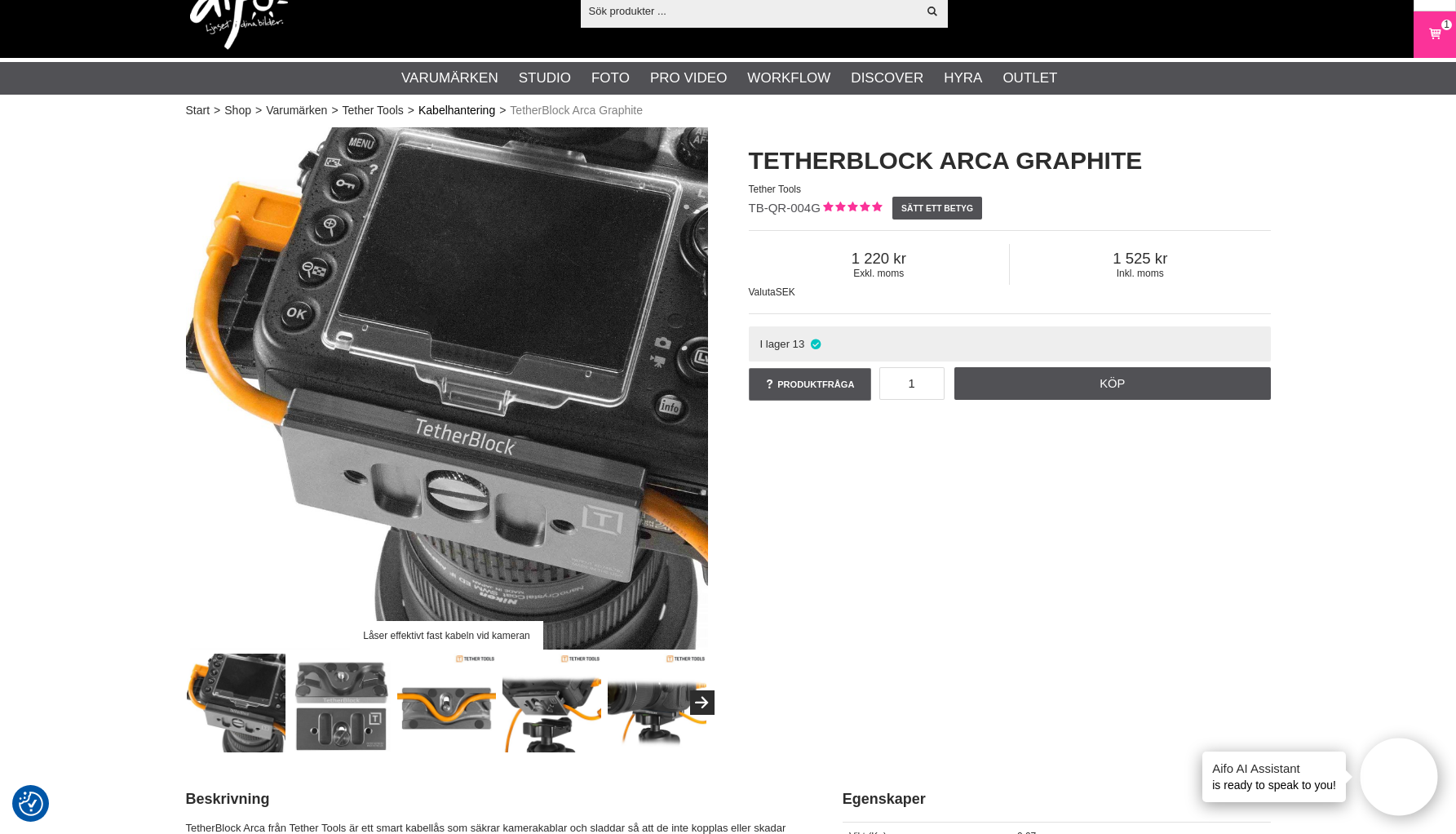
click at [454, 111] on link "Kabelhantering" at bounding box center [456, 110] width 77 height 17
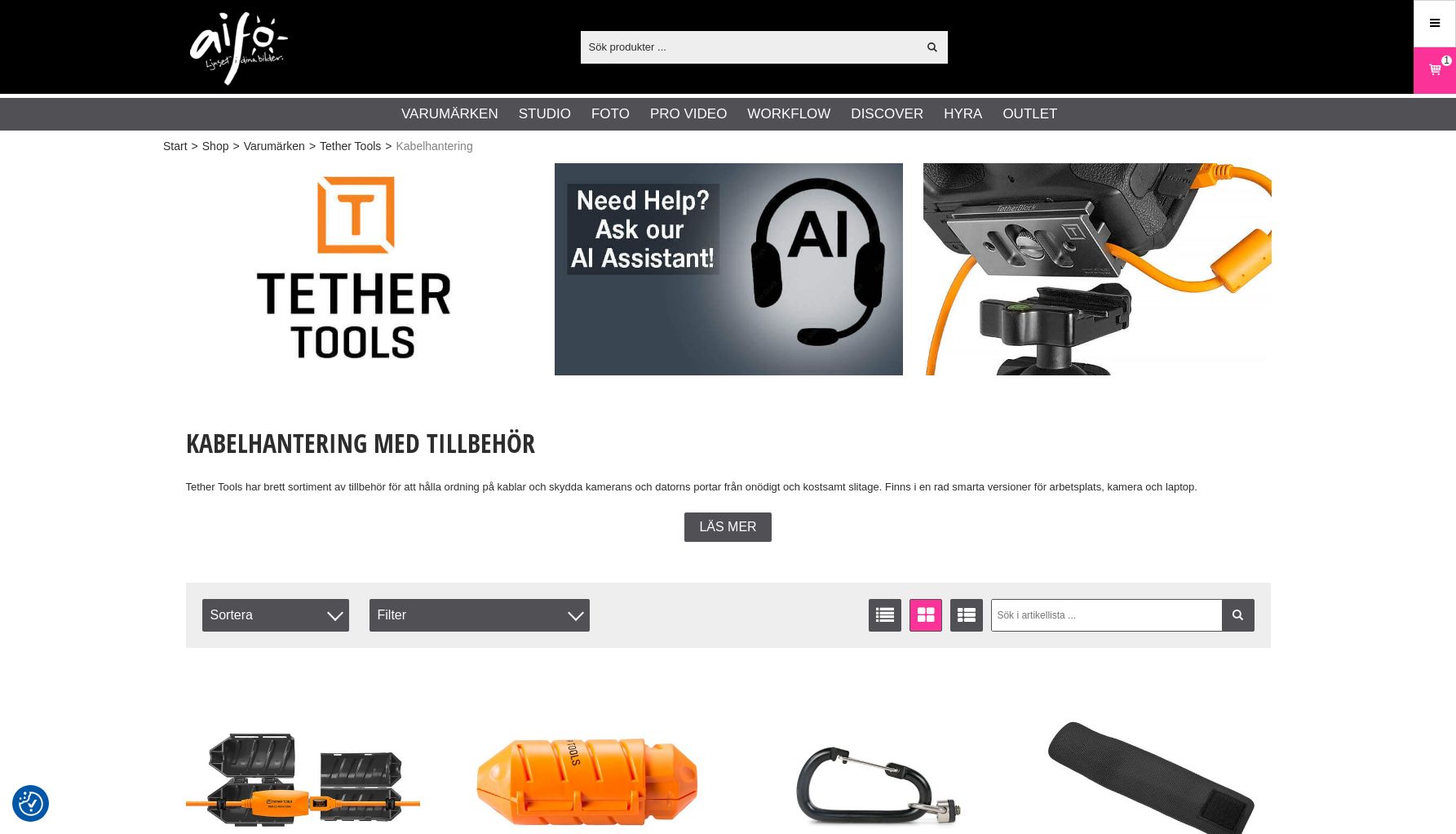
checkbox input "true"
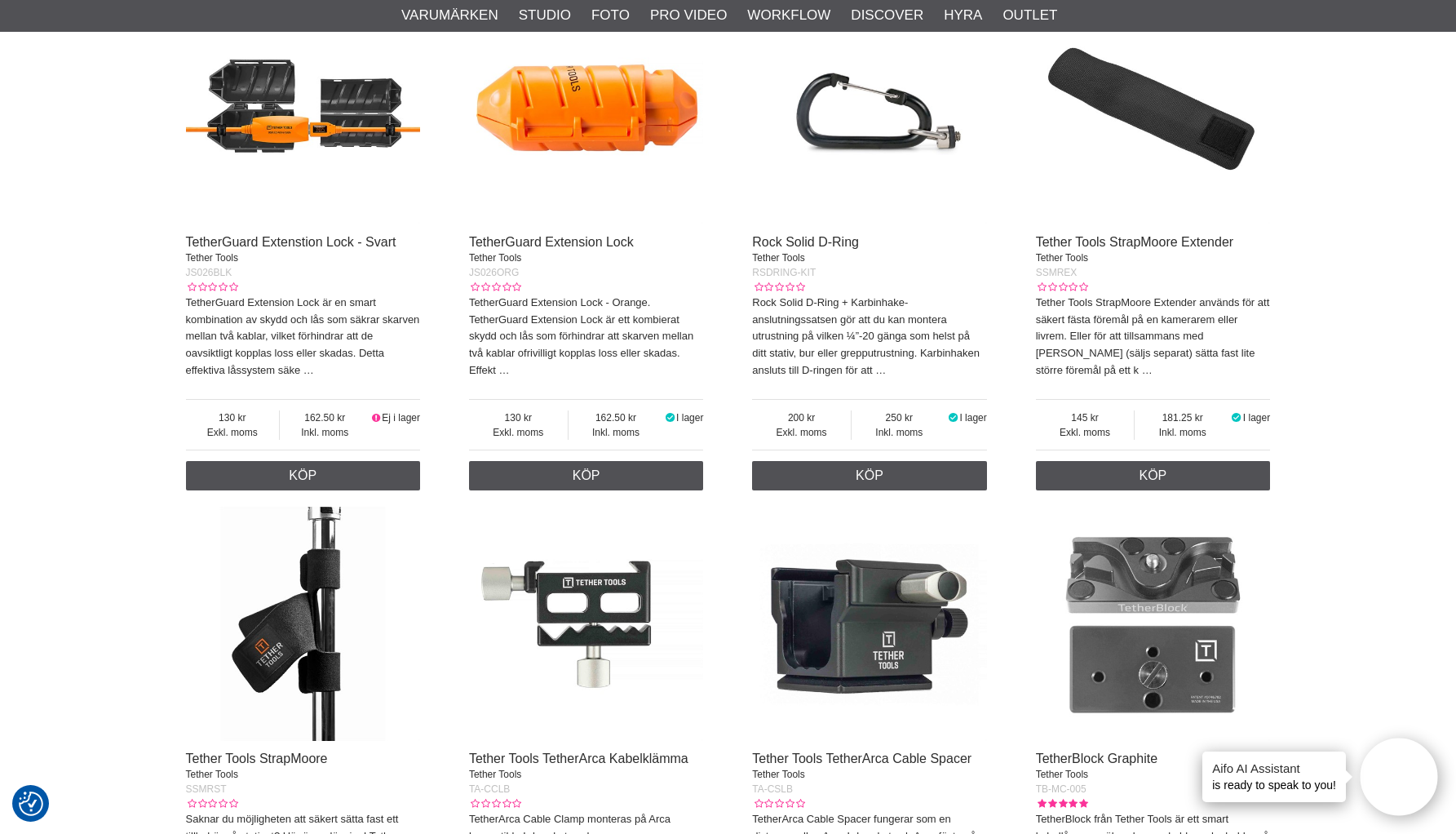
scroll to position [921, 0]
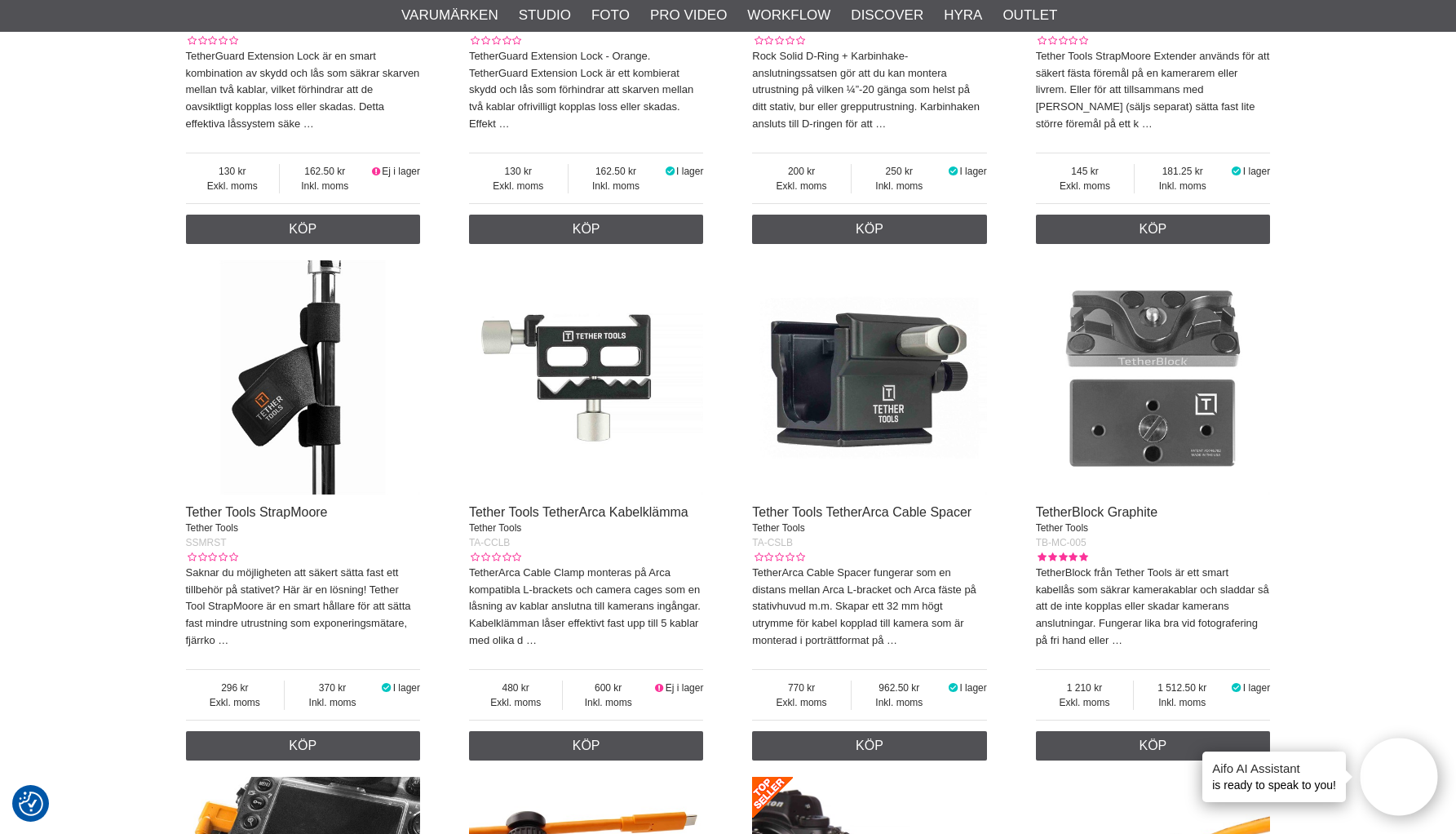
click at [1126, 442] on img at bounding box center [1153, 378] width 235 height 235
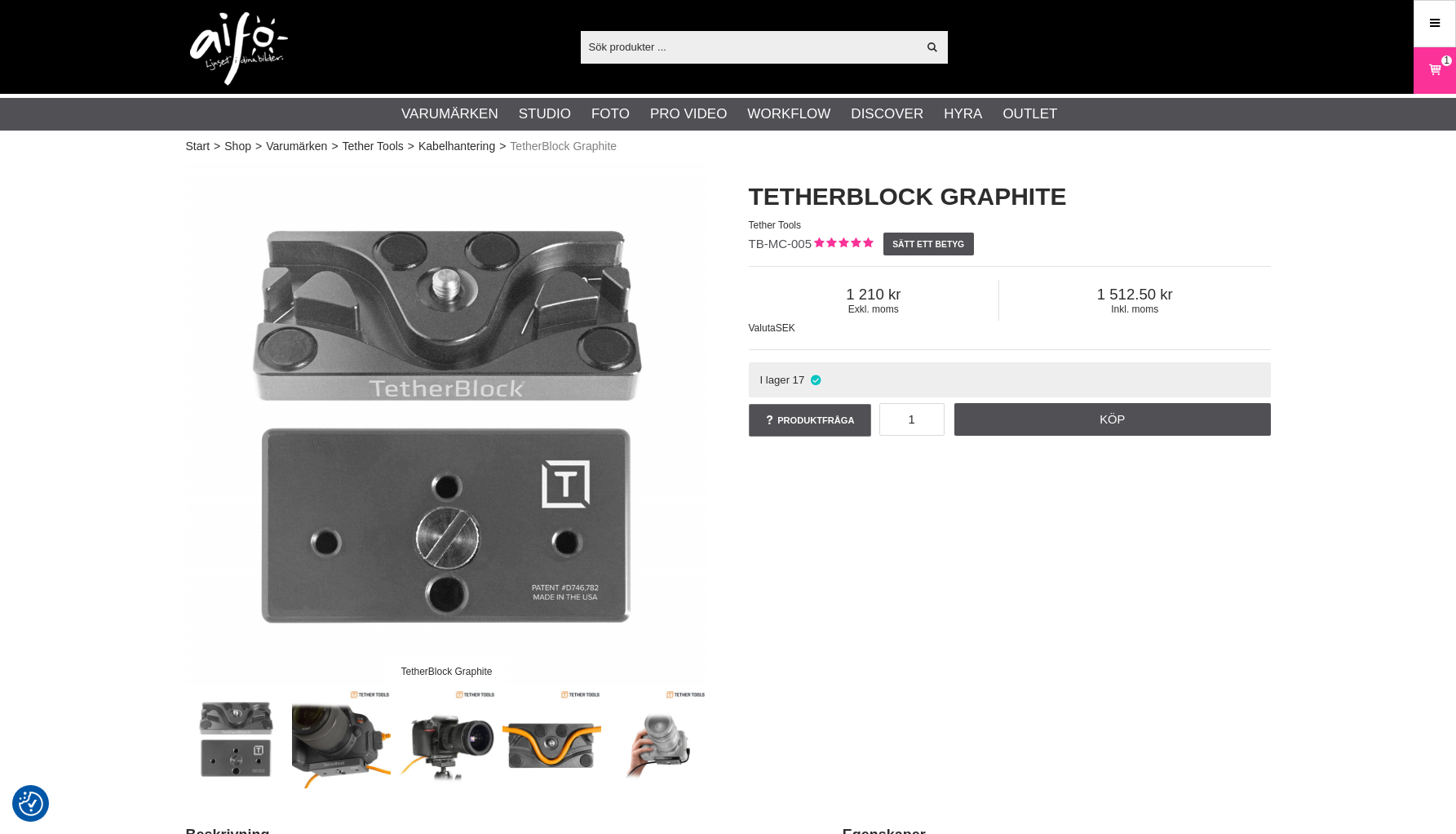
checkbox input "true"
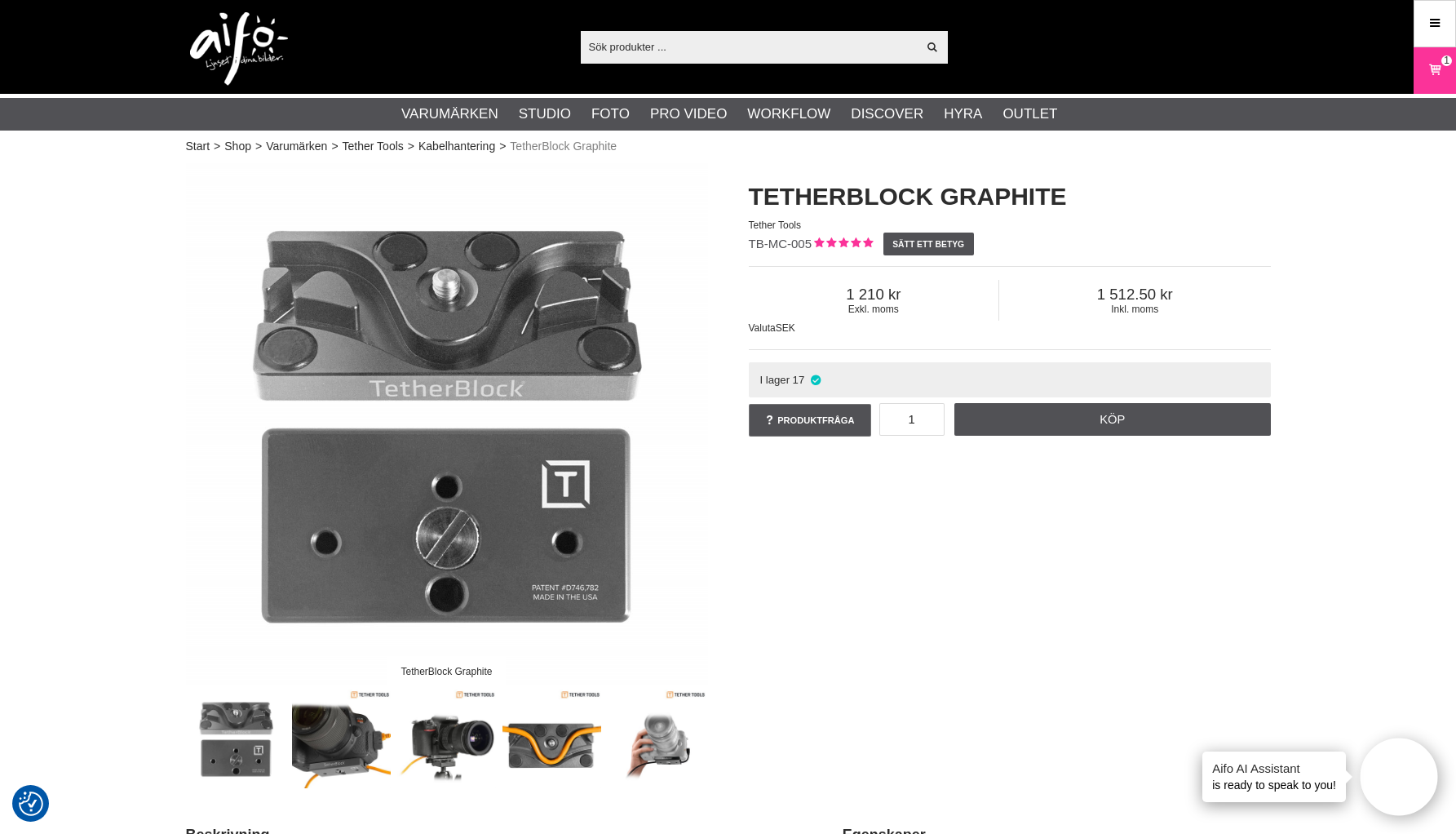
click at [440, 734] on img at bounding box center [446, 738] width 99 height 99
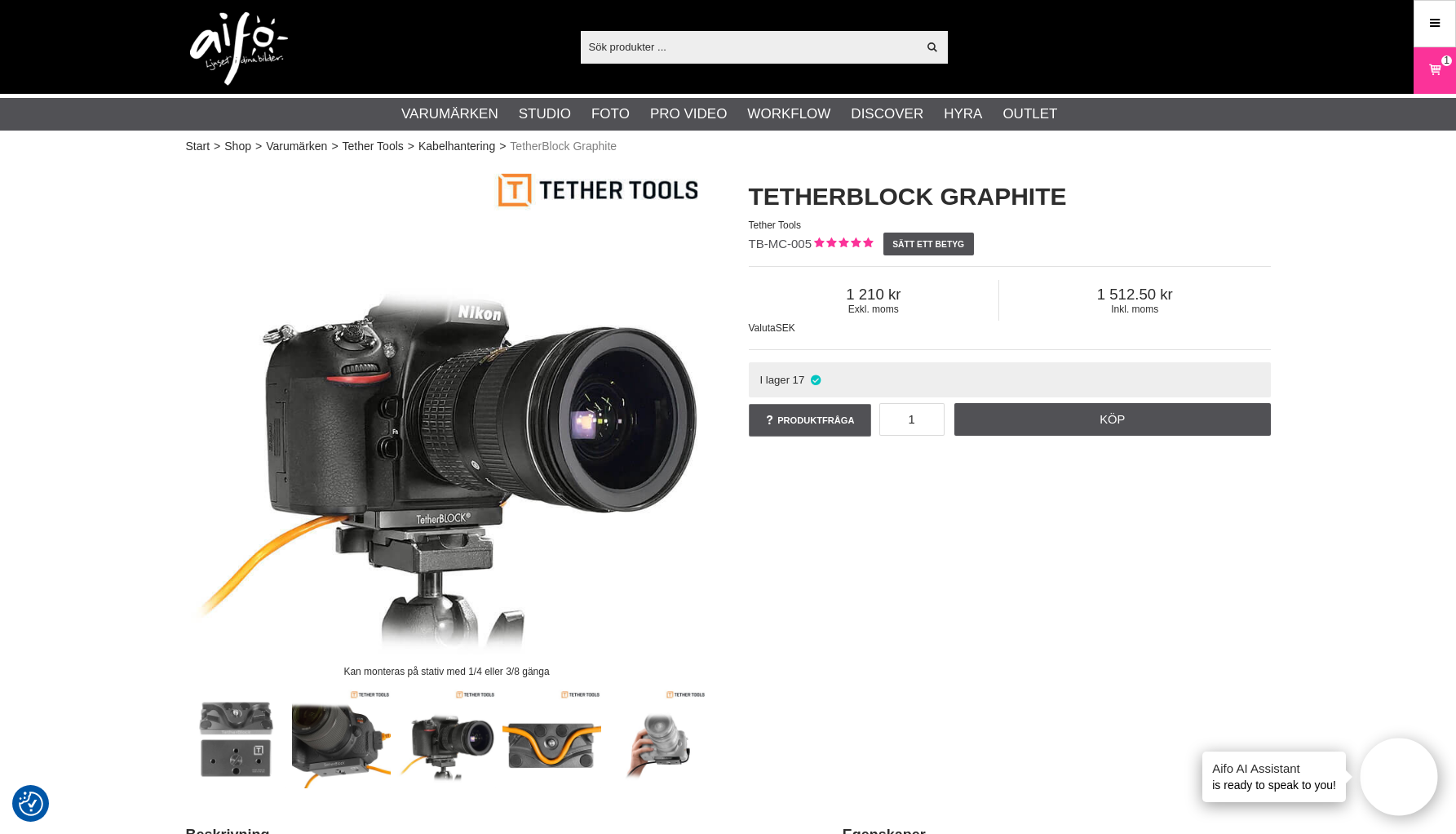
click at [323, 747] on img at bounding box center [341, 738] width 99 height 99
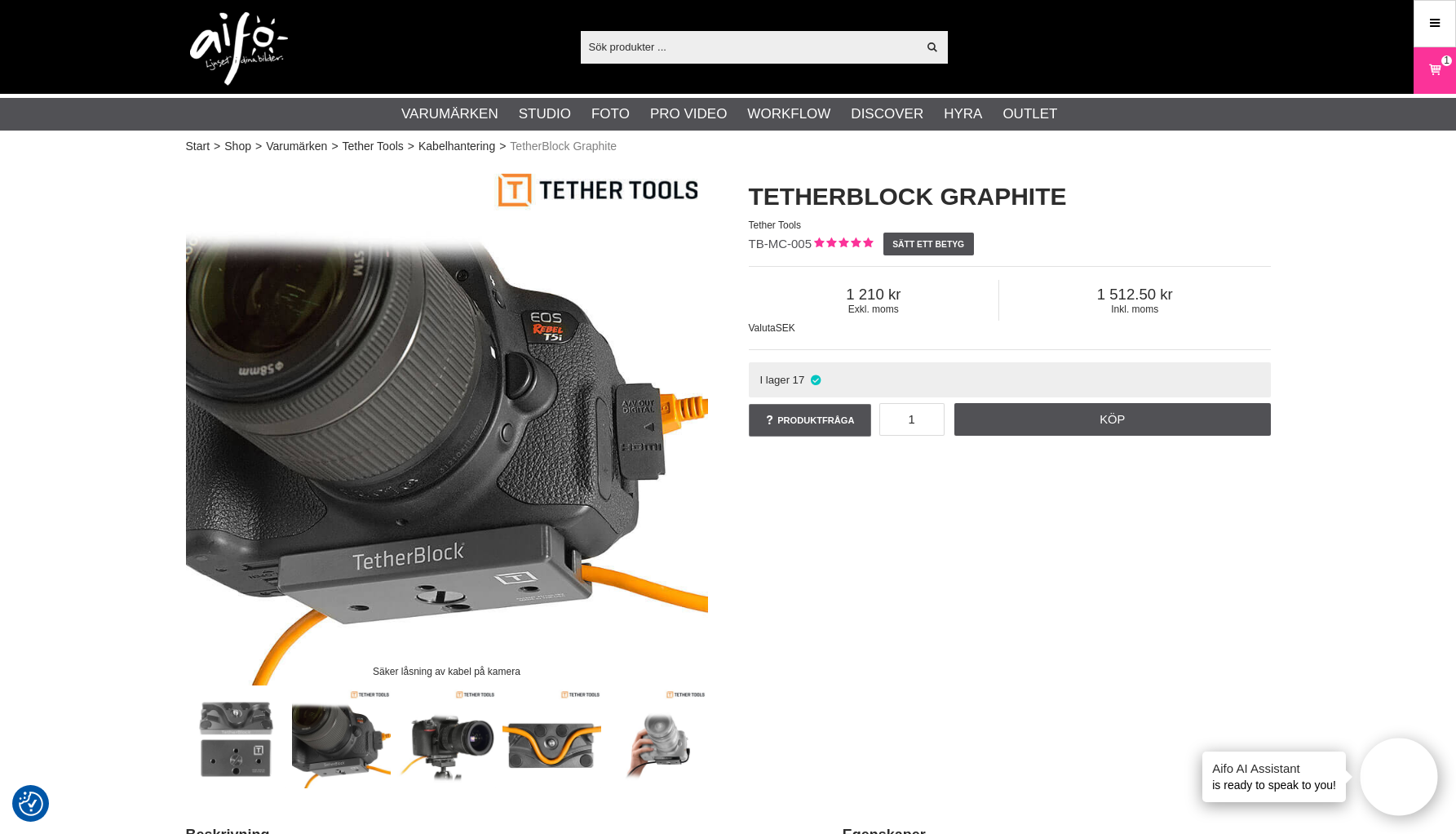
click at [422, 748] on img at bounding box center [446, 738] width 99 height 99
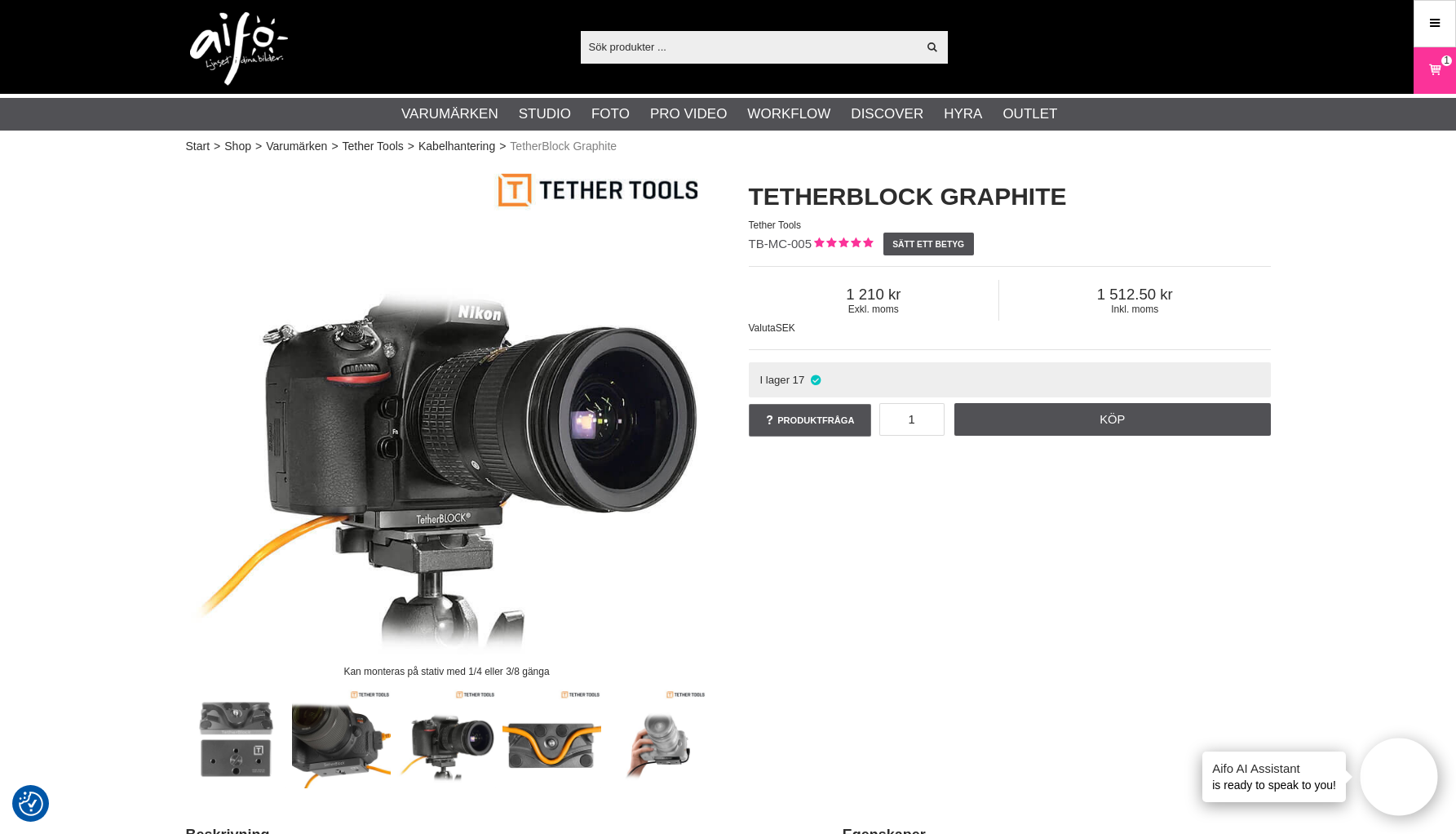
click at [555, 753] on img at bounding box center [552, 738] width 99 height 99
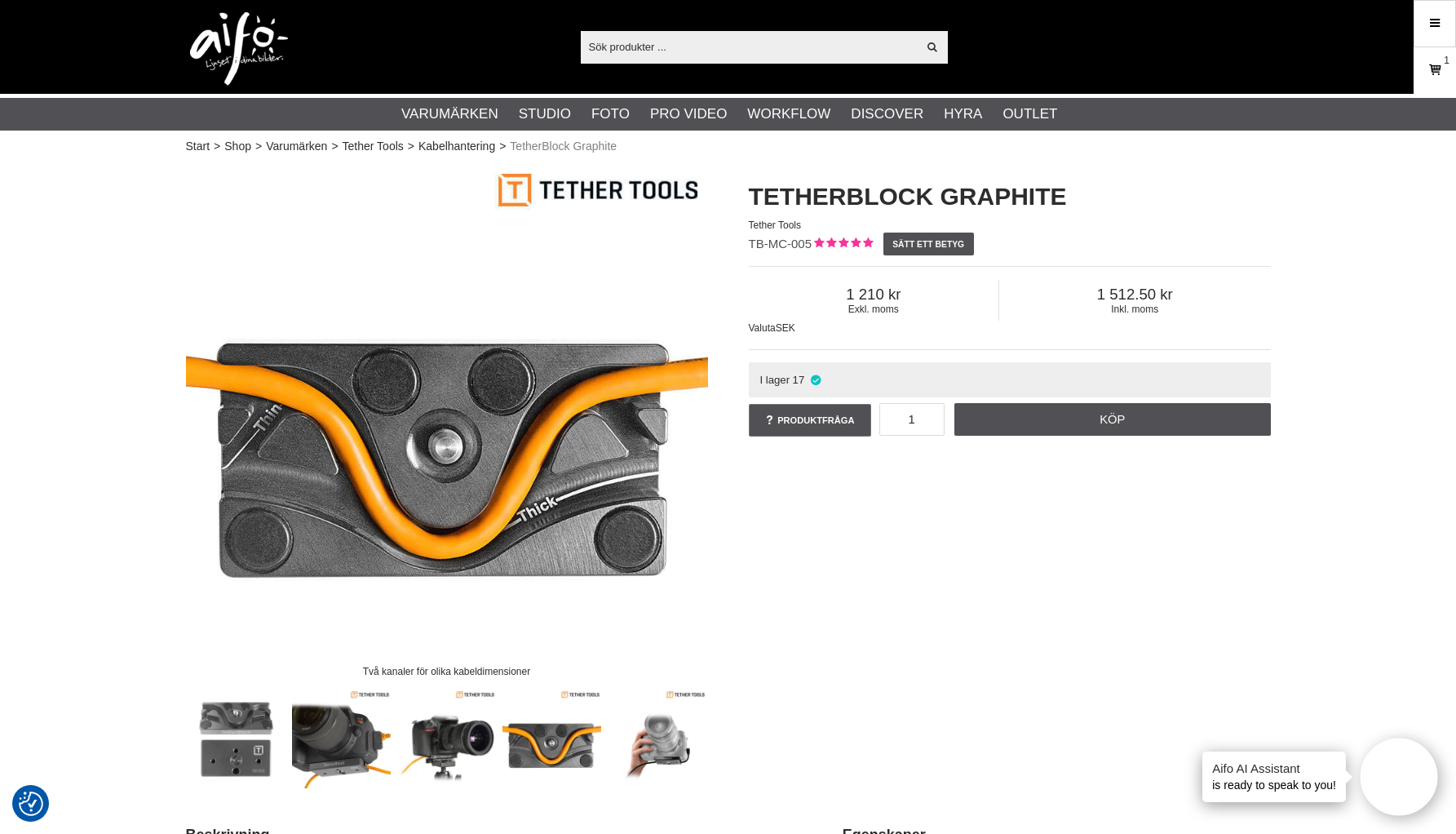
click at [1429, 69] on icon at bounding box center [1435, 70] width 16 height 18
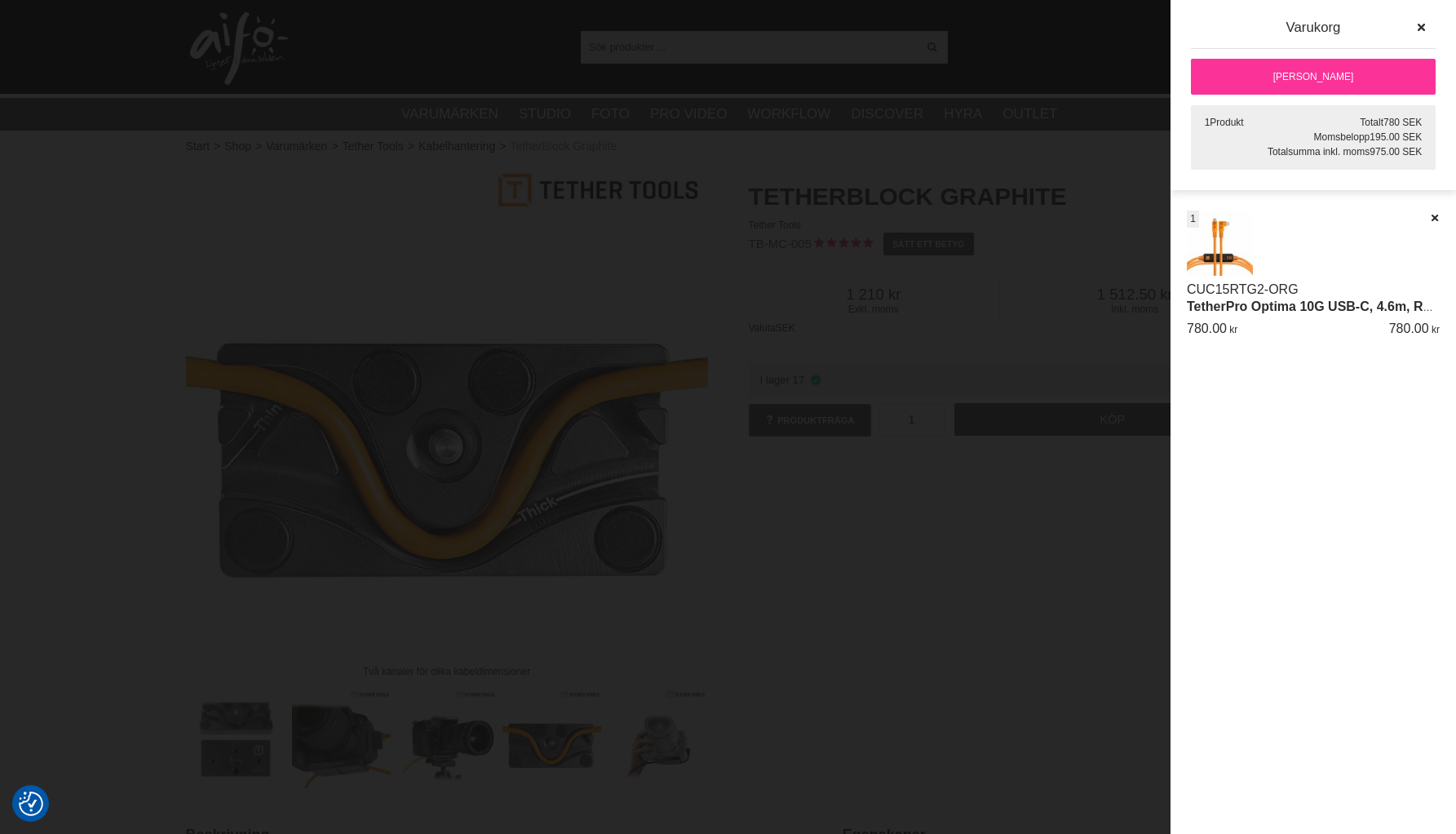
click at [1297, 84] on link "[PERSON_NAME]" at bounding box center [1314, 77] width 245 height 36
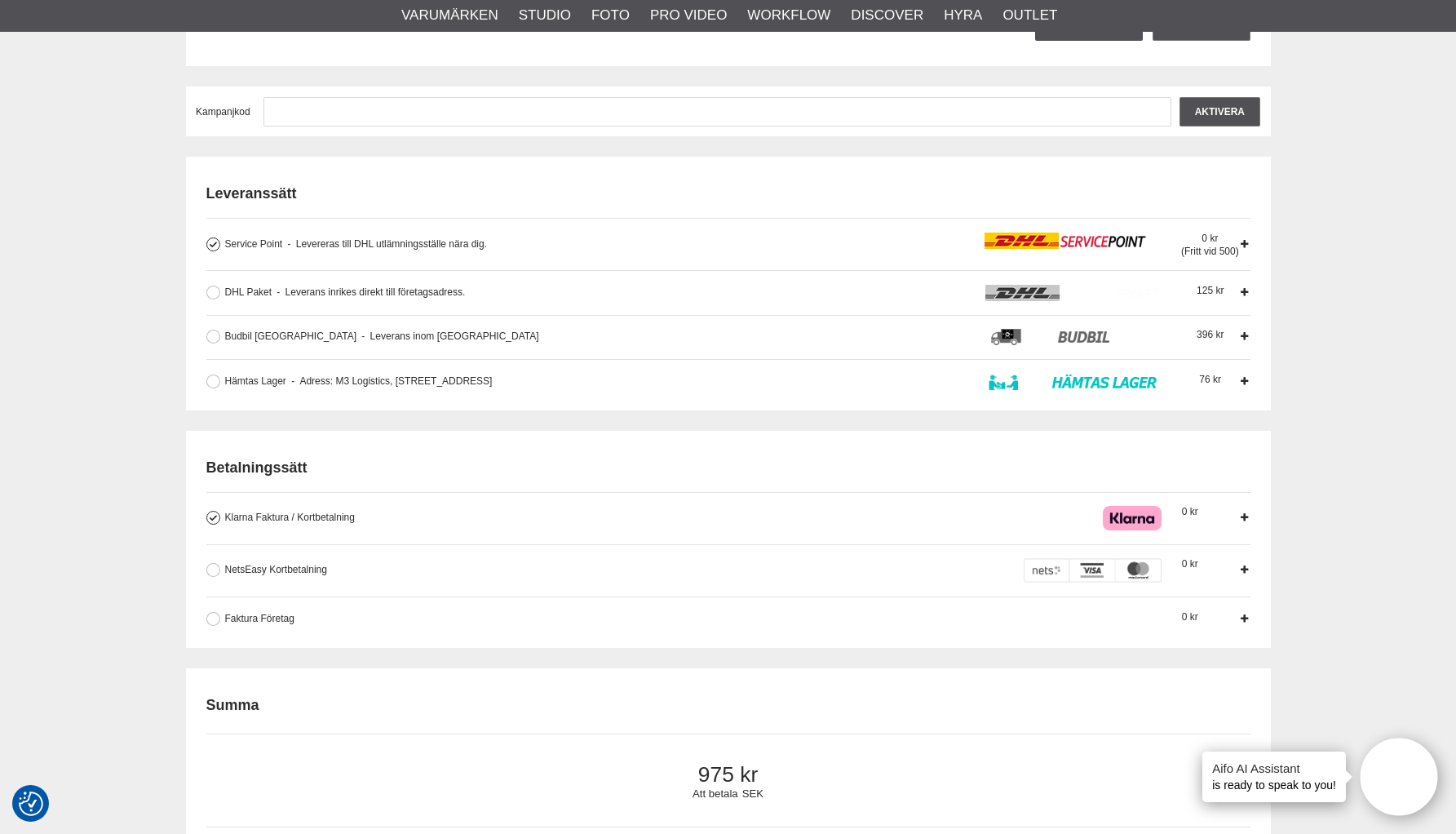
scroll to position [411, 0]
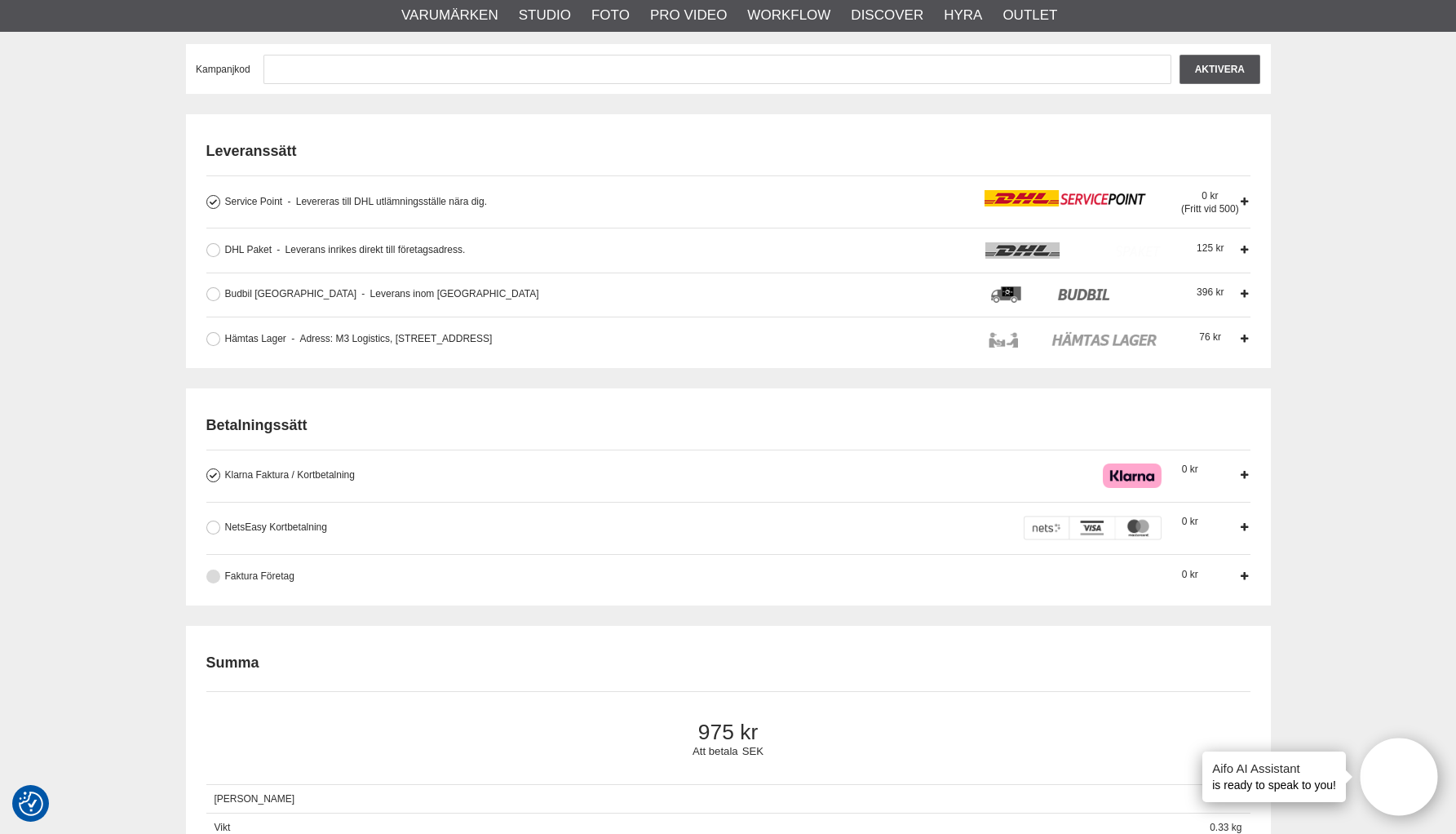
click at [282, 569] on div "Faktura Företag Företag har möjlighet att använda sig av fakturabetalning. Sedv…" at bounding box center [683, 577] width 916 height 16
click at [0, 0] on input "Faktura Företag Företag har möjlighet att använda sig av fakturabetalning. Sedv…" at bounding box center [0, 0] width 0 height 0
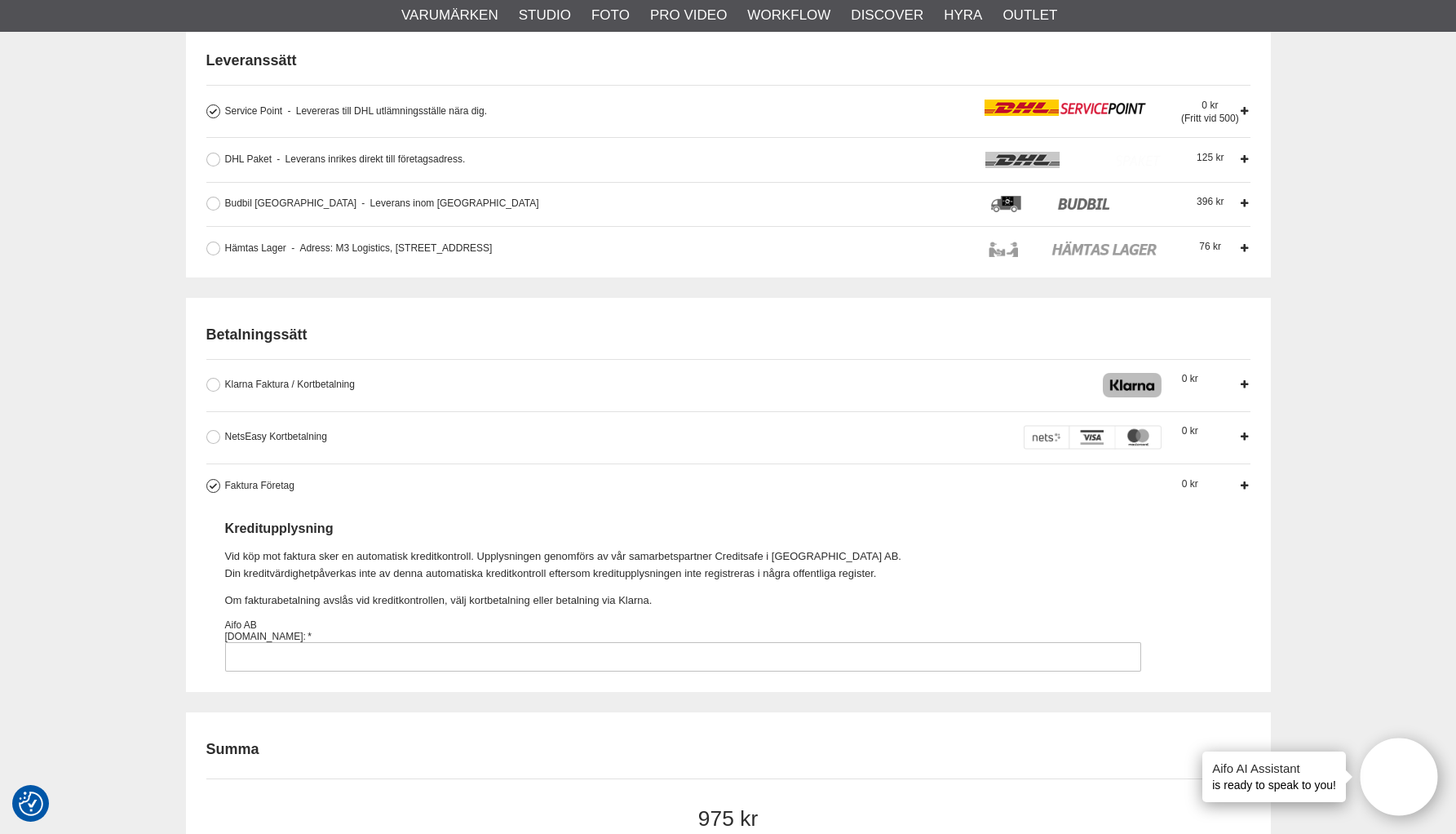
scroll to position [579, 0]
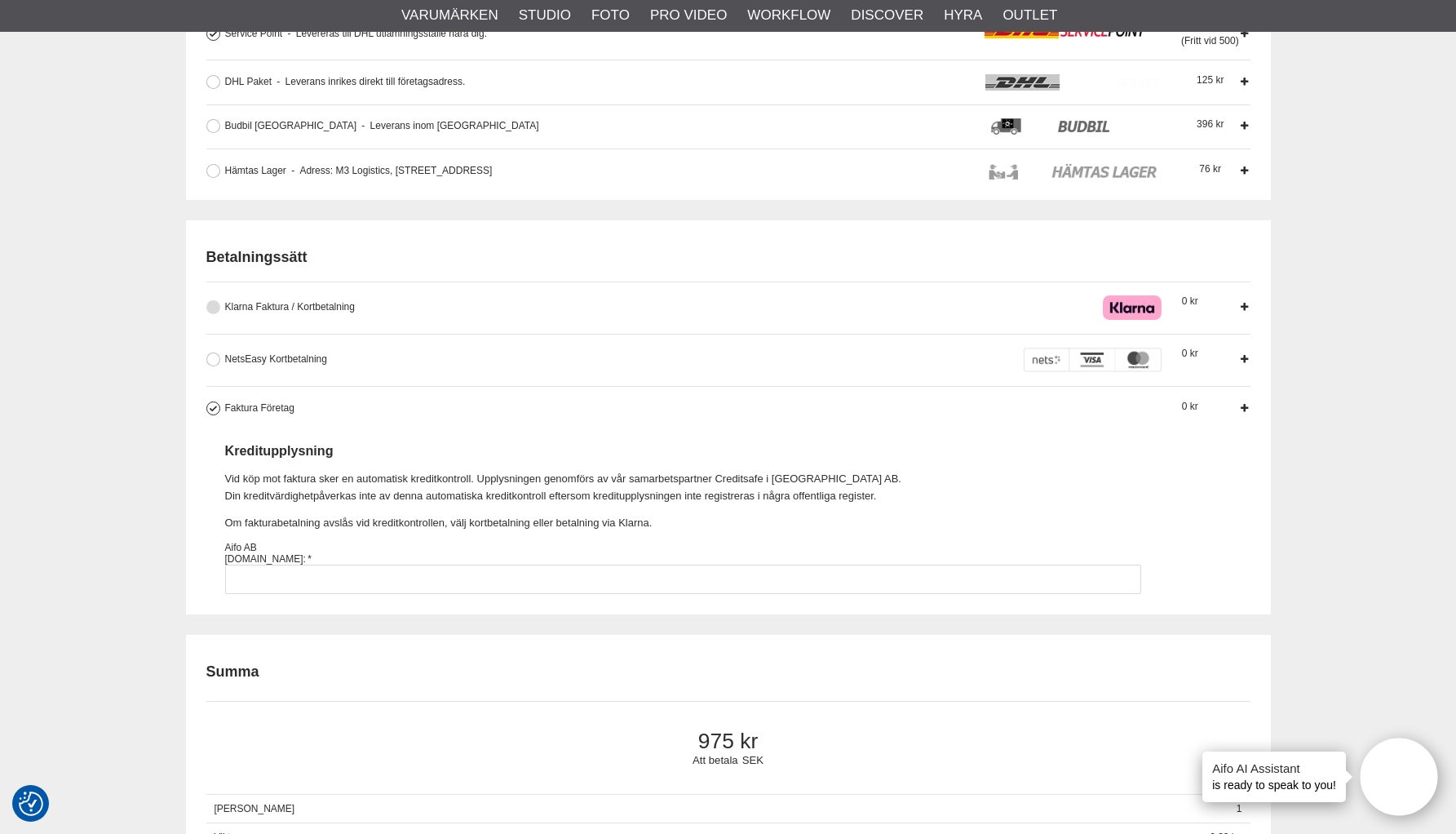
click at [260, 305] on span "Klarna Faktura / Kortbetalning" at bounding box center [290, 306] width 129 height 11
click at [0, 0] on input "Klarna Faktura / Kortbetalning Med Klarna kan vi erbjuda dig flexibla betalning…" at bounding box center [0, 0] width 0 height 0
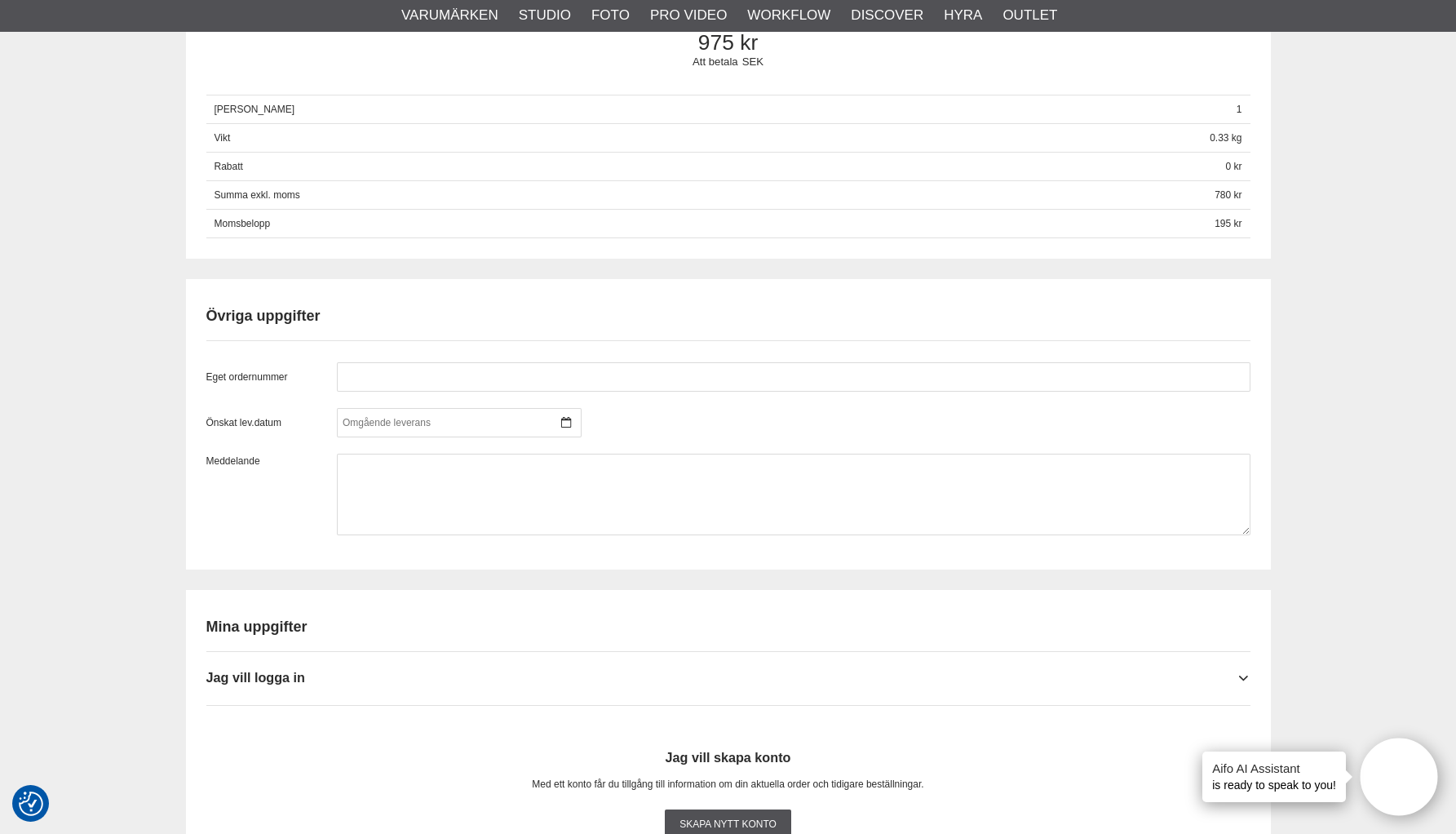
scroll to position [1244, 0]
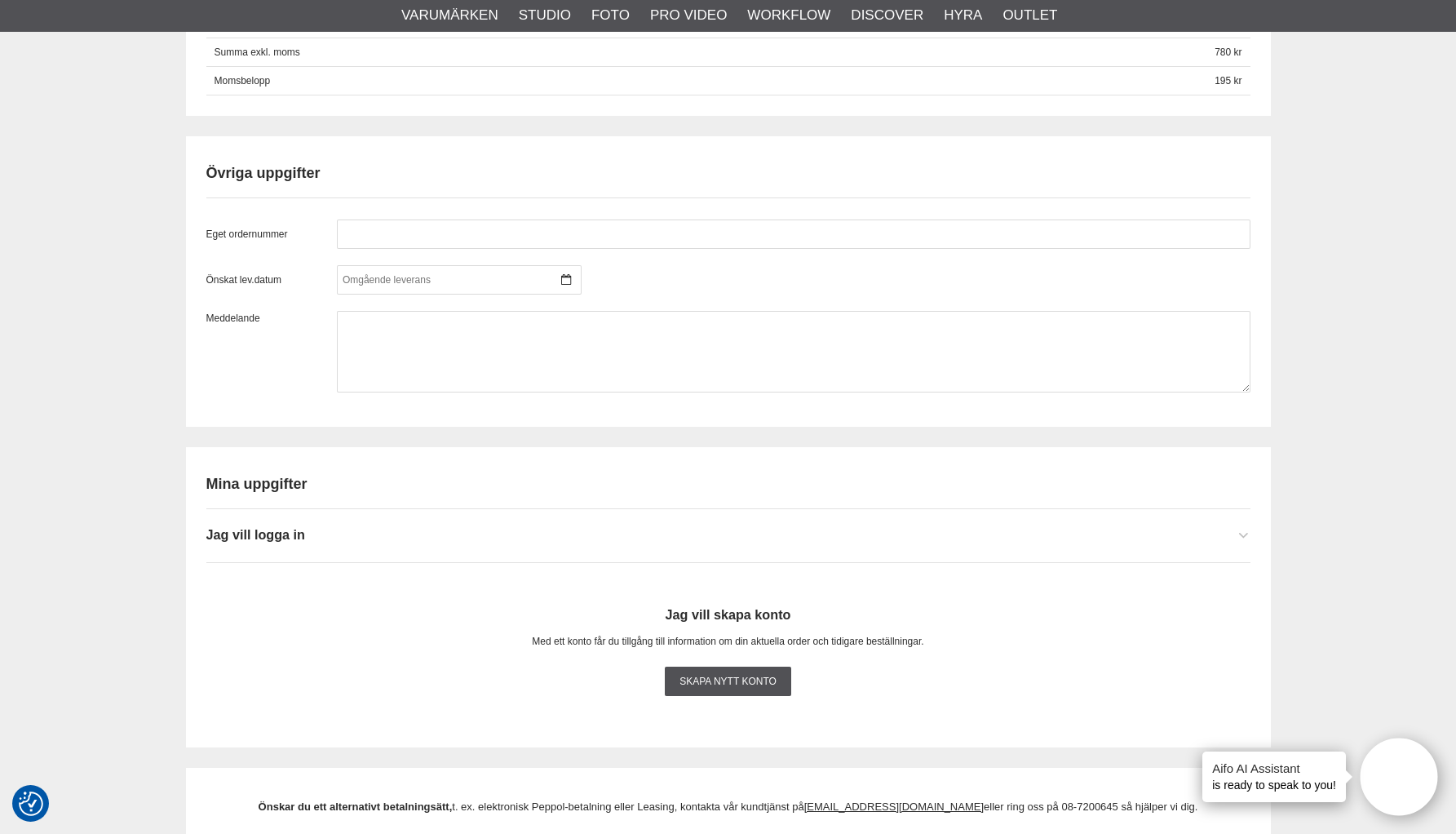
click at [298, 532] on span "Jag vill logga in" at bounding box center [255, 534] width 99 height 15
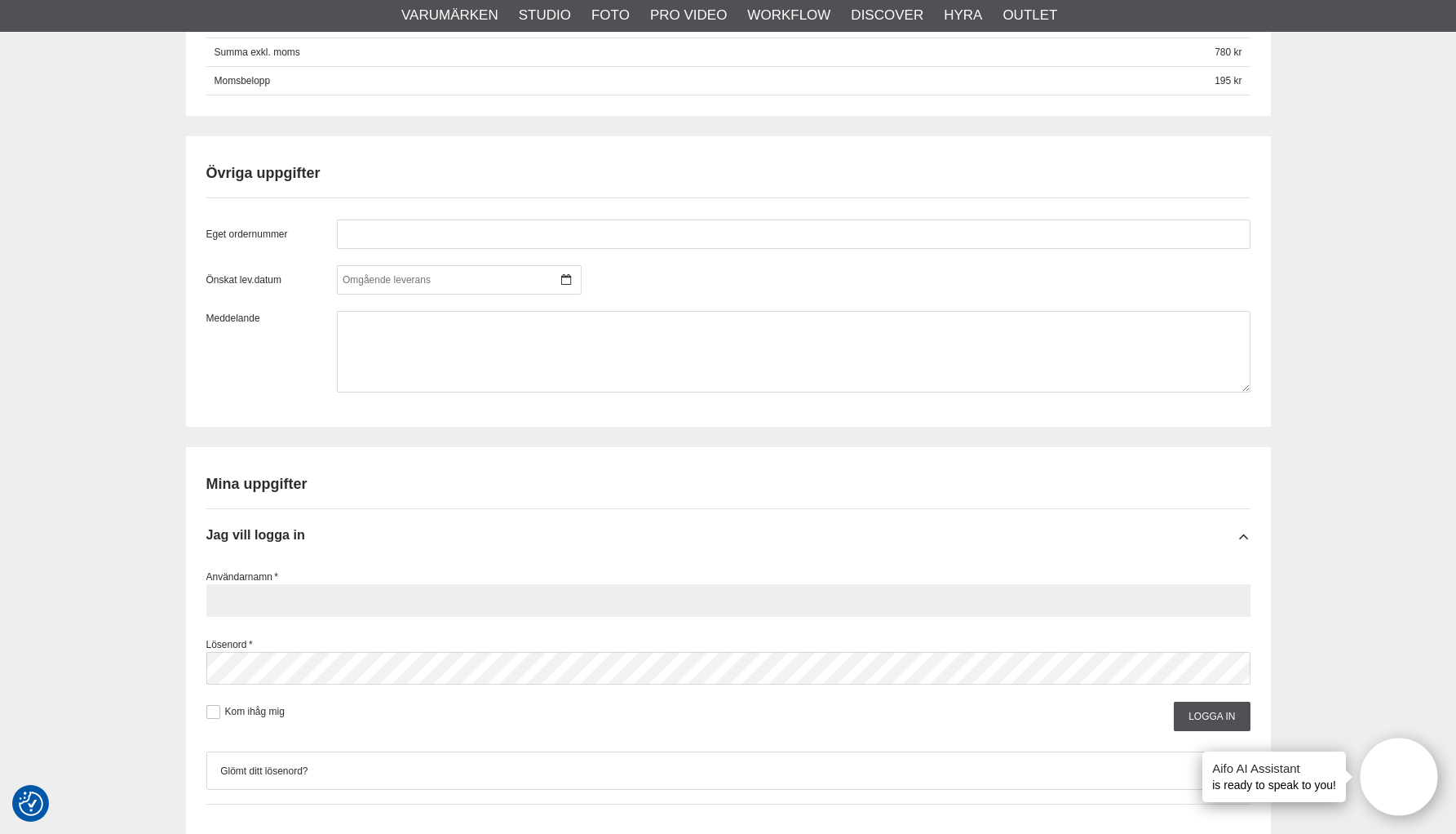
type input "å"
type input "Pix Iit Productions"
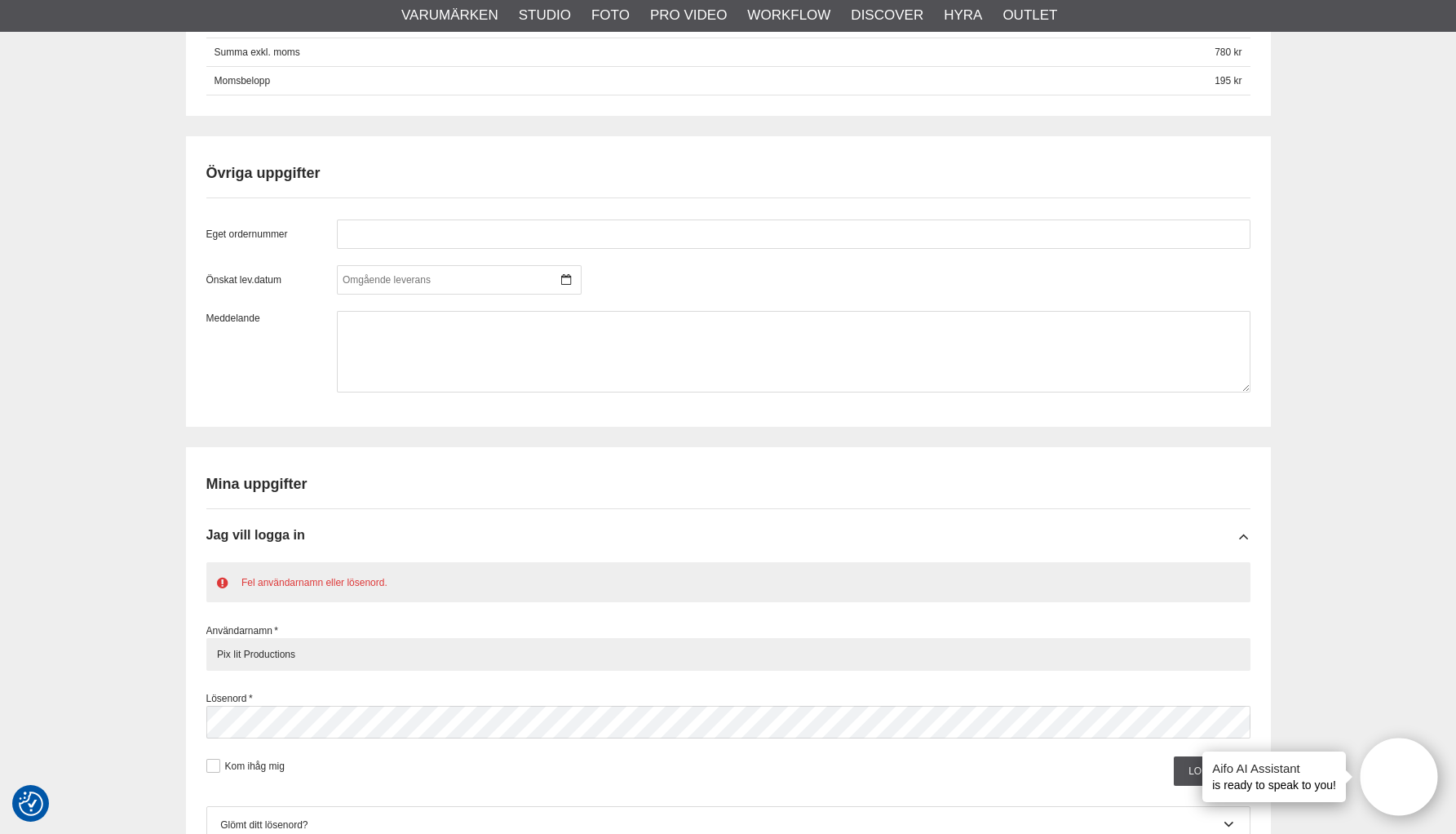
type input "Pix It Productions"
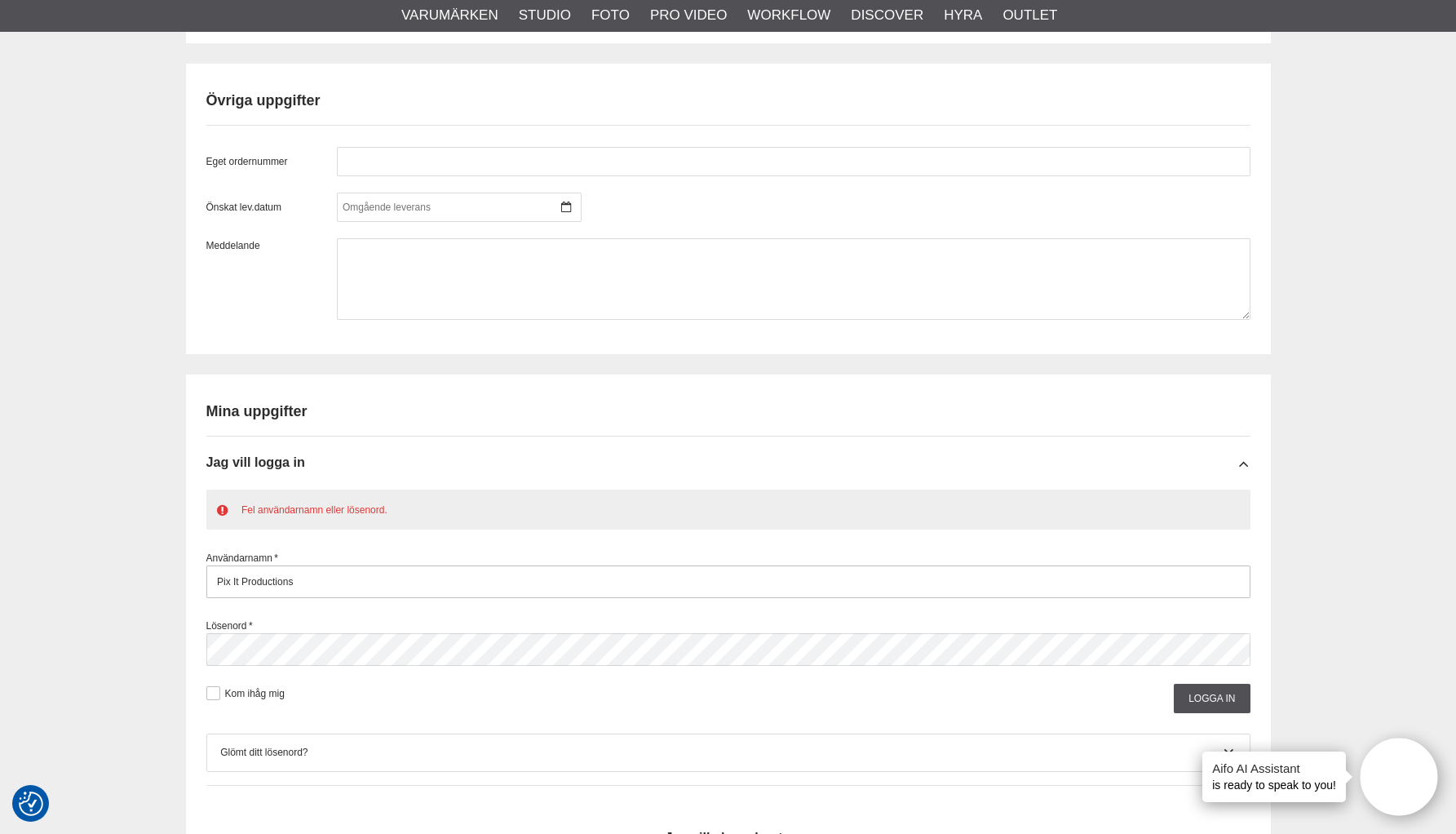
scroll to position [1326, 0]
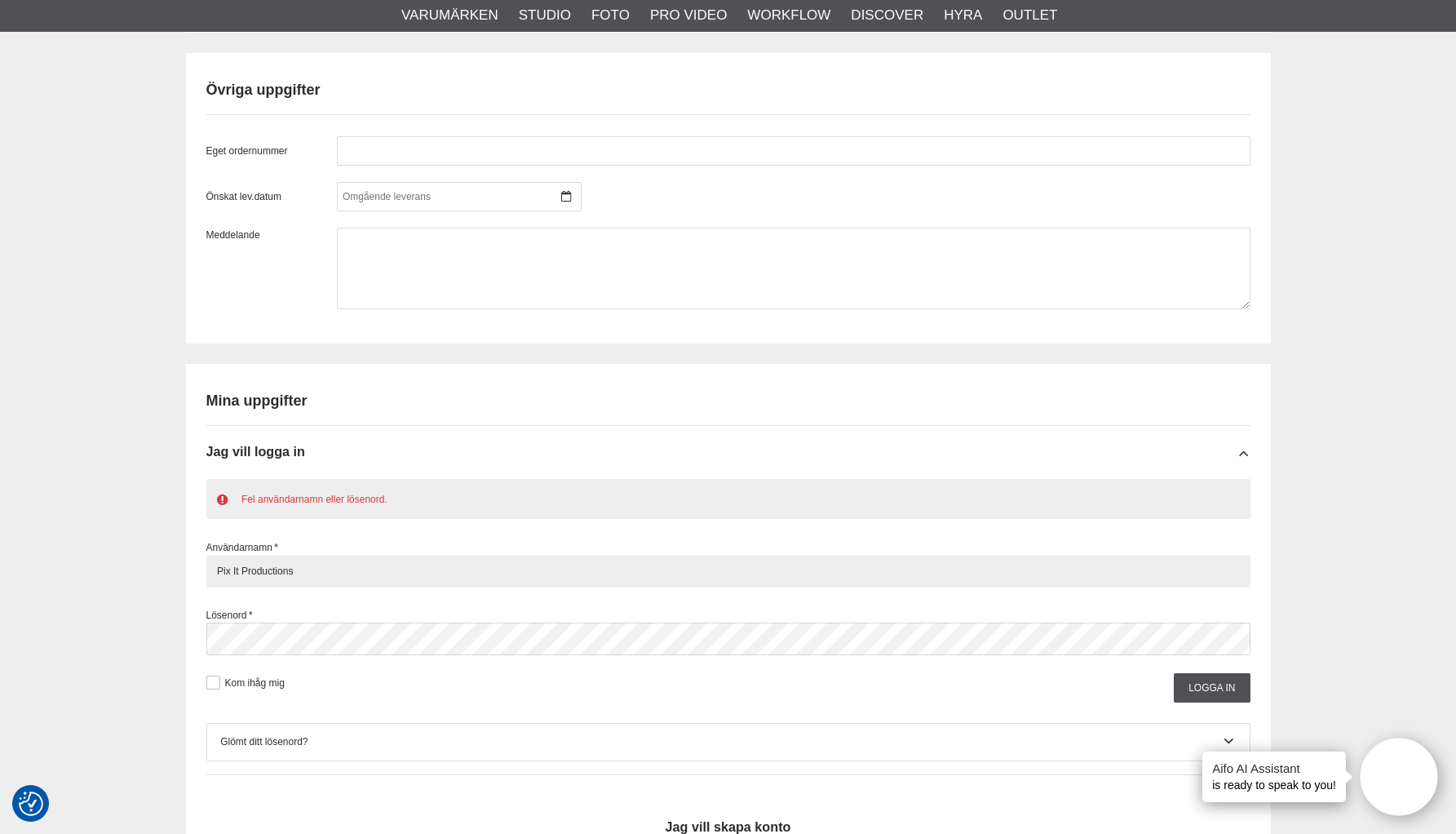
drag, startPoint x: 348, startPoint y: 572, endPoint x: 150, endPoint y: 565, distance: 198.1
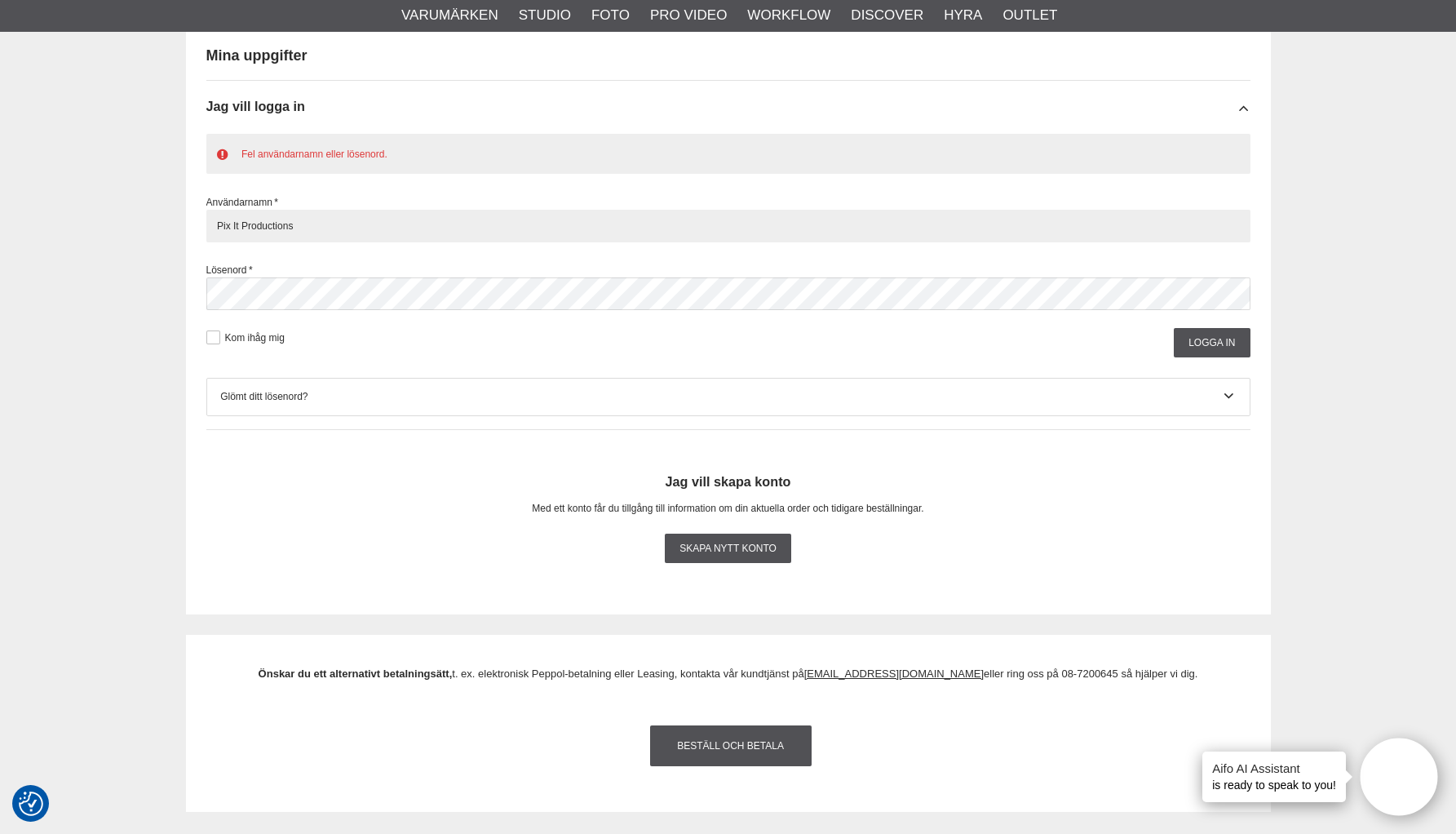
scroll to position [1569, 0]
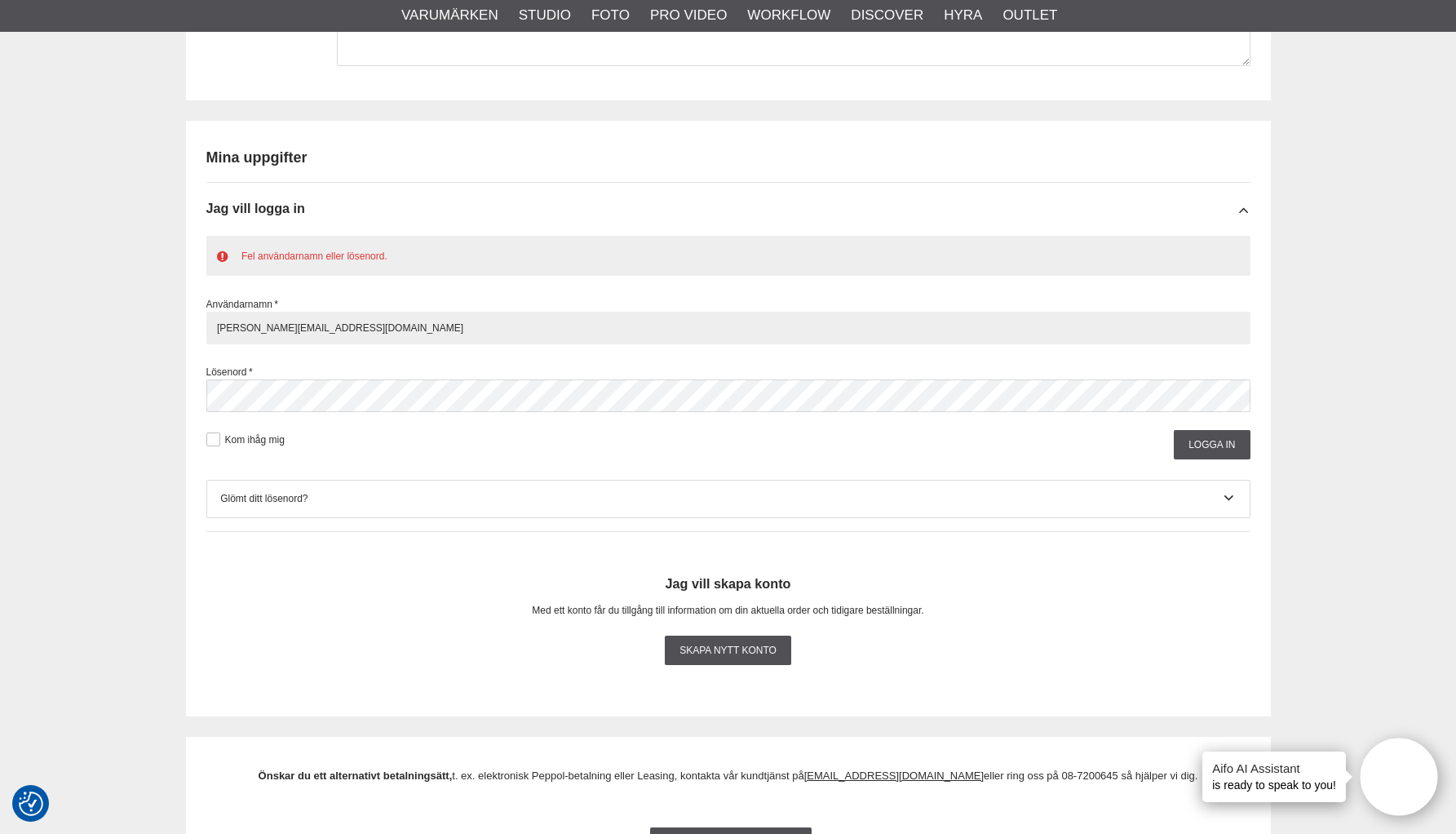
type input "jens.ekberg@pixit.net"
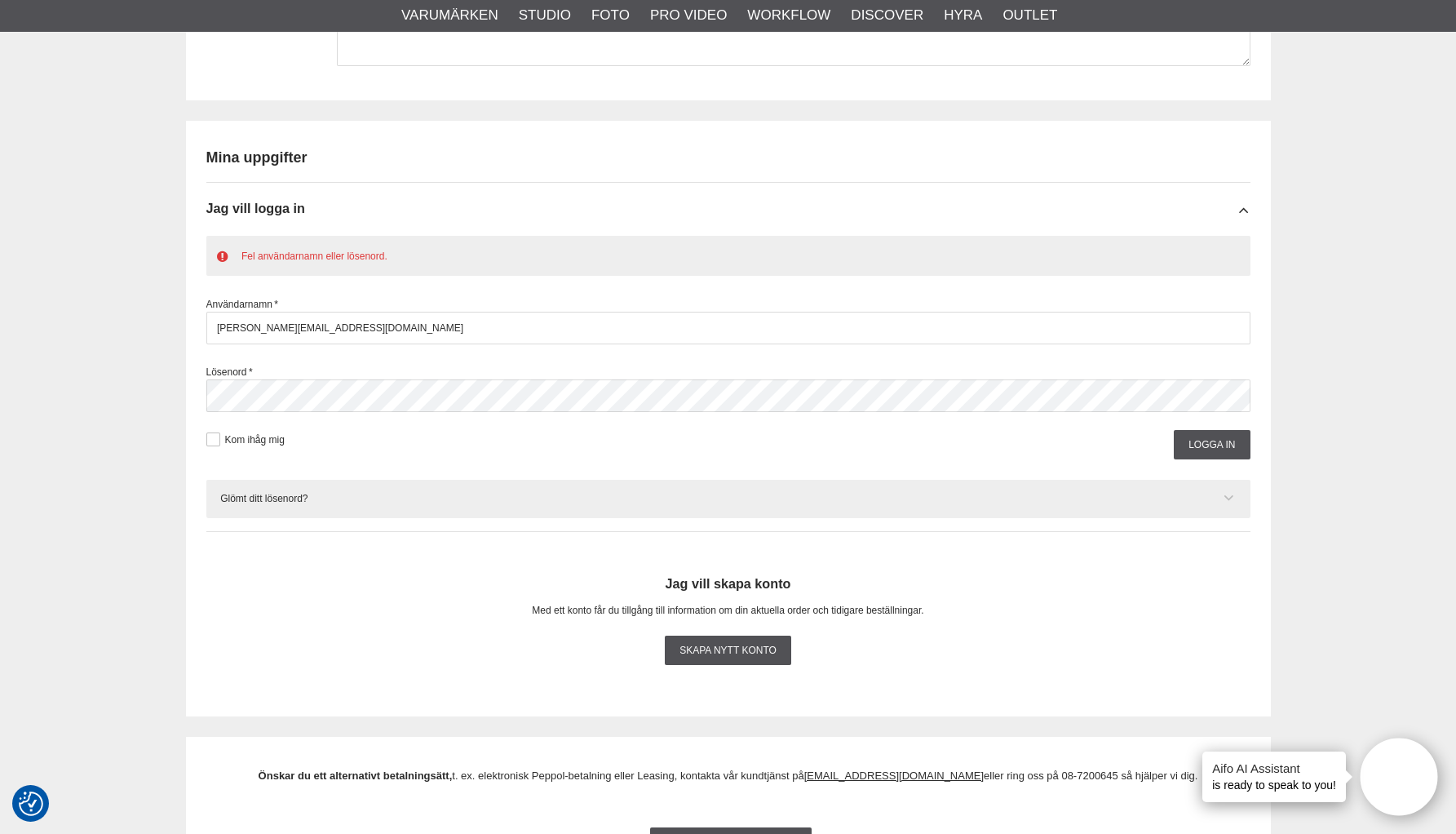
click at [327, 501] on div "Glömt ditt lösenord?" at bounding box center [728, 498] width 1016 height 16
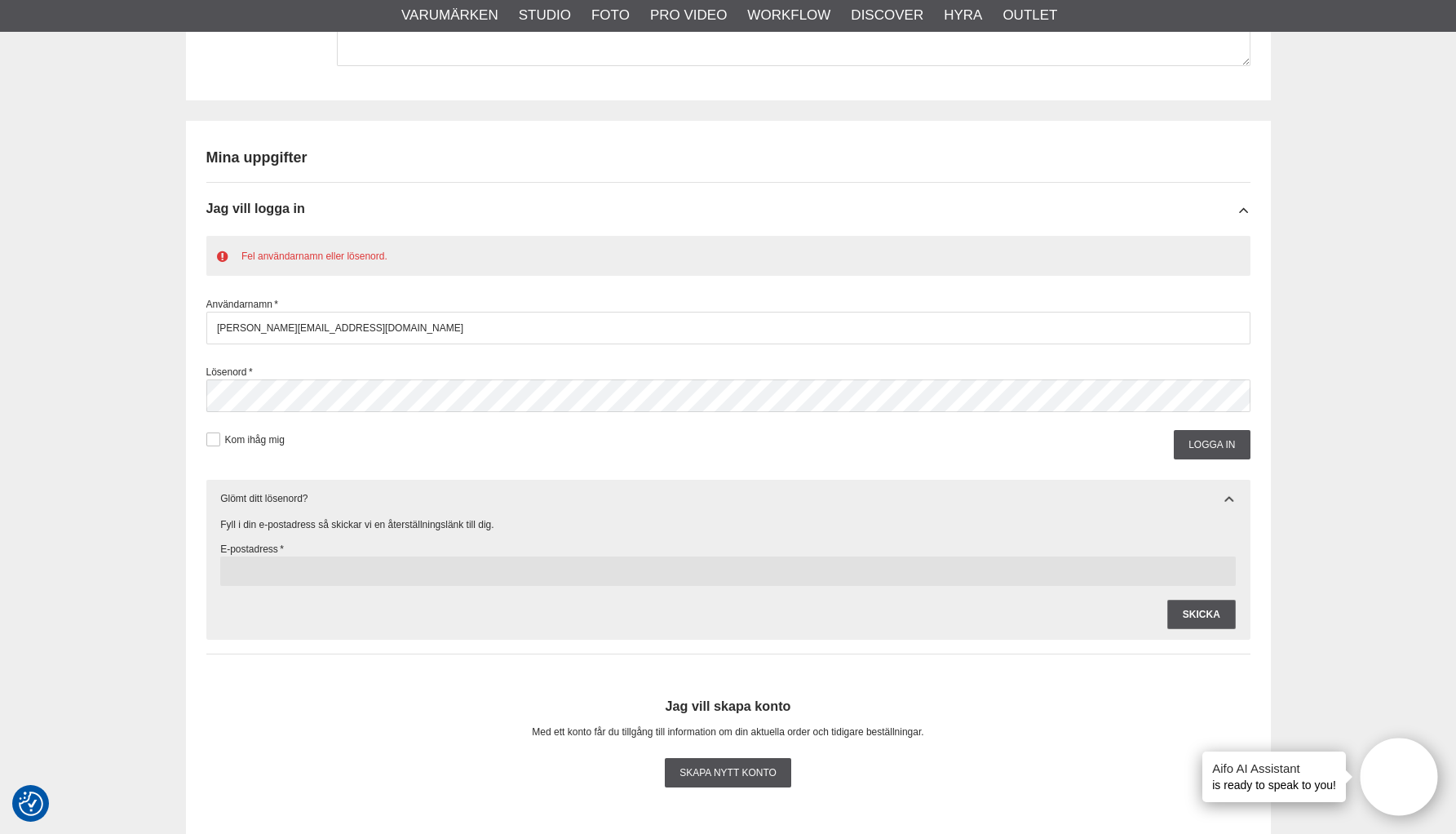
click at [312, 557] on input "text" at bounding box center [728, 571] width 1016 height 29
type input "jens.ekberg@pixit.net"
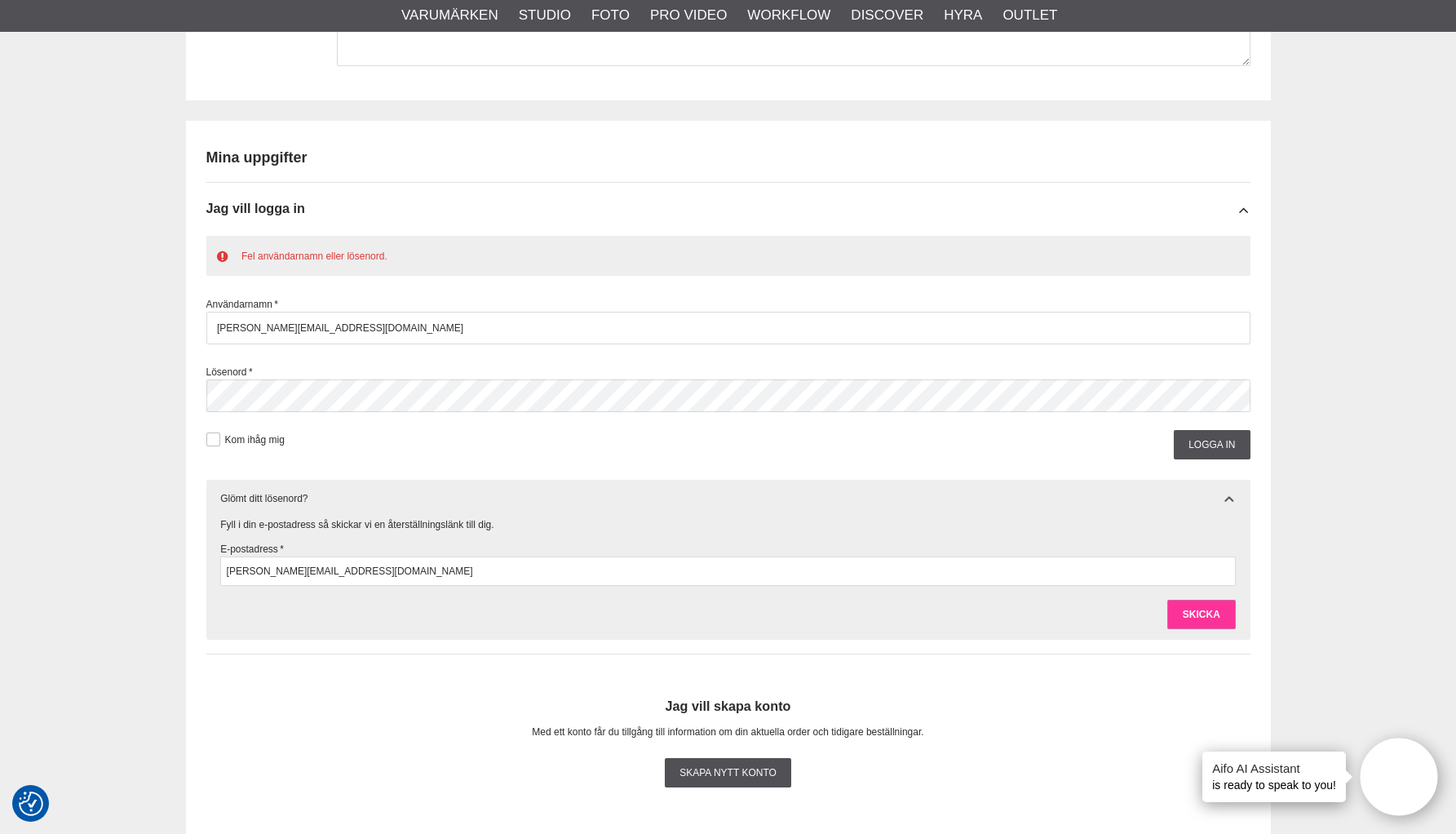
click at [1183, 606] on input "Skicka" at bounding box center [1201, 614] width 69 height 29
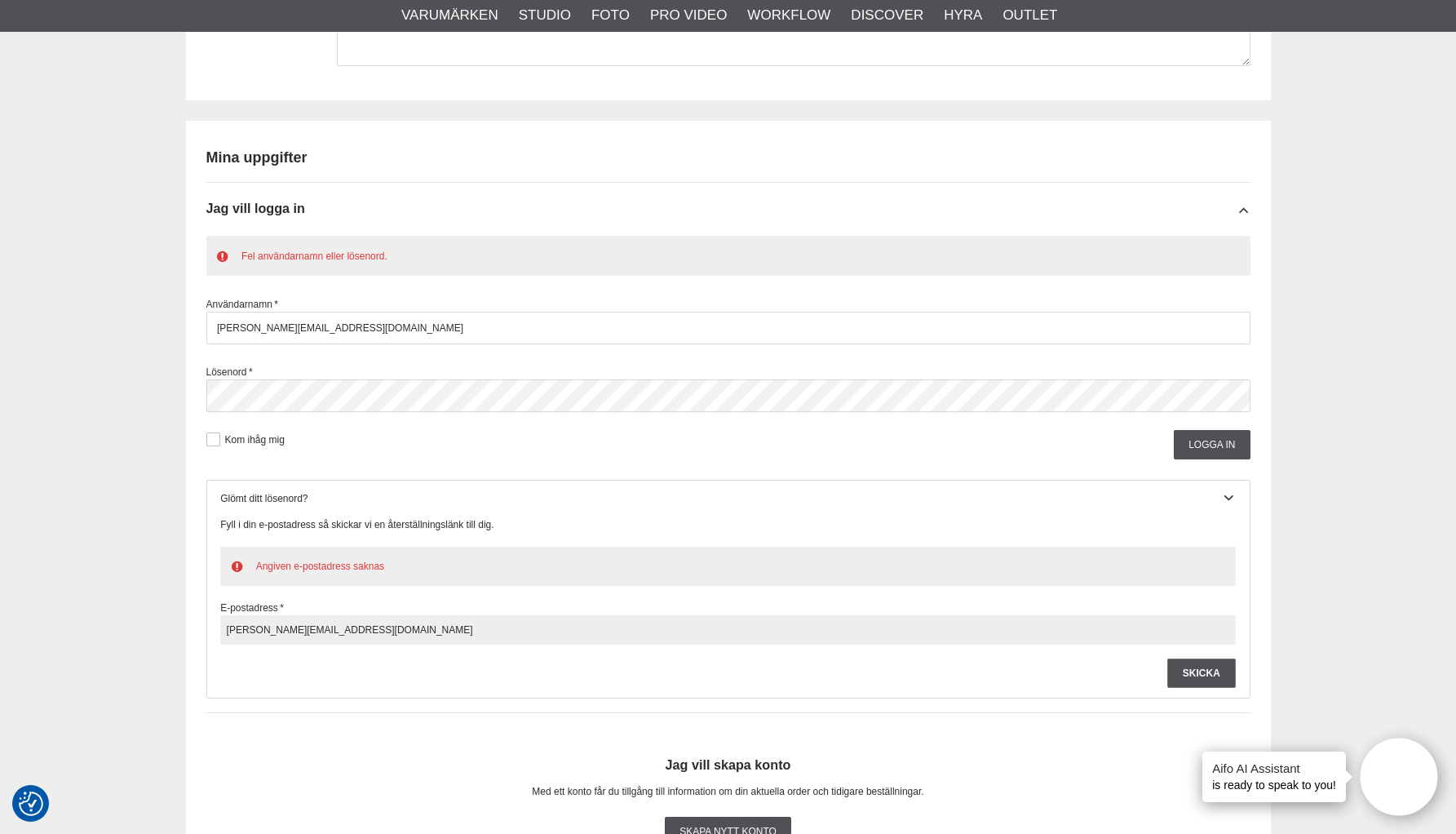
drag, startPoint x: 431, startPoint y: 625, endPoint x: 107, endPoint y: 608, distance: 324.4
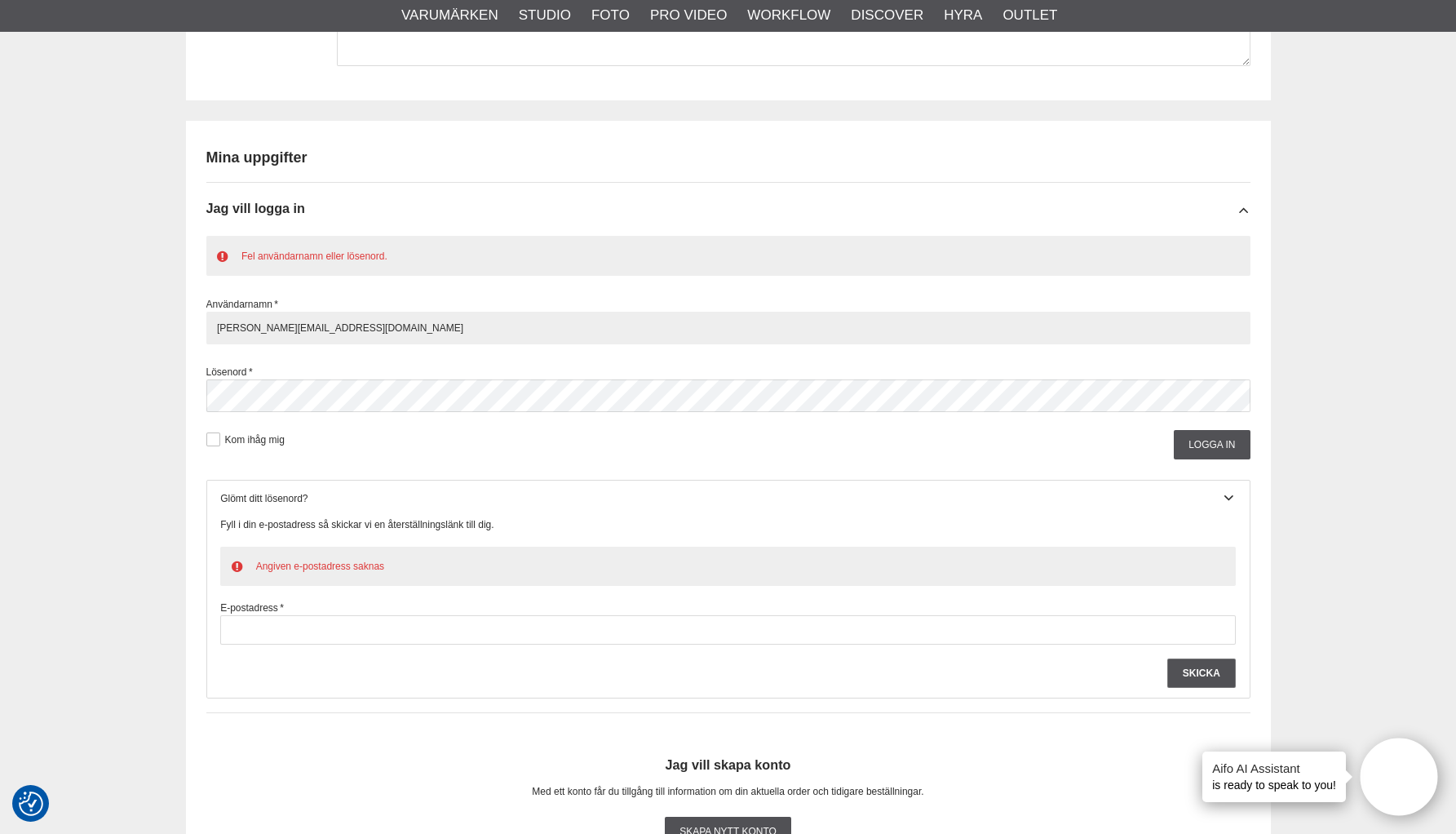
drag, startPoint x: 332, startPoint y: 331, endPoint x: 179, endPoint y: 322, distance: 153.3
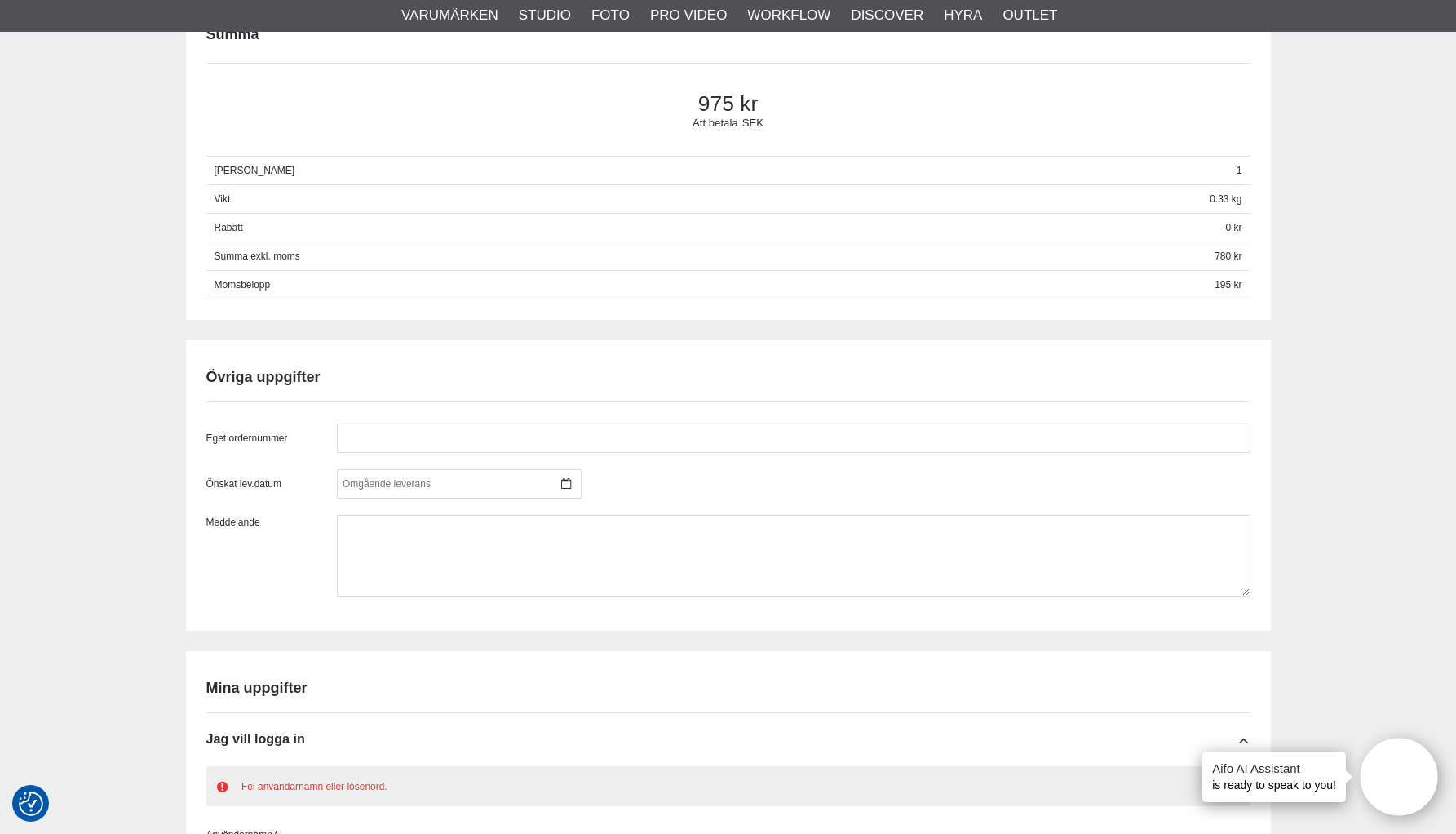
scroll to position [1199, 0]
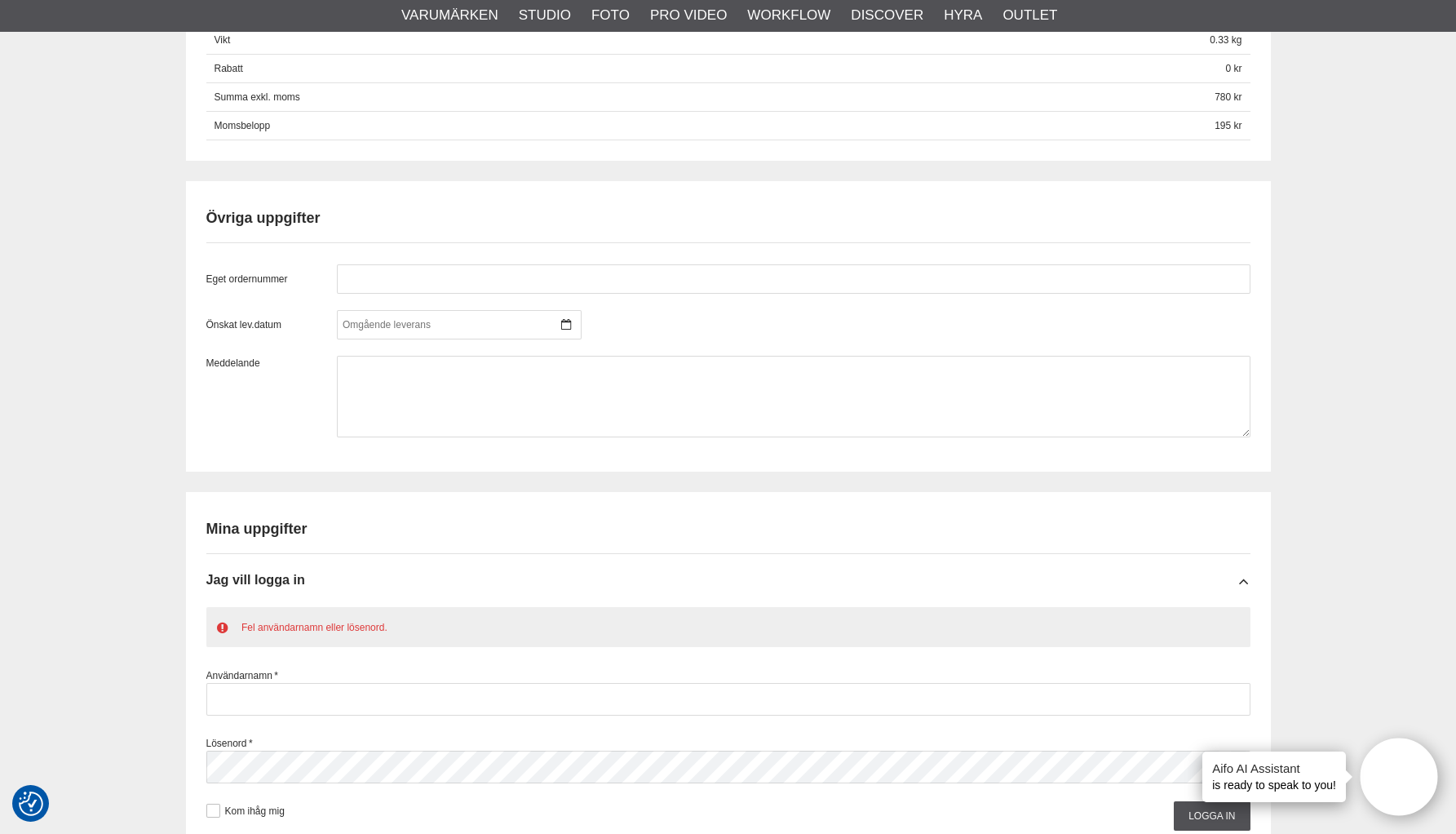
click at [282, 535] on h2 "Mina uppgifter" at bounding box center [728, 529] width 1045 height 20
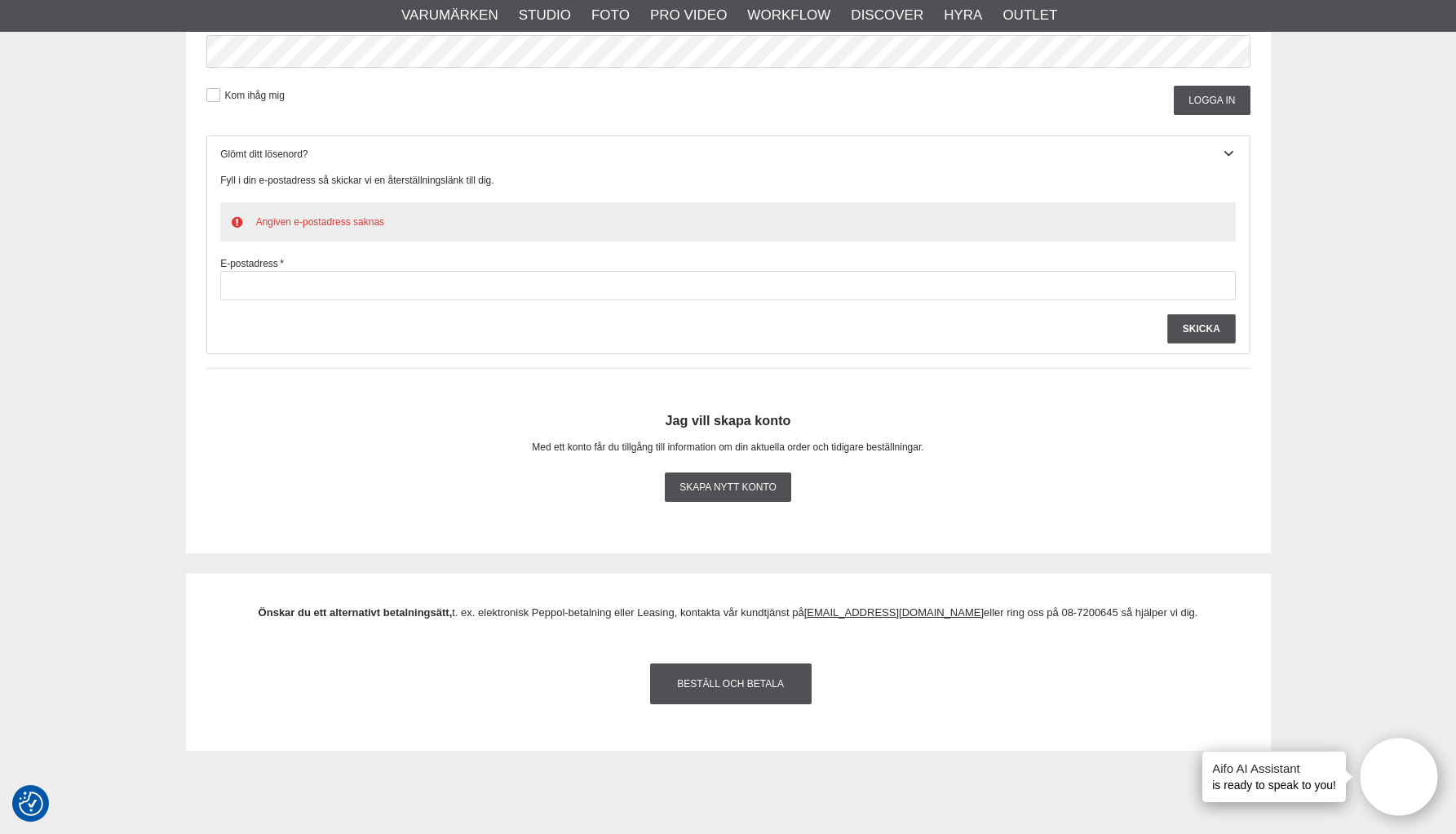
scroll to position [1998, 0]
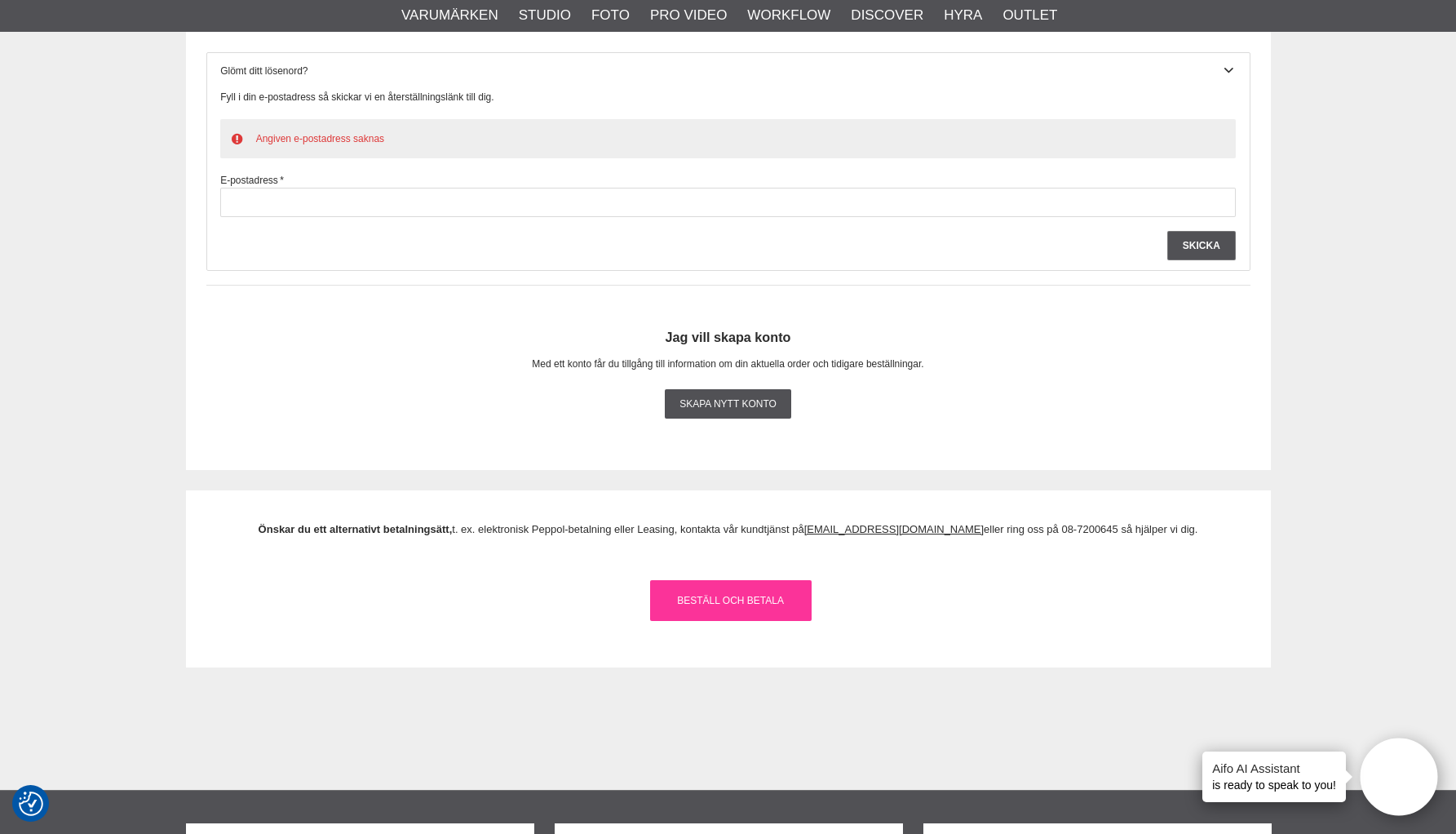
click at [738, 599] on link "Beställ och Betala" at bounding box center [731, 600] width 161 height 41
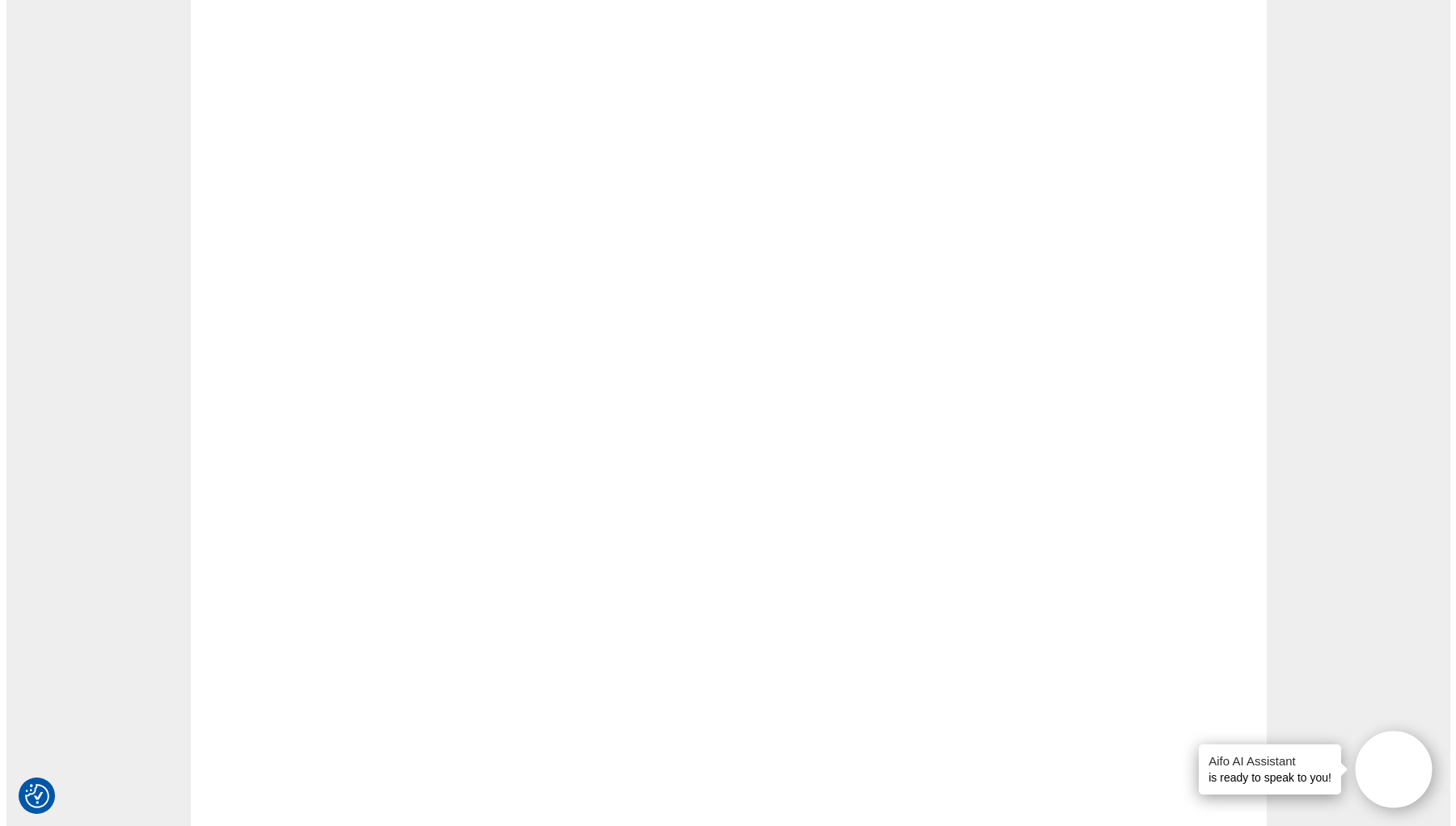
scroll to position [0, 0]
